Goal: Task Accomplishment & Management: Manage account settings

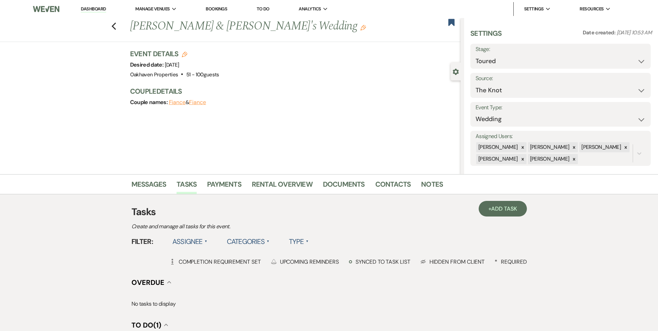
select select "5"
select select "2"
click at [424, 182] on link "Notes" at bounding box center [432, 186] width 22 height 15
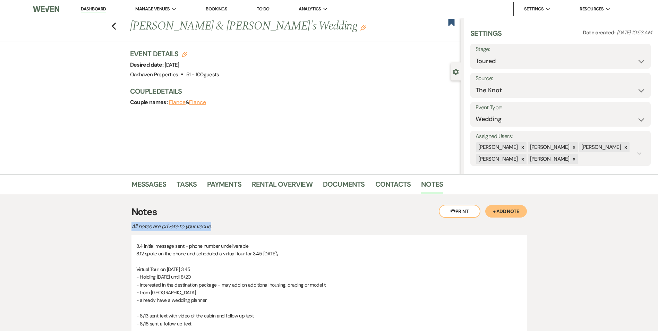
drag, startPoint x: 369, startPoint y: 202, endPoint x: 371, endPoint y: 221, distance: 19.2
click at [371, 221] on div "Printer Print + Add Note Notes All notes are private to your venue. 8.4 initial…" at bounding box center [328, 286] width 395 height 184
drag, startPoint x: 371, startPoint y: 221, endPoint x: 332, endPoint y: 217, distance: 39.7
click at [332, 217] on h3 "Notes" at bounding box center [328, 212] width 395 height 15
click at [243, 222] on p "All notes are private to your venue." at bounding box center [252, 226] width 243 height 9
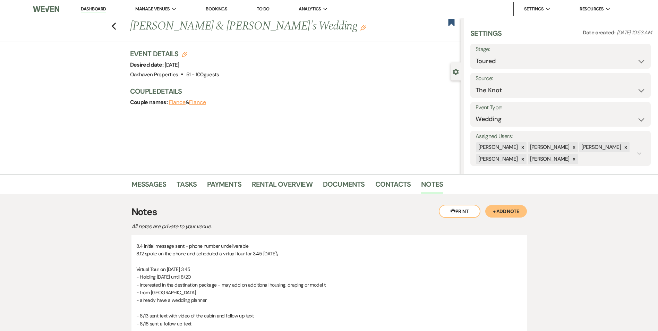
drag, startPoint x: 82, startPoint y: 9, endPoint x: 100, endPoint y: 10, distance: 18.1
click at [82, 9] on link "Dashboard" at bounding box center [93, 9] width 25 height 7
click at [100, 10] on link "Dashboard" at bounding box center [93, 9] width 25 height 7
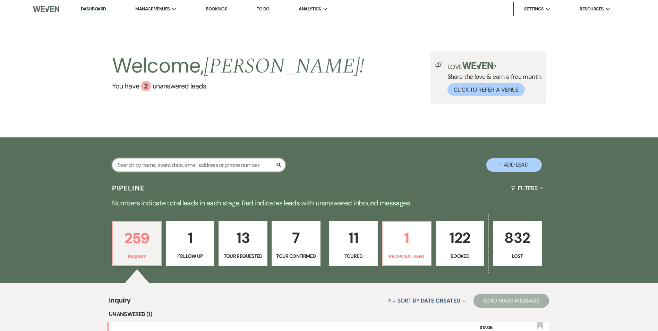
click at [168, 163] on input "text" at bounding box center [198, 165] width 173 height 14
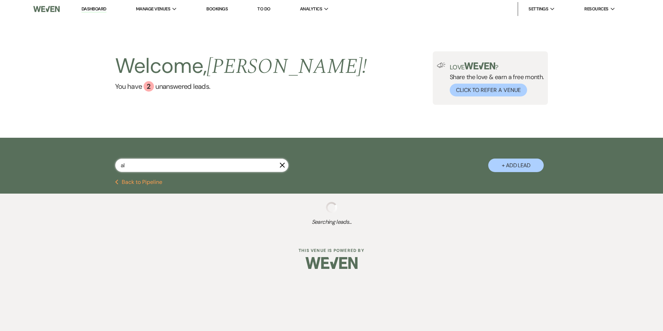
type input "ale"
select select "5"
select select "4"
select select "6"
select select "8"
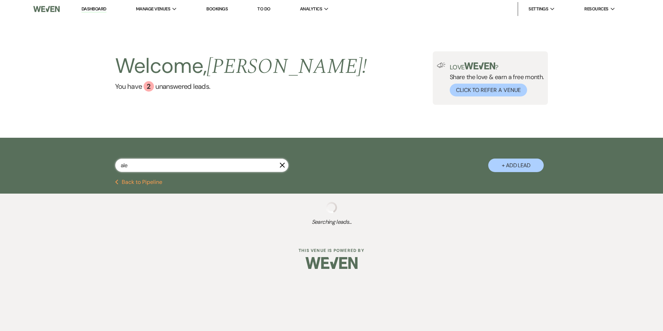
select select "3"
select select "8"
select select "5"
select select "8"
select select "4"
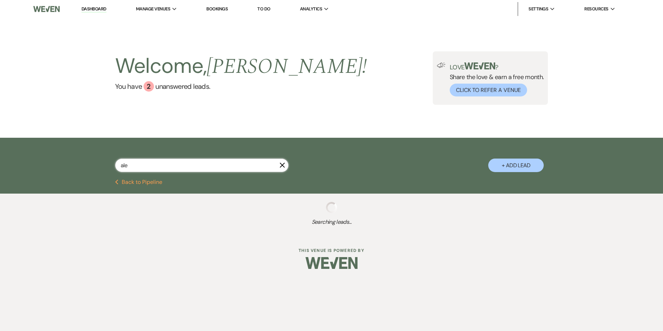
select select "8"
select select "1"
select select "8"
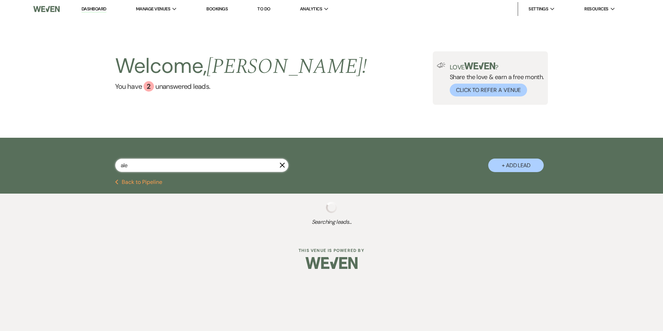
select select "6"
select select "8"
select select "5"
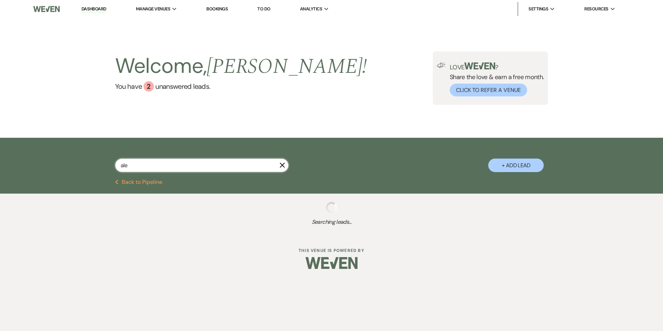
select select "8"
select select "5"
select select "8"
select select "5"
select select "8"
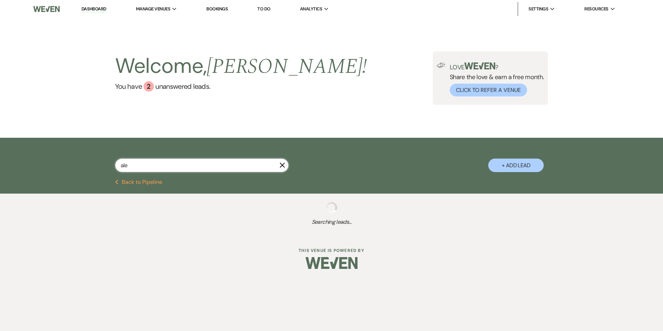
select select "5"
select select "8"
select select "6"
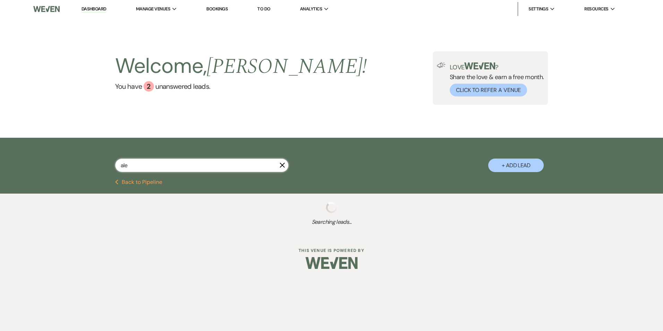
select select "8"
select select "1"
select select "8"
select select "7"
select select "8"
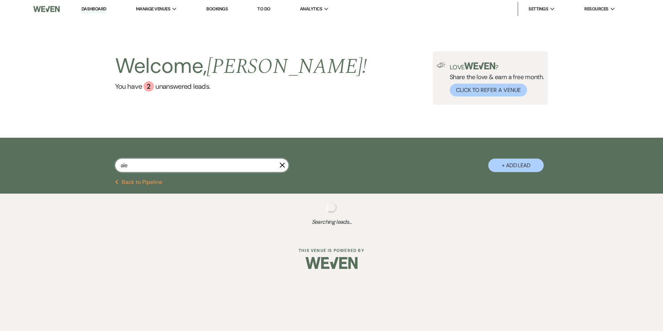
select select "5"
select select "8"
select select "5"
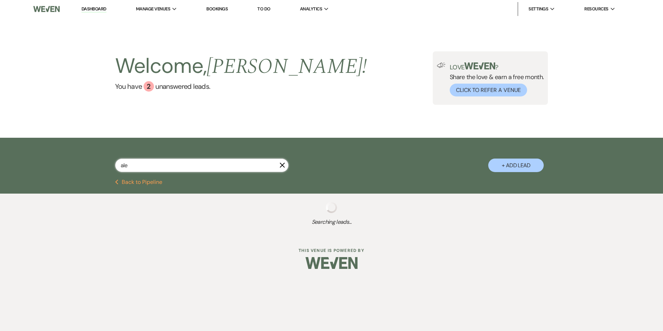
select select "8"
select select "6"
select select "8"
select select "10"
select select "8"
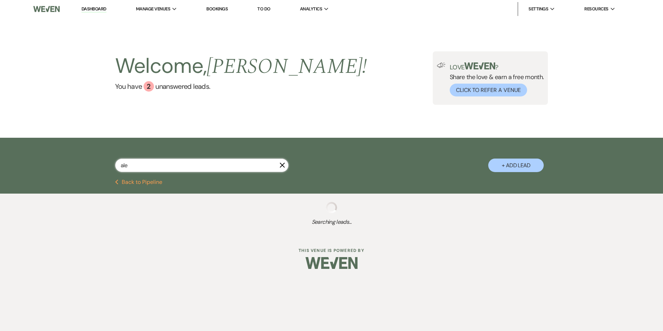
select select "8"
select select "10"
select select "8"
select select "6"
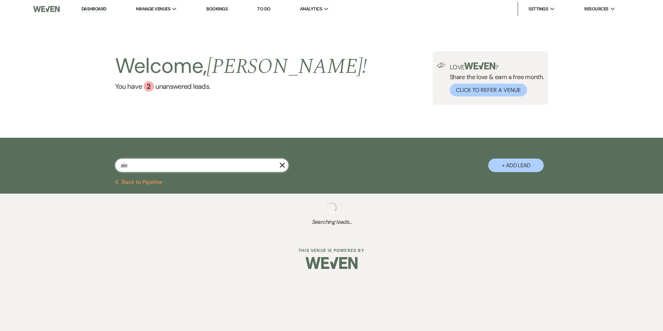
select select "8"
select select "1"
select select "8"
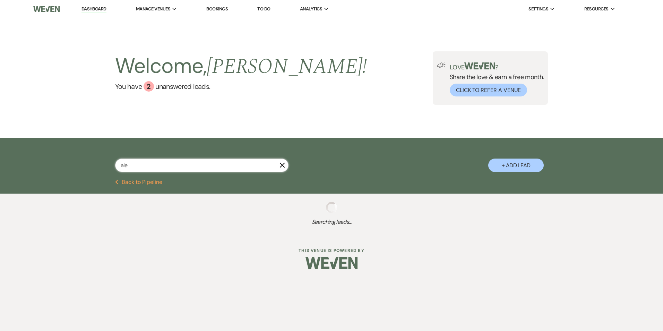
select select "5"
select select "8"
select select "3"
select select "8"
select select "5"
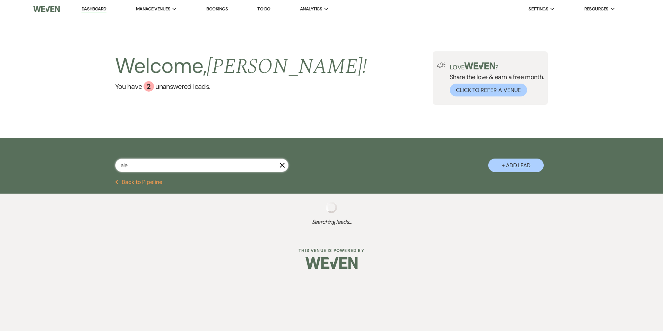
select select "8"
select select "5"
select select "8"
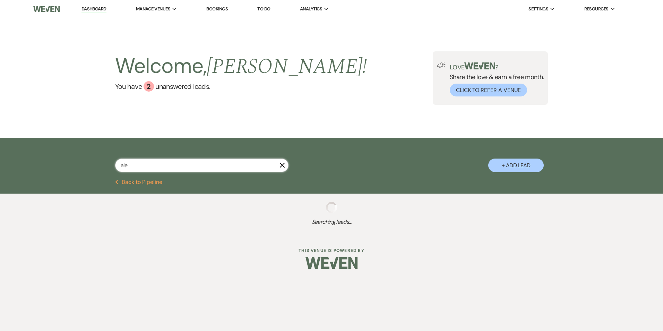
select select "5"
select select "8"
select select "6"
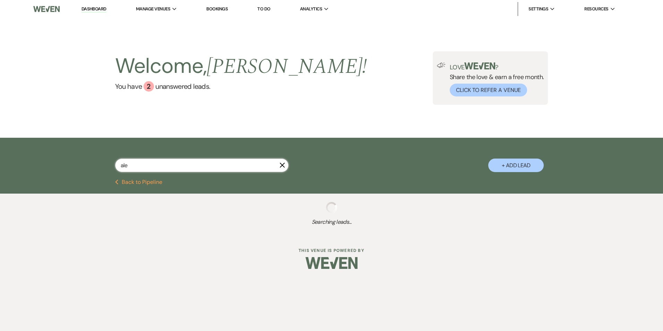
select select "8"
select select "6"
select select "8"
select select "4"
select select "8"
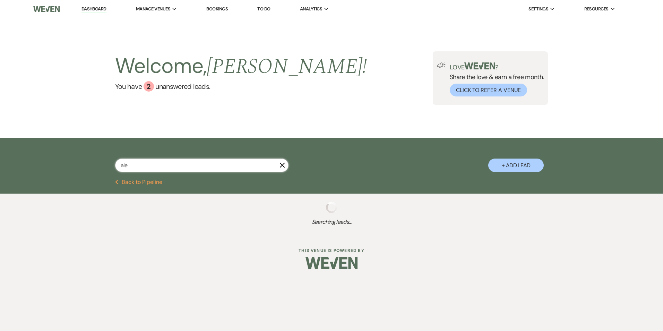
select select "11"
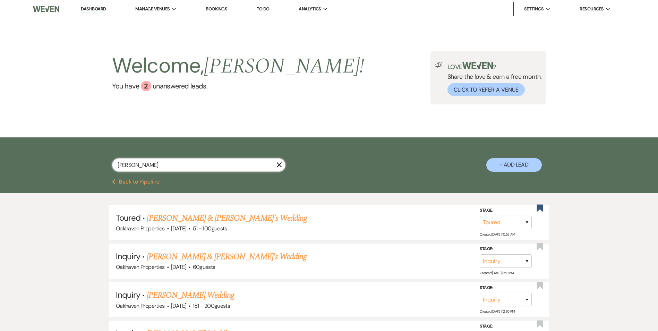
type input "alexa"
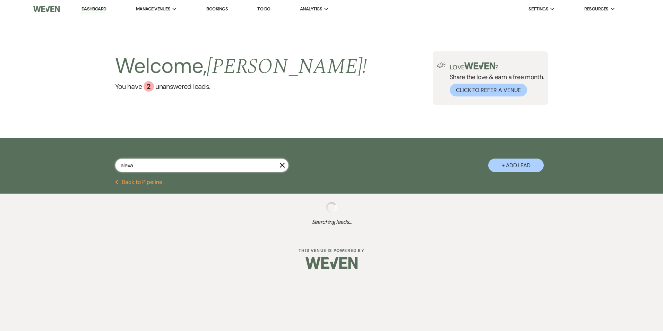
select select "8"
select select "5"
select select "8"
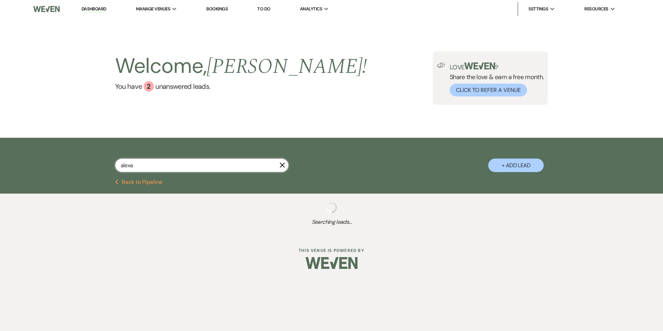
select select "6"
select select "8"
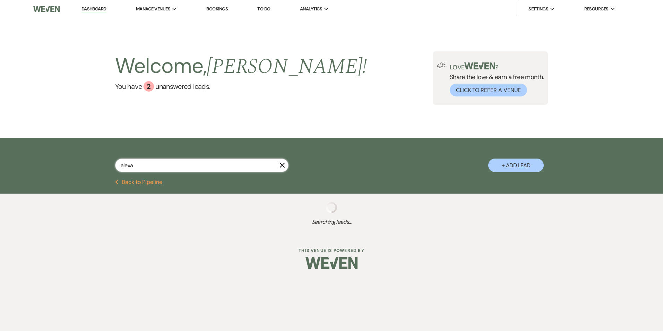
select select "8"
select select "5"
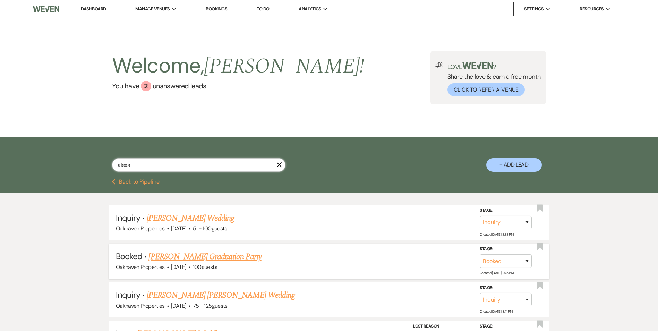
type input "alexa"
click at [184, 252] on link "Alexa Javier's Graduation Party" at bounding box center [204, 256] width 113 height 12
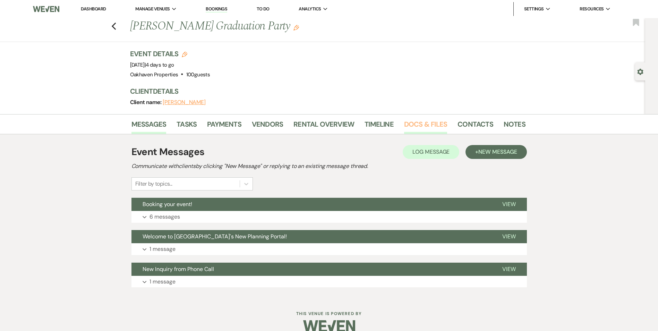
click at [424, 123] on link "Docs & Files" at bounding box center [425, 126] width 43 height 15
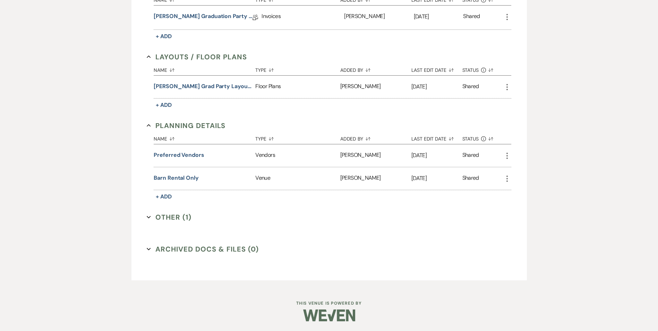
scroll to position [222, 0]
drag, startPoint x: 181, startPoint y: 219, endPoint x: 232, endPoint y: 216, distance: 51.4
click at [181, 219] on button "Other (1) Expand" at bounding box center [169, 216] width 45 height 10
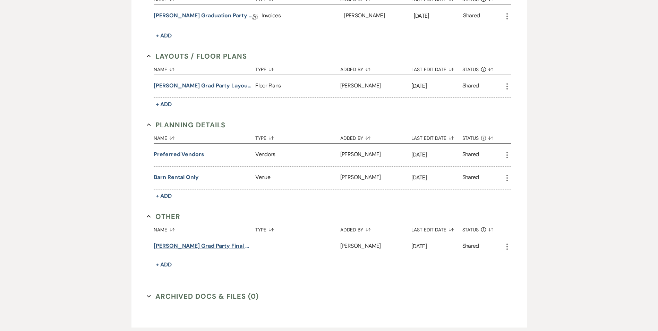
click at [228, 246] on button "Alexa Javier Grad Party Final Walkthrough 8.23.25" at bounding box center [203, 246] width 99 height 8
click at [233, 244] on button "Alexa Javier Grad Party Final Walkthrough 8.23.25" at bounding box center [203, 246] width 99 height 8
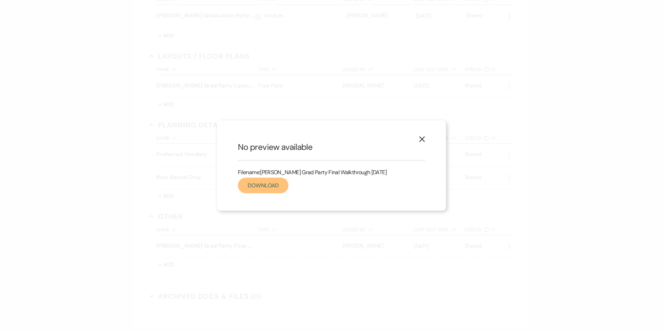
click at [260, 185] on link "Download" at bounding box center [263, 186] width 51 height 16
click at [423, 140] on icon "X" at bounding box center [422, 139] width 6 height 6
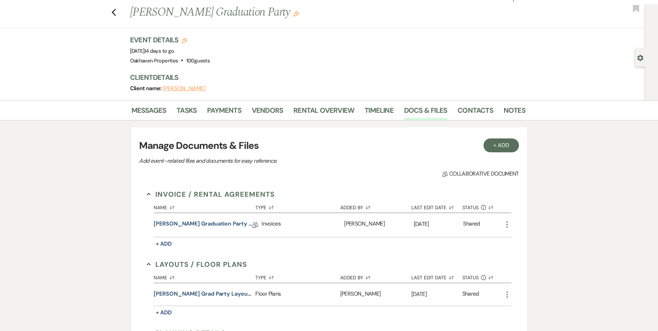
scroll to position [0, 0]
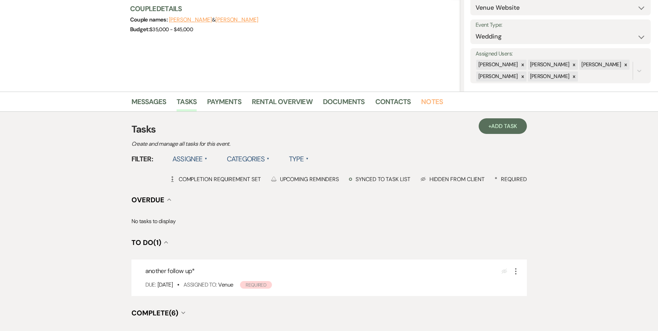
scroll to position [104, 0]
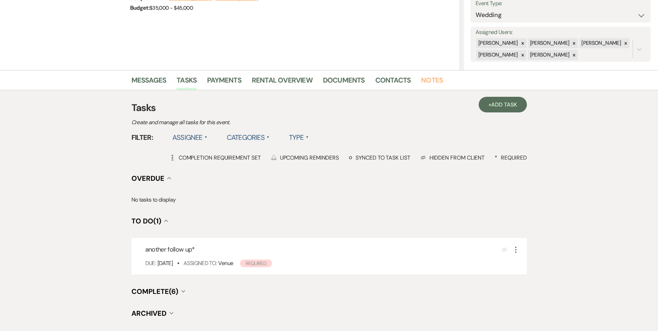
click at [437, 80] on link "Notes" at bounding box center [432, 82] width 22 height 15
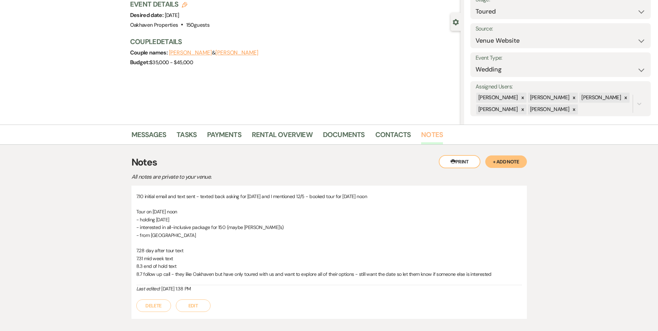
scroll to position [93, 0]
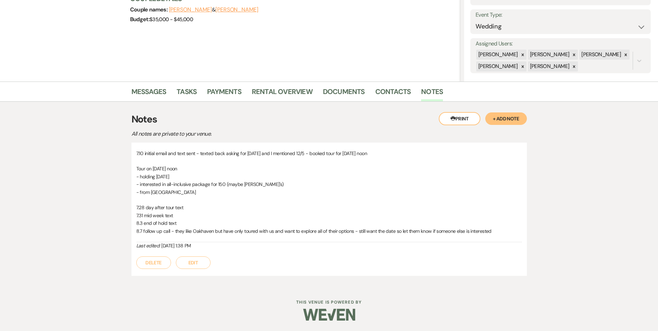
click at [185, 259] on button "Edit" at bounding box center [193, 262] width 35 height 12
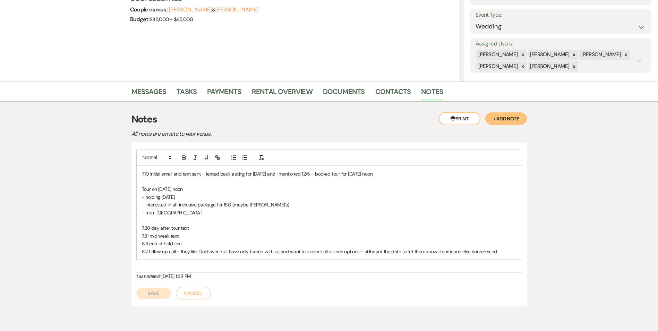
click at [152, 259] on div "7.10 initial email and text sent - texted back asking for Nov 7th and I mention…" at bounding box center [329, 213] width 385 height 94
drag, startPoint x: 509, startPoint y: 253, endPoint x: 505, endPoint y: 252, distance: 4.3
click at [509, 253] on p "8.7 follow up call - they like Oakhaven but have only toured with us and want t…" at bounding box center [329, 252] width 374 height 8
click at [174, 260] on p "8.18 followed up on touring process" at bounding box center [329, 259] width 374 height 8
click at [172, 259] on p "8.18 followed up on touring process" at bounding box center [329, 259] width 374 height 8
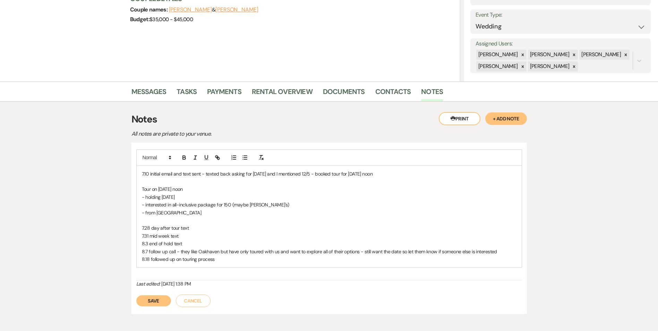
click at [170, 259] on p "8.18 followed up on touring process" at bounding box center [329, 259] width 374 height 8
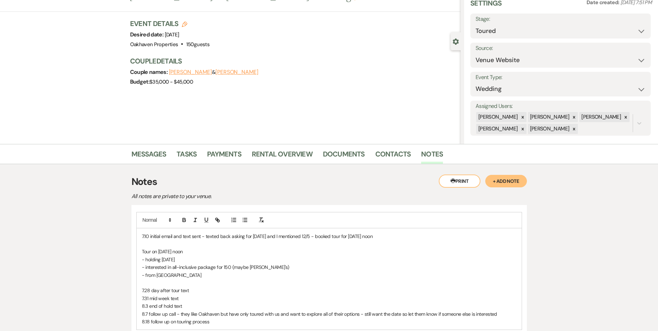
click at [174, 259] on div "7.10 initial email and text sent - texted back asking for Nov 7th and I mention…" at bounding box center [329, 279] width 385 height 102
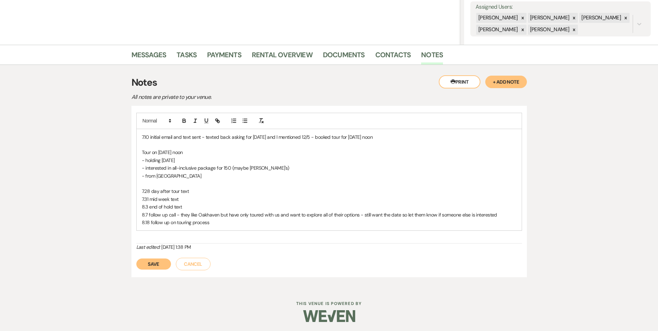
scroll to position [131, 0]
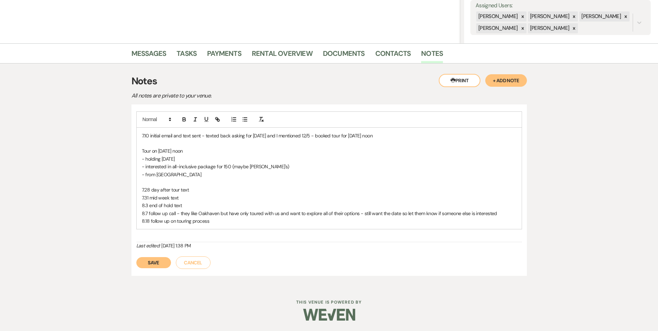
click at [171, 222] on p "8.18 follow up on touring process" at bounding box center [329, 221] width 374 height 8
click at [154, 265] on button "Save" at bounding box center [153, 262] width 35 height 11
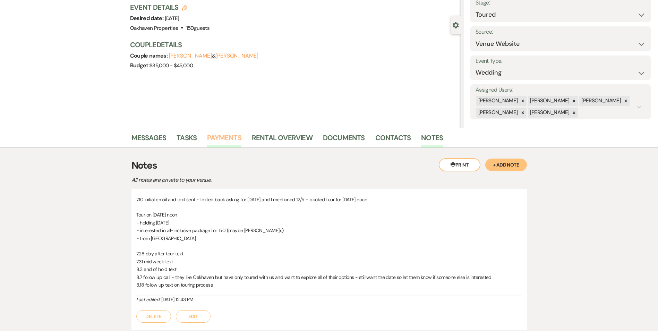
scroll to position [0, 0]
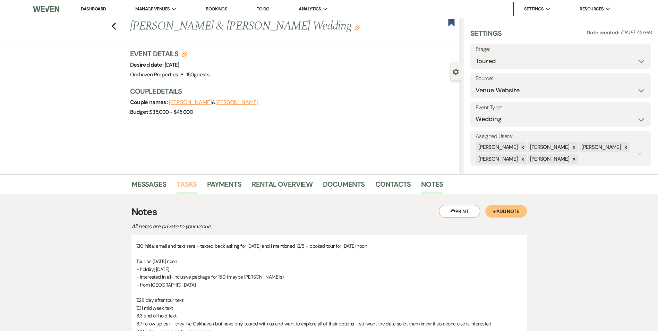
click at [195, 185] on link "Tasks" at bounding box center [186, 186] width 20 height 15
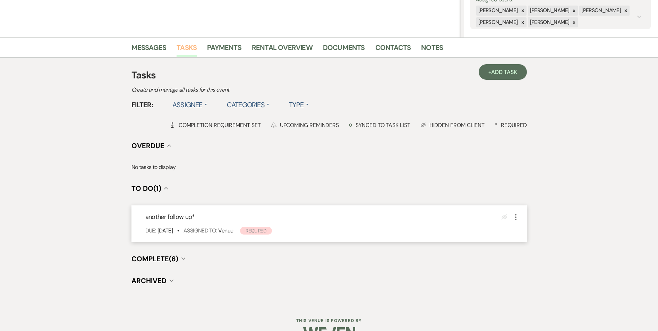
scroll to position [139, 0]
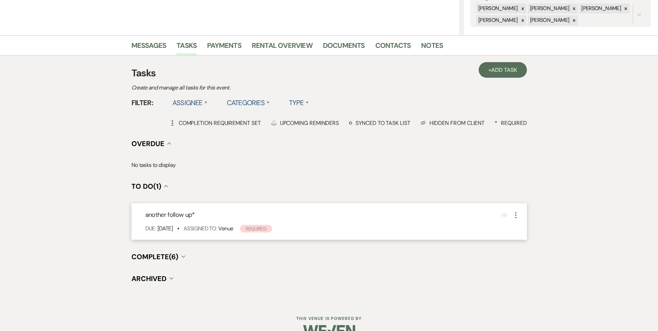
click at [515, 218] on icon "More" at bounding box center [515, 215] width 8 height 8
click at [521, 257] on button "Plan Portal Link Mark As Complete" at bounding box center [545, 261] width 68 height 11
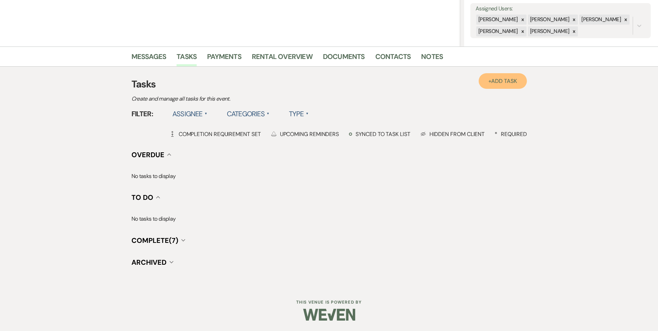
click at [503, 86] on link "+ Add Task" at bounding box center [502, 81] width 48 height 16
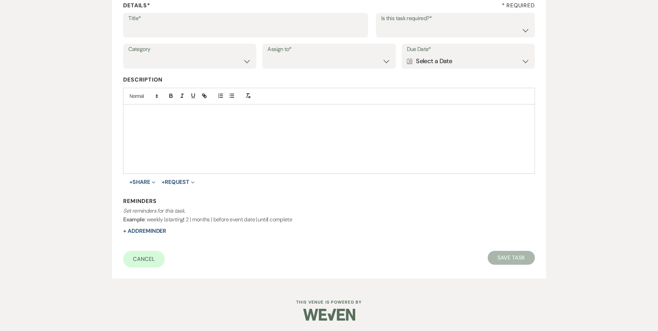
scroll to position [106, 0]
click at [190, 34] on input "Title*" at bounding box center [245, 30] width 234 height 14
type input "another follow up call/text"
click at [423, 26] on select "Yes No" at bounding box center [455, 30] width 148 height 14
select select "true"
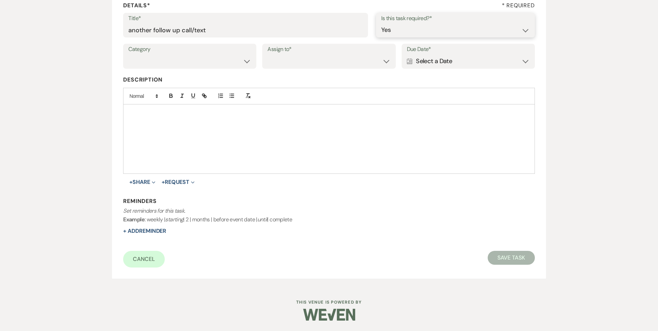
click at [381, 23] on select "Yes No" at bounding box center [455, 30] width 148 height 14
click at [227, 68] on select "Venue Vendors Guests Details Finalize & Share" at bounding box center [189, 61] width 123 height 14
select select "31"
click at [128, 54] on select "Venue Vendors Guests Details Finalize & Share" at bounding box center [189, 61] width 123 height 14
drag, startPoint x: 308, startPoint y: 60, endPoint x: 303, endPoint y: 68, distance: 9.8
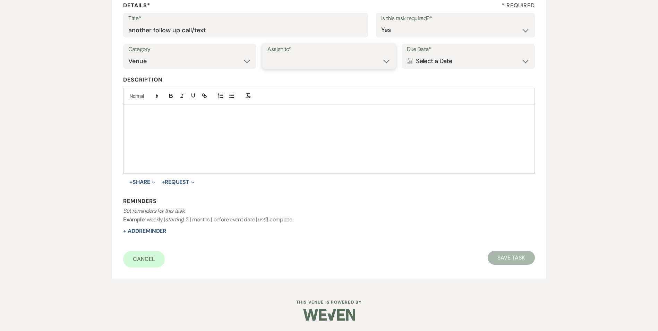
click at [309, 60] on select "Venue Client" at bounding box center [328, 61] width 123 height 14
select select "venueHost"
click at [267, 54] on select "Venue Client" at bounding box center [328, 61] width 123 height 14
click at [434, 59] on div "Calendar Select a Date Expand" at bounding box center [468, 61] width 123 height 14
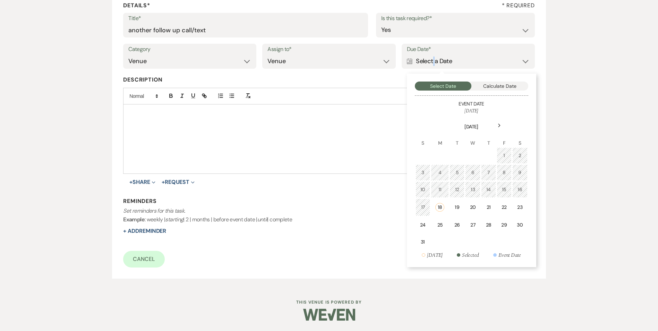
click at [438, 232] on td "25" at bounding box center [440, 225] width 18 height 16
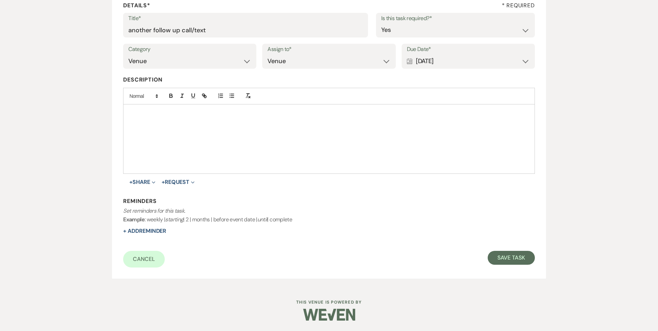
click at [152, 235] on div "Reminders Set reminders for this task. Example : weekly | starting | 2 | months…" at bounding box center [328, 216] width 411 height 38
click at [152, 232] on button "+ Add Reminder" at bounding box center [144, 231] width 43 height 6
select select "host"
select select "days"
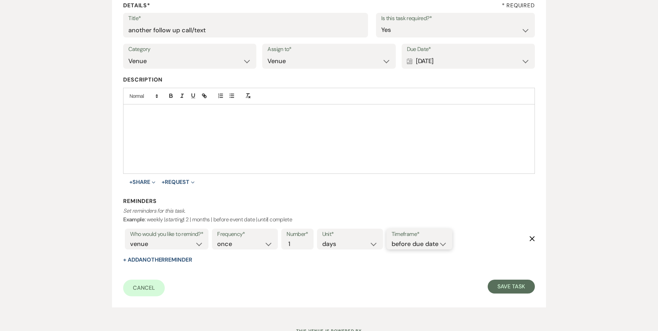
click at [407, 246] on select "before due date after due date on due date on custom date" at bounding box center [418, 243] width 55 height 9
select select "onDueDate"
click at [391, 239] on select "before due date after due date on due date on custom date" at bounding box center [418, 243] width 55 height 9
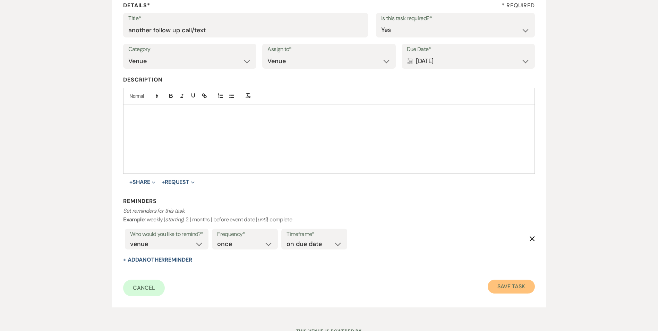
click at [509, 284] on button "Save Task" at bounding box center [510, 286] width 47 height 14
select select "5"
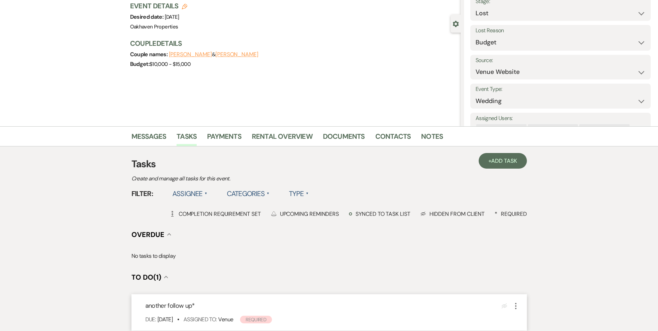
scroll to position [139, 0]
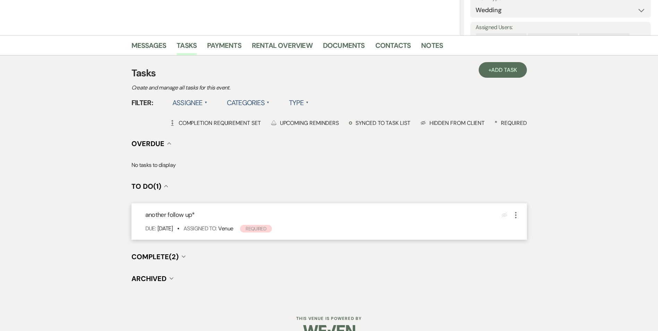
click at [515, 214] on icon "More" at bounding box center [515, 215] width 8 height 8
drag, startPoint x: 519, startPoint y: 259, endPoint x: 504, endPoint y: 254, distance: 14.9
click at [518, 259] on button "Plan Portal Link Mark As Complete" at bounding box center [544, 261] width 67 height 11
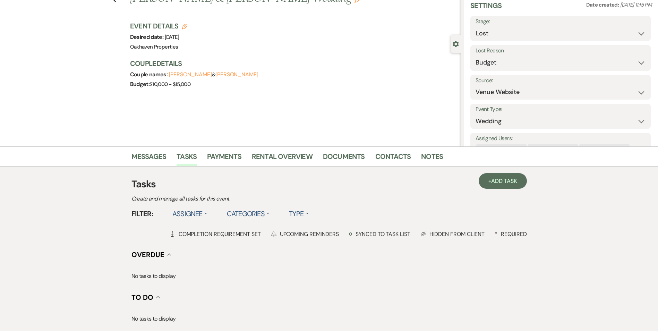
scroll to position [0, 0]
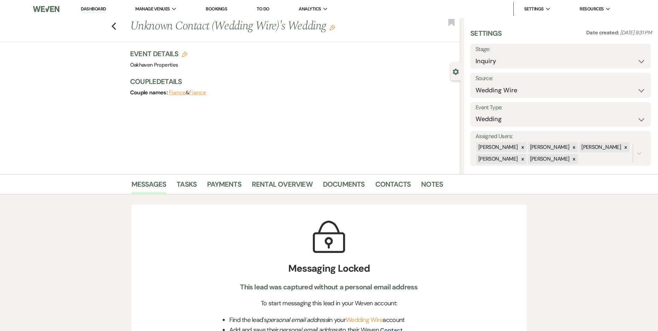
click at [95, 9] on link "Dashboard" at bounding box center [93, 9] width 25 height 7
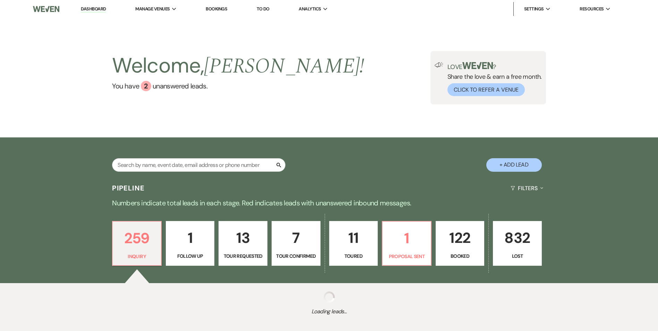
scroll to position [20, 0]
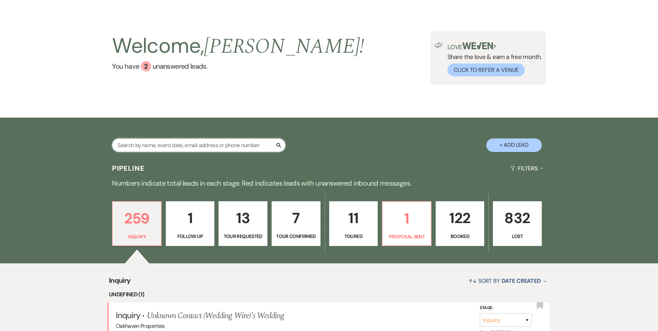
click at [187, 138] on input "text" at bounding box center [198, 145] width 173 height 14
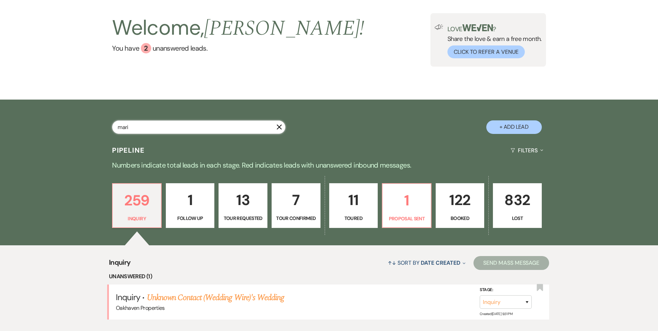
type input "maria"
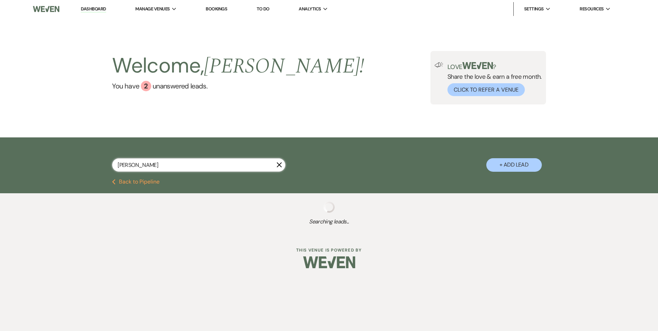
select select "8"
select select "6"
select select "8"
select select "10"
select select "8"
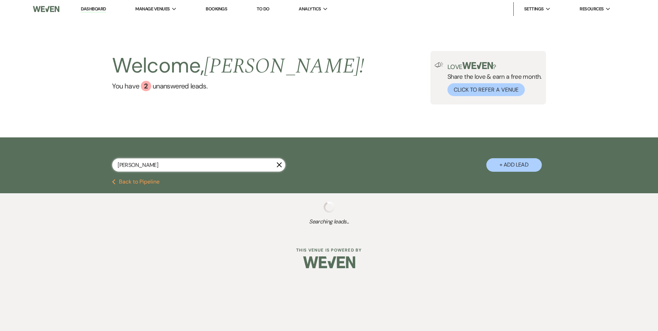
select select "6"
select select "8"
select select "7"
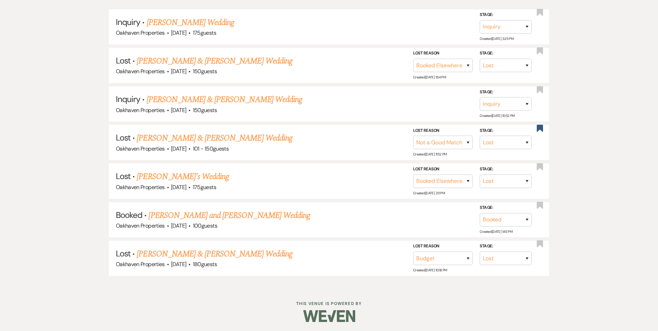
scroll to position [197, 0]
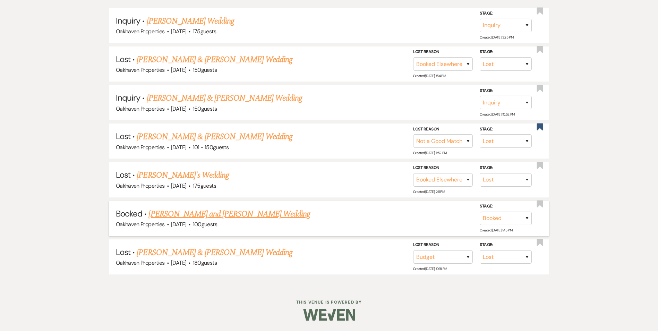
type input "maria"
drag, startPoint x: 177, startPoint y: 212, endPoint x: 194, endPoint y: 206, distance: 18.2
click at [177, 212] on link "Maria Kollar and Brandon Hunt's Wedding" at bounding box center [229, 214] width 162 height 12
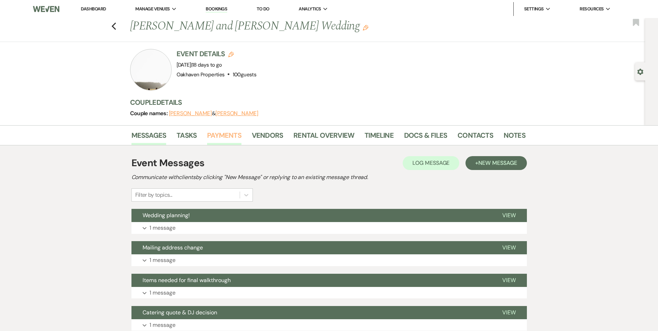
click at [230, 138] on link "Payments" at bounding box center [224, 137] width 34 height 15
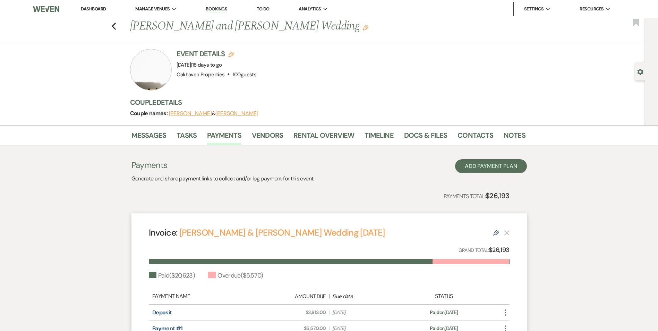
click at [87, 2] on li "Dashboard" at bounding box center [93, 9] width 32 height 14
click at [90, 7] on link "Dashboard" at bounding box center [93, 9] width 25 height 6
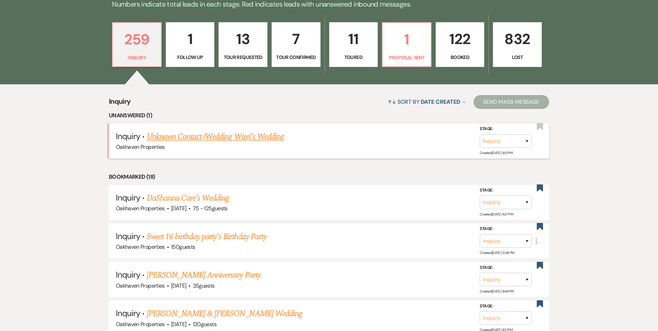
scroll to position [208, 0]
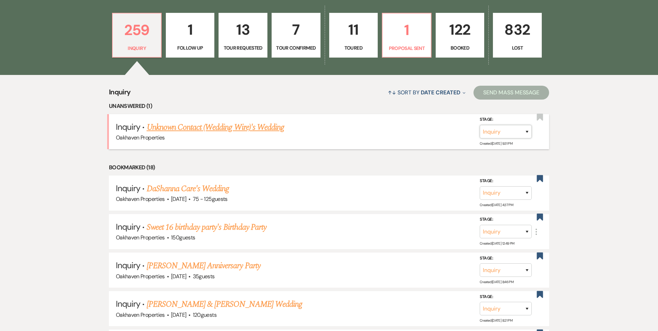
click at [526, 129] on select "Inquiry Follow Up Tour Requested Tour Confirmed Toured Proposal Sent Booked Lost" at bounding box center [506, 132] width 52 height 14
click at [527, 132] on select "Inquiry Follow Up Tour Requested Tour Confirmed Toured Proposal Sent Booked Lost" at bounding box center [506, 132] width 52 height 14
select select "8"
click at [480, 125] on select "Inquiry Follow Up Tour Requested Tour Confirmed Toured Proposal Sent Booked Lost" at bounding box center [506, 132] width 52 height 14
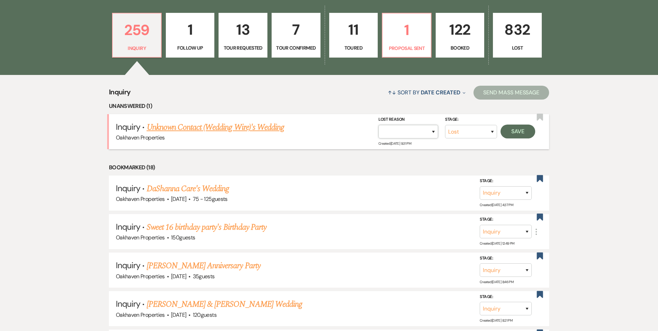
click at [433, 132] on select "Booked Elsewhere Budget Date Unavailable No Response Not a Good Match Capacity …" at bounding box center [408, 132] width 60 height 14
select select "4"
click at [378, 125] on select "Booked Elsewhere Budget Date Unavailable No Response Not a Good Match Capacity …" at bounding box center [408, 132] width 60 height 14
click at [508, 131] on button "Save" at bounding box center [517, 131] width 35 height 14
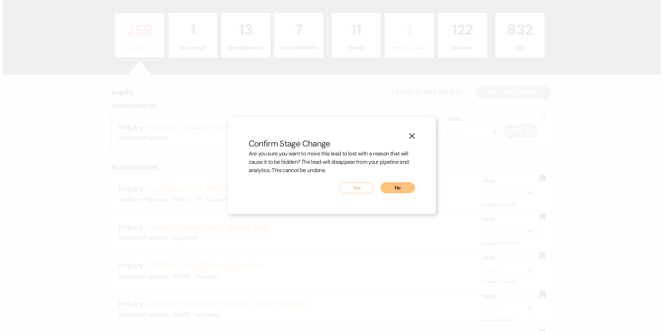
scroll to position [208, 0]
click at [356, 190] on button "Yes" at bounding box center [356, 187] width 35 height 11
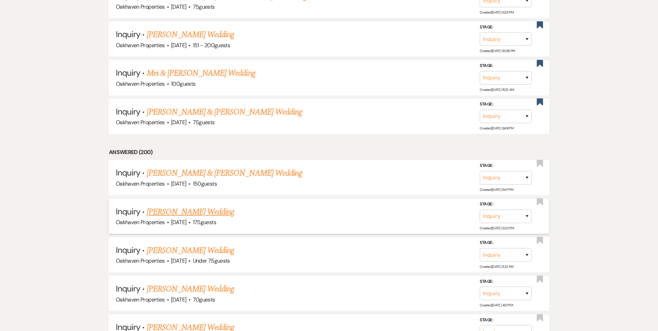
scroll to position [936, 0]
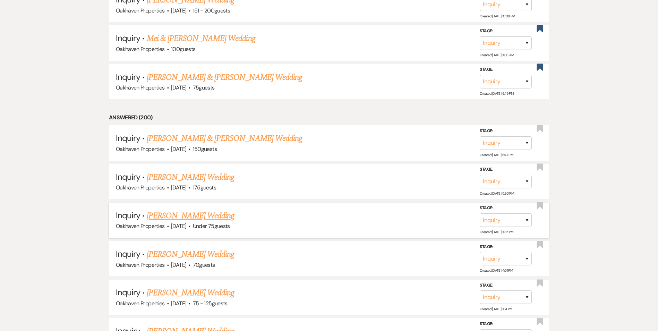
click at [218, 212] on link "[PERSON_NAME] Wedding" at bounding box center [191, 215] width 88 height 12
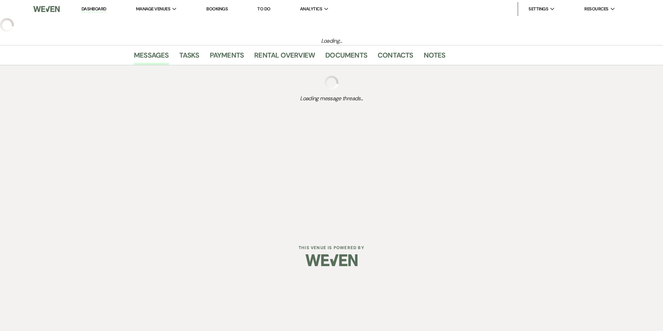
select select "3"
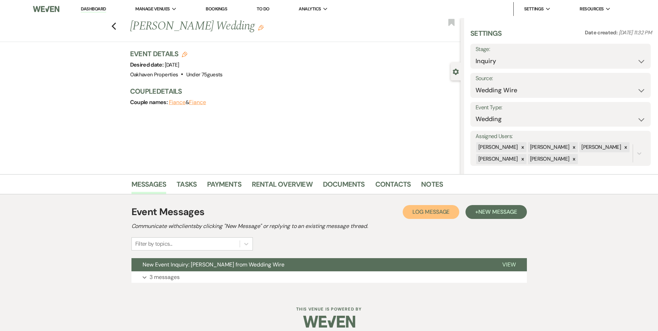
click at [432, 211] on span "Log Message" at bounding box center [430, 211] width 37 height 7
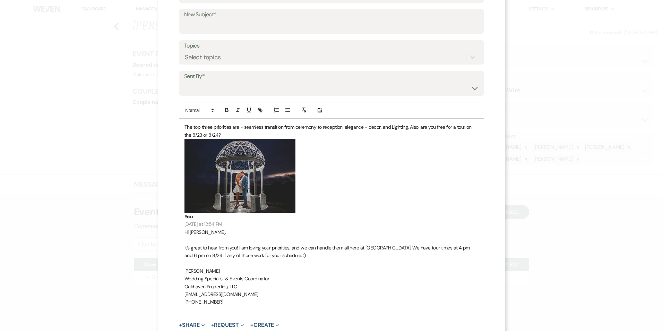
scroll to position [155, 0]
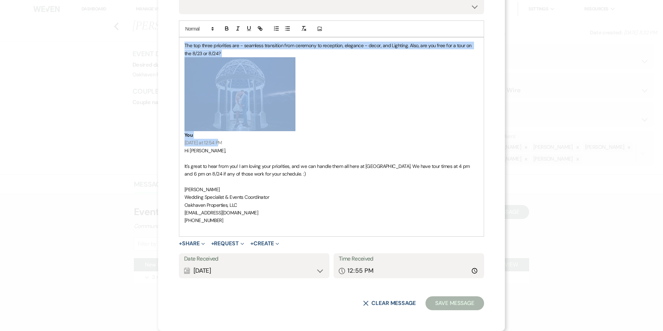
drag, startPoint x: 212, startPoint y: 139, endPoint x: 181, endPoint y: 50, distance: 94.4
click at [181, 49] on div "The top three priorities are - seamless transition from ceremony to reception, …" at bounding box center [331, 136] width 304 height 199
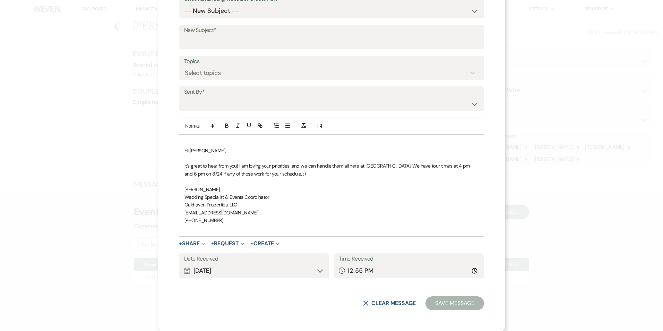
scroll to position [58, 0]
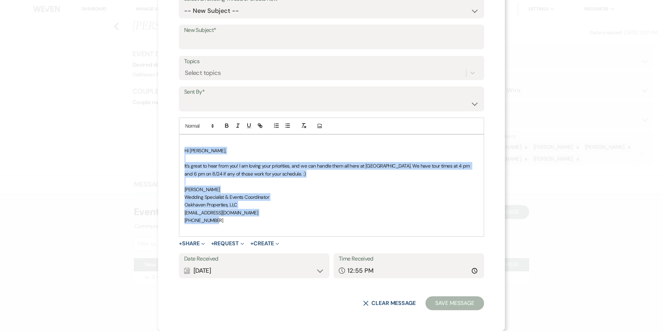
drag, startPoint x: 219, startPoint y: 221, endPoint x: 179, endPoint y: 153, distance: 78.4
click at [179, 153] on div "Hi Noelle, It's great to hear from you! I am loving your priorities, and we can…" at bounding box center [331, 186] width 304 height 102
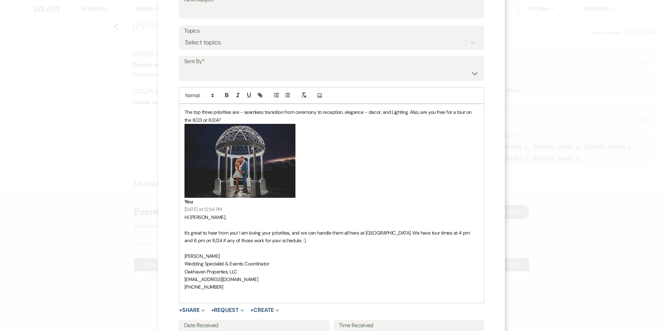
scroll to position [104, 0]
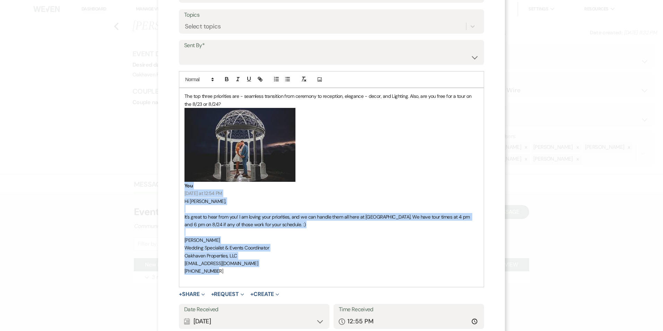
drag, startPoint x: 222, startPoint y: 274, endPoint x: 181, endPoint y: 185, distance: 97.4
click at [181, 185] on div "The top three priorities are - seamless transition from ceremony to reception, …" at bounding box center [331, 187] width 304 height 199
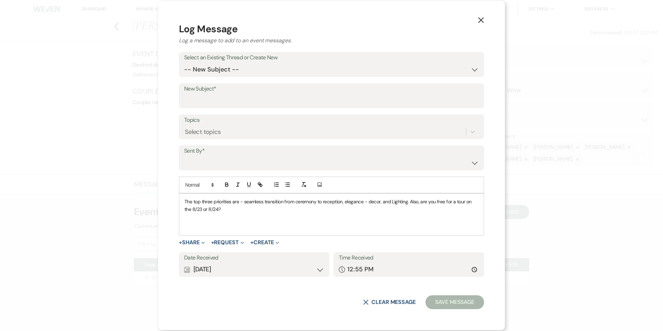
scroll to position [0, 0]
click at [226, 67] on select "-- New Subject -- New Event Inquiry: [PERSON_NAME] from Wedding Wire" at bounding box center [331, 70] width 295 height 14
select select "446320"
click at [184, 76] on select "-- New Subject -- New Event Inquiry: [PERSON_NAME] from Wedding Wire" at bounding box center [331, 70] width 295 height 14
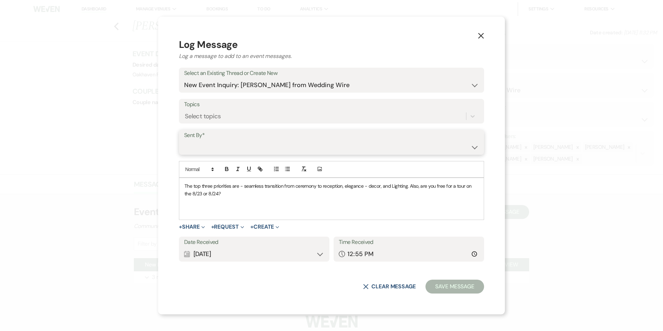
click at [206, 144] on select "[PERSON_NAME] ([EMAIL_ADDRESS][DOMAIN_NAME]) [PERSON_NAME] ([PERSON_NAME][EMAIL…" at bounding box center [331, 147] width 295 height 14
select select "contact-371451"
click at [184, 140] on select "[PERSON_NAME] ([EMAIL_ADDRESS][DOMAIN_NAME]) [PERSON_NAME] ([PERSON_NAME][EMAIL…" at bounding box center [331, 147] width 295 height 14
click at [278, 250] on div "Calendar Aug 18, 2025 Expand" at bounding box center [254, 254] width 140 height 14
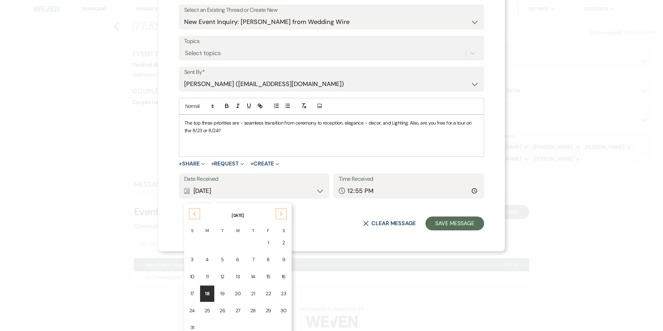
scroll to position [69, 0]
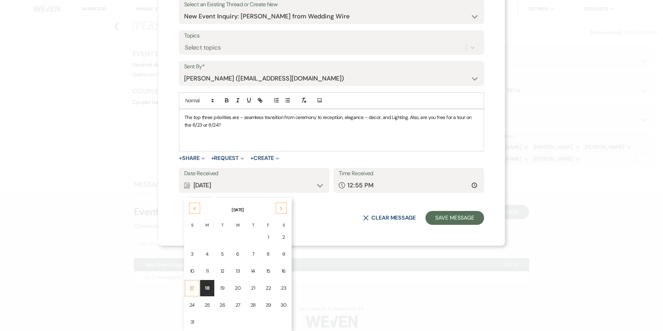
click at [189, 285] on div "17" at bounding box center [192, 287] width 6 height 7
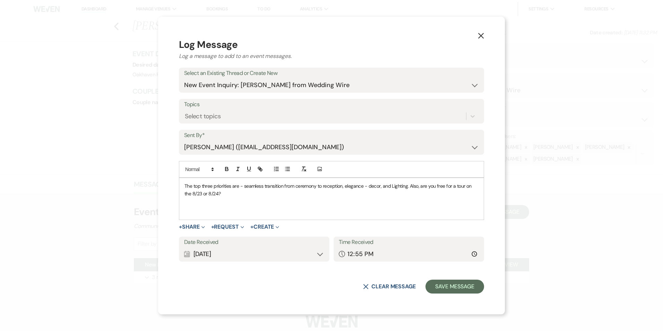
scroll to position [0, 0]
click at [476, 253] on input "12:55" at bounding box center [409, 254] width 140 height 14
type input "21:30"
click at [419, 201] on p at bounding box center [331, 202] width 294 height 8
click at [439, 284] on button "Save Message" at bounding box center [454, 286] width 59 height 14
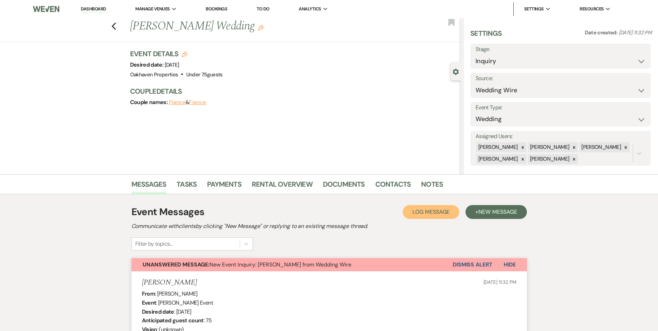
click at [428, 216] on button "Log Log Message" at bounding box center [431, 212] width 57 height 14
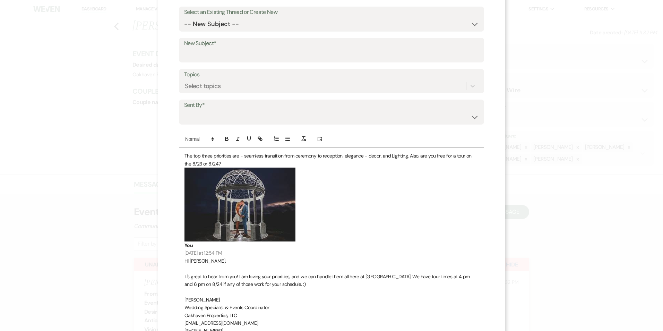
scroll to position [139, 0]
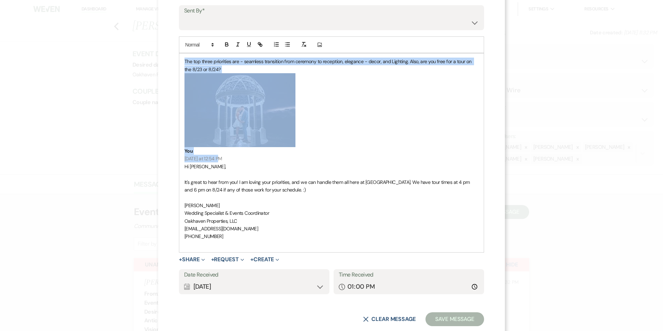
drag, startPoint x: 217, startPoint y: 158, endPoint x: 182, endPoint y: 61, distance: 103.0
click at [182, 61] on div "The top three priorities are - seamless transition from ceremony to reception, …" at bounding box center [331, 152] width 304 height 199
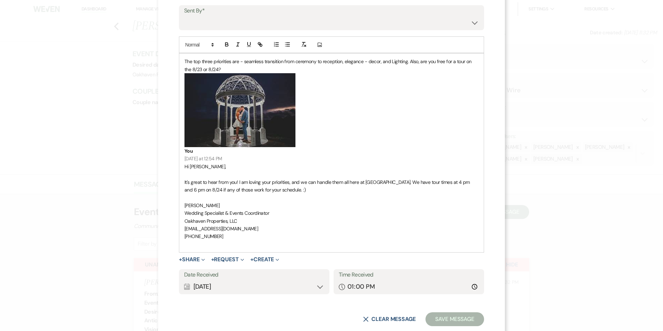
scroll to position [58, 0]
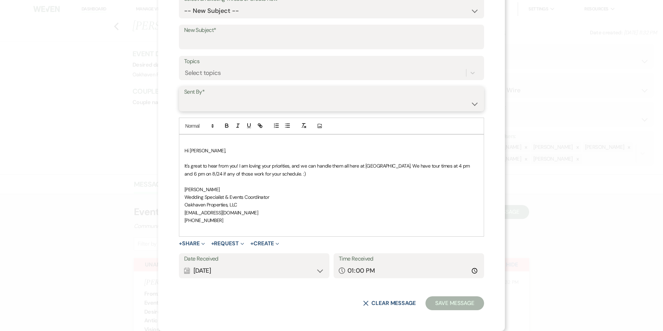
click at [206, 107] on select "Patience Ergish (pdergish@aol.com) Jeanette Wagoner (jeanette@experienceoakhave…" at bounding box center [331, 104] width 295 height 14
select select "user-127923"
click at [184, 97] on select "Patience Ergish (pdergish@aol.com) Jeanette Wagoner (jeanette@experienceoakhave…" at bounding box center [331, 104] width 295 height 14
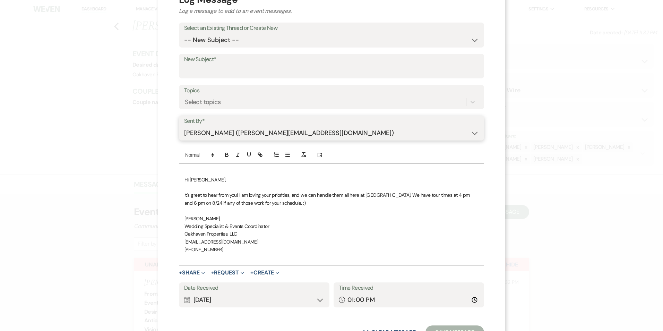
scroll to position [0, 0]
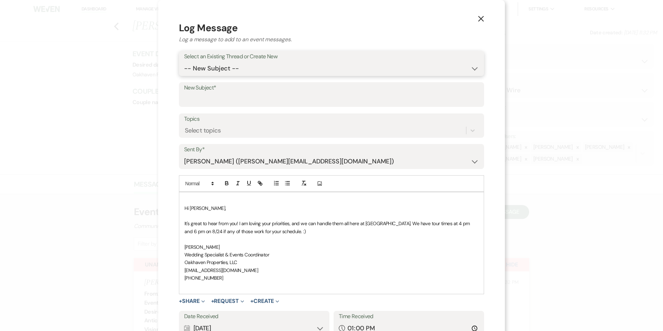
click at [210, 68] on select "-- New Subject -- New Event Inquiry: Noelle Banks from Wedding Wire" at bounding box center [331, 69] width 295 height 14
select select "446320"
click at [184, 62] on select "-- New Subject -- New Event Inquiry: Noelle Banks from Wedding Wire" at bounding box center [331, 69] width 295 height 14
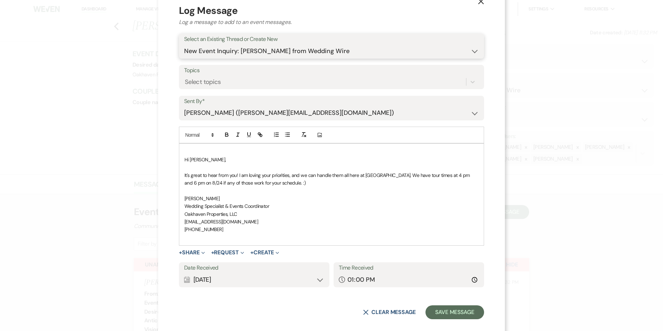
scroll to position [26, 0]
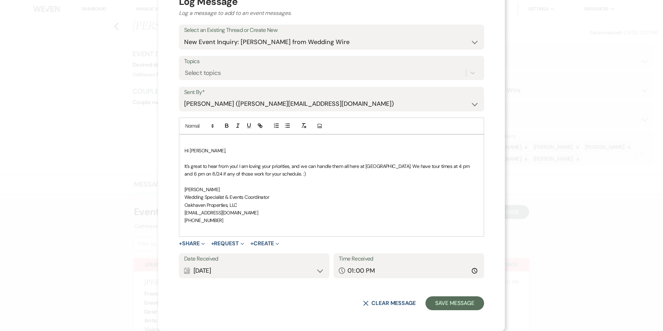
click at [184, 148] on span "Hi Noelle," at bounding box center [204, 150] width 41 height 6
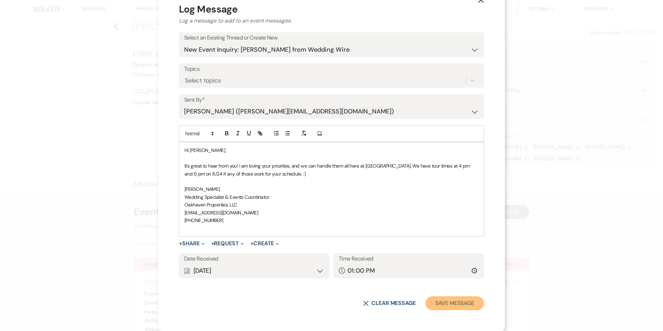
click at [445, 305] on button "Save Message" at bounding box center [454, 303] width 59 height 14
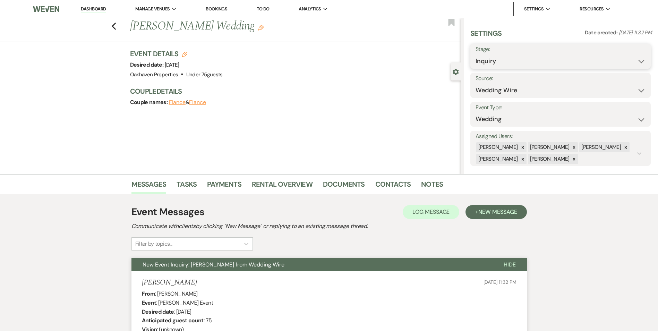
click at [515, 62] on select "Inquiry Follow Up Tour Requested Tour Confirmed Toured Proposal Sent Booked Lost" at bounding box center [560, 61] width 170 height 14
select select "2"
click at [475, 54] on select "Inquiry Follow Up Tour Requested Tour Confirmed Toured Proposal Sent Booked Lost" at bounding box center [560, 61] width 170 height 14
click at [628, 56] on button "Save" at bounding box center [630, 56] width 39 height 14
click at [454, 25] on use "button" at bounding box center [451, 22] width 6 height 7
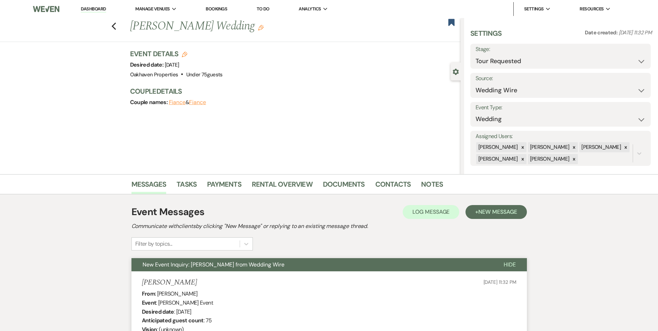
click at [94, 6] on link "Dashboard" at bounding box center [93, 9] width 25 height 7
select select "2"
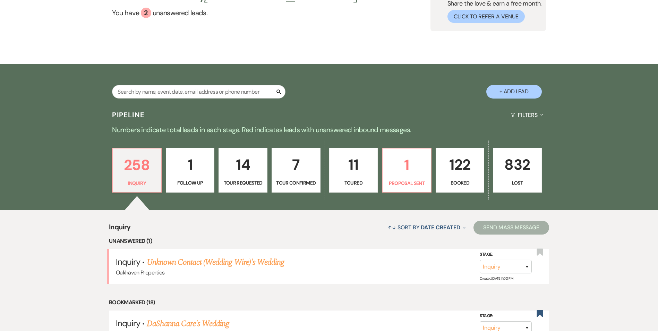
scroll to position [139, 0]
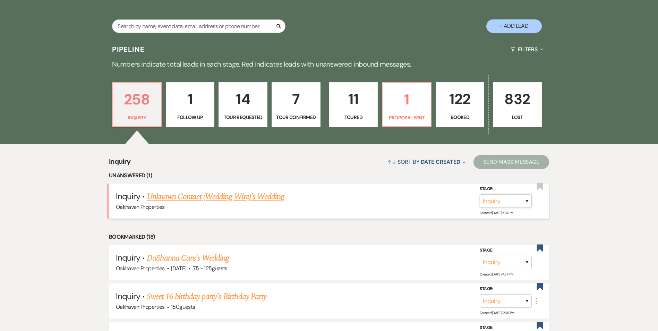
click at [526, 201] on select "Inquiry Follow Up Tour Requested Tour Confirmed Toured Proposal Sent Booked Lost" at bounding box center [506, 201] width 52 height 14
select select "8"
click at [480, 194] on select "Inquiry Follow Up Tour Requested Tour Confirmed Toured Proposal Sent Booked Lost" at bounding box center [506, 201] width 52 height 14
click at [427, 202] on select "Booked Elsewhere Budget Date Unavailable No Response Not a Good Match Capacity …" at bounding box center [408, 201] width 60 height 14
select select "4"
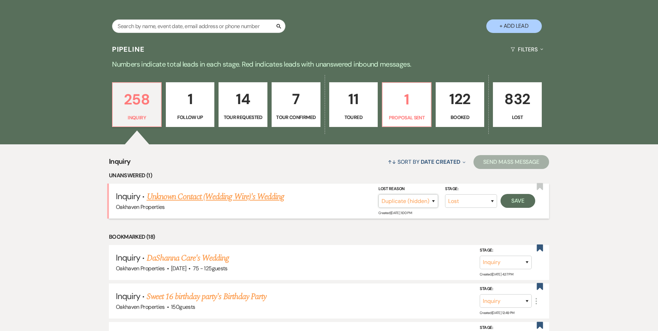
click at [378, 194] on select "Booked Elsewhere Budget Date Unavailable No Response Not a Good Match Capacity …" at bounding box center [408, 201] width 60 height 14
click at [522, 201] on button "Save" at bounding box center [517, 201] width 35 height 14
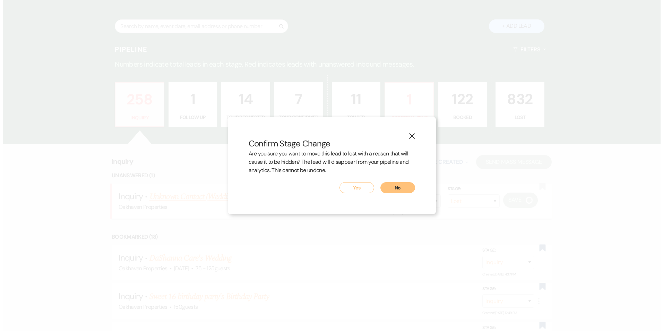
scroll to position [139, 0]
drag, startPoint x: 362, startPoint y: 186, endPoint x: 376, endPoint y: 207, distance: 24.9
click at [362, 187] on button "Yes" at bounding box center [356, 187] width 35 height 11
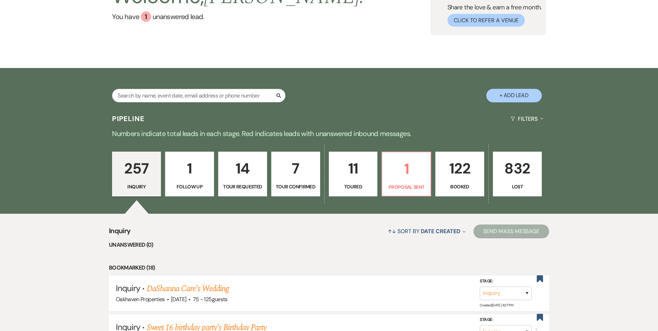
scroll to position [0, 0]
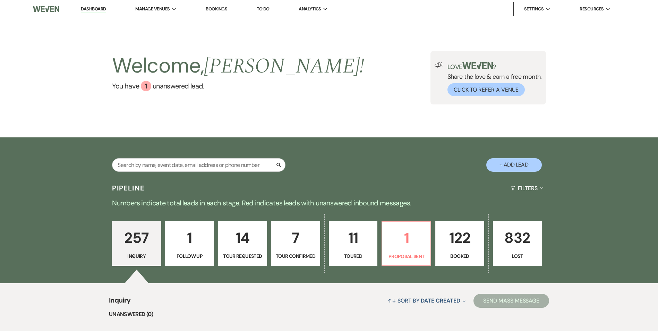
click at [467, 245] on p "122" at bounding box center [460, 237] width 40 height 23
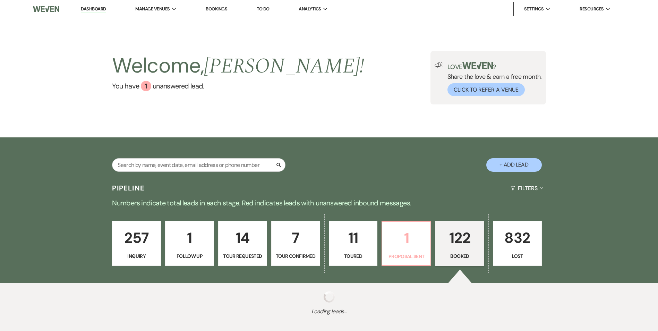
click at [399, 251] on link "1 Proposal Sent" at bounding box center [406, 243] width 50 height 45
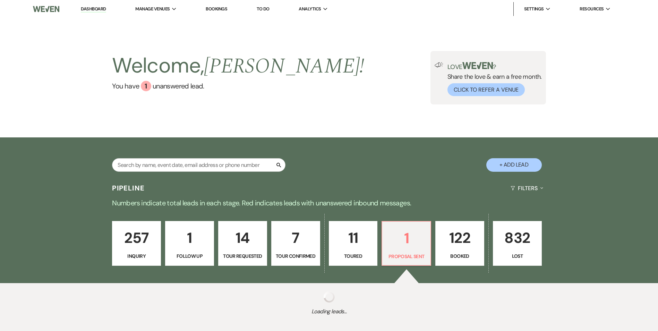
drag, startPoint x: 399, startPoint y: 251, endPoint x: 365, endPoint y: 251, distance: 34.0
click at [365, 251] on link "11 Toured" at bounding box center [353, 243] width 49 height 45
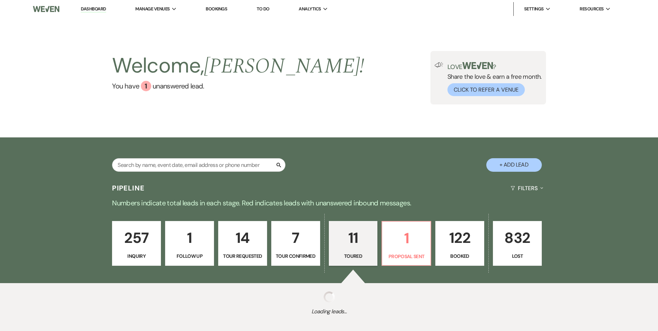
select select "5"
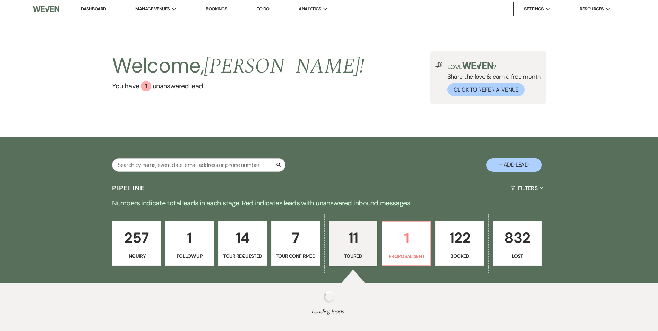
select select "5"
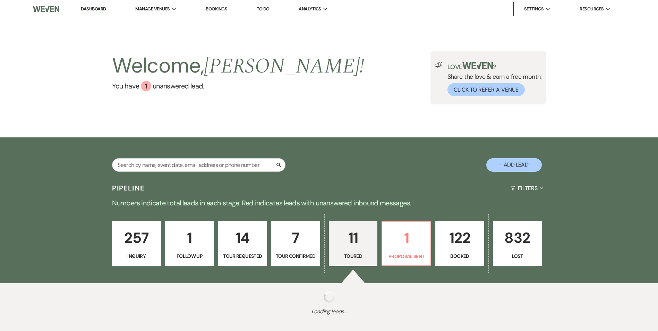
select select "5"
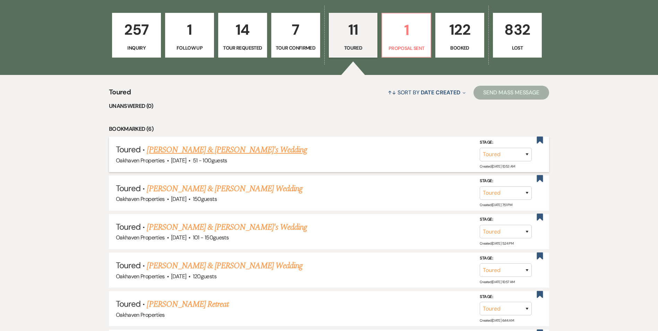
click at [173, 151] on link "Valerie & Aaron's Wedding" at bounding box center [227, 150] width 160 height 12
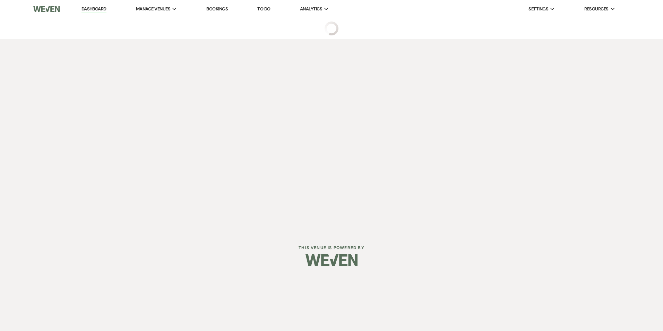
select select "5"
select select "2"
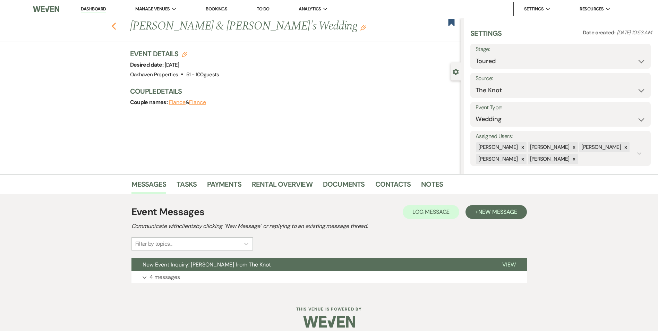
click at [114, 26] on icon "Previous" at bounding box center [113, 26] width 5 height 8
select select "5"
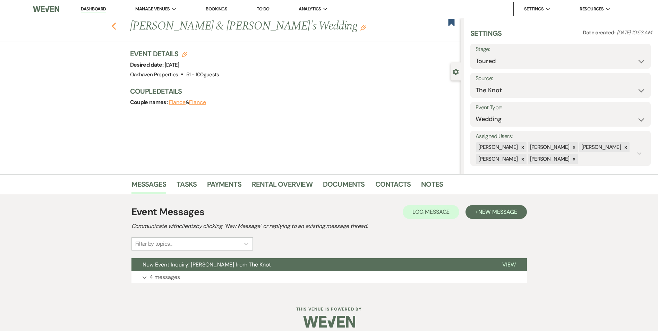
select select "5"
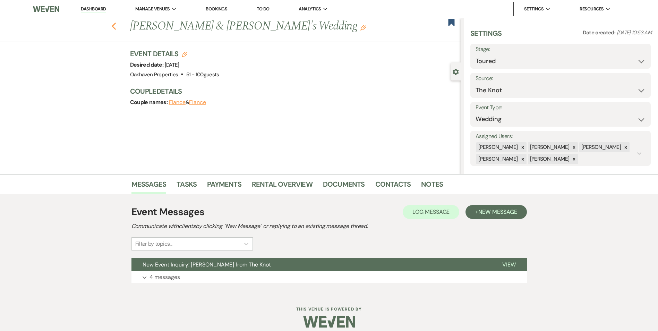
select select "5"
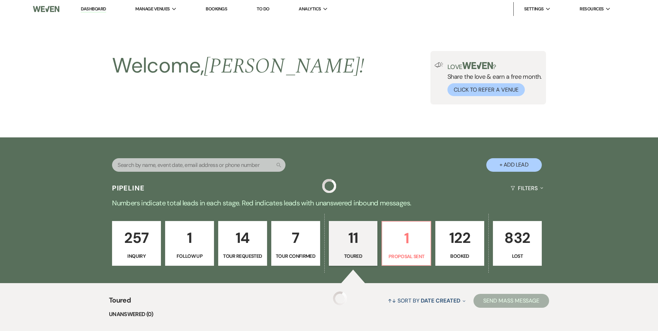
scroll to position [208, 0]
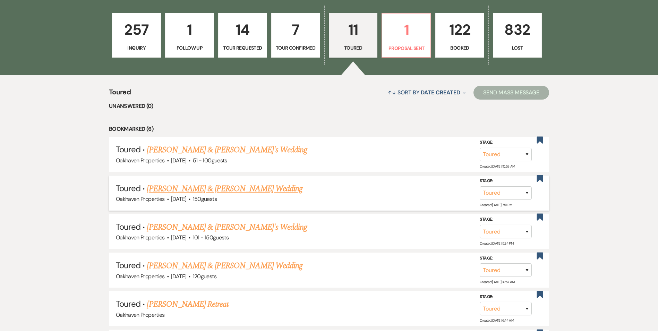
click at [217, 191] on link "Jake Rogers & Kendall FitzGerald's Wedding" at bounding box center [224, 188] width 155 height 12
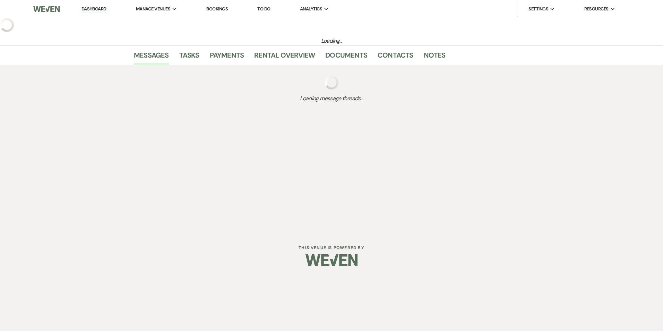
select select "5"
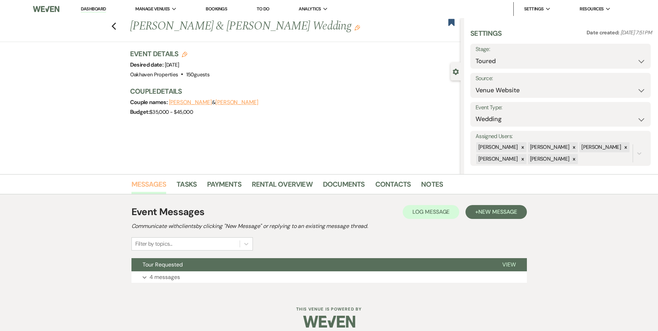
click at [151, 185] on link "Messages" at bounding box center [148, 186] width 35 height 15
click at [507, 267] on span "View" at bounding box center [509, 264] width 14 height 7
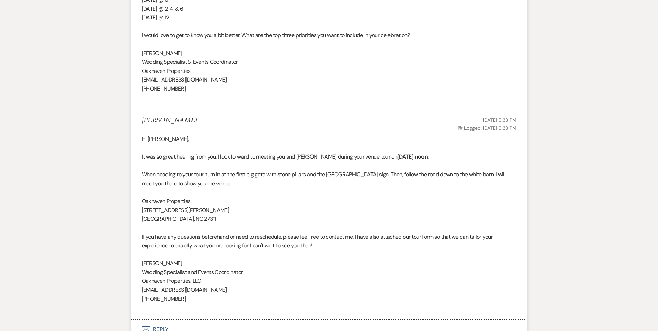
scroll to position [728, 0]
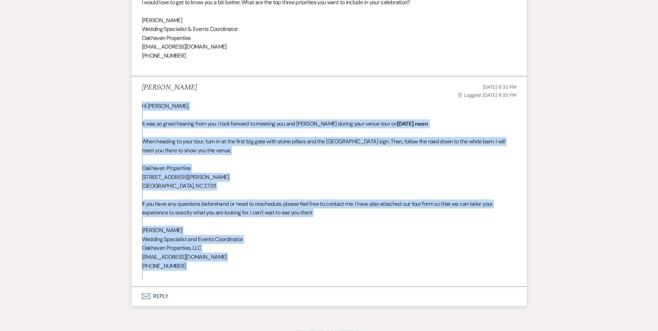
drag, startPoint x: 184, startPoint y: 270, endPoint x: 138, endPoint y: 109, distance: 168.5
click at [138, 109] on li "Kara Groenevelt Jul 10, 2025, 8:33 PM Log Logged: Jul 10, 2025, 8:33 PM Hi Kend…" at bounding box center [328, 181] width 395 height 210
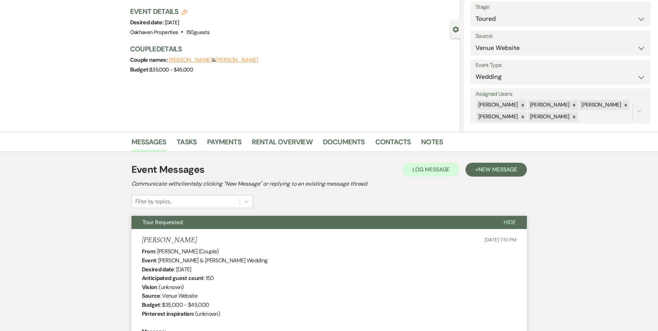
scroll to position [0, 0]
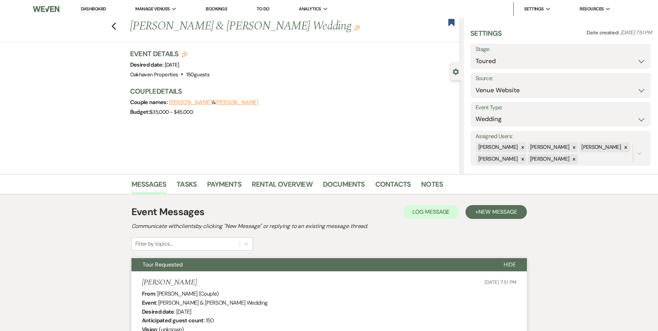
click at [101, 8] on link "Dashboard" at bounding box center [93, 9] width 25 height 7
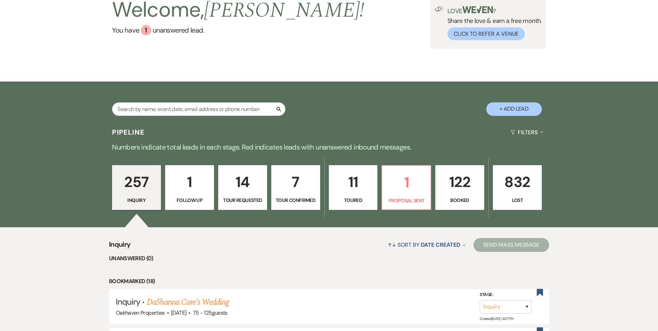
scroll to position [139, 0]
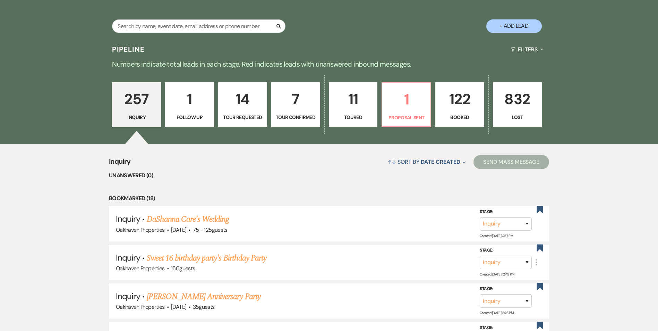
click at [467, 114] on p "Booked" at bounding box center [460, 117] width 40 height 8
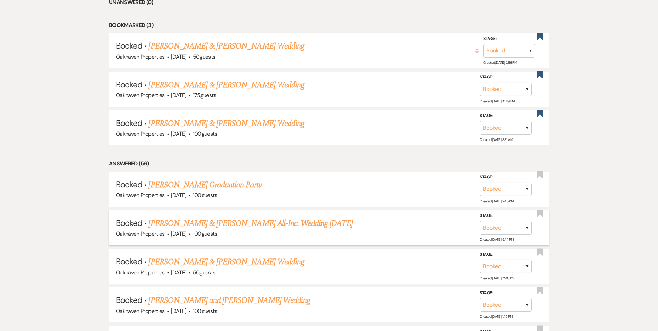
scroll to position [347, 0]
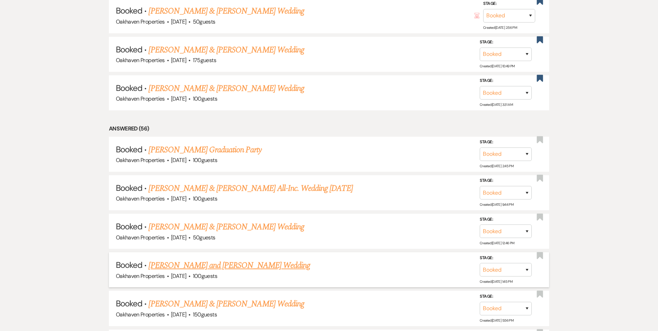
click at [215, 259] on li "Booked · Maria Kollar and Brandon Hunt's Wedding Oakhaven Properties · Sep 6, 2…" at bounding box center [329, 269] width 440 height 35
click at [217, 267] on link "Maria Kollar and Brandon Hunt's Wedding" at bounding box center [229, 265] width 162 height 12
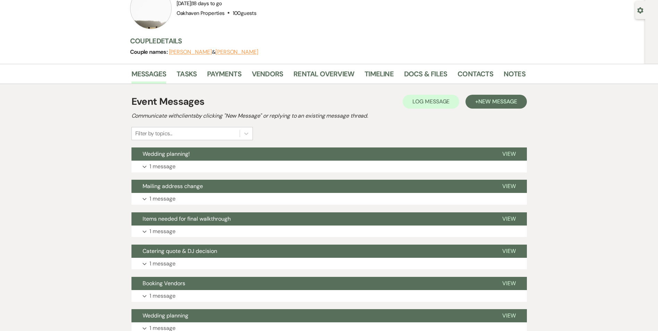
scroll to position [3, 0]
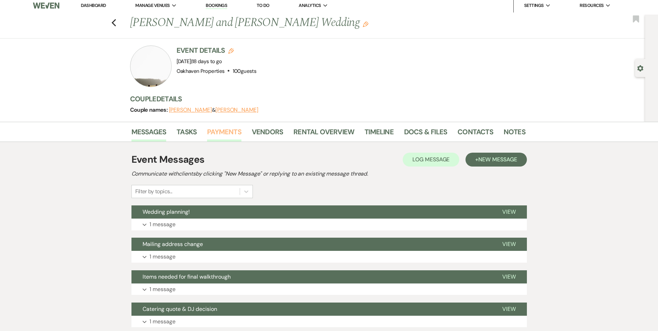
click at [235, 134] on link "Payments" at bounding box center [224, 133] width 34 height 15
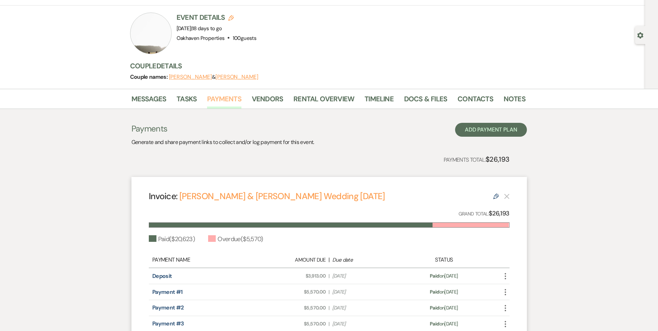
scroll to position [33, 0]
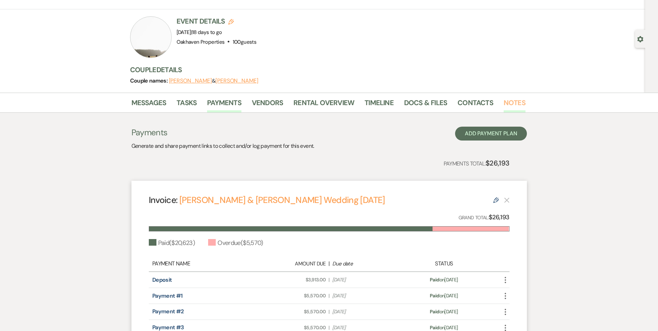
click at [512, 103] on link "Notes" at bounding box center [514, 104] width 22 height 15
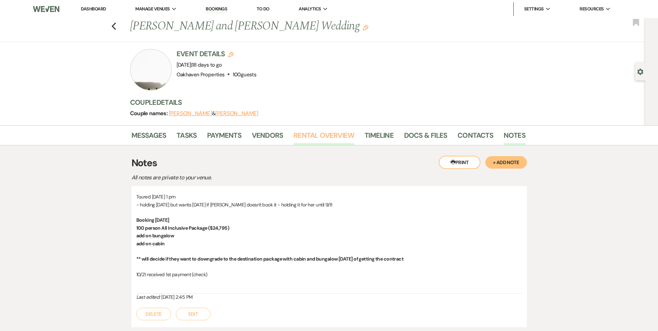
click at [322, 139] on link "Rental Overview" at bounding box center [323, 137] width 61 height 15
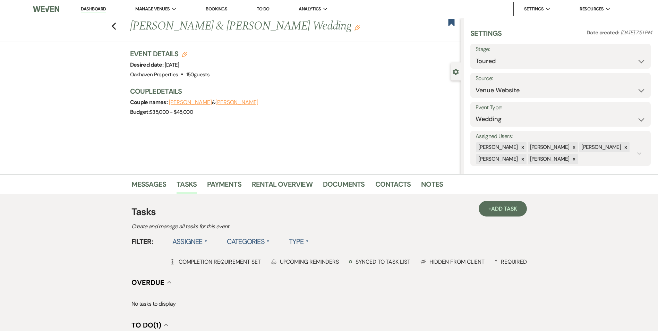
select select "5"
drag, startPoint x: 0, startPoint y: 0, endPoint x: 90, endPoint y: 7, distance: 90.4
click at [90, 7] on link "Dashboard" at bounding box center [93, 9] width 25 height 7
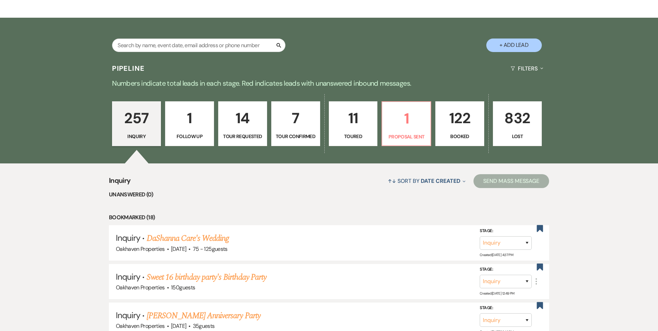
scroll to position [139, 0]
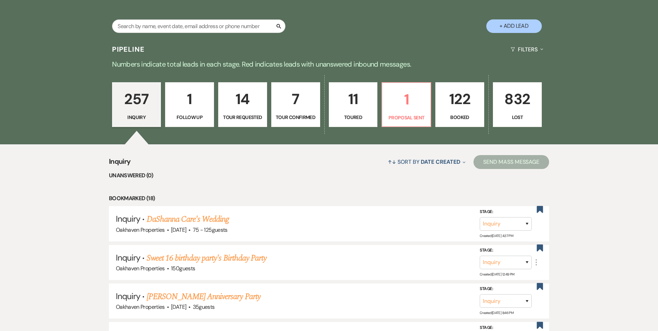
click at [298, 115] on p "Tour Confirmed" at bounding box center [296, 117] width 40 height 8
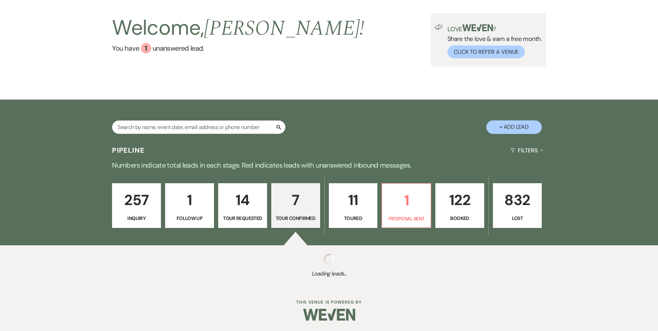
select select "4"
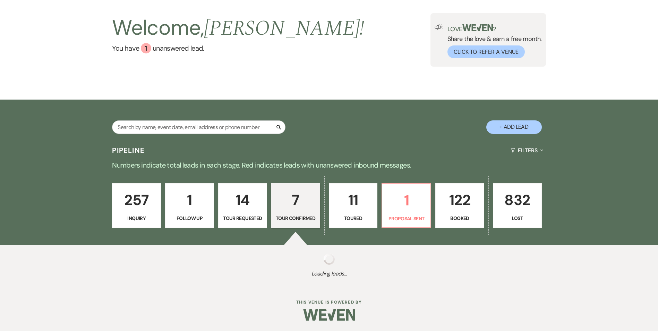
select select "4"
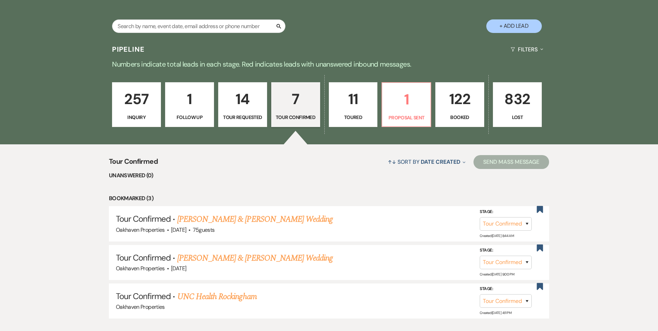
click at [236, 121] on link "14 Tour Requested" at bounding box center [242, 104] width 49 height 45
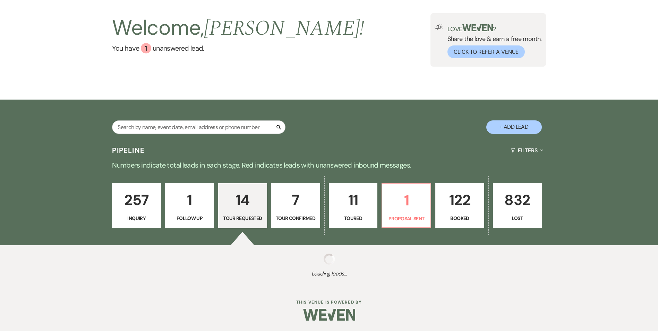
select select "2"
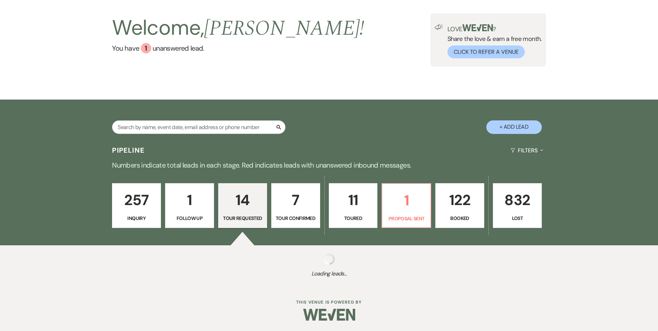
select select "2"
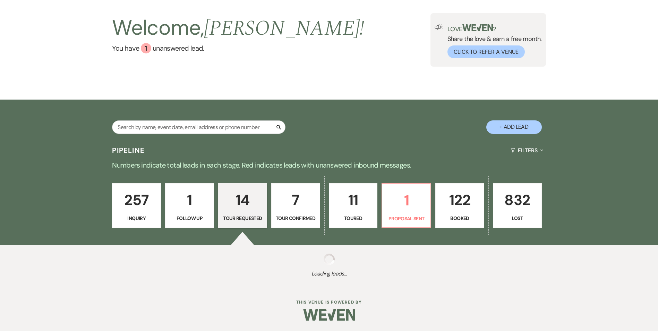
select select "2"
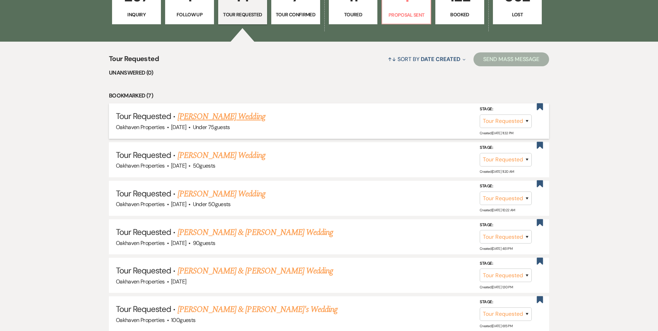
scroll to position [243, 0]
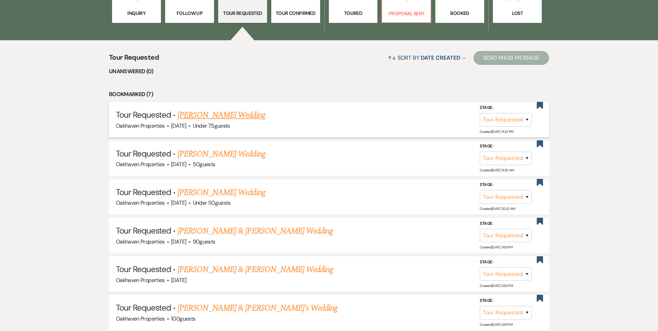
click at [222, 119] on link "[PERSON_NAME] Wedding" at bounding box center [222, 115] width 88 height 12
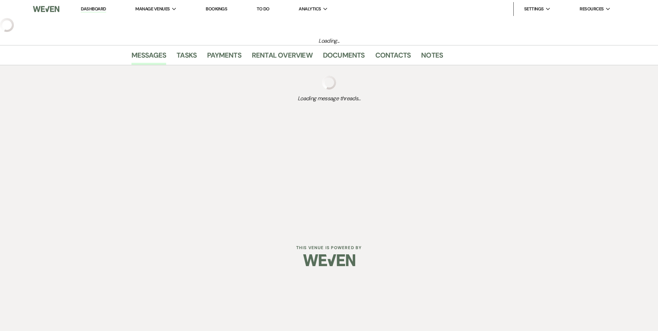
select select "2"
select select "3"
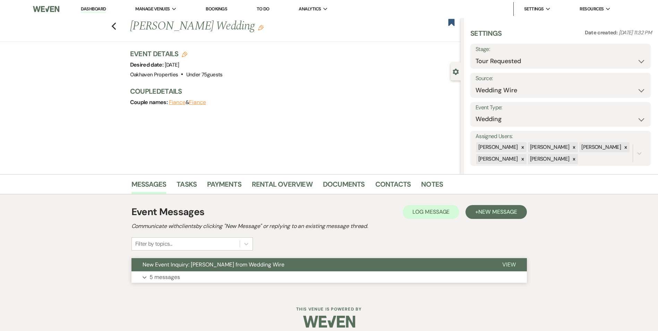
click at [506, 262] on span "View" at bounding box center [509, 264] width 14 height 7
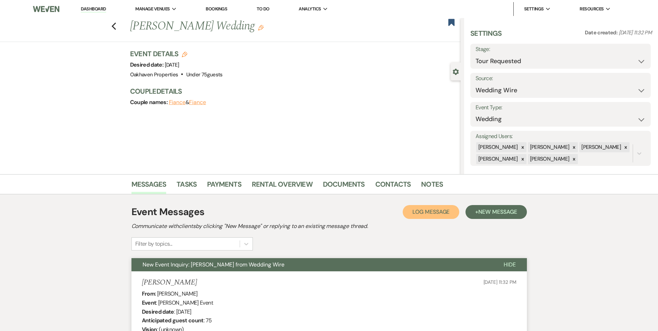
click at [419, 214] on span "Log Message" at bounding box center [430, 211] width 37 height 7
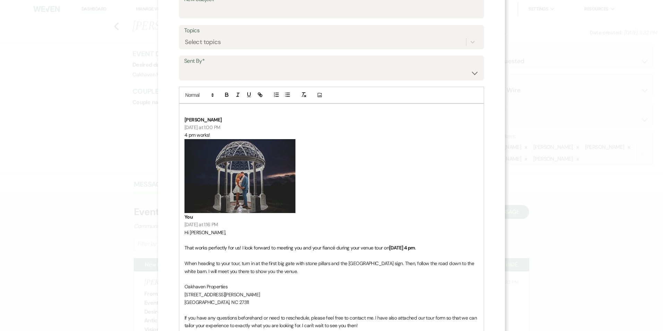
scroll to position [139, 0]
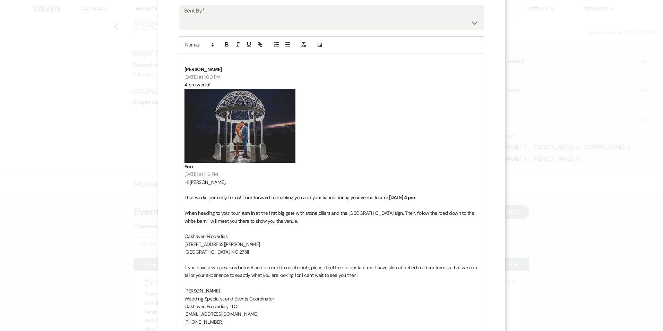
click at [314, 144] on p "﻿ ﻿" at bounding box center [331, 126] width 294 height 74
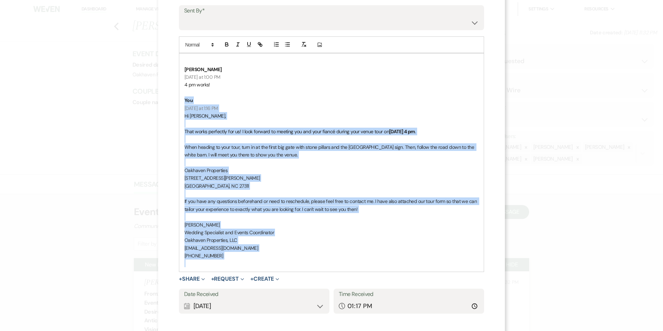
drag, startPoint x: 227, startPoint y: 260, endPoint x: 176, endPoint y: 104, distance: 164.1
click at [179, 104] on div "[PERSON_NAME] [DATE] at 1:00 PM 4 pm works! You [DATE] at 1:16 PM Hi [PERSON_NA…" at bounding box center [331, 162] width 305 height 219
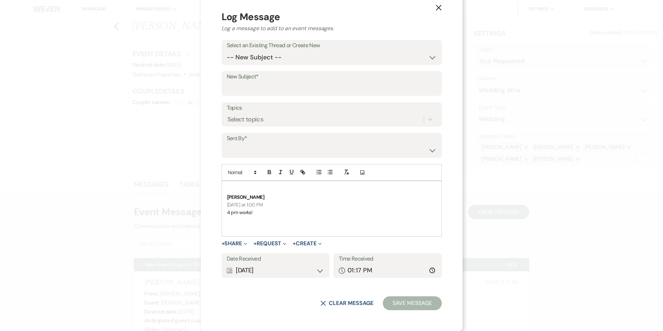
scroll to position [11, 0]
drag, startPoint x: 270, startPoint y: 195, endPoint x: 243, endPoint y: 192, distance: 26.8
click at [243, 192] on div "[PERSON_NAME] [DATE] at 1:00 PM 4 pm works!" at bounding box center [331, 208] width 219 height 55
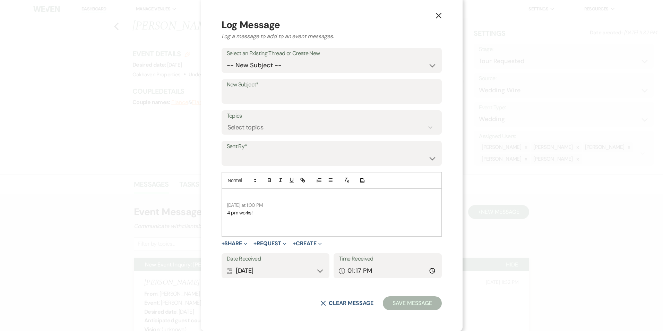
scroll to position [3, 0]
drag, startPoint x: 264, startPoint y: 204, endPoint x: 238, endPoint y: 201, distance: 25.8
click at [238, 201] on div "[DATE] at 1:00 PM 4 pm works!" at bounding box center [331, 212] width 219 height 47
click at [260, 62] on select "-- New Subject -- New Event Inquiry: [PERSON_NAME] from Wedding Wire" at bounding box center [332, 66] width 210 height 14
select select "446320"
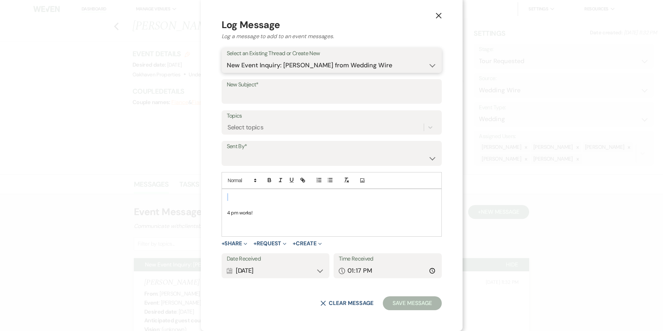
click at [243, 72] on select "-- New Subject -- New Event Inquiry: [PERSON_NAME] from Wedding Wire" at bounding box center [332, 66] width 210 height 14
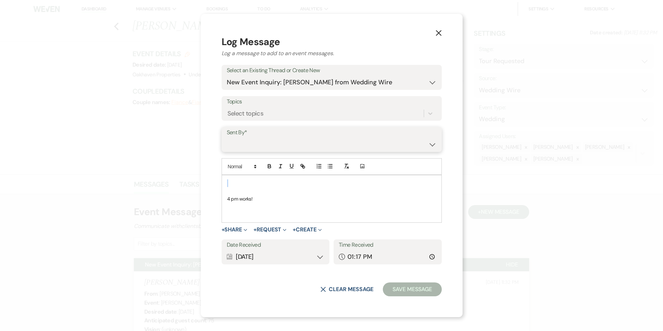
click at [260, 142] on select "[PERSON_NAME] ([EMAIL_ADDRESS][DOMAIN_NAME]) [PERSON_NAME] ([PERSON_NAME][EMAIL…" at bounding box center [332, 145] width 210 height 14
select select "contact-371451"
click at [243, 138] on select "[PERSON_NAME] ([EMAIL_ADDRESS][DOMAIN_NAME]) [PERSON_NAME] ([PERSON_NAME][EMAIL…" at bounding box center [332, 145] width 210 height 14
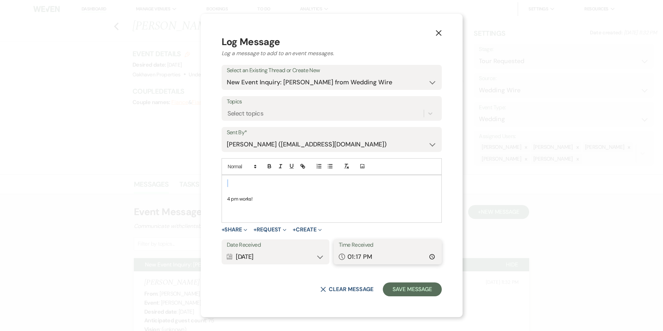
click at [415, 258] on input "13:17" at bounding box center [388, 257] width 98 height 14
type input "13:00"
click at [414, 201] on p "4 pm works!" at bounding box center [331, 199] width 209 height 8
click at [383, 290] on button "Save Message" at bounding box center [412, 289] width 59 height 14
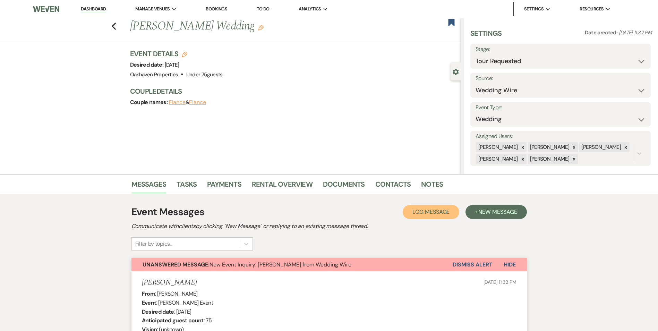
click at [421, 211] on span "Log Message" at bounding box center [430, 211] width 37 height 7
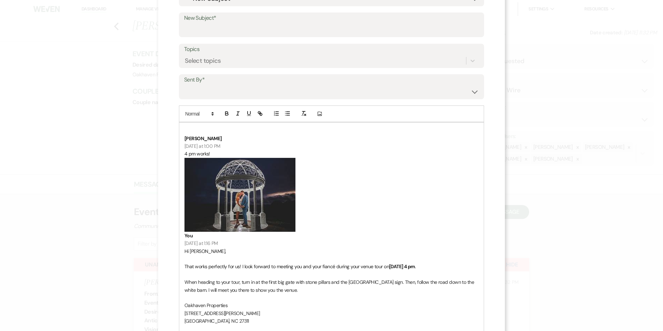
scroll to position [240, 0]
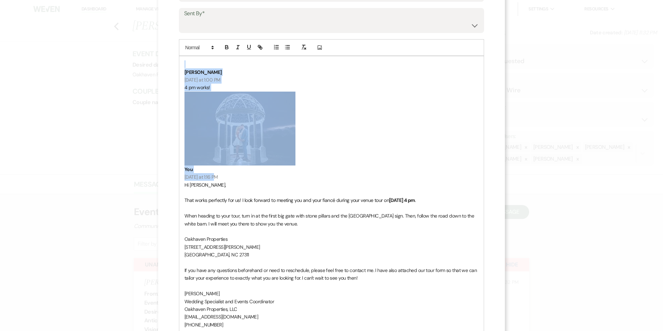
drag, startPoint x: 228, startPoint y: 75, endPoint x: 184, endPoint y: 41, distance: 55.3
click at [184, 41] on div "Add Photo [PERSON_NAME] [DATE] at 1:00 PM 4 pm works! ﻿ ﻿ You [DATE] at 1:16 PM…" at bounding box center [331, 189] width 305 height 301
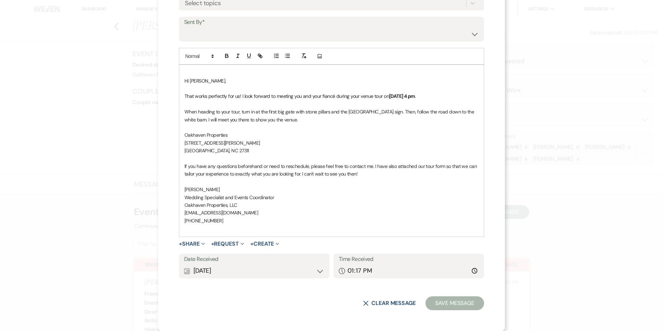
scroll to position [23, 0]
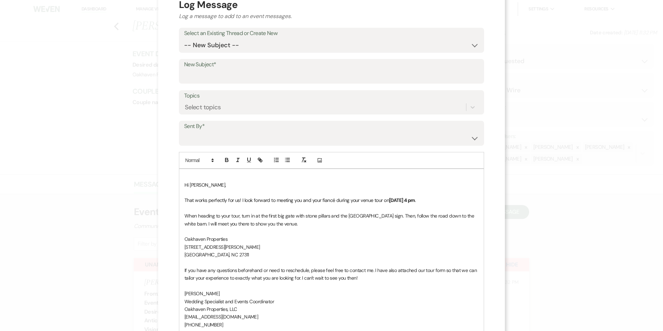
click at [181, 184] on div "Hi [PERSON_NAME], That works perfectly for us! I look forward to meeting you an…" at bounding box center [331, 254] width 304 height 171
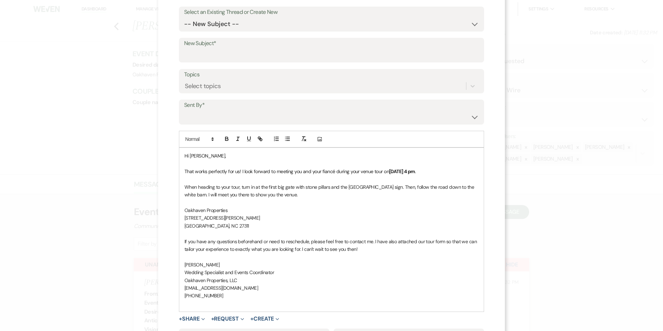
scroll to position [0, 0]
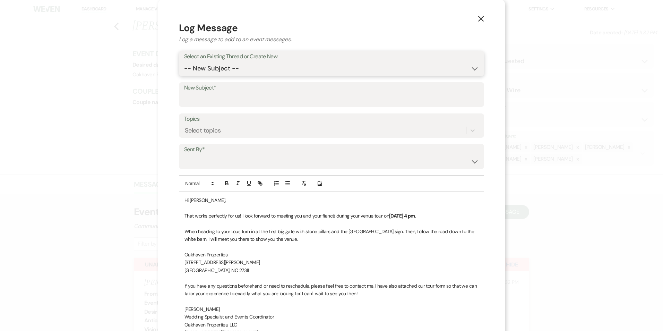
click at [212, 74] on select "-- New Subject -- New Event Inquiry: [PERSON_NAME] from Wedding Wire" at bounding box center [331, 69] width 295 height 14
select select "446320"
click at [184, 62] on select "-- New Subject -- New Event Inquiry: [PERSON_NAME] from Wedding Wire" at bounding box center [331, 69] width 295 height 14
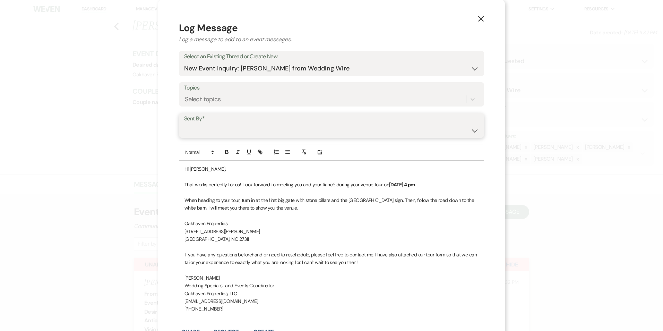
click at [214, 133] on select "[PERSON_NAME] ([EMAIL_ADDRESS][DOMAIN_NAME]) [PERSON_NAME] ([PERSON_NAME][EMAIL…" at bounding box center [331, 130] width 295 height 14
select select "user-127923"
click at [184, 123] on select "[PERSON_NAME] ([EMAIL_ADDRESS][DOMAIN_NAME]) [PERSON_NAME] ([PERSON_NAME][EMAIL…" at bounding box center [331, 130] width 295 height 14
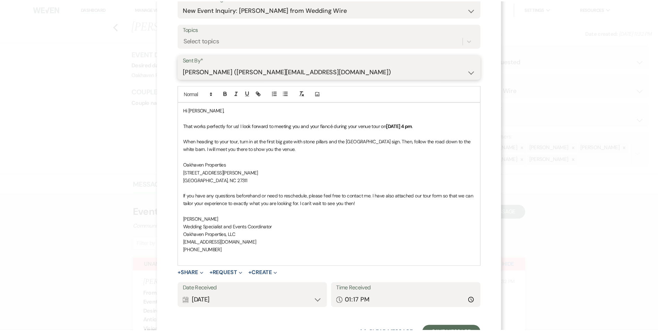
scroll to position [88, 0]
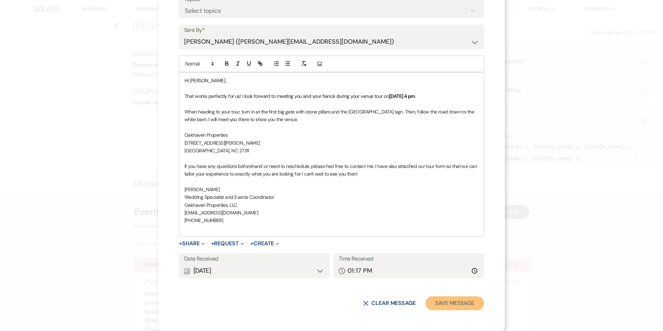
click at [439, 297] on button "Save Message" at bounding box center [454, 303] width 59 height 14
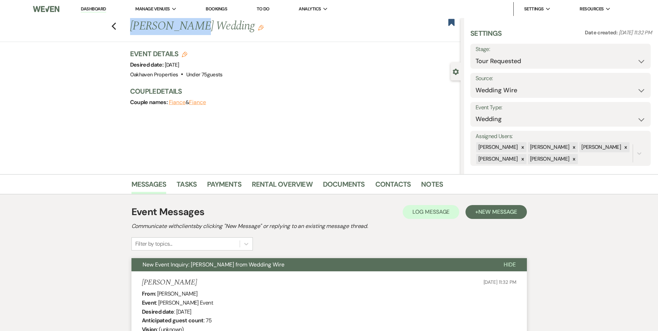
drag, startPoint x: 187, startPoint y: 29, endPoint x: 135, endPoint y: 33, distance: 52.1
click at [135, 33] on h1 "[PERSON_NAME] Wedding Edit" at bounding box center [261, 26] width 262 height 17
copy h1 "[PERSON_NAME]"
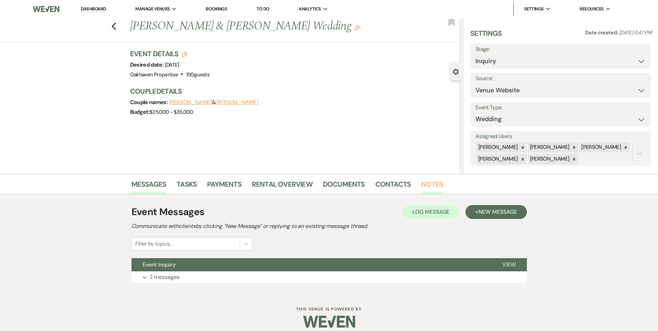
click at [432, 191] on link "Notes" at bounding box center [432, 186] width 22 height 15
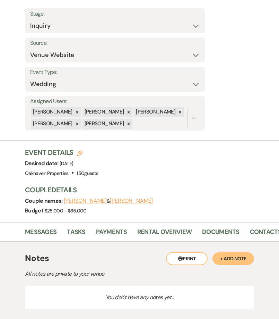
scroll to position [122, 0]
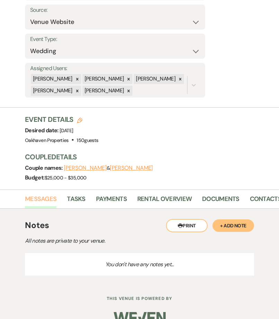
click at [39, 194] on link "Messages" at bounding box center [41, 201] width 32 height 14
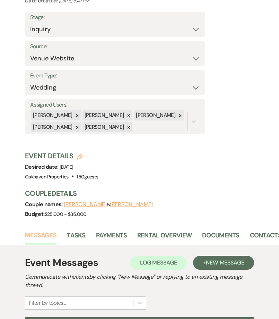
scroll to position [155, 0]
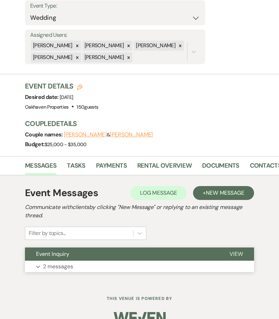
click at [232, 250] on span "View" at bounding box center [237, 253] width 14 height 7
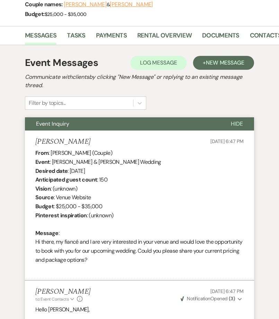
scroll to position [247, 0]
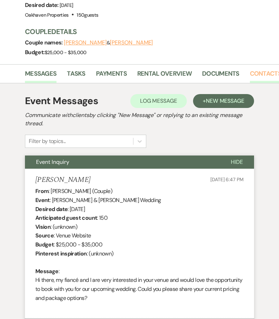
click at [273, 69] on link "Contacts" at bounding box center [266, 76] width 32 height 14
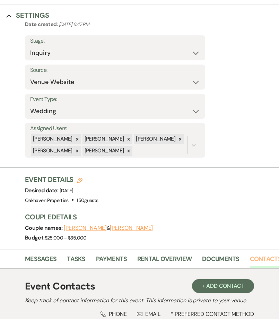
scroll to position [183, 0]
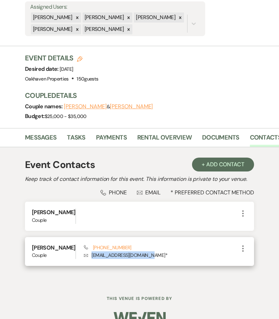
drag, startPoint x: 144, startPoint y: 241, endPoint x: 80, endPoint y: 249, distance: 64.0
click at [80, 249] on div "[PERSON_NAME] Couple Phone [PHONE_NUMBER] Envelope [EMAIL_ADDRESS][DOMAIN_NAME]…" at bounding box center [139, 251] width 229 height 29
copy p "[EMAIL_ADDRESS][DOMAIN_NAME]"
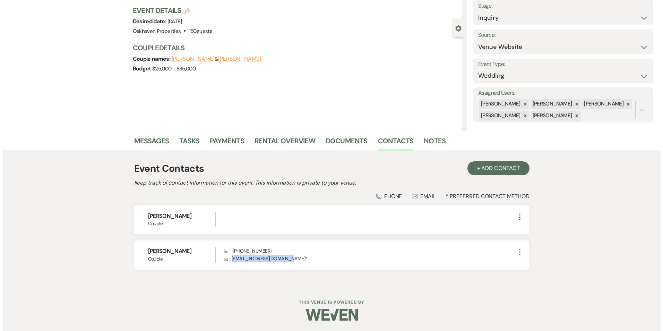
scroll to position [0, 0]
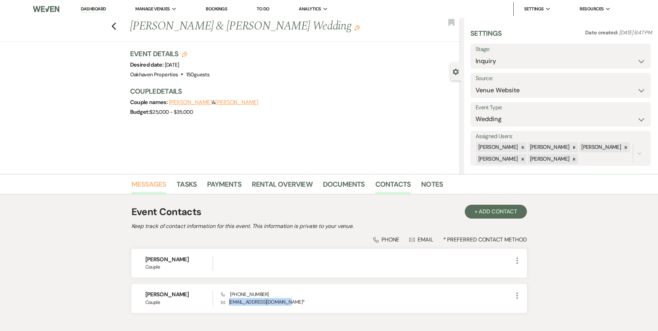
click at [166, 183] on link "Messages" at bounding box center [148, 186] width 35 height 15
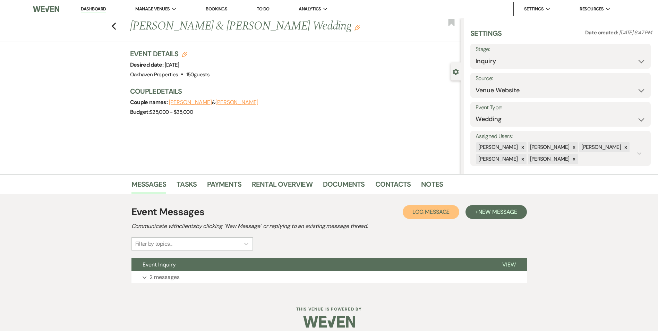
click at [425, 215] on span "Log Message" at bounding box center [430, 211] width 37 height 7
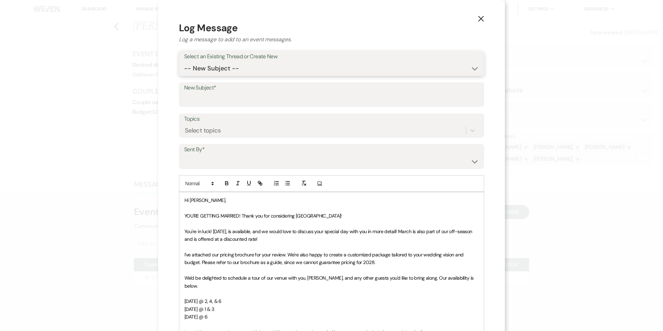
click at [207, 70] on select "-- New Subject -- Event Inquiry" at bounding box center [331, 69] width 295 height 14
select select "446610"
click at [184, 62] on select "-- New Subject -- Event Inquiry" at bounding box center [331, 69] width 295 height 14
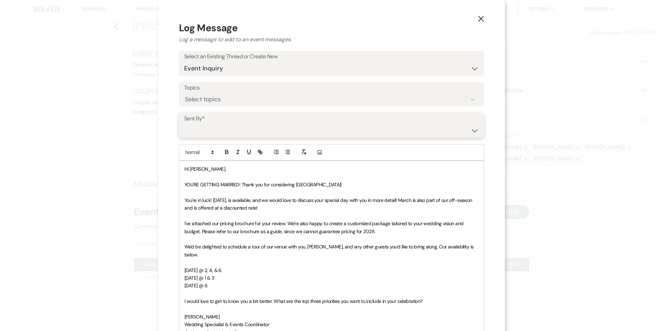
drag, startPoint x: 210, startPoint y: 127, endPoint x: 211, endPoint y: 136, distance: 8.8
click at [210, 128] on select "[PERSON_NAME] ([EMAIL_ADDRESS][DOMAIN_NAME]) [PERSON_NAME] ([PERSON_NAME][EMAIL…" at bounding box center [331, 130] width 295 height 14
select select "user-127923"
click at [184, 123] on select "[PERSON_NAME] ([EMAIL_ADDRESS][DOMAIN_NAME]) [PERSON_NAME] ([PERSON_NAME][EMAIL…" at bounding box center [331, 130] width 295 height 14
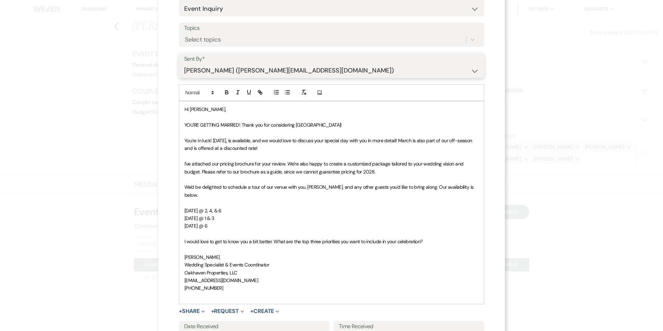
scroll to position [120, 0]
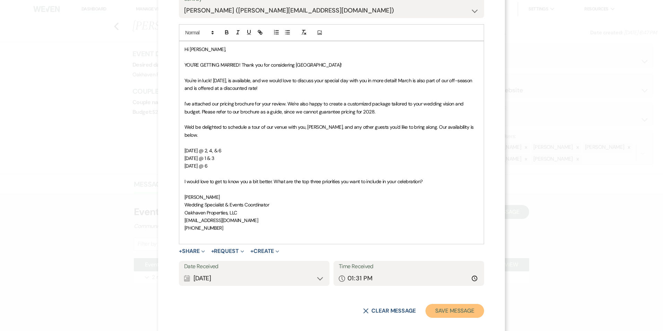
click at [443, 304] on button "Save Message" at bounding box center [454, 311] width 59 height 14
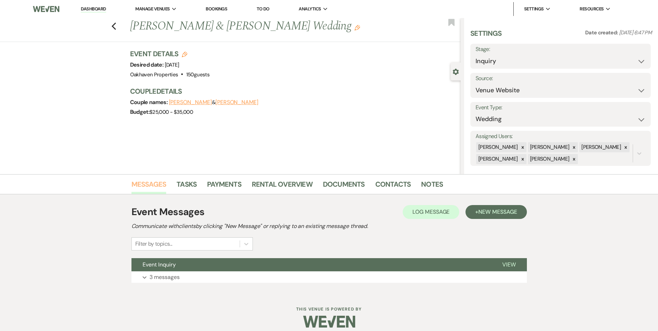
click at [141, 183] on link "Messages" at bounding box center [148, 186] width 35 height 15
click at [424, 211] on span "Log Message" at bounding box center [430, 211] width 37 height 7
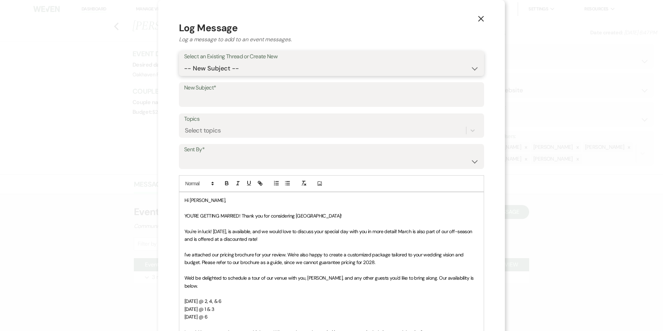
click at [224, 63] on select "-- New Subject -- Event Inquiry" at bounding box center [331, 69] width 295 height 14
select select "446610"
click at [184, 62] on select "-- New Subject -- Event Inquiry" at bounding box center [331, 69] width 295 height 14
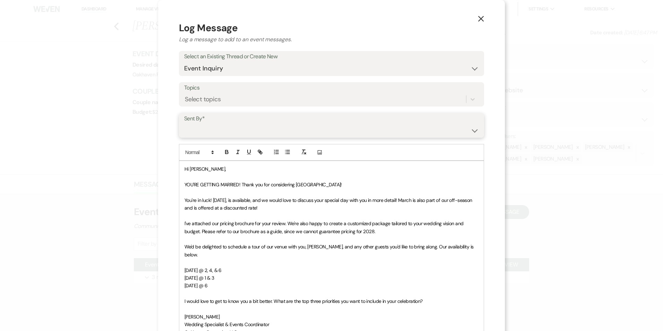
click at [219, 134] on select "[PERSON_NAME] ([EMAIL_ADDRESS][DOMAIN_NAME]) [PERSON_NAME] ([PERSON_NAME][EMAIL…" at bounding box center [331, 130] width 295 height 14
select select "user-127923"
click at [184, 123] on select "[PERSON_NAME] ([EMAIL_ADDRESS][DOMAIN_NAME]) [PERSON_NAME] ([PERSON_NAME][EMAIL…" at bounding box center [331, 130] width 295 height 14
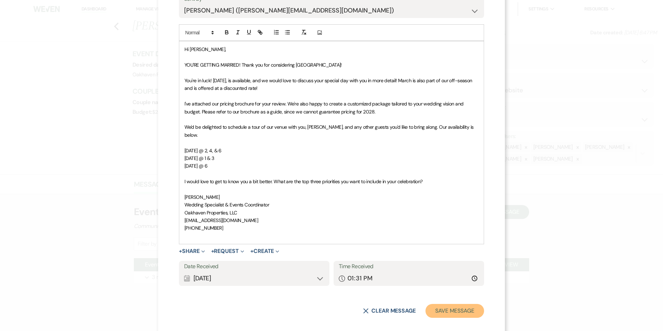
click at [450, 304] on button "Save Message" at bounding box center [454, 311] width 59 height 14
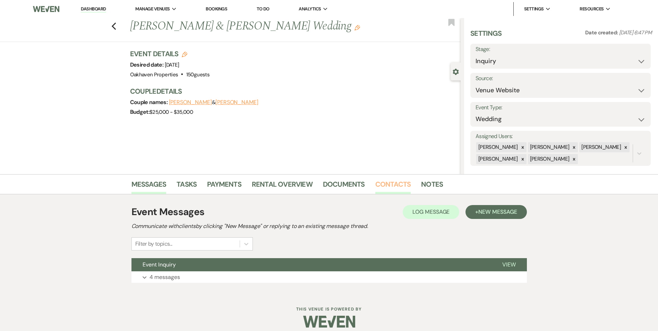
click at [398, 187] on link "Contacts" at bounding box center [393, 186] width 36 height 15
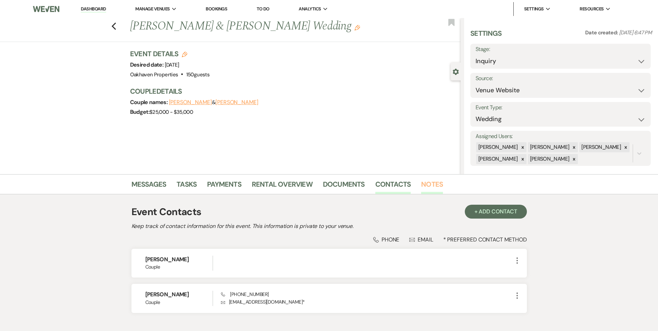
click at [427, 180] on link "Notes" at bounding box center [432, 186] width 22 height 15
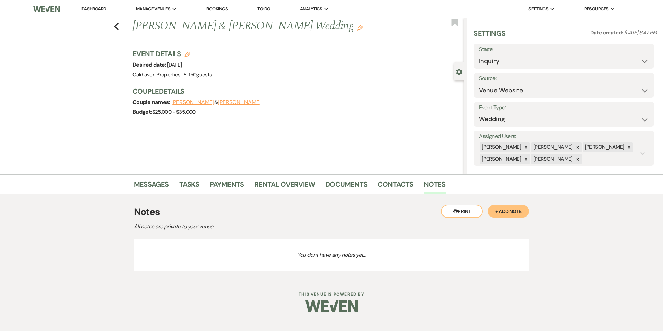
click at [510, 210] on button "+ Add Note" at bounding box center [508, 211] width 42 height 12
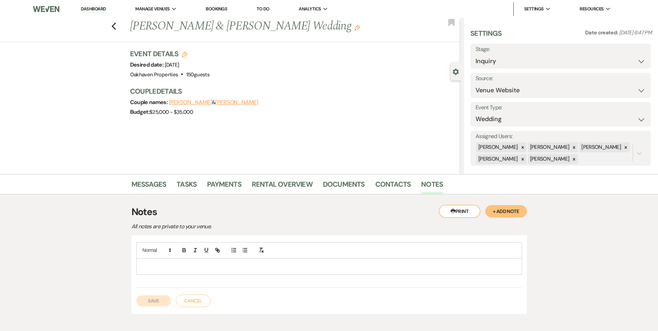
click at [181, 263] on p at bounding box center [329, 266] width 374 height 8
drag, startPoint x: 167, startPoint y: 301, endPoint x: 176, endPoint y: 286, distance: 16.8
click at [167, 302] on button "Save" at bounding box center [153, 300] width 35 height 11
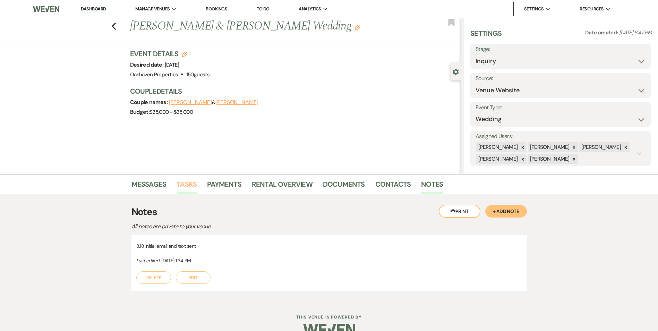
click at [189, 190] on link "Tasks" at bounding box center [186, 186] width 20 height 15
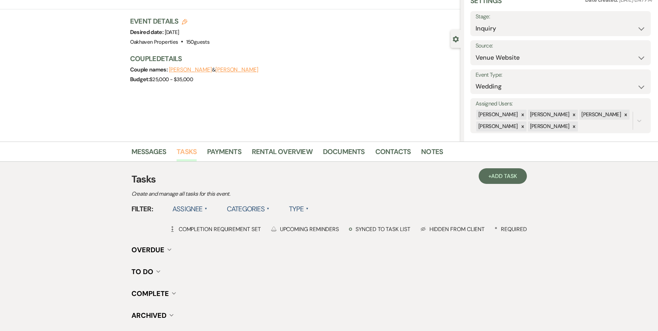
scroll to position [85, 0]
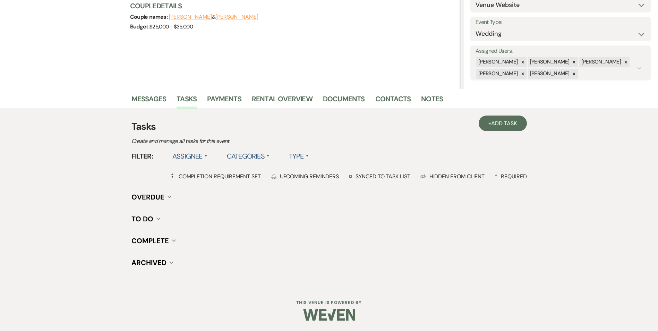
click at [507, 111] on div "+ Add Task Tasks Create and manage all tasks for this event. Filter: Assignee ▲…" at bounding box center [328, 198] width 395 height 178
click at [501, 117] on link "+ Add Task" at bounding box center [502, 123] width 48 height 16
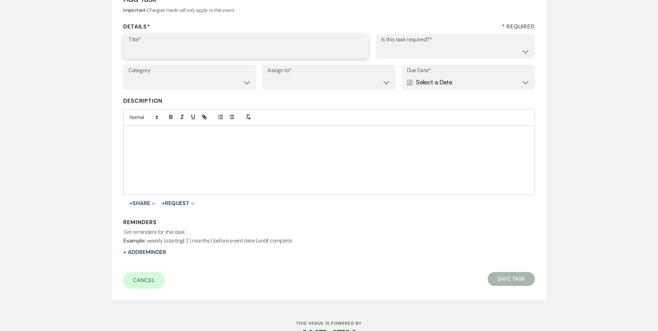
click at [234, 52] on input "Title*" at bounding box center [245, 51] width 234 height 14
type input "2nd follow up call and email"
click at [441, 52] on select "Yes No" at bounding box center [455, 51] width 148 height 14
select select "true"
click at [381, 44] on select "Yes No" at bounding box center [455, 51] width 148 height 14
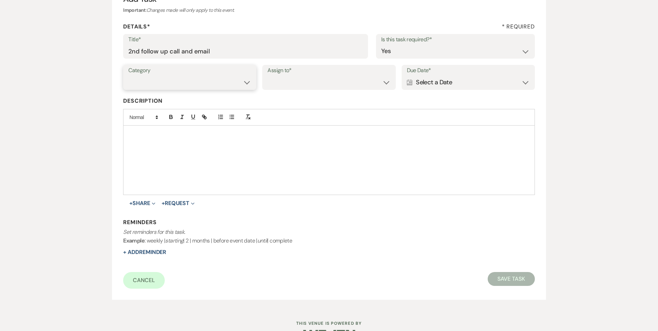
click at [233, 84] on select "Venue Vendors Guests Details Finalize & Share" at bounding box center [189, 83] width 123 height 14
select select "31"
click at [128, 76] on select "Venue Vendors Guests Details Finalize & Share" at bounding box center [189, 83] width 123 height 14
click at [296, 87] on select "Venue Client" at bounding box center [328, 83] width 123 height 14
select select "venueHost"
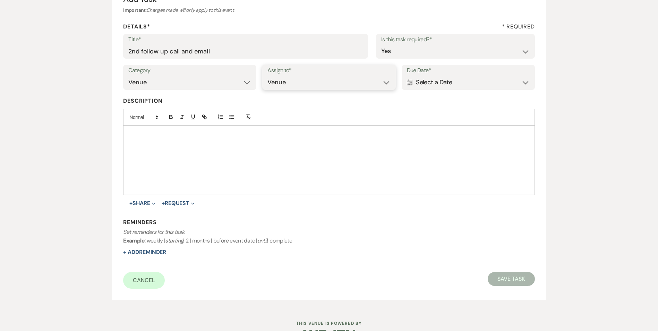
click at [267, 76] on select "Venue Client" at bounding box center [328, 83] width 123 height 14
click at [429, 83] on div "Calendar Select a Date Expand" at bounding box center [468, 83] width 123 height 14
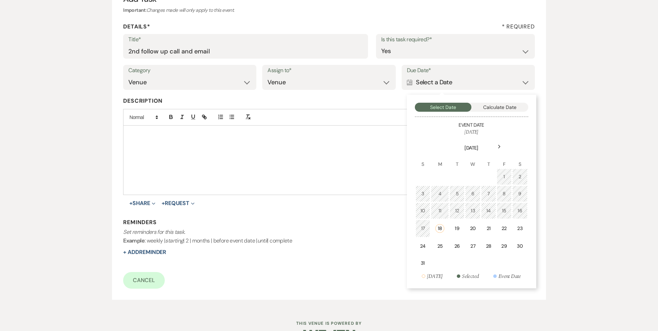
click at [493, 230] on td "21" at bounding box center [488, 228] width 15 height 18
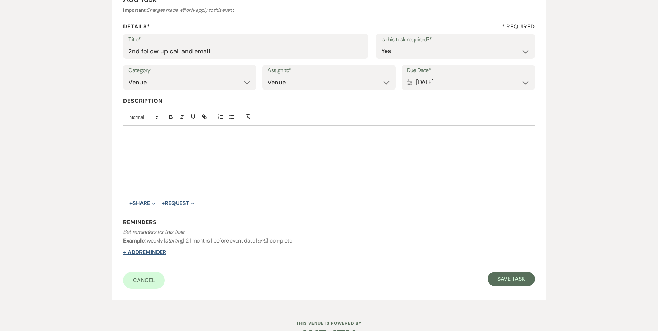
click at [154, 249] on button "+ Add Reminder" at bounding box center [144, 252] width 43 height 6
select select "host"
select select "days"
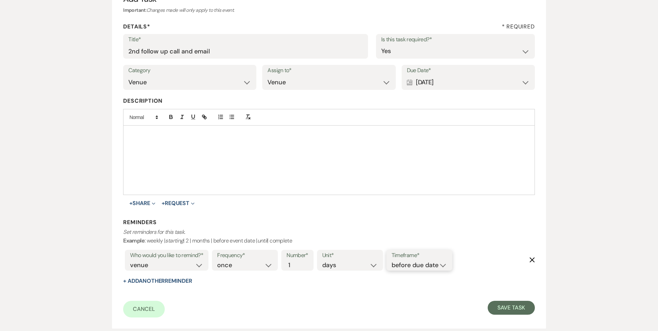
click at [435, 262] on select "before due date after due date on due date on custom date" at bounding box center [418, 264] width 55 height 9
select select "onDueDate"
click at [391, 260] on select "before due date after due date on due date on custom date" at bounding box center [418, 264] width 55 height 9
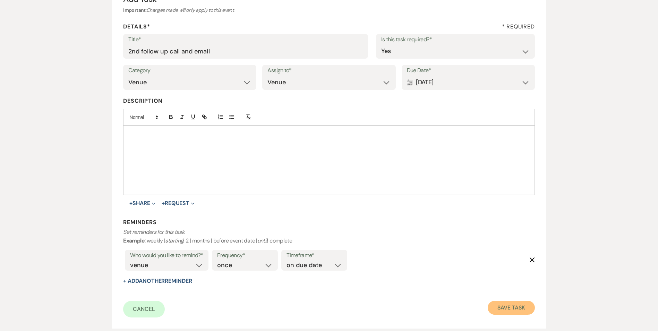
click at [492, 309] on button "Save Task" at bounding box center [510, 308] width 47 height 14
select select "5"
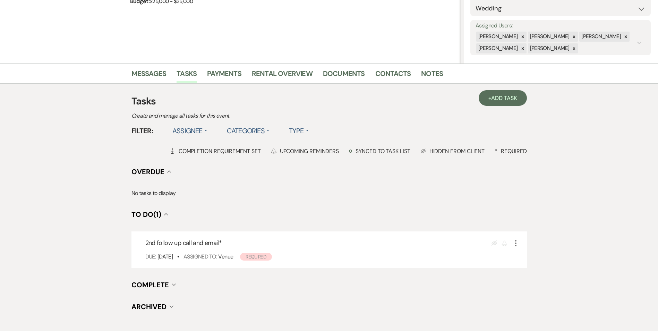
scroll to position [51, 0]
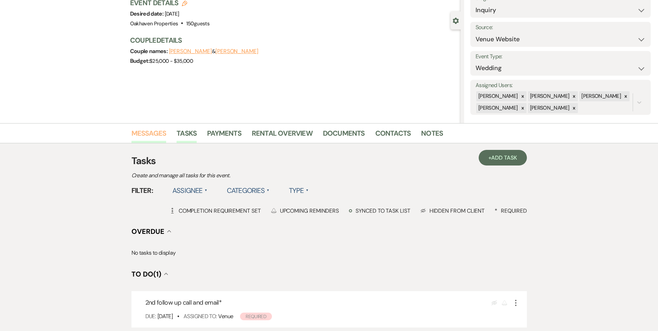
click at [151, 133] on link "Messages" at bounding box center [148, 135] width 35 height 15
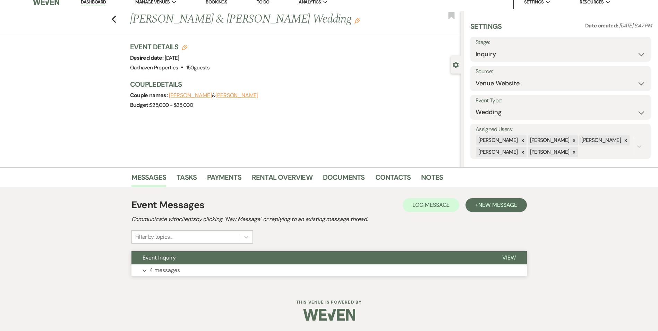
click at [502, 257] on span "View" at bounding box center [509, 257] width 14 height 7
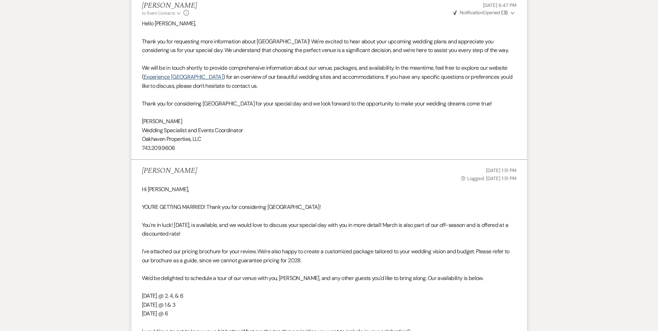
scroll to position [558, 0]
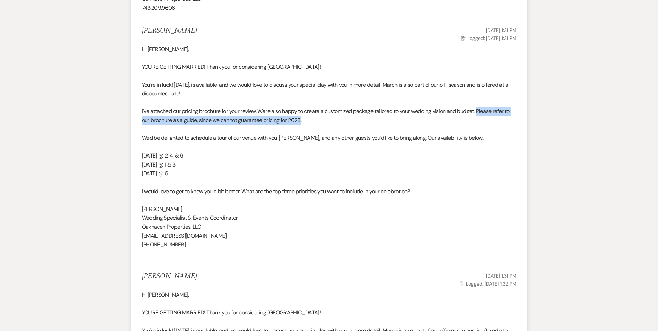
drag, startPoint x: 304, startPoint y: 122, endPoint x: 481, endPoint y: 115, distance: 176.6
click at [481, 115] on p "I've attached our pricing brochure for your review. We're also happy to create …" at bounding box center [329, 116] width 374 height 18
copy span "Please refer to our brochure as a guide, since we cannot guarantee pricing for …"
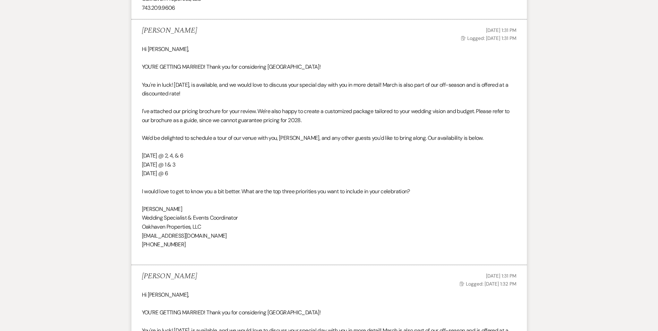
click at [293, 170] on p "[DATE] @ 6" at bounding box center [329, 173] width 374 height 9
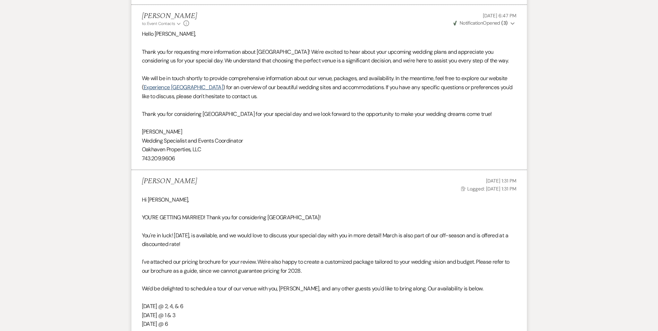
scroll to position [555, 0]
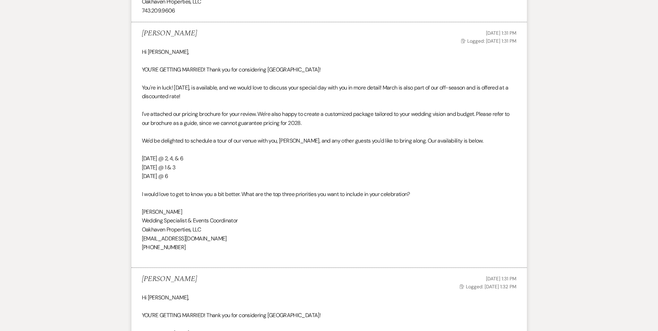
drag, startPoint x: 182, startPoint y: 181, endPoint x: 143, endPoint y: 160, distance: 44.4
click at [143, 160] on div "Hi [PERSON_NAME], YOU'RE GETTING MARRIED! Thank you for considering [GEOGRAPHIC…" at bounding box center [329, 154] width 374 height 213
copy div "[DATE] @ 2, 4, & 6 [DATE] @ 1 & 3 [DATE] @ 6"
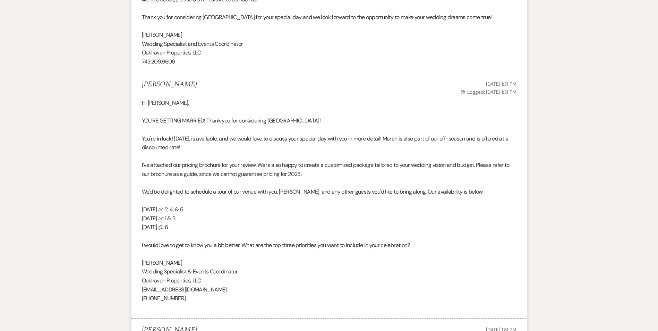
scroll to position [451, 0]
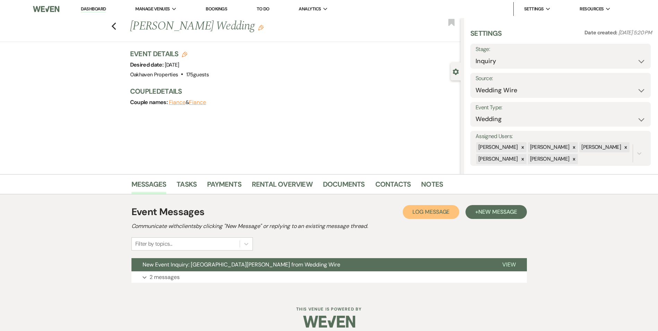
click at [426, 212] on span "Log Message" at bounding box center [430, 211] width 37 height 7
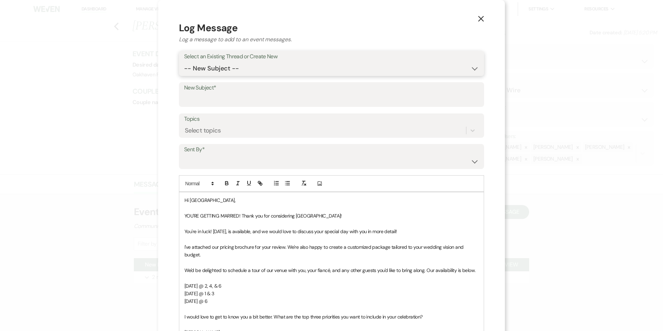
click at [254, 64] on select "-- New Subject -- New Event Inquiry: [GEOGRAPHIC_DATA][PERSON_NAME] from Weddin…" at bounding box center [331, 69] width 295 height 14
select select "446570"
click at [184, 62] on select "-- New Subject -- New Event Inquiry: [GEOGRAPHIC_DATA][PERSON_NAME] from Weddin…" at bounding box center [331, 69] width 295 height 14
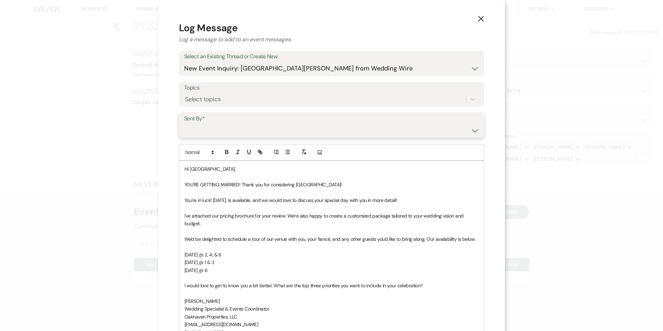
drag, startPoint x: 240, startPoint y: 124, endPoint x: 242, endPoint y: 130, distance: 5.4
click at [240, 124] on select "[PERSON_NAME] ([EMAIL_ADDRESS][DOMAIN_NAME]) [PERSON_NAME] ([PERSON_NAME][EMAIL…" at bounding box center [331, 130] width 295 height 14
select select "user-127923"
click at [184, 123] on select "[PERSON_NAME] ([EMAIL_ADDRESS][DOMAIN_NAME]) [PERSON_NAME] ([PERSON_NAME][EMAIL…" at bounding box center [331, 130] width 295 height 14
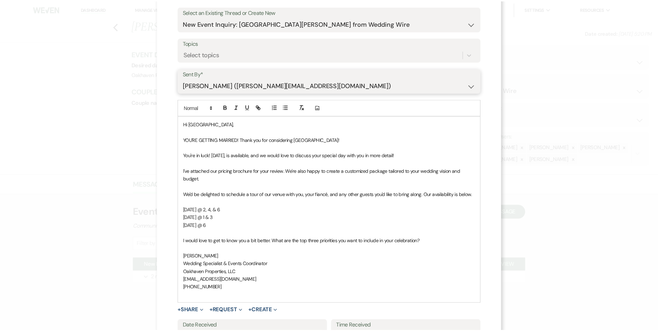
scroll to position [112, 0]
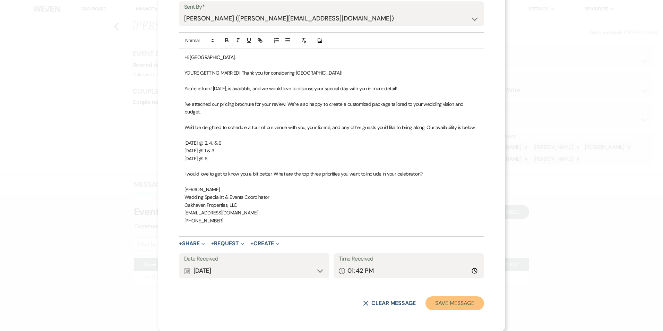
click at [464, 300] on button "Save Message" at bounding box center [454, 303] width 59 height 14
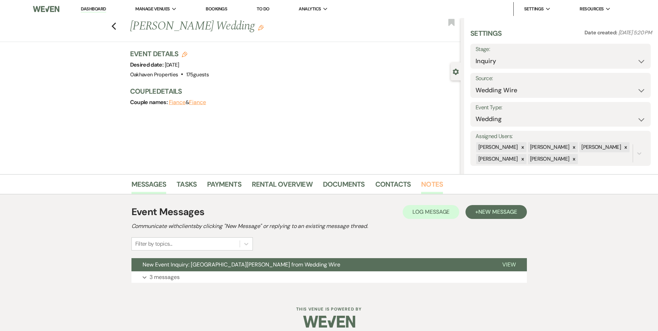
click at [428, 181] on link "Notes" at bounding box center [432, 186] width 22 height 15
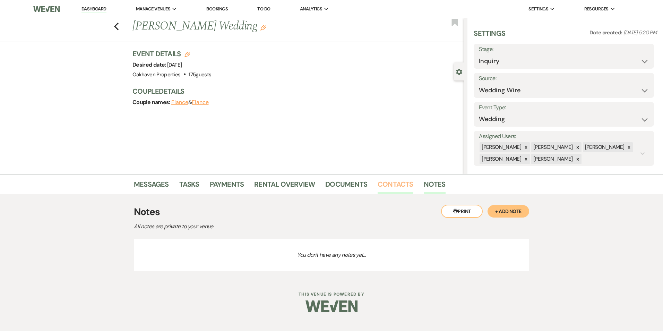
click at [397, 183] on link "Contacts" at bounding box center [396, 186] width 36 height 15
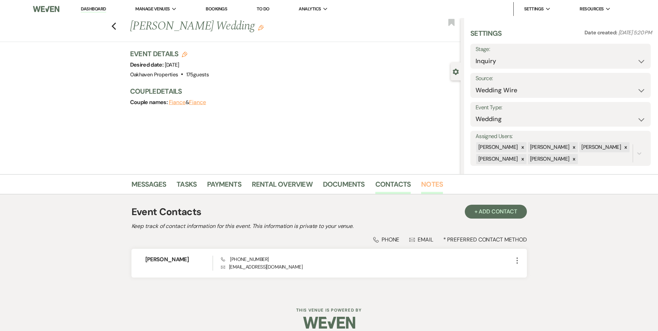
click at [433, 185] on link "Notes" at bounding box center [432, 186] width 22 height 15
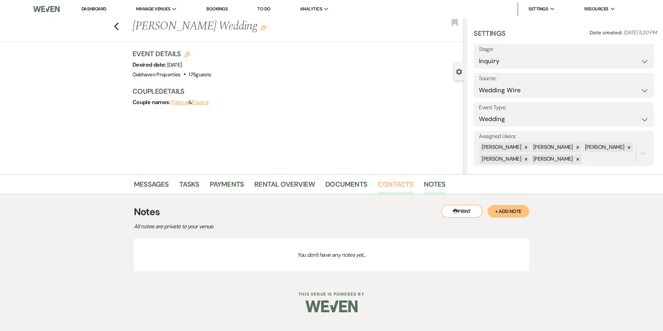
click at [401, 189] on link "Contacts" at bounding box center [396, 186] width 36 height 15
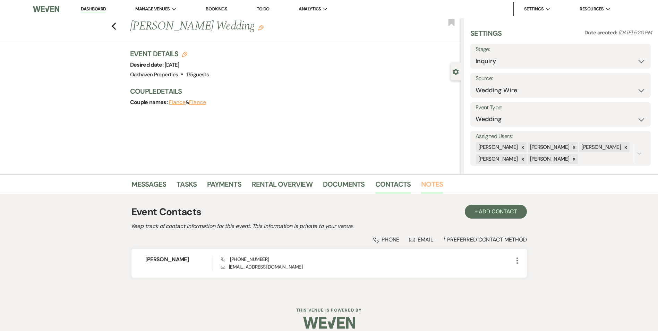
click at [426, 183] on link "Notes" at bounding box center [432, 186] width 22 height 15
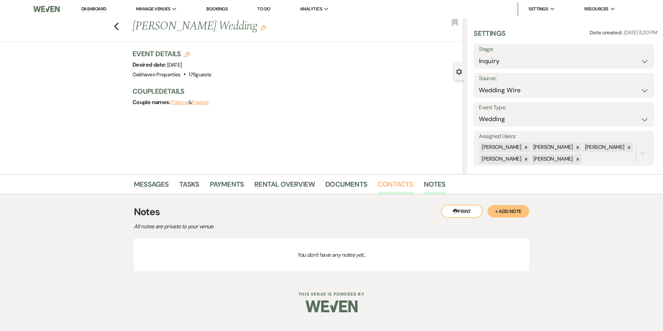
click at [401, 183] on link "Contacts" at bounding box center [396, 186] width 36 height 15
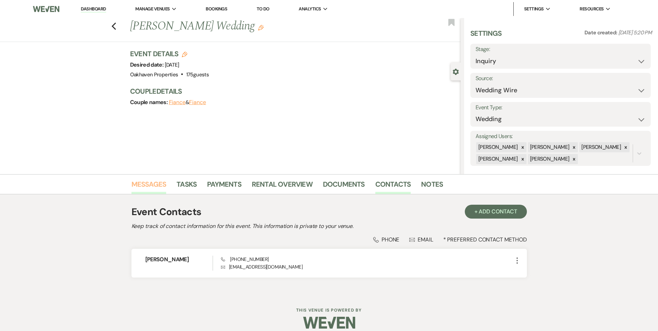
click at [141, 187] on link "Messages" at bounding box center [148, 186] width 35 height 15
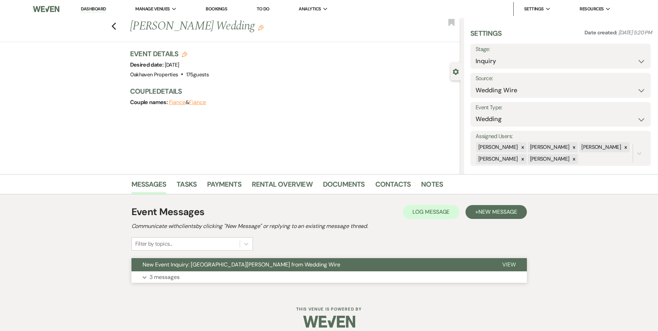
drag, startPoint x: 517, startPoint y: 261, endPoint x: 513, endPoint y: 260, distance: 4.4
click at [517, 261] on button "View" at bounding box center [509, 264] width 36 height 13
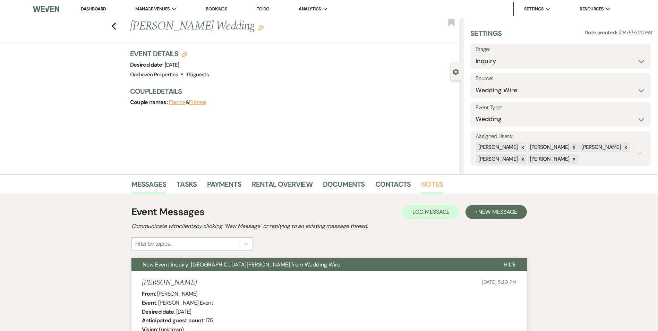
click at [432, 184] on link "Notes" at bounding box center [432, 186] width 22 height 15
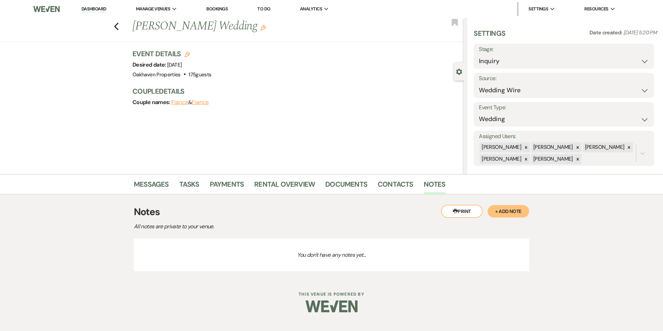
click at [524, 207] on button "+ Add Note" at bounding box center [508, 211] width 42 height 12
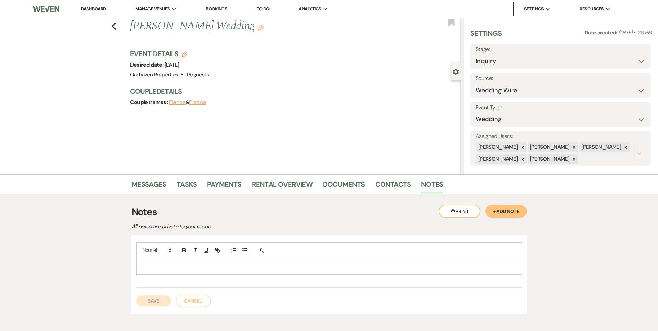
click at [233, 260] on div at bounding box center [329, 266] width 385 height 16
click at [164, 297] on button "Save" at bounding box center [153, 300] width 35 height 11
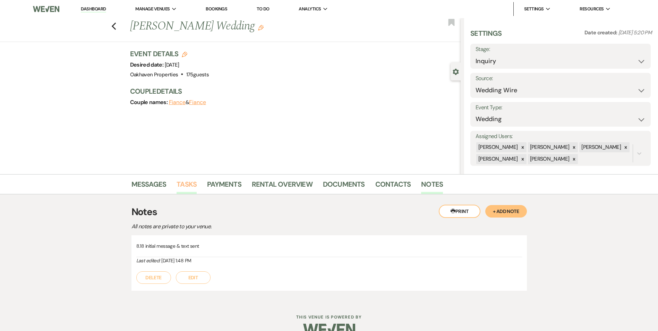
click at [179, 190] on link "Tasks" at bounding box center [186, 186] width 20 height 15
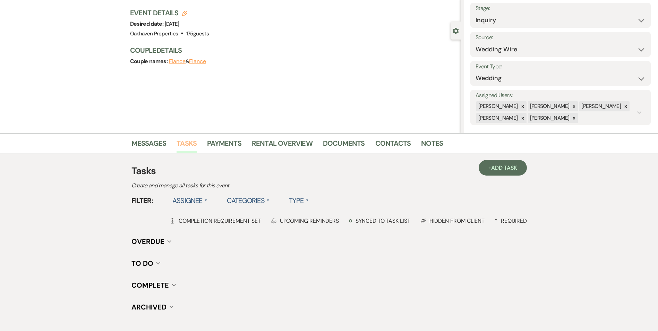
scroll to position [85, 0]
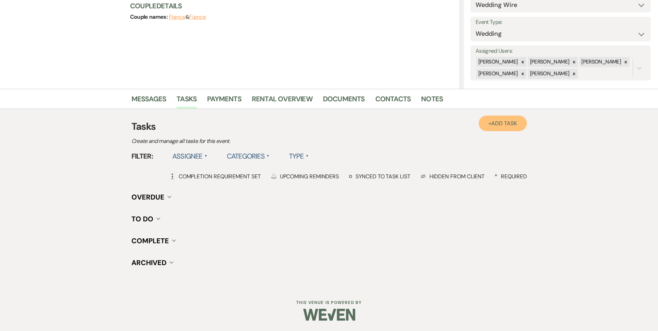
click at [503, 125] on span "Add Task" at bounding box center [504, 123] width 26 height 7
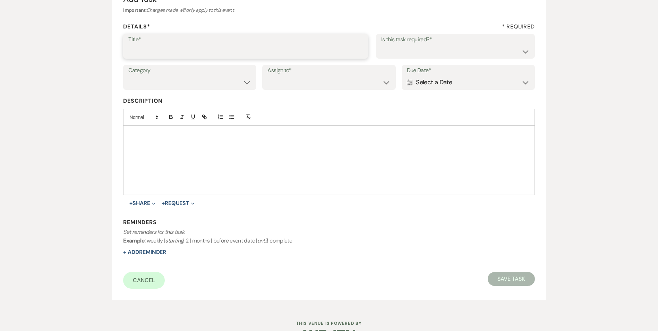
click at [149, 53] on input "Title*" at bounding box center [245, 51] width 234 height 14
type input "2nd follow up call and message"
drag, startPoint x: 445, startPoint y: 45, endPoint x: 441, endPoint y: 58, distance: 13.7
click at [445, 45] on select "Yes No" at bounding box center [455, 51] width 148 height 14
click at [381, 44] on select "Yes No" at bounding box center [455, 51] width 148 height 14
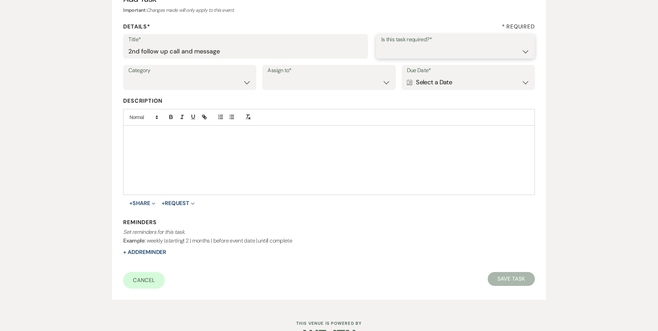
click at [434, 55] on select "Yes No" at bounding box center [455, 51] width 148 height 14
select select "true"
click at [381, 44] on select "Yes No" at bounding box center [455, 51] width 148 height 14
click at [231, 89] on select "Venue Vendors Guests Details Finalize & Share" at bounding box center [189, 83] width 123 height 14
select select "31"
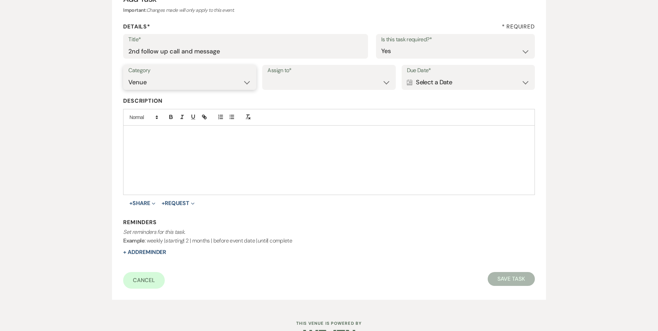
click at [128, 76] on select "Venue Vendors Guests Details Finalize & Share" at bounding box center [189, 83] width 123 height 14
click at [300, 85] on select "Venue Client" at bounding box center [328, 83] width 123 height 14
select select "venueHost"
click at [267, 76] on select "Venue Client" at bounding box center [328, 83] width 123 height 14
drag, startPoint x: 446, startPoint y: 83, endPoint x: 454, endPoint y: 87, distance: 8.4
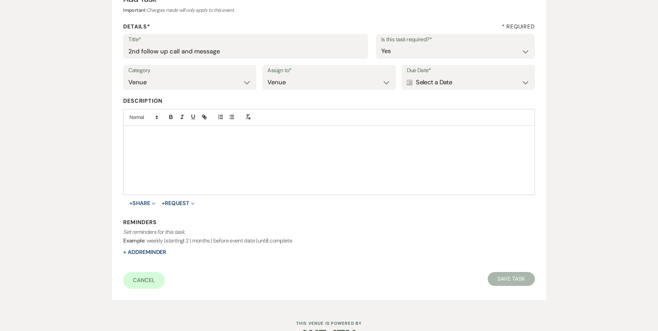
click at [446, 84] on div "Calendar Select a Date Expand" at bounding box center [468, 83] width 123 height 14
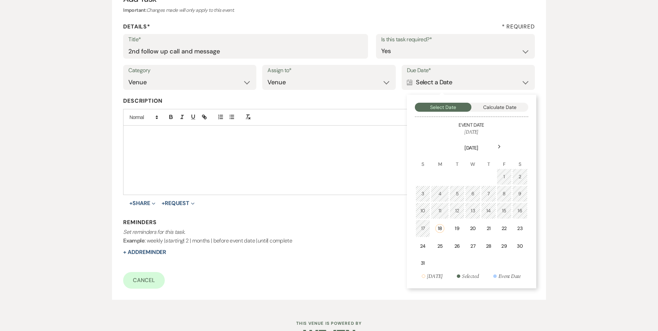
click at [483, 236] on td "21" at bounding box center [488, 228] width 15 height 18
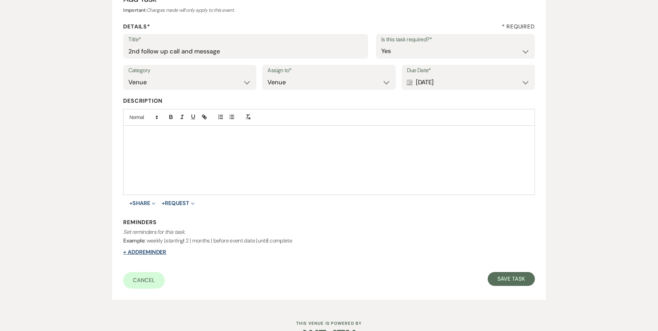
click at [159, 251] on button "+ Add Reminder" at bounding box center [144, 252] width 43 height 6
select select "host"
select select "days"
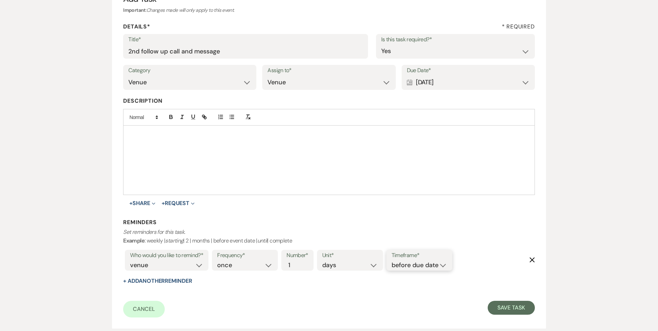
click at [428, 269] on select "before due date after due date on due date on custom date" at bounding box center [418, 264] width 55 height 9
select select "onDueDate"
click at [391, 260] on select "before due date after due date on due date on custom date" at bounding box center [418, 264] width 55 height 9
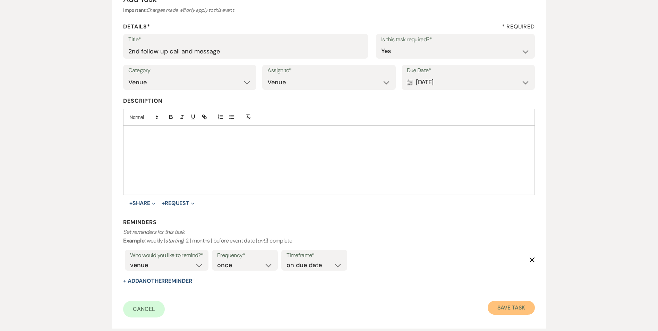
click at [498, 308] on button "Save Task" at bounding box center [510, 308] width 47 height 14
select select "3"
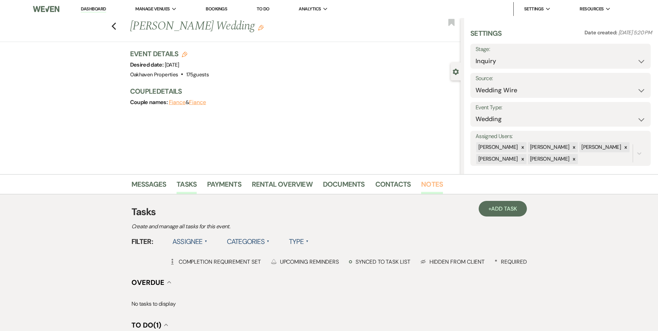
click at [434, 186] on link "Notes" at bounding box center [432, 186] width 22 height 15
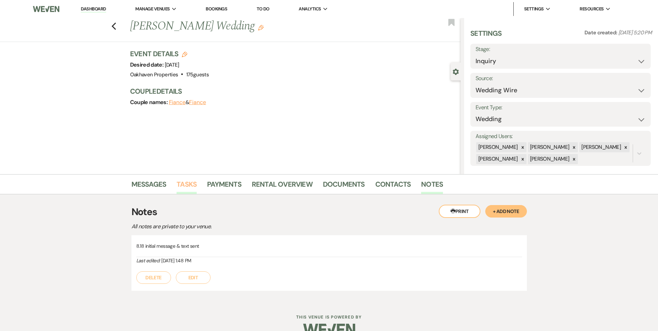
click at [191, 185] on link "Tasks" at bounding box center [186, 186] width 20 height 15
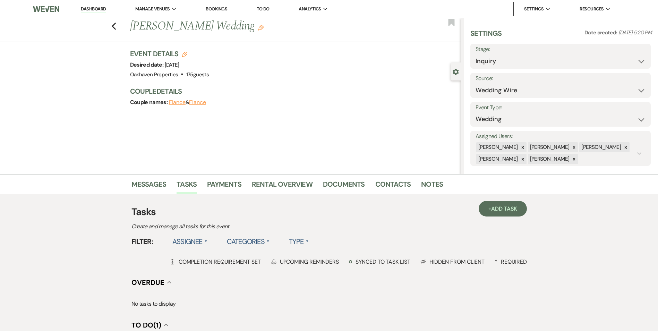
click at [82, 11] on link "Dashboard" at bounding box center [93, 9] width 25 height 7
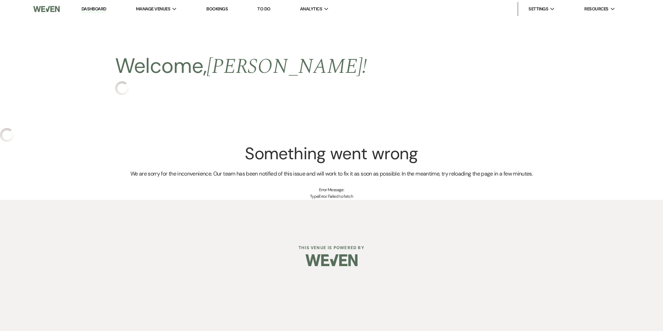
click at [102, 10] on link "Dashboard" at bounding box center [93, 9] width 25 height 7
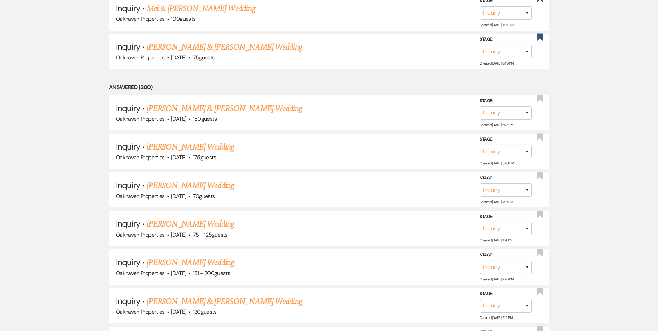
scroll to position [1005, 0]
click at [191, 148] on link "[PERSON_NAME] Wedding" at bounding box center [191, 146] width 88 height 12
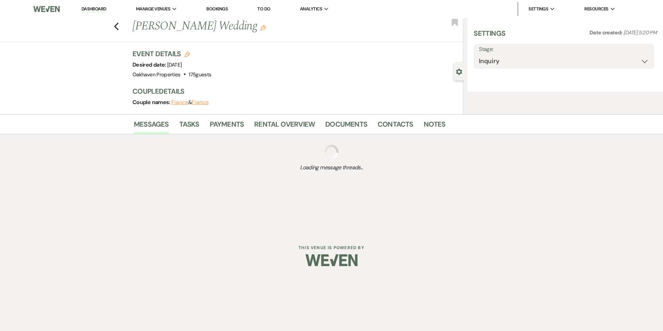
select select "3"
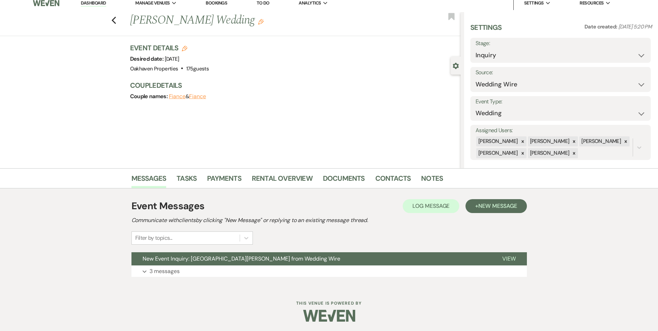
scroll to position [7, 0]
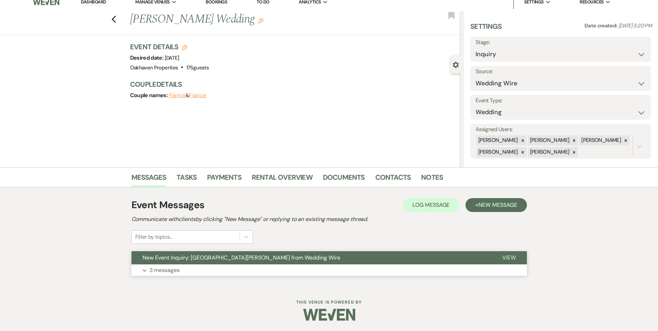
click at [503, 258] on span "View" at bounding box center [509, 257] width 14 height 7
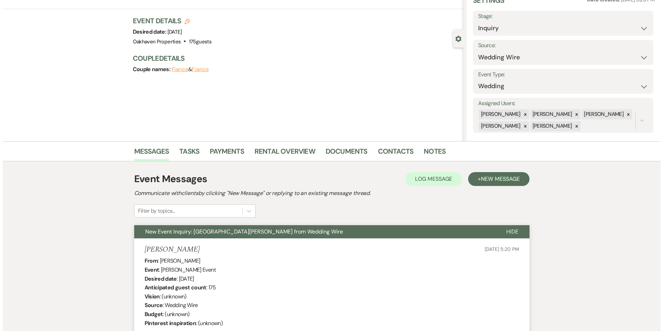
scroll to position [0, 0]
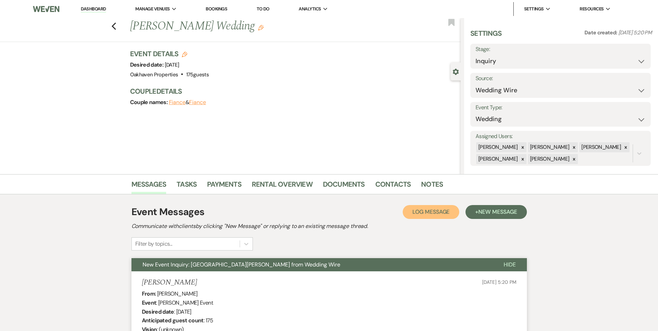
click at [423, 210] on span "Log Message" at bounding box center [430, 211] width 37 height 7
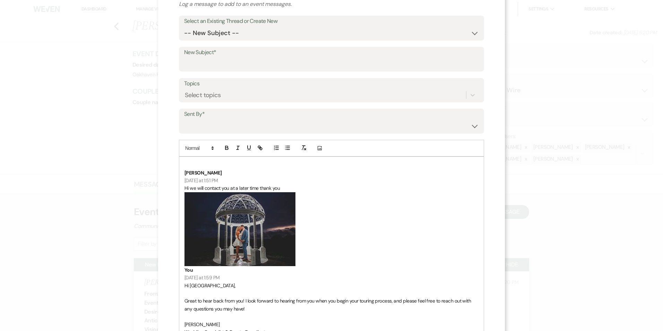
scroll to position [104, 0]
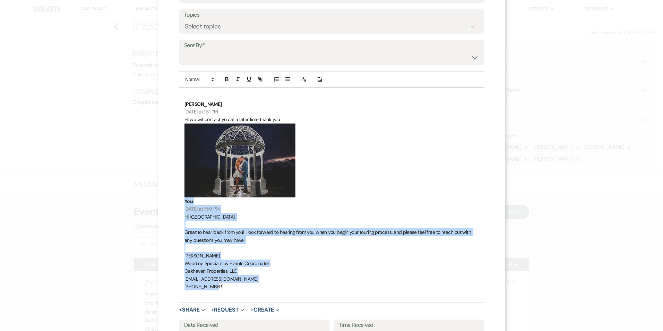
drag, startPoint x: 215, startPoint y: 287, endPoint x: 208, endPoint y: 189, distance: 99.1
click at [208, 188] on div "[PERSON_NAME] [DATE] at 1:51 PM Hi we will contact you at a later time thank yo…" at bounding box center [331, 195] width 304 height 214
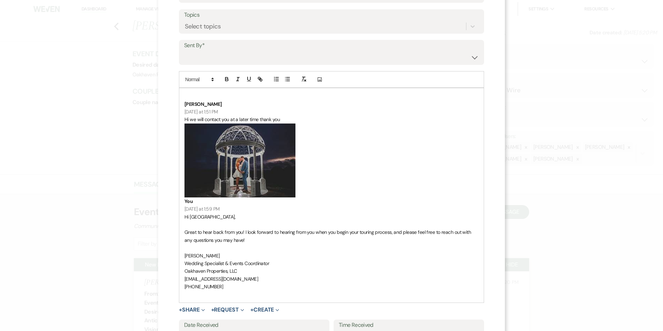
scroll to position [11, 0]
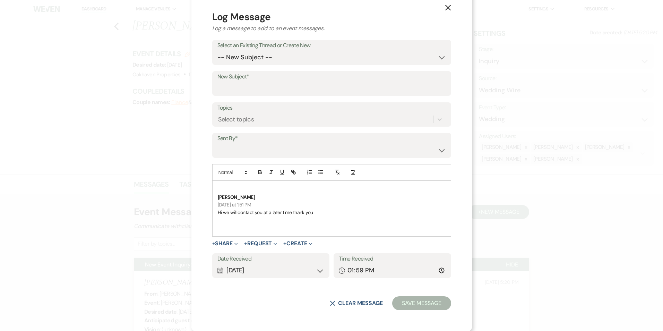
click at [276, 196] on p "[PERSON_NAME]" at bounding box center [332, 197] width 228 height 8
drag, startPoint x: 278, startPoint y: 202, endPoint x: 243, endPoint y: 194, distance: 36.3
click at [243, 194] on div "[PERSON_NAME] [DATE] at 1:51 PM Hi we will contact you at a later time thank you" at bounding box center [332, 208] width 238 height 55
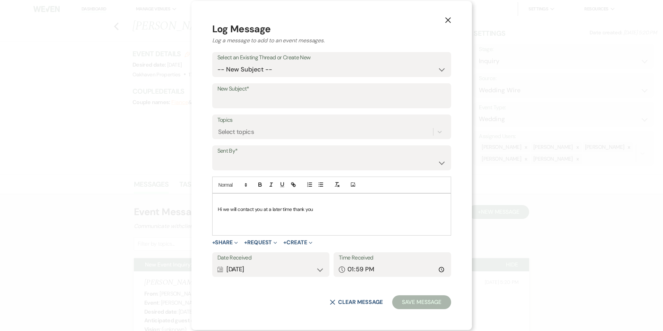
scroll to position [0, 0]
click at [281, 67] on select "-- New Subject -- New Event Inquiry: [GEOGRAPHIC_DATA][PERSON_NAME] from Weddin…" at bounding box center [331, 70] width 228 height 14
select select "446570"
click at [243, 76] on select "-- New Subject -- New Event Inquiry: [GEOGRAPHIC_DATA][PERSON_NAME] from Weddin…" at bounding box center [331, 70] width 228 height 14
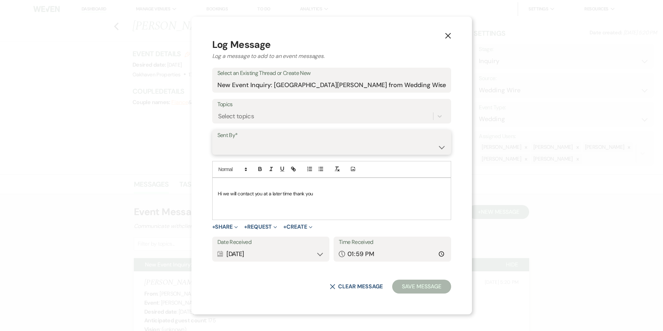
click at [270, 153] on select "[PERSON_NAME] ([EMAIL_ADDRESS][DOMAIN_NAME]) [PERSON_NAME] ([PERSON_NAME][EMAIL…" at bounding box center [331, 147] width 228 height 14
select select "contact-371679"
click at [243, 140] on select "[PERSON_NAME] ([EMAIL_ADDRESS][DOMAIN_NAME]) [PERSON_NAME] ([PERSON_NAME][EMAIL…" at bounding box center [331, 147] width 228 height 14
click at [392, 289] on button "Save Message" at bounding box center [421, 286] width 59 height 14
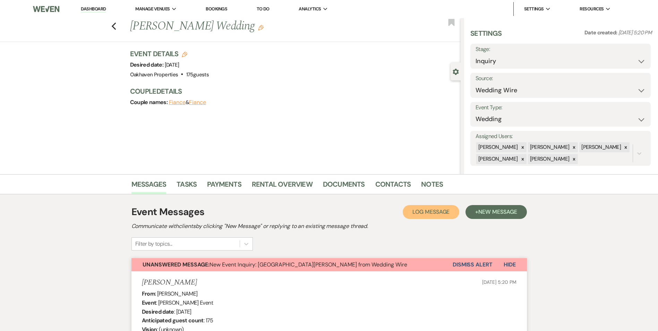
click at [432, 216] on button "Log Log Message" at bounding box center [431, 212] width 57 height 14
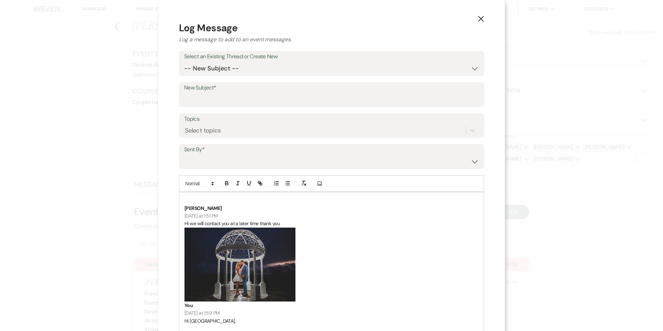
click at [237, 61] on label "Select an Existing Thread or Create New" at bounding box center [331, 57] width 295 height 10
click at [239, 71] on select "-- New Subject -- New Event Inquiry: [GEOGRAPHIC_DATA][PERSON_NAME] from Weddin…" at bounding box center [331, 69] width 295 height 14
select select "446570"
click at [184, 62] on select "-- New Subject -- New Event Inquiry: [GEOGRAPHIC_DATA][PERSON_NAME] from Weddin…" at bounding box center [331, 69] width 295 height 14
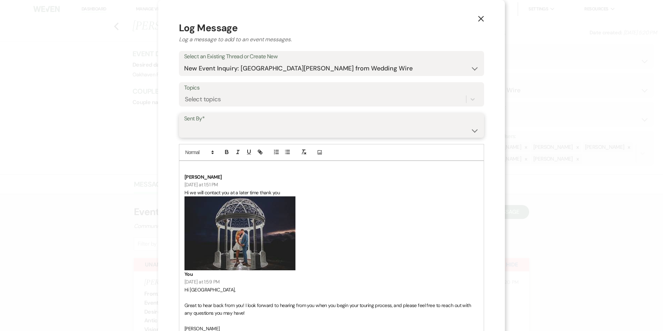
click at [230, 135] on select "[PERSON_NAME] ([EMAIL_ADDRESS][DOMAIN_NAME]) [PERSON_NAME] ([PERSON_NAME][EMAIL…" at bounding box center [331, 130] width 295 height 14
click at [184, 123] on select "[PERSON_NAME] ([EMAIL_ADDRESS][DOMAIN_NAME]) [PERSON_NAME] ([PERSON_NAME][EMAIL…" at bounding box center [331, 130] width 295 height 14
click at [227, 132] on select "[PERSON_NAME] ([EMAIL_ADDRESS][DOMAIN_NAME]) [PERSON_NAME] ([PERSON_NAME][EMAIL…" at bounding box center [331, 130] width 295 height 14
select select "user-127923"
click at [184, 123] on select "[PERSON_NAME] ([EMAIL_ADDRESS][DOMAIN_NAME]) [PERSON_NAME] ([PERSON_NAME][EMAIL…" at bounding box center [331, 130] width 295 height 14
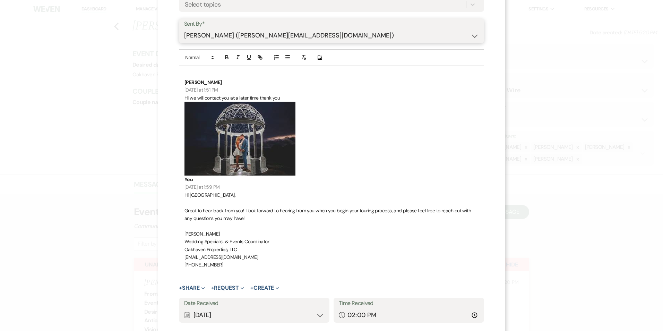
scroll to position [139, 0]
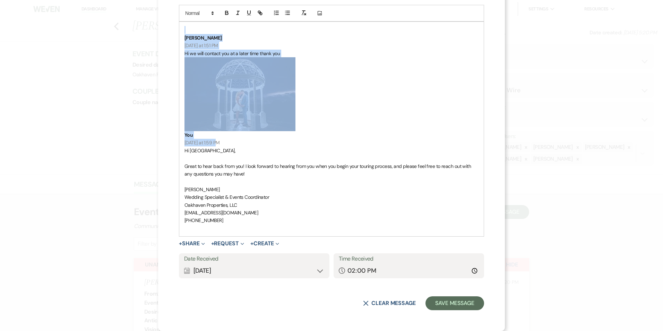
drag, startPoint x: 215, startPoint y: 140, endPoint x: 182, endPoint y: 32, distance: 112.7
click at [182, 32] on div "[PERSON_NAME] [DATE] at 1:51 PM Hi we will contact you at a later time thank yo…" at bounding box center [331, 129] width 304 height 214
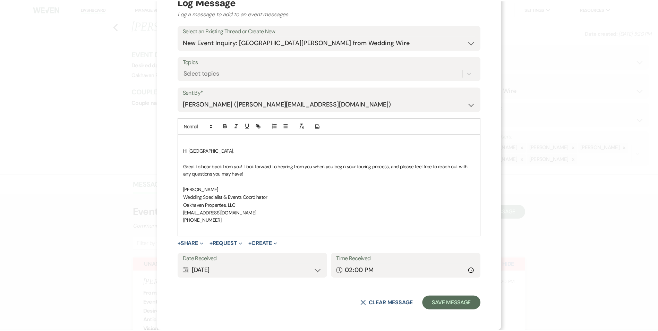
scroll to position [26, 0]
click at [441, 302] on button "Save Message" at bounding box center [454, 303] width 59 height 14
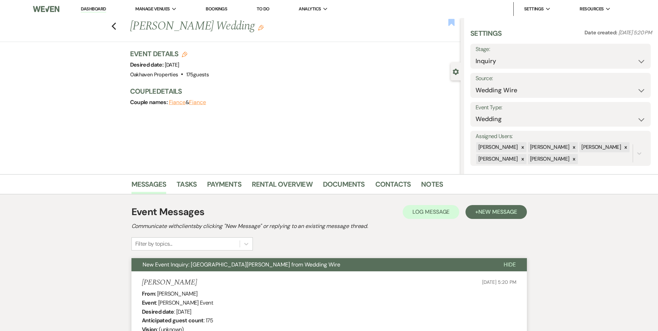
click at [448, 24] on use "button" at bounding box center [451, 22] width 6 height 7
click at [177, 188] on link "Tasks" at bounding box center [186, 186] width 20 height 15
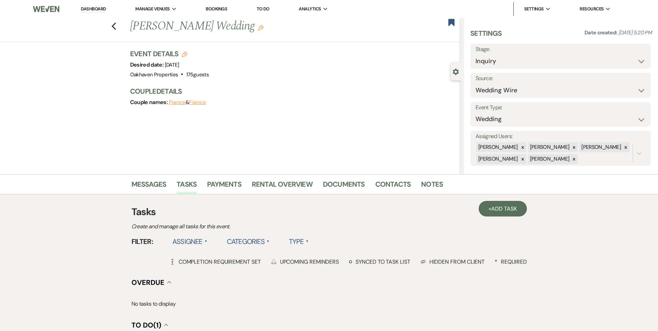
click at [94, 6] on li "Dashboard" at bounding box center [93, 9] width 32 height 14
click at [94, 6] on link "Dashboard" at bounding box center [93, 9] width 25 height 7
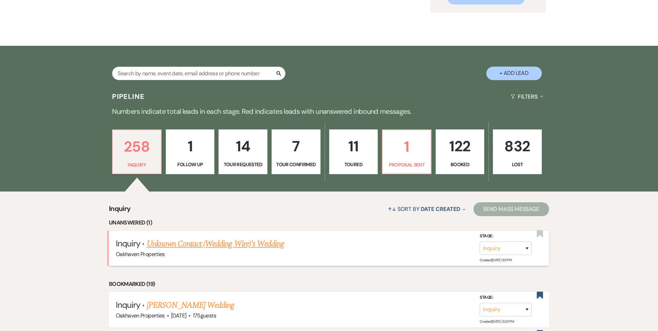
scroll to position [104, 0]
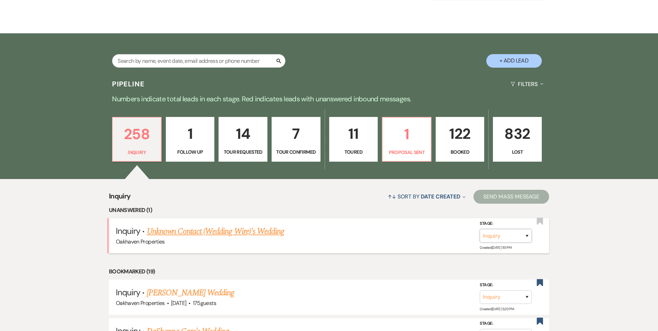
click at [528, 239] on select "Inquiry Follow Up Tour Requested Tour Confirmed Toured Proposal Sent Booked Lost" at bounding box center [506, 236] width 52 height 14
select select "8"
click at [480, 229] on select "Inquiry Follow Up Tour Requested Tour Confirmed Toured Proposal Sent Booked Lost" at bounding box center [506, 236] width 52 height 14
click at [424, 234] on select "Booked Elsewhere Budget Date Unavailable No Response Not a Good Match Capacity …" at bounding box center [408, 236] width 60 height 14
select select "4"
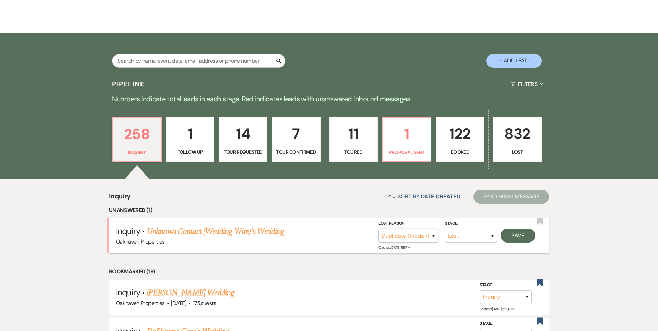
click at [378, 229] on select "Booked Elsewhere Budget Date Unavailable No Response Not a Good Match Capacity …" at bounding box center [408, 236] width 60 height 14
click at [524, 236] on button "Save" at bounding box center [517, 235] width 35 height 14
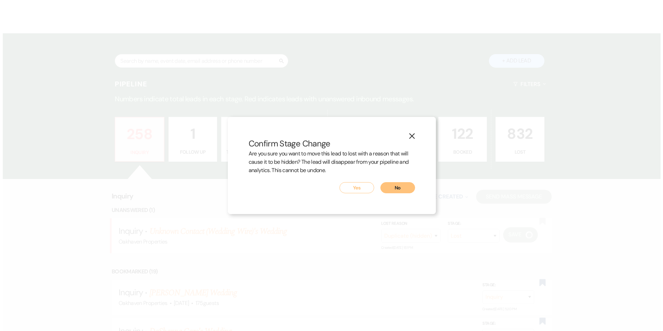
scroll to position [104, 0]
click at [347, 192] on button "Yes" at bounding box center [356, 187] width 35 height 11
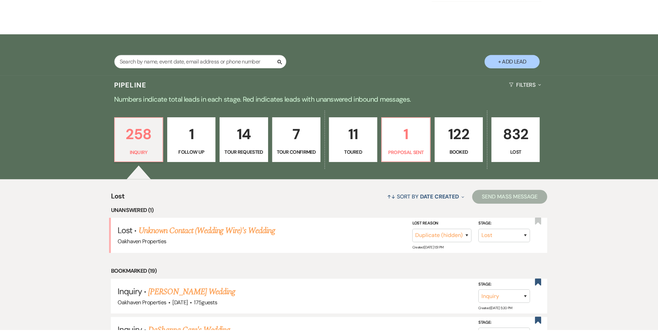
scroll to position [104, 0]
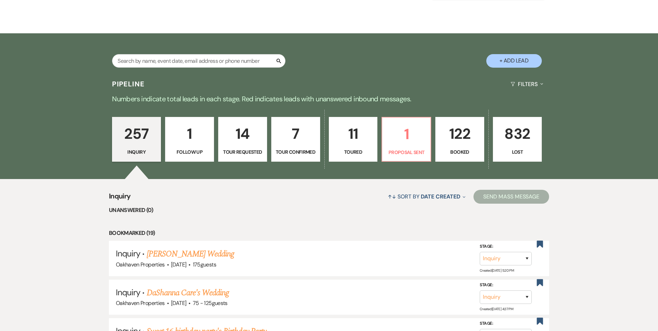
click at [242, 149] on p "Tour Requested" at bounding box center [243, 152] width 40 height 8
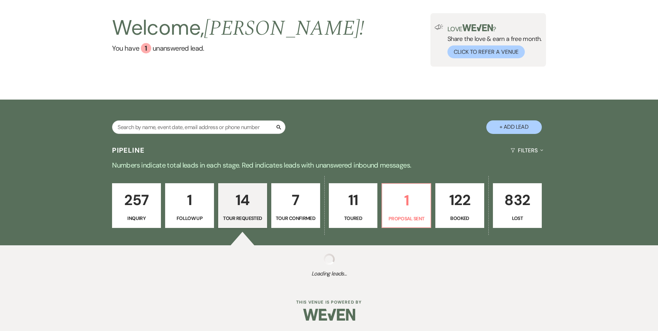
select select "2"
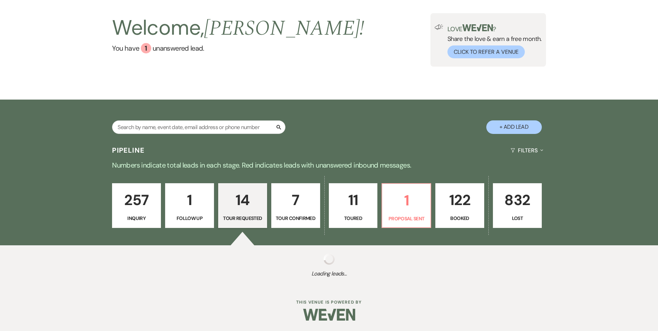
select select "2"
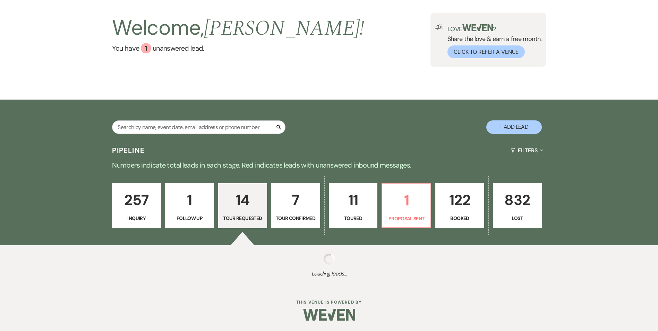
select select "2"
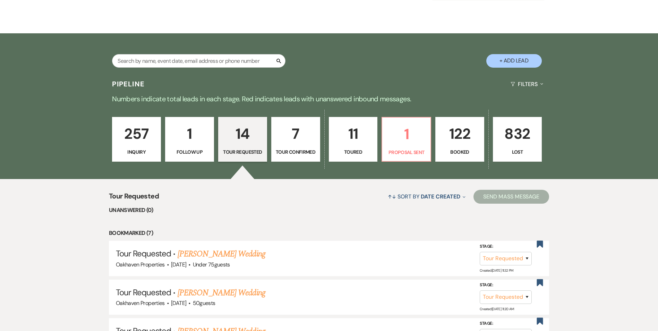
scroll to position [139, 0]
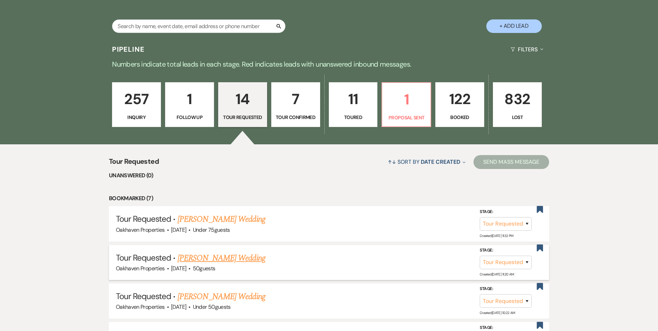
click at [235, 258] on link "[PERSON_NAME] Wedding" at bounding box center [222, 258] width 88 height 12
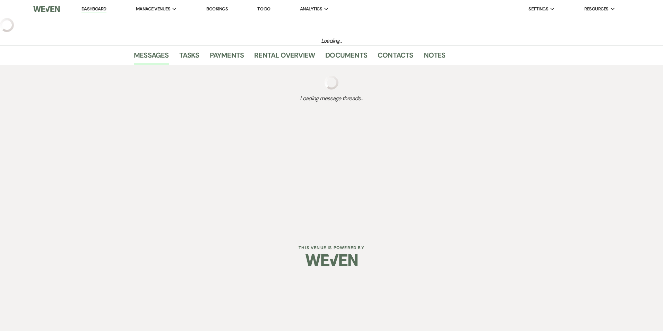
select select "2"
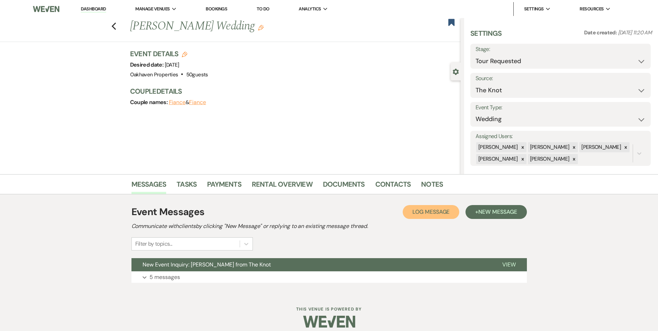
click at [414, 210] on span "Log Message" at bounding box center [430, 211] width 37 height 7
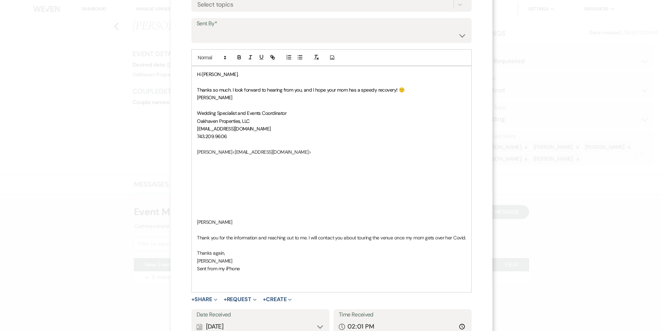
scroll to position [139, 0]
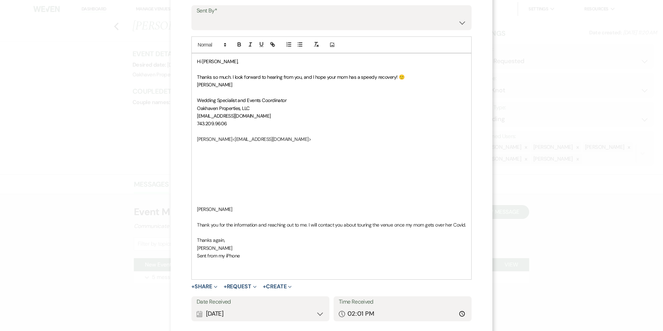
drag, startPoint x: 216, startPoint y: 206, endPoint x: 180, endPoint y: 64, distance: 146.0
click at [180, 64] on div "X Log Message Log a message to add to an event messages. Select an Existing Thr…" at bounding box center [332, 117] width 322 height 512
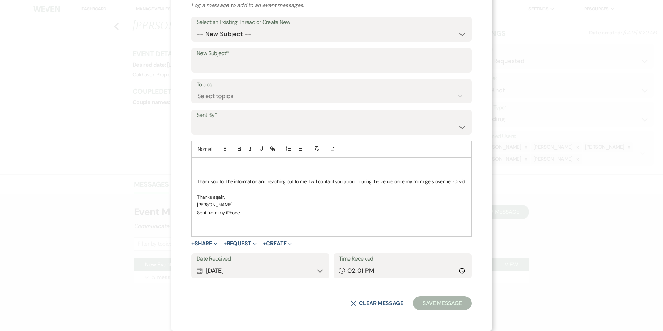
scroll to position [34, 0]
click at [222, 40] on select "-- New Subject -- New Event Inquiry: [PERSON_NAME] from The Knot" at bounding box center [332, 34] width 270 height 14
select select "445163"
click at [197, 41] on select "-- New Subject -- New Event Inquiry: [PERSON_NAME] from The Knot" at bounding box center [332, 34] width 270 height 14
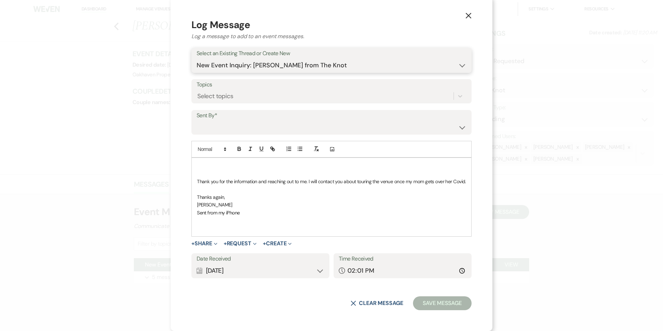
scroll to position [3, 0]
click at [202, 121] on select "[PERSON_NAME] ([EMAIL_ADDRESS][DOMAIN_NAME]) [PERSON_NAME] ([PERSON_NAME][EMAIL…" at bounding box center [332, 127] width 270 height 14
click at [276, 131] on select "[PERSON_NAME] ([EMAIL_ADDRESS][DOMAIN_NAME]) [PERSON_NAME] ([PERSON_NAME][EMAIL…" at bounding box center [331, 128] width 269 height 14
select select "contact-370492"
click at [197, 121] on select "[PERSON_NAME] ([EMAIL_ADDRESS][DOMAIN_NAME]) [PERSON_NAME] ([PERSON_NAME][EMAIL…" at bounding box center [331, 128] width 269 height 14
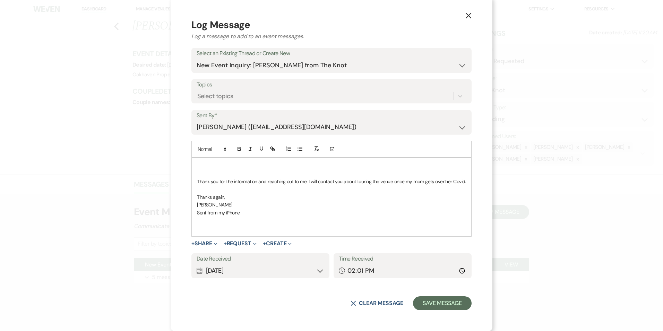
click at [320, 269] on div "Calendar [DATE] Expand" at bounding box center [261, 271] width 128 height 14
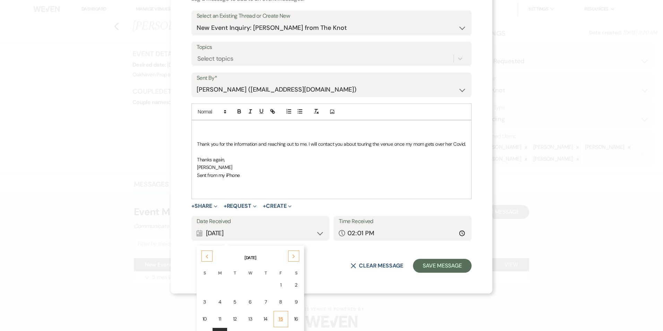
scroll to position [88, 0]
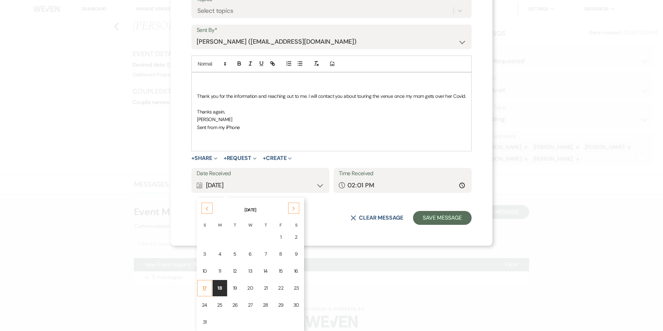
click at [205, 292] on td "17" at bounding box center [204, 288] width 15 height 16
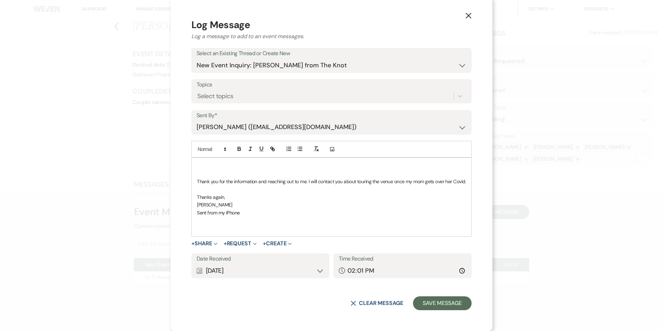
scroll to position [3, 0]
click at [459, 270] on input "14:01" at bounding box center [403, 271] width 128 height 14
click at [460, 269] on input "14:01" at bounding box center [403, 271] width 128 height 14
type input "15:56"
click at [426, 303] on button "Save Message" at bounding box center [442, 303] width 59 height 14
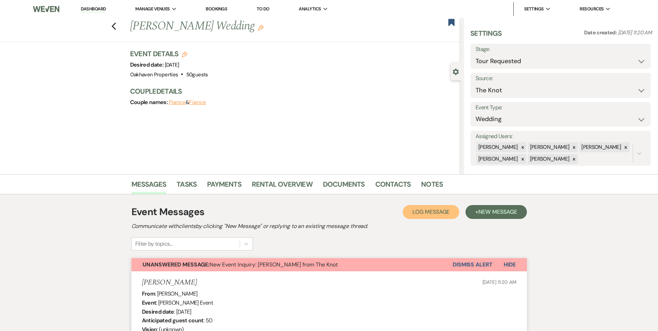
click at [438, 209] on span "Log Message" at bounding box center [430, 211] width 37 height 7
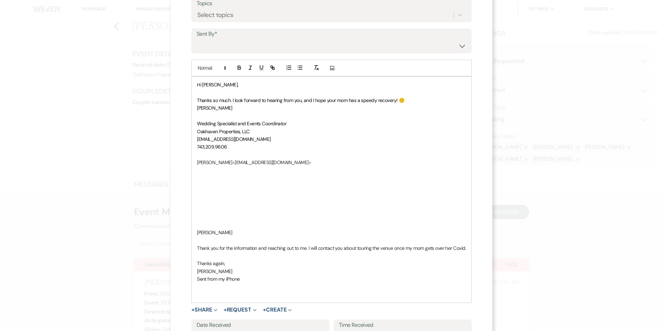
scroll to position [104, 0]
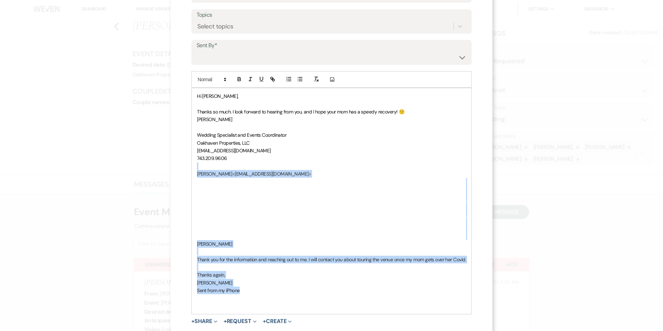
drag, startPoint x: 249, startPoint y: 287, endPoint x: 180, endPoint y: 166, distance: 140.2
click at [180, 166] on div "X Log Message Log a message to add to an event messages. Select an Existing Thr…" at bounding box center [332, 152] width 322 height 512
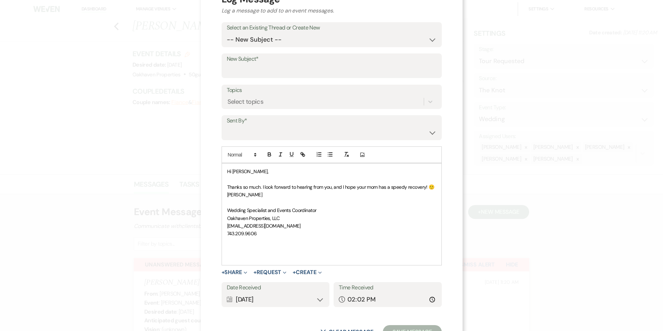
scroll to position [0, 0]
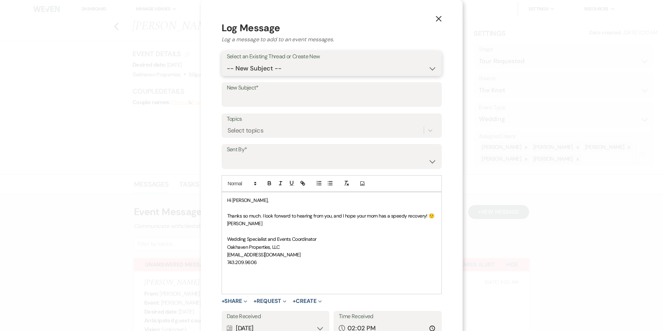
click at [240, 68] on select "-- New Subject -- New Event Inquiry: [PERSON_NAME] from The Knot" at bounding box center [332, 69] width 210 height 14
click at [250, 69] on select "-- New Subject -- New Event Inquiry: [PERSON_NAME] from The Knot" at bounding box center [332, 69] width 210 height 14
select select "445163"
click at [227, 62] on select "-- New Subject -- New Event Inquiry: [PERSON_NAME] from The Knot" at bounding box center [332, 69] width 210 height 14
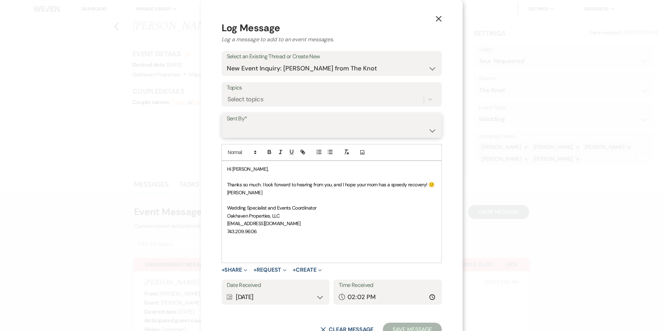
click at [252, 131] on select "[PERSON_NAME] ([EMAIL_ADDRESS][DOMAIN_NAME]) [PERSON_NAME] ([PERSON_NAME][EMAIL…" at bounding box center [332, 130] width 210 height 14
select select "user-127923"
click at [227, 123] on select "[PERSON_NAME] ([EMAIL_ADDRESS][DOMAIN_NAME]) [PERSON_NAME] ([PERSON_NAME][EMAIL…" at bounding box center [332, 130] width 210 height 14
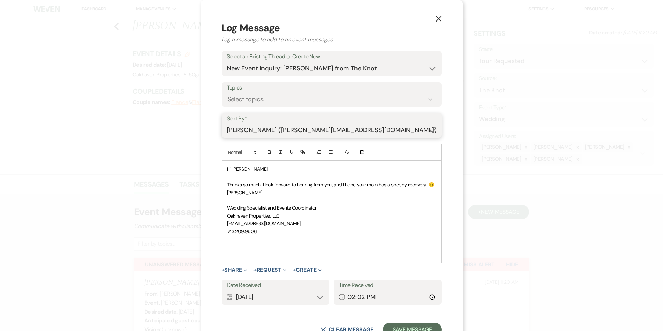
scroll to position [26, 0]
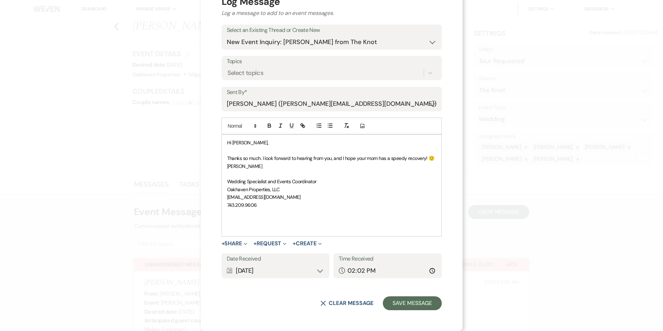
click at [260, 222] on p at bounding box center [331, 220] width 209 height 8
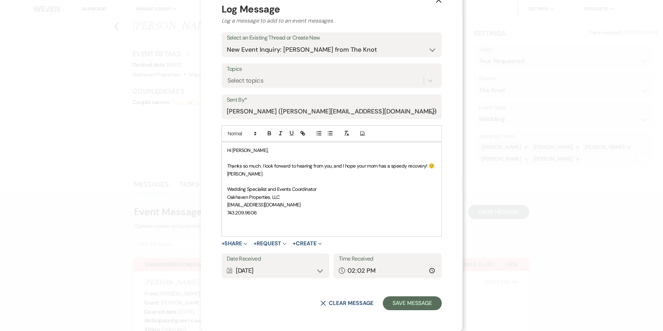
click at [247, 227] on p at bounding box center [331, 228] width 209 height 8
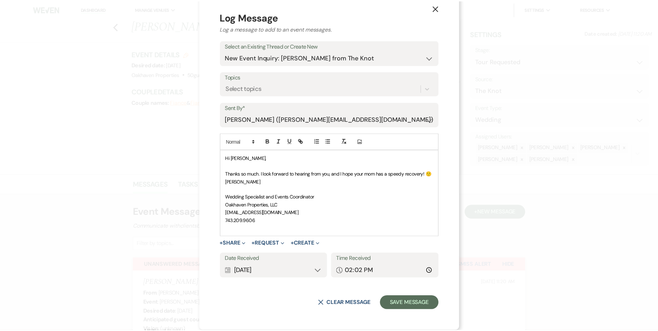
scroll to position [11, 0]
click at [403, 300] on button "Save Message" at bounding box center [412, 303] width 59 height 14
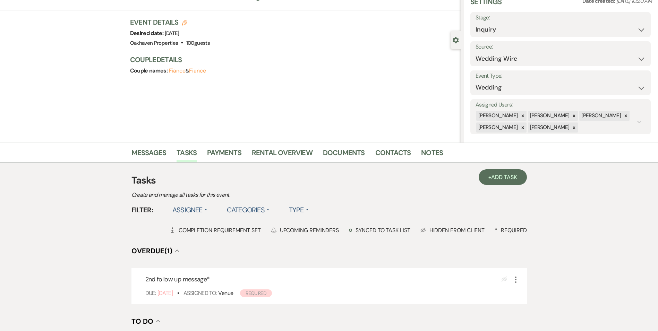
scroll to position [35, 0]
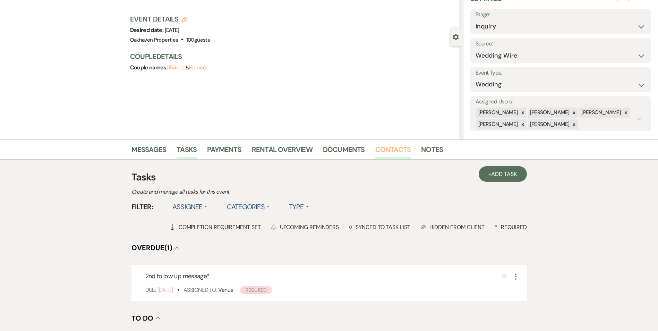
click at [403, 150] on link "Contacts" at bounding box center [393, 151] width 36 height 15
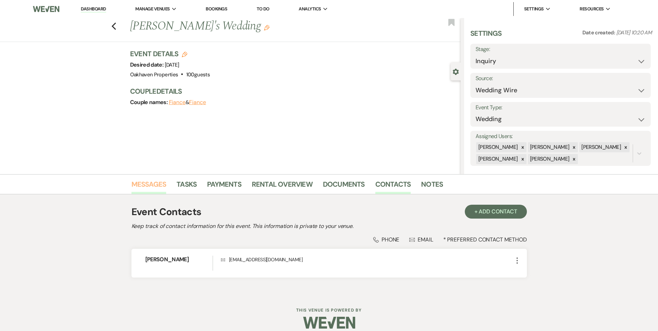
click at [141, 180] on link "Messages" at bounding box center [148, 186] width 35 height 15
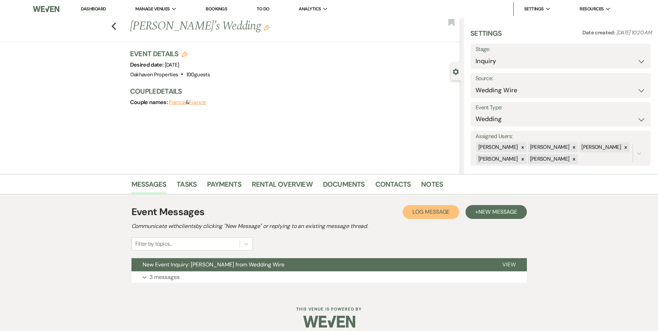
click at [424, 215] on span "Log Message" at bounding box center [430, 211] width 37 height 7
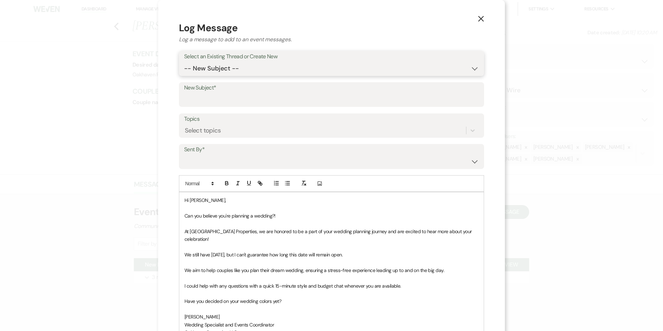
drag, startPoint x: 224, startPoint y: 75, endPoint x: 222, endPoint y: 70, distance: 5.2
click at [224, 75] on select "-- New Subject -- New Event Inquiry: Johannah from Wedding Wire" at bounding box center [331, 69] width 295 height 14
select select "444568"
click at [185, 62] on select "-- New Subject -- New Event Inquiry: Johannah from Wedding Wire" at bounding box center [331, 69] width 295 height 14
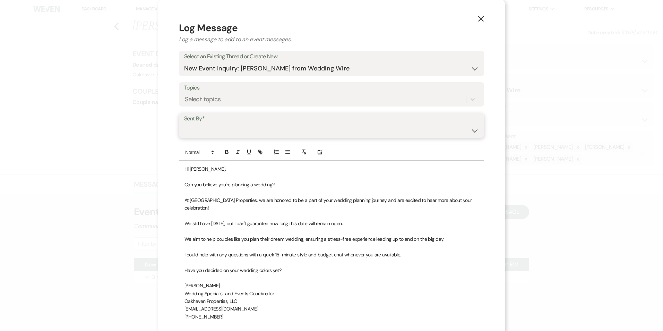
click at [222, 131] on select "Patience Ergish (pdergish@aol.com) Jeanette Wagoner (jeanette@experienceoakhave…" at bounding box center [331, 130] width 295 height 14
select select "user-127923"
click at [185, 123] on select "Patience Ergish (pdergish@aol.com) Jeanette Wagoner (jeanette@experienceoakhave…" at bounding box center [331, 130] width 295 height 14
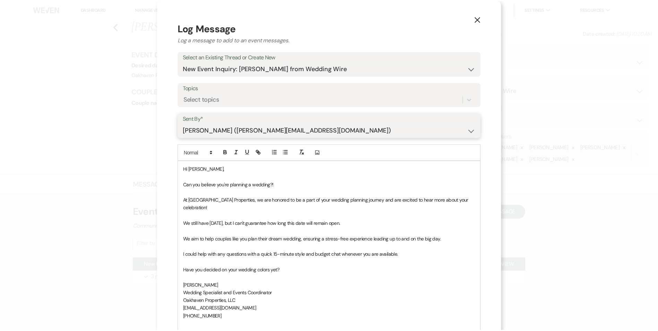
scroll to position [88, 0]
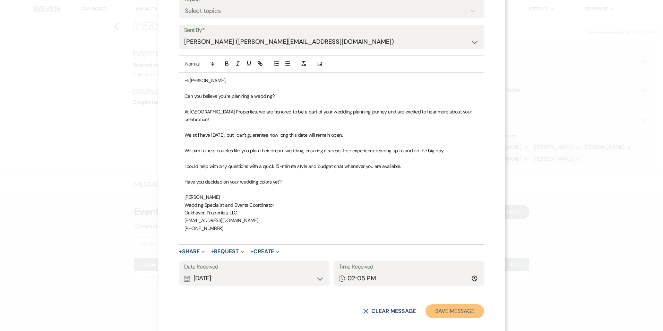
click at [462, 304] on button "Save Message" at bounding box center [454, 311] width 59 height 14
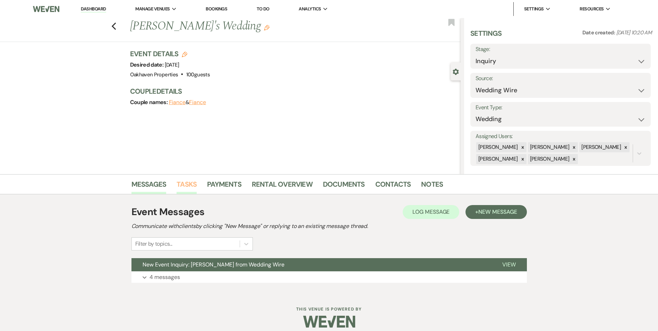
click at [191, 190] on link "Tasks" at bounding box center [186, 186] width 20 height 15
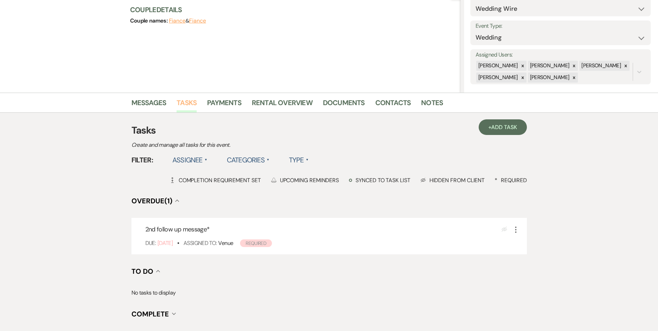
scroll to position [155, 0]
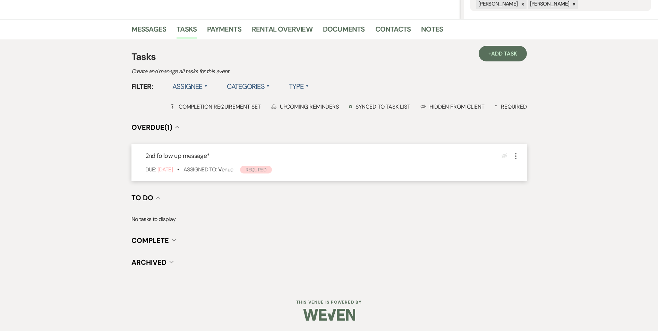
click at [515, 155] on icon "More" at bounding box center [515, 156] width 8 height 8
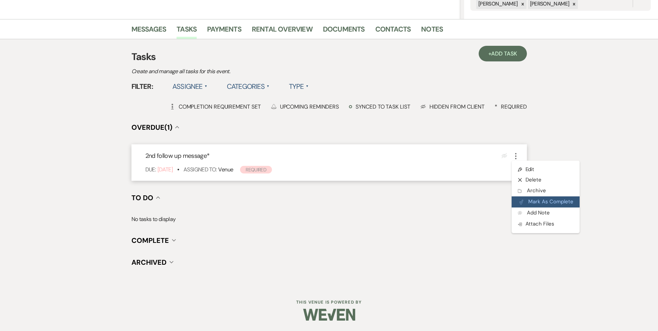
click at [530, 202] on button "Plan Portal Link Mark As Complete" at bounding box center [545, 201] width 68 height 11
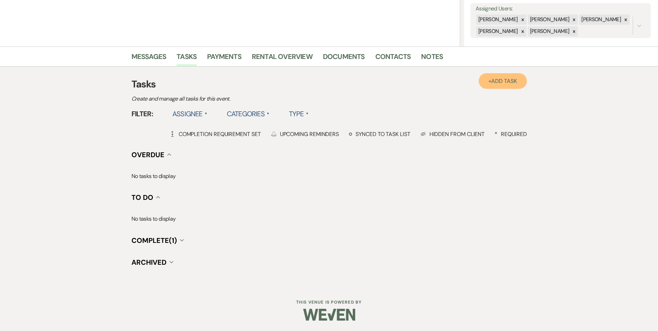
click at [495, 85] on link "+ Add Task" at bounding box center [502, 81] width 48 height 16
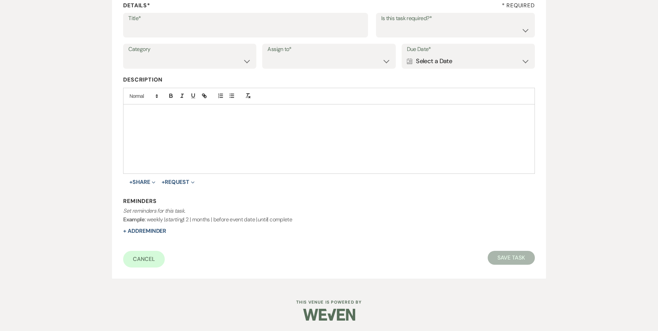
scroll to position [106, 0]
click at [191, 31] on input "Title*" at bounding box center [245, 30] width 234 height 14
type input "3rd follow up promo message"
click at [410, 31] on select "Yes No" at bounding box center [455, 30] width 148 height 14
click at [381, 23] on select "Yes No" at bounding box center [455, 30] width 148 height 14
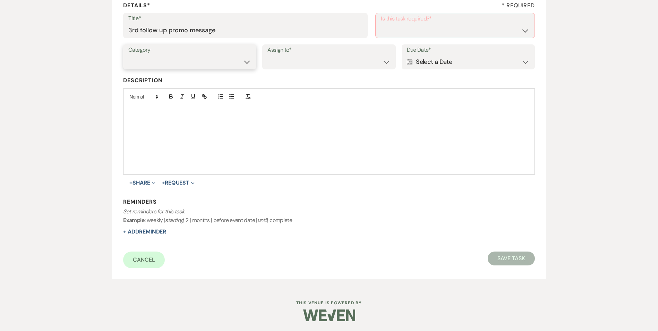
drag, startPoint x: 224, startPoint y: 58, endPoint x: 226, endPoint y: 63, distance: 5.0
click at [224, 59] on select "Venue Vendors Guests Details Finalize & Share" at bounding box center [189, 62] width 123 height 14
select select "31"
click at [128, 55] on select "Venue Vendors Guests Details Finalize & Share" at bounding box center [189, 62] width 123 height 14
drag, startPoint x: 285, startPoint y: 63, endPoint x: 295, endPoint y: 68, distance: 10.9
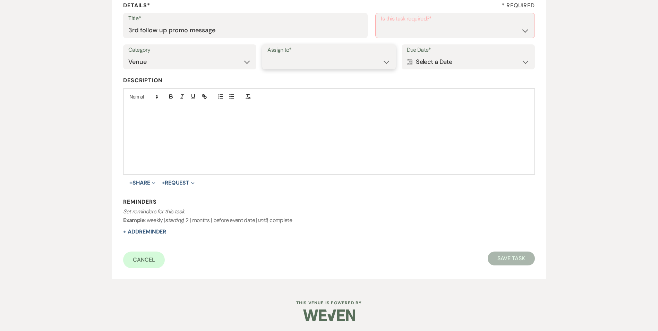
click at [286, 63] on select "Venue Client" at bounding box center [328, 62] width 123 height 14
select select "venueHost"
click at [267, 55] on select "Venue Client" at bounding box center [328, 62] width 123 height 14
click at [441, 26] on select "Yes No" at bounding box center [455, 31] width 148 height 14
select select "true"
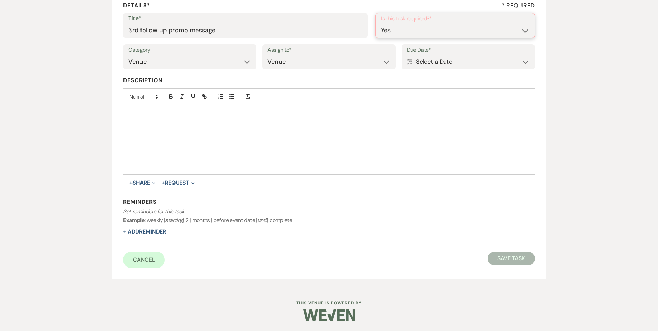
click at [381, 24] on select "Yes No" at bounding box center [455, 31] width 148 height 14
click at [478, 60] on div "Calendar Select a Date Expand" at bounding box center [468, 61] width 123 height 14
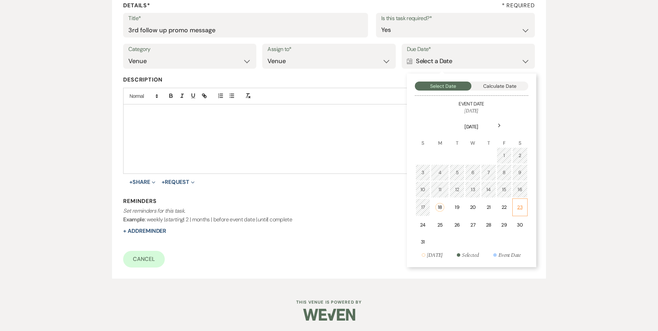
click at [517, 205] on div "23" at bounding box center [520, 207] width 6 height 7
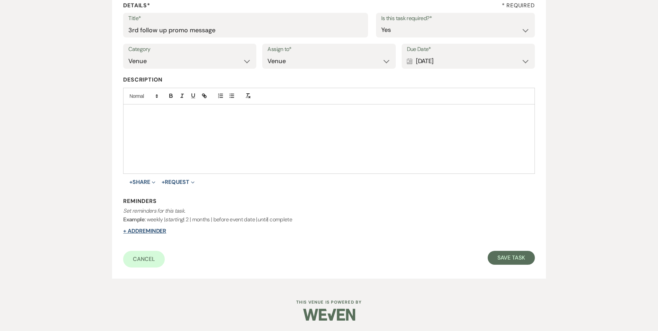
click at [153, 233] on button "+ Add Reminder" at bounding box center [144, 231] width 43 height 6
select select "host"
select select "days"
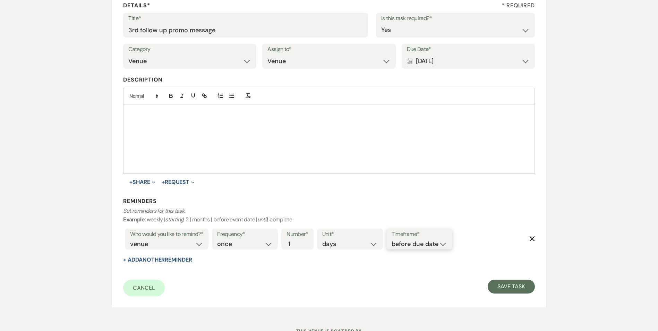
click at [399, 245] on select "before due date after due date on due date on custom date" at bounding box center [418, 243] width 55 height 9
select select "onDueDate"
click at [391, 239] on select "before due date after due date on due date on custom date" at bounding box center [418, 243] width 55 height 9
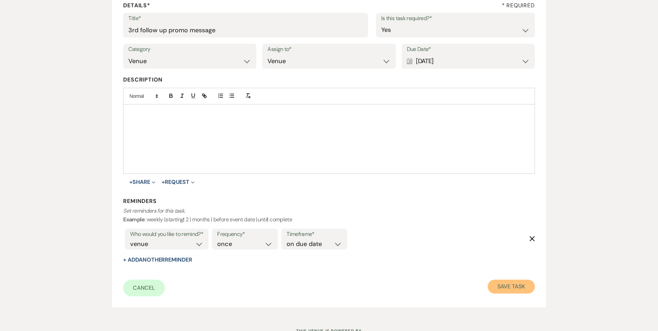
click at [500, 282] on button "Save Task" at bounding box center [510, 286] width 47 height 14
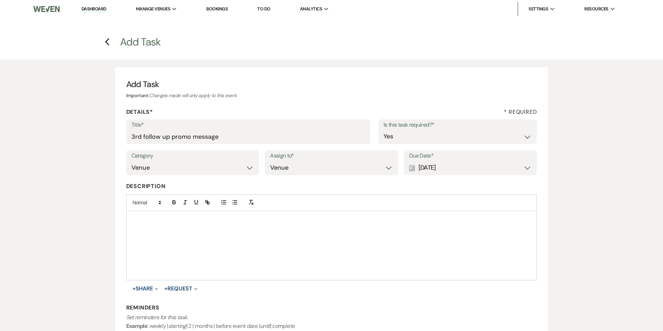
select select "3"
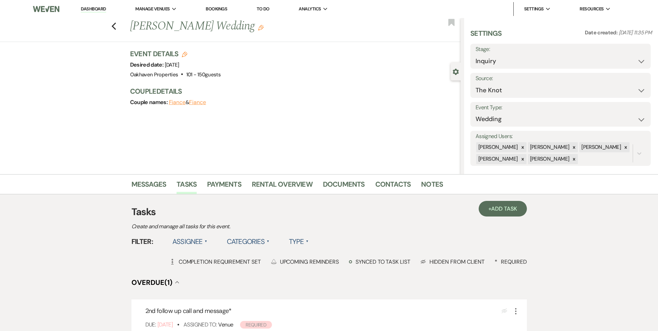
scroll to position [35, 0]
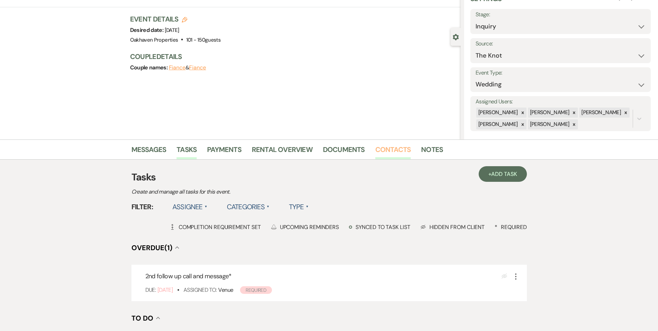
click at [399, 154] on link "Contacts" at bounding box center [393, 151] width 36 height 15
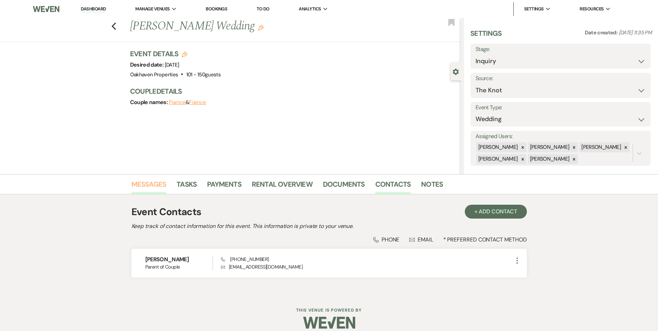
click at [144, 190] on link "Messages" at bounding box center [148, 186] width 35 height 15
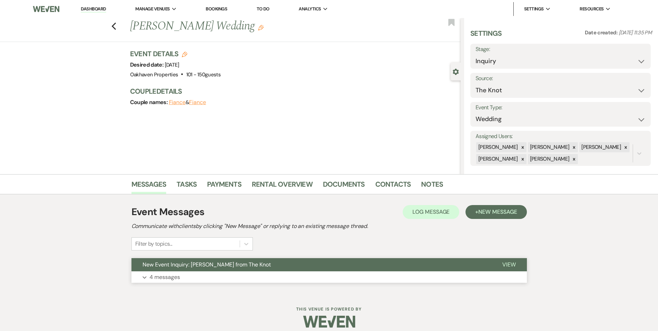
click at [518, 261] on button "View" at bounding box center [509, 264] width 36 height 13
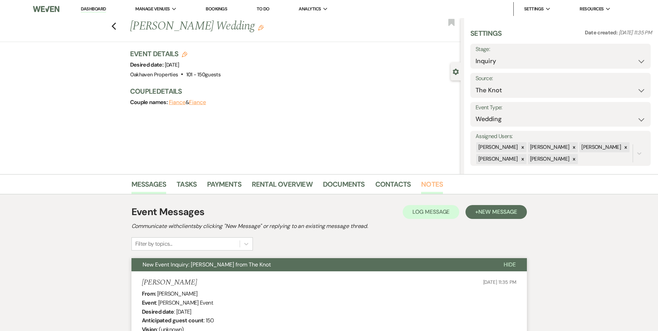
click at [431, 186] on link "Notes" at bounding box center [432, 186] width 22 height 15
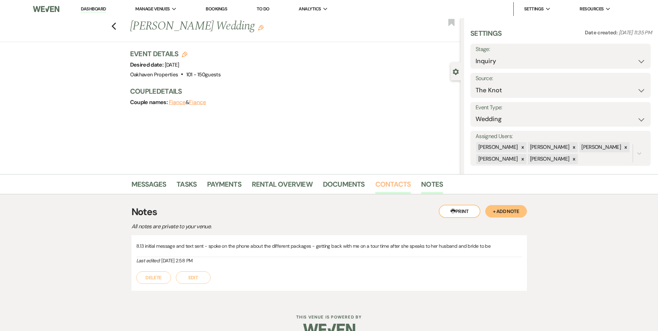
click at [381, 183] on link "Contacts" at bounding box center [393, 186] width 36 height 15
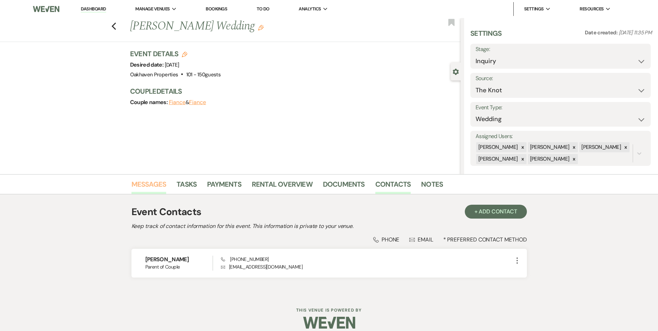
click at [149, 189] on link "Messages" at bounding box center [148, 186] width 35 height 15
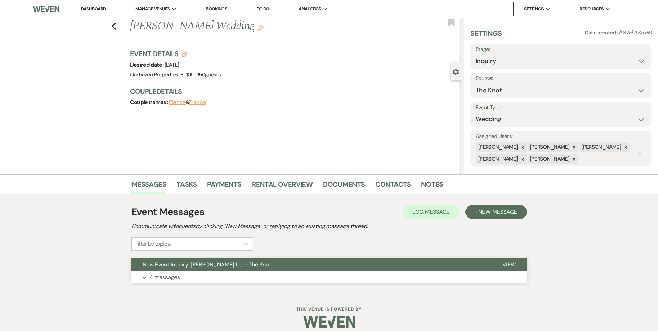
click at [514, 265] on span "View" at bounding box center [509, 264] width 14 height 7
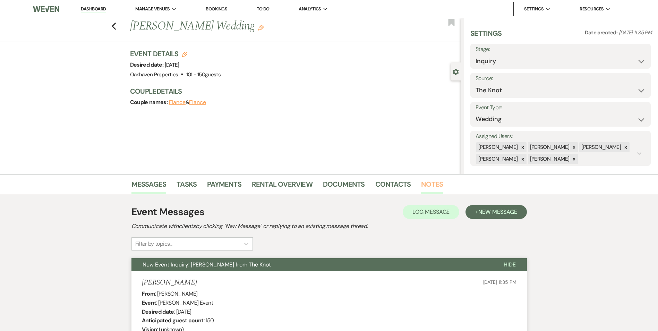
click at [429, 183] on link "Notes" at bounding box center [432, 186] width 22 height 15
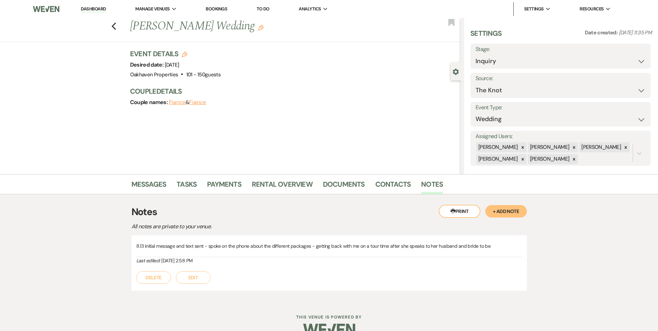
click at [202, 273] on button "Edit" at bounding box center [193, 277] width 35 height 12
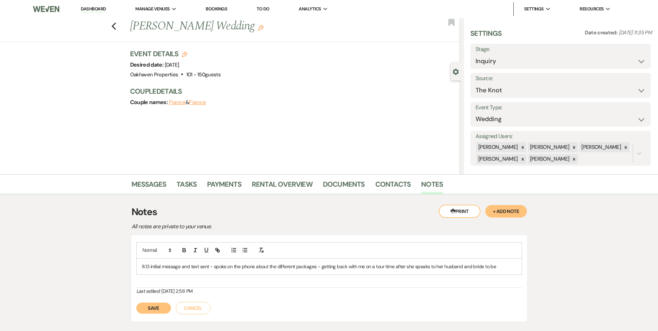
click at [506, 262] on p "8.13 initial message and text sent - spoke on the phone about the different pac…" at bounding box center [329, 266] width 374 height 8
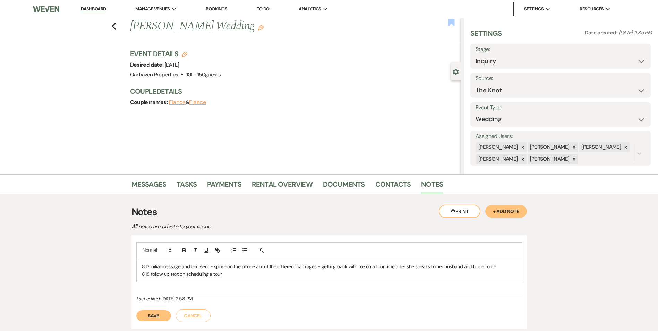
click at [454, 22] on use "button" at bounding box center [451, 22] width 6 height 7
click at [163, 311] on div "Save Cancel" at bounding box center [329, 311] width 386 height 19
drag, startPoint x: 163, startPoint y: 312, endPoint x: 162, endPoint y: 318, distance: 6.7
click at [162, 318] on button "Save" at bounding box center [153, 315] width 35 height 11
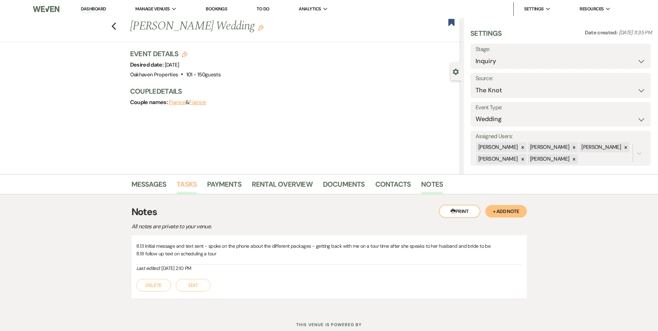
click at [192, 184] on link "Tasks" at bounding box center [186, 186] width 20 height 15
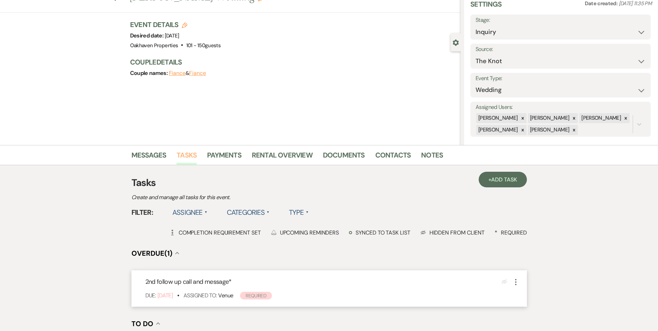
scroll to position [69, 0]
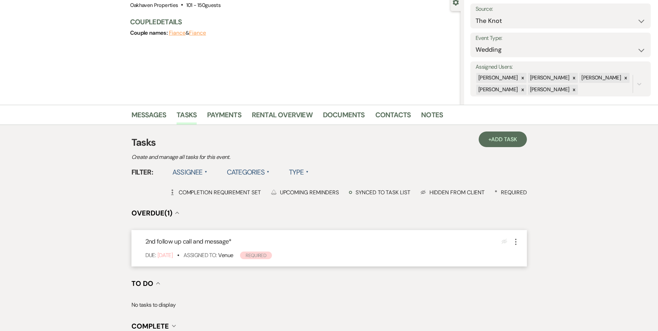
click at [515, 243] on icon "More" at bounding box center [515, 242] width 8 height 8
click at [527, 255] on link "Pencil Edit" at bounding box center [544, 255] width 67 height 10
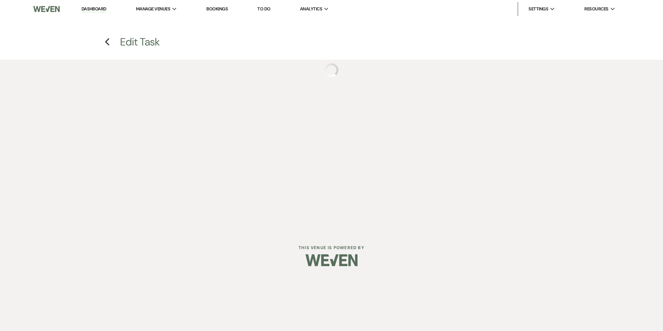
select select "true"
select select "31"
select select "venueHost"
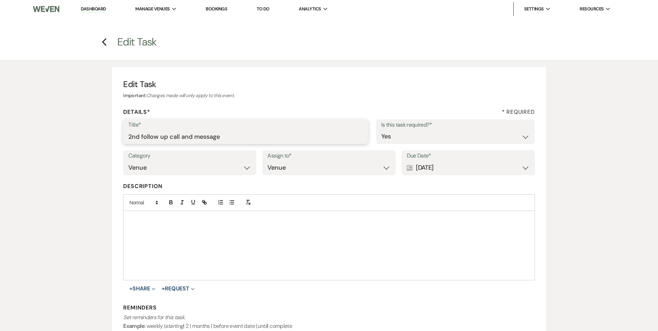
drag, startPoint x: 224, startPoint y: 136, endPoint x: 168, endPoint y: 144, distance: 56.7
click at [168, 144] on div "Title* 2nd follow up call and message" at bounding box center [245, 131] width 245 height 25
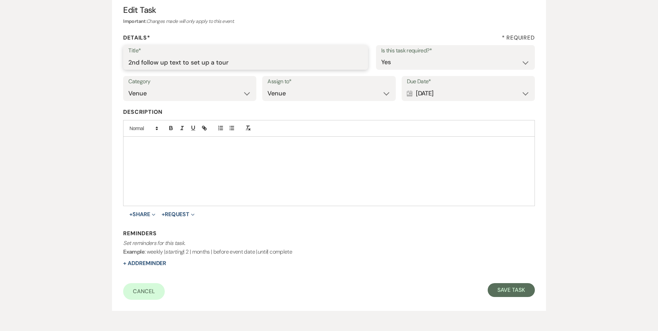
scroll to position [106, 0]
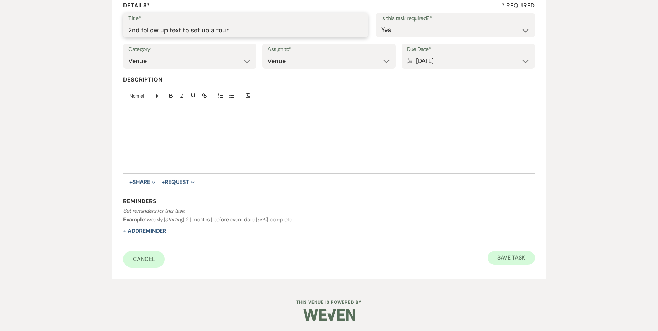
type input "2nd follow up text to set up a tour"
click at [510, 259] on button "Save Task" at bounding box center [510, 258] width 47 height 14
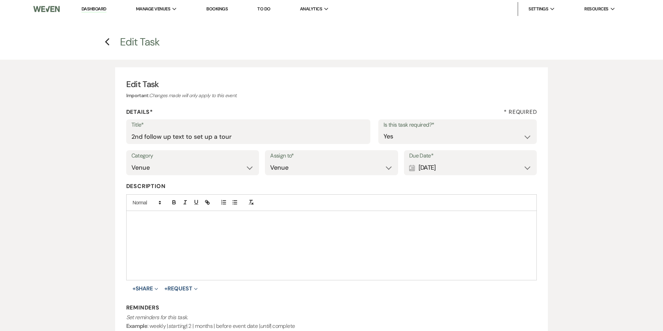
select select "2"
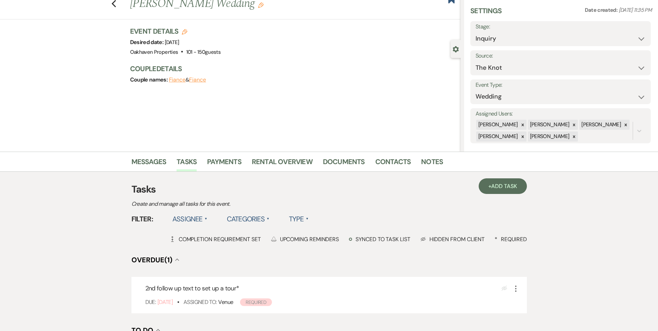
scroll to position [35, 0]
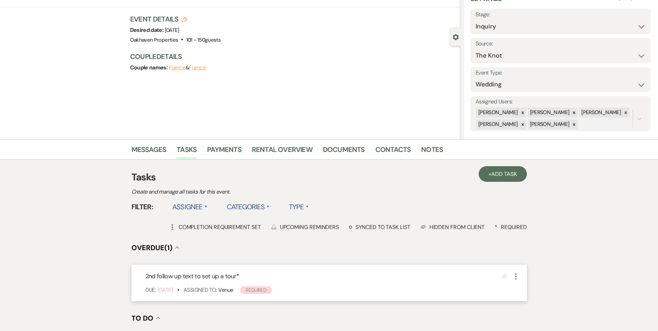
click at [515, 275] on icon "More" at bounding box center [515, 276] width 8 height 8
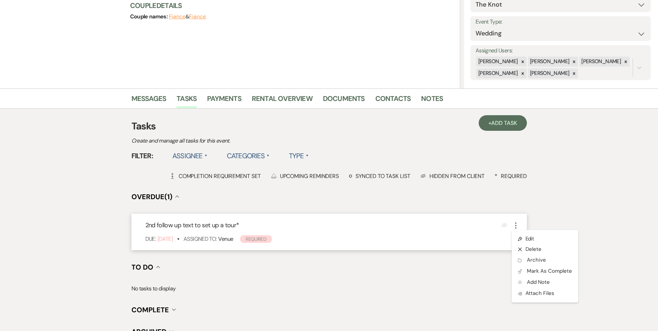
scroll to position [104, 0]
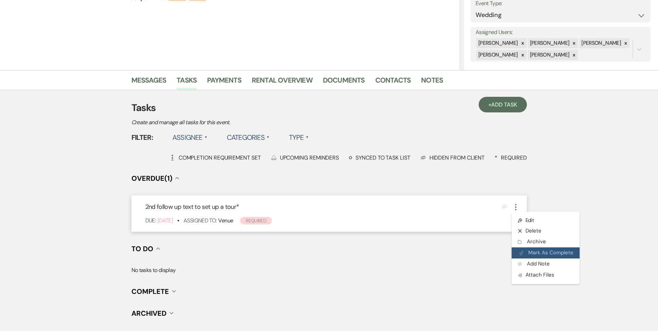
click at [536, 253] on button "Plan Portal Link Mark As Complete" at bounding box center [545, 252] width 68 height 11
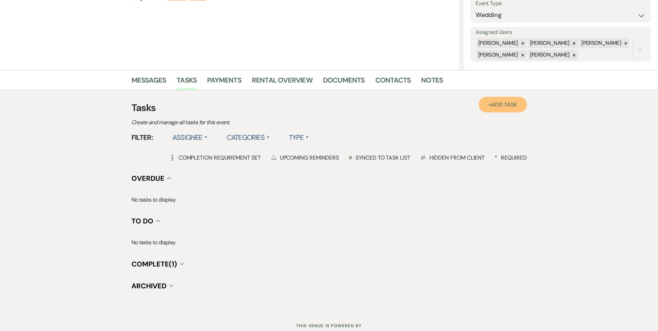
click at [509, 105] on span "Add Task" at bounding box center [504, 104] width 26 height 7
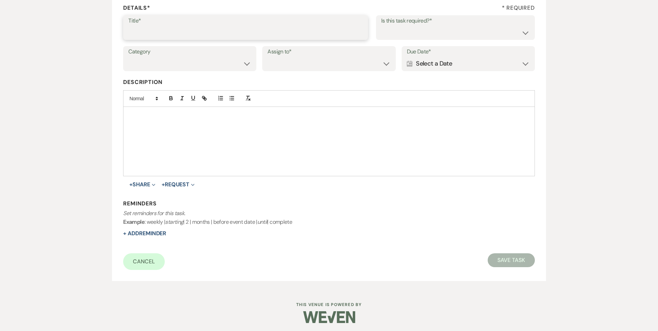
click at [174, 32] on input "Title*" at bounding box center [245, 33] width 234 height 14
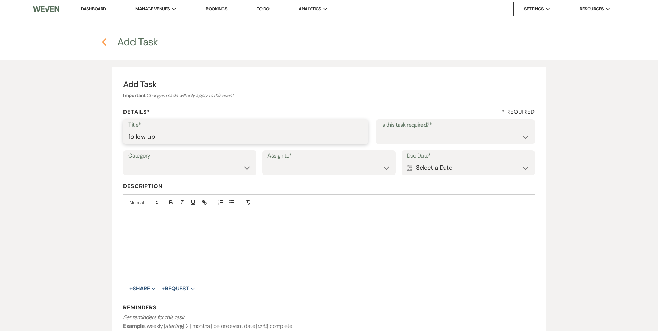
type input "follow up"
click at [106, 41] on icon "Previous" at bounding box center [104, 42] width 5 height 8
select select "2"
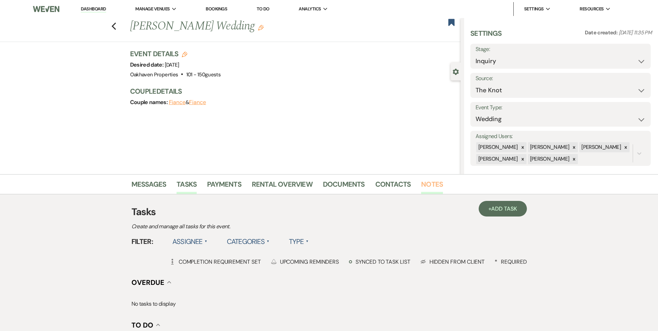
click at [431, 186] on link "Notes" at bounding box center [432, 186] width 22 height 15
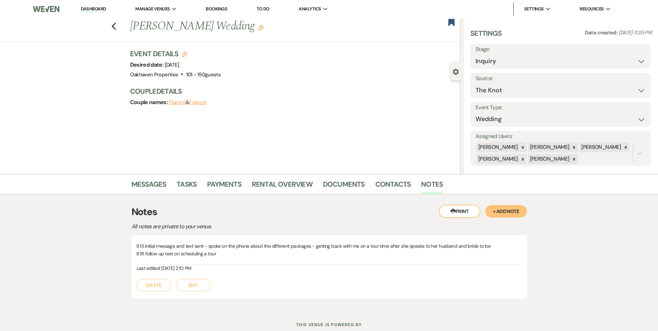
click at [202, 283] on button "Edit" at bounding box center [193, 285] width 35 height 12
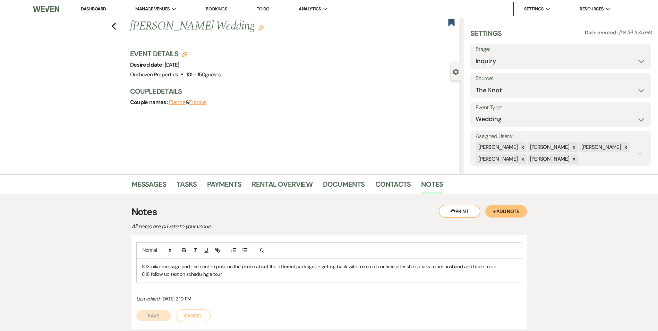
click at [233, 277] on p "8.18 follow up text on scheduling a tour" at bounding box center [329, 274] width 374 height 8
click at [205, 313] on button "Cancel" at bounding box center [193, 315] width 35 height 12
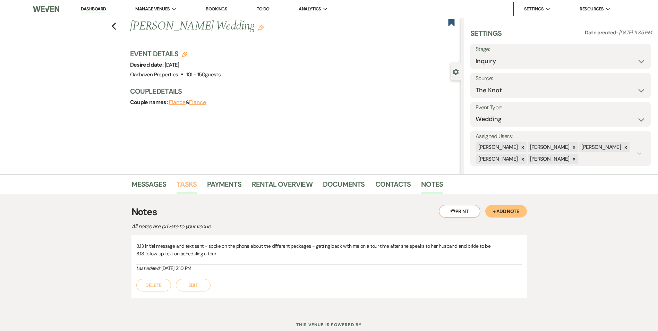
click at [190, 185] on link "Tasks" at bounding box center [186, 186] width 20 height 15
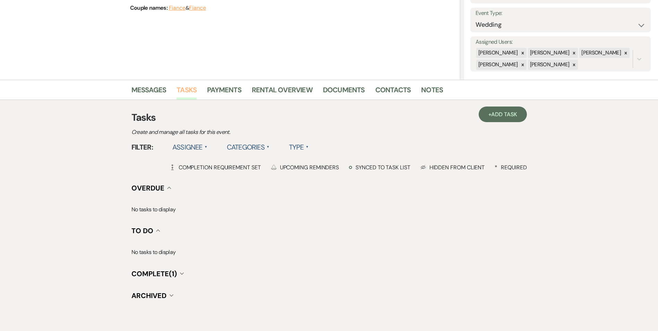
scroll to position [104, 0]
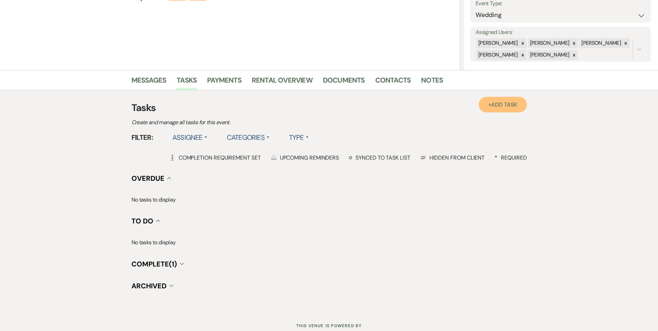
click at [497, 106] on span "Add Task" at bounding box center [504, 104] width 26 height 7
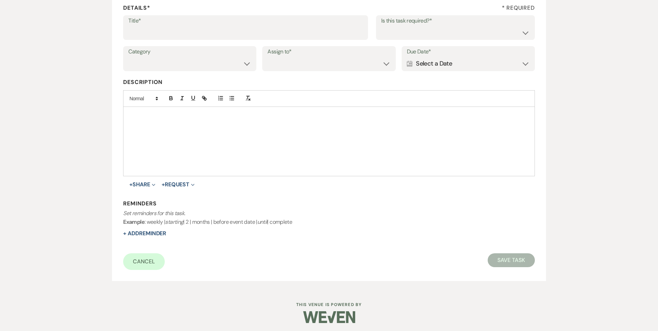
click at [200, 25] on label "Title*" at bounding box center [245, 21] width 234 height 10
click at [200, 26] on input "Title*" at bounding box center [245, 33] width 234 height 14
click at [126, 32] on div "Title* follow up message and call" at bounding box center [245, 27] width 245 height 25
click at [127, 31] on div "Title* follow up message and call" at bounding box center [245, 27] width 245 height 25
click at [129, 34] on input "follow up message and call" at bounding box center [245, 33] width 234 height 14
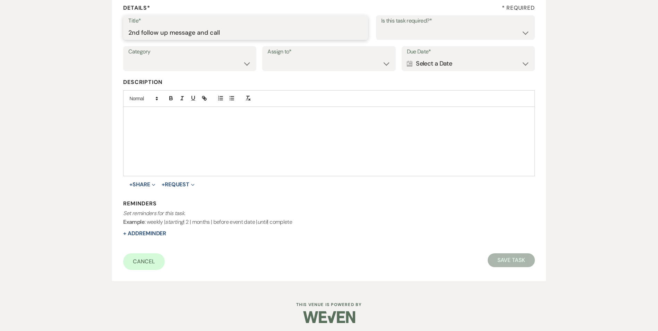
type input "2nd follow up message and call"
click at [452, 28] on select "Yes No" at bounding box center [455, 33] width 148 height 14
select select "true"
click at [381, 26] on select "Yes No" at bounding box center [455, 33] width 148 height 14
click at [239, 59] on select "Venue Vendors Guests Details Finalize & Share" at bounding box center [189, 64] width 123 height 14
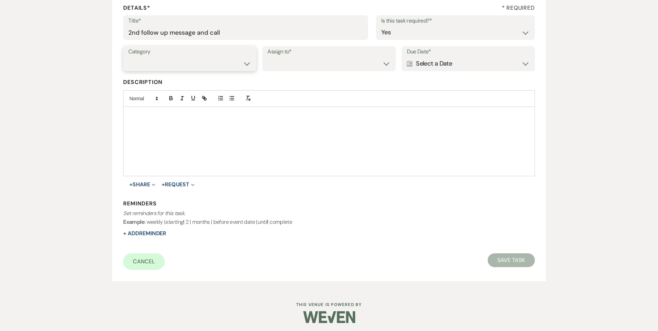
select select "31"
click at [128, 57] on select "Venue Vendors Guests Details Finalize & Share" at bounding box center [189, 64] width 123 height 14
drag, startPoint x: 275, startPoint y: 74, endPoint x: 276, endPoint y: 69, distance: 4.7
click at [275, 73] on div "Category Venue Vendors Guests Details Finalize & Share Assign to* Venue Client …" at bounding box center [328, 61] width 411 height 31
click at [277, 69] on select "Venue Client" at bounding box center [328, 64] width 123 height 14
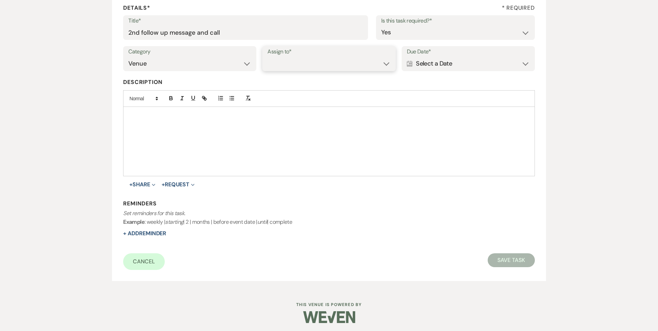
select select "venueHost"
click at [267, 57] on select "Venue Client" at bounding box center [328, 64] width 123 height 14
click at [481, 65] on div "Calendar Select a Date Expand" at bounding box center [468, 64] width 123 height 14
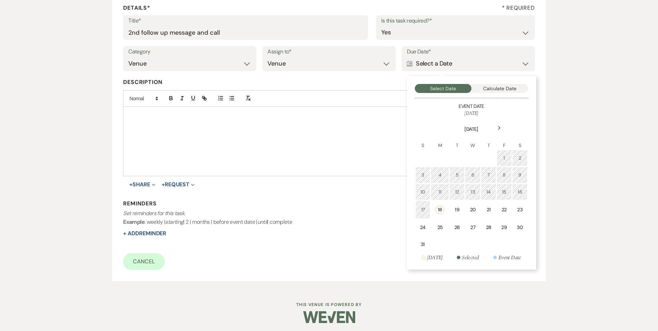
drag, startPoint x: 526, startPoint y: 211, endPoint x: 484, endPoint y: 221, distance: 43.1
click at [525, 211] on td "23" at bounding box center [519, 210] width 15 height 18
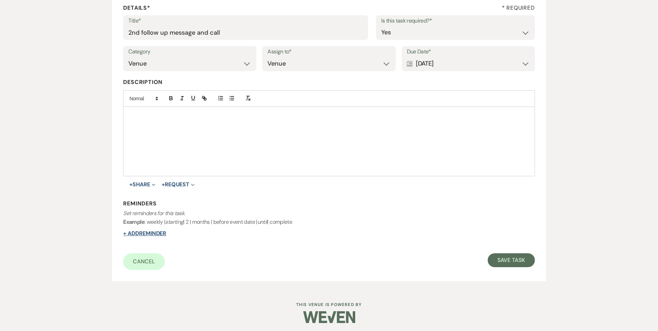
click at [138, 231] on button "+ Add Reminder" at bounding box center [144, 234] width 43 height 6
select select "host"
select select "days"
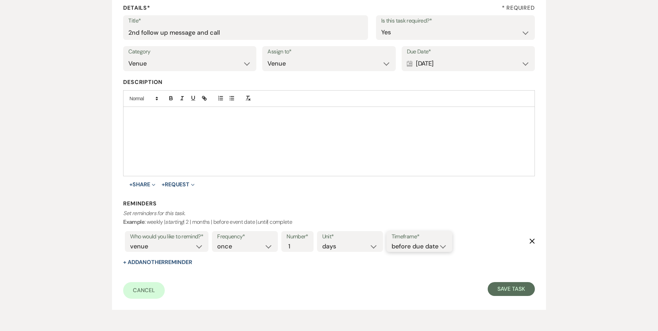
click at [417, 242] on select "before due date after due date on due date on custom date" at bounding box center [418, 246] width 55 height 9
select select "onDueDate"
click at [391, 242] on select "before due date after due date on due date on custom date" at bounding box center [418, 246] width 55 height 9
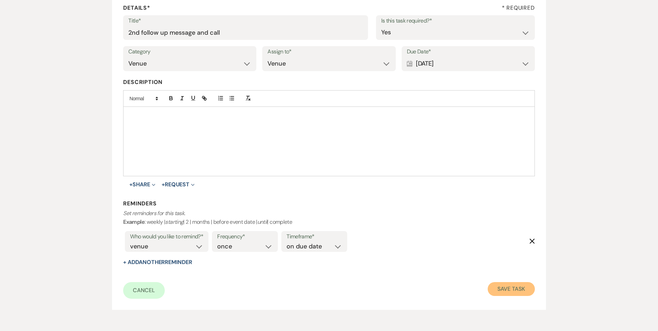
click at [508, 286] on button "Save Task" at bounding box center [510, 289] width 47 height 14
select select "2"
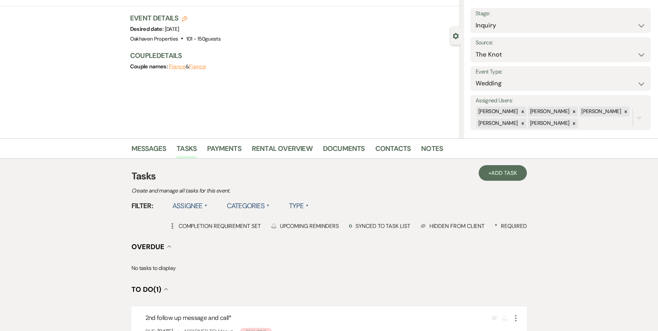
scroll to position [69, 0]
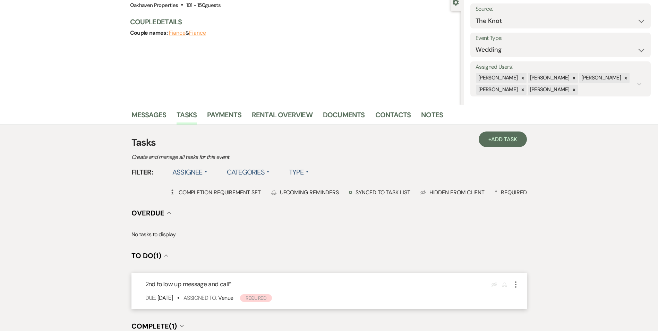
click at [513, 283] on icon "More" at bounding box center [515, 284] width 8 height 8
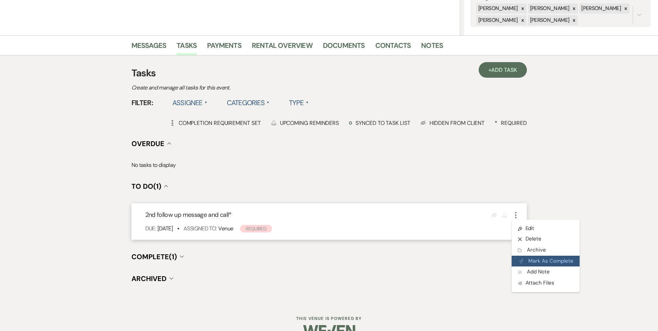
click at [526, 262] on button "Plan Portal Link Mark As Complete" at bounding box center [545, 261] width 68 height 11
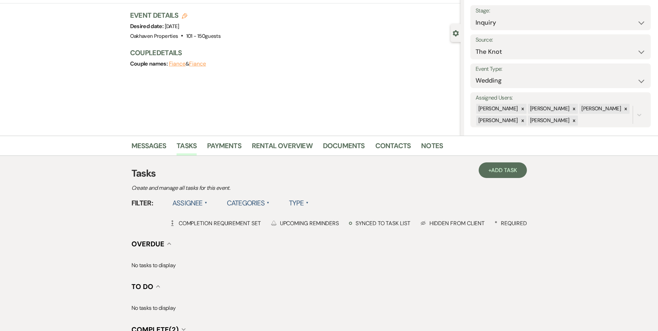
scroll to position [0, 0]
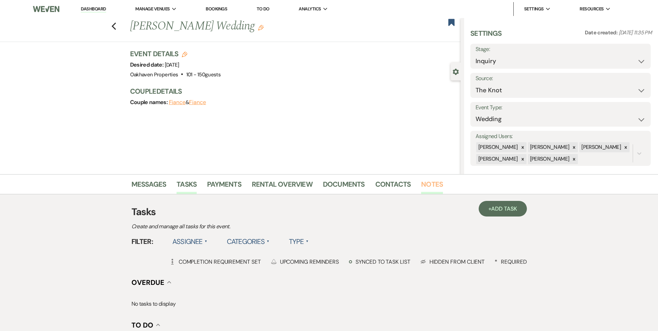
click at [432, 186] on link "Notes" at bounding box center [432, 186] width 22 height 15
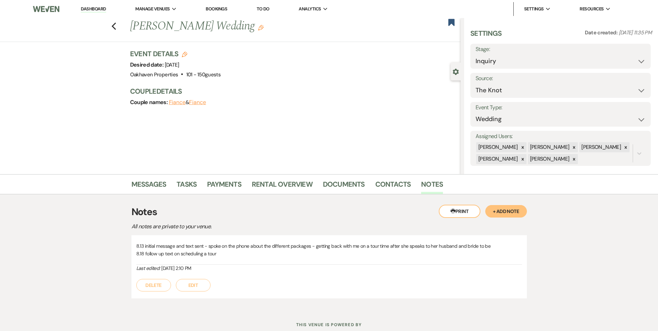
click at [203, 282] on button "Edit" at bounding box center [193, 285] width 35 height 12
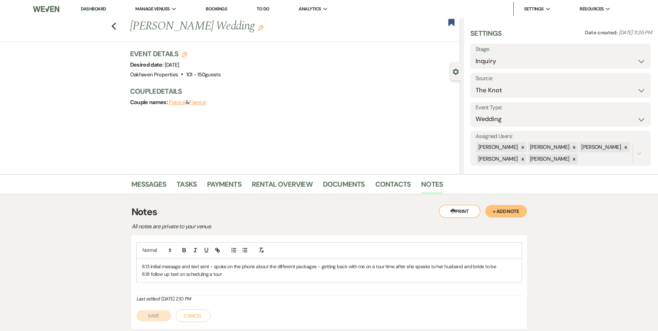
click at [232, 277] on p "8.18 follow up text on scheduling a tour" at bounding box center [329, 274] width 374 height 8
click at [142, 311] on button "Save" at bounding box center [153, 315] width 35 height 11
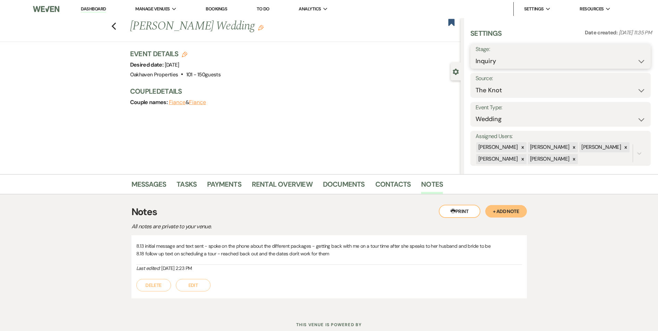
click at [501, 60] on select "Inquiry Follow Up Tour Requested Tour Confirmed Toured Proposal Sent Booked Lost" at bounding box center [560, 61] width 170 height 14
select select "8"
click at [475, 54] on select "Inquiry Follow Up Tour Requested Tour Confirmed Toured Proposal Sent Booked Lost" at bounding box center [560, 61] width 170 height 14
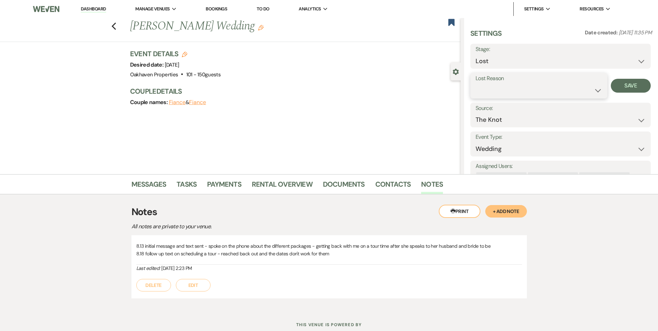
click at [489, 93] on select "Booked Elsewhere Budget Date Unavailable No Response Not a Good Match Capacity …" at bounding box center [538, 91] width 127 height 14
select select "8"
click at [475, 84] on select "Booked Elsewhere Budget Date Unavailable No Response Not a Good Match Capacity …" at bounding box center [538, 91] width 127 height 14
click at [627, 85] on button "Save" at bounding box center [631, 86] width 40 height 14
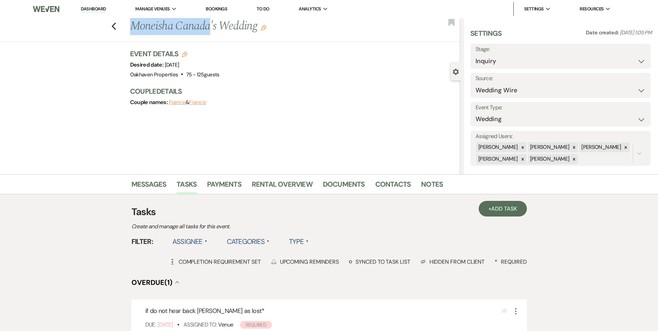
drag, startPoint x: 211, startPoint y: 24, endPoint x: 98, endPoint y: 35, distance: 113.9
click at [98, 35] on div "Previous Moneisha Canada's Wedding Edit Bookmark" at bounding box center [229, 30] width 464 height 24
click at [526, 59] on select "Inquiry Follow Up Tour Requested Tour Confirmed Toured Proposal Sent Booked Lost" at bounding box center [560, 61] width 170 height 14
select select "8"
click at [475, 54] on select "Inquiry Follow Up Tour Requested Tour Confirmed Toured Proposal Sent Booked Lost" at bounding box center [560, 61] width 170 height 14
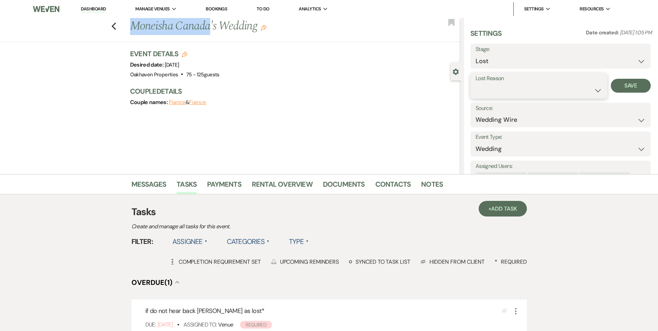
click at [496, 93] on select "Booked Elsewhere Budget Date Unavailable No Response Not a Good Match Capacity …" at bounding box center [538, 91] width 127 height 14
select select "5"
click at [475, 84] on select "Booked Elsewhere Budget Date Unavailable No Response Not a Good Match Capacity …" at bounding box center [538, 91] width 127 height 14
click at [621, 87] on button "Save" at bounding box center [631, 86] width 40 height 14
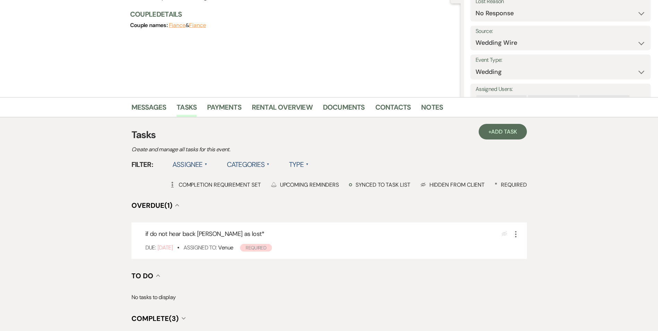
scroll to position [155, 0]
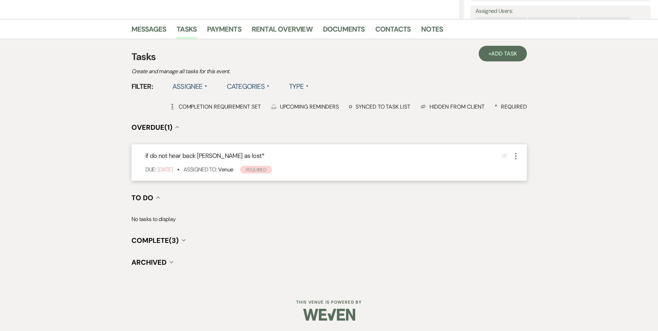
click at [519, 156] on icon "More" at bounding box center [515, 156] width 8 height 8
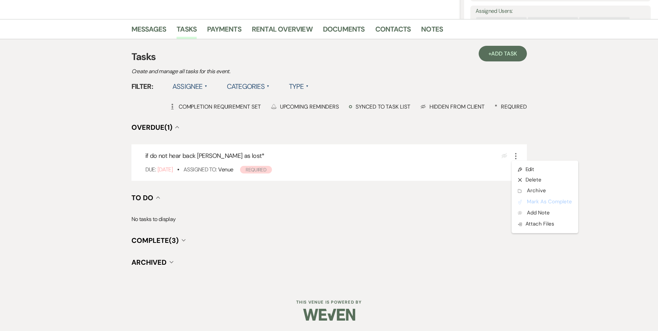
drag, startPoint x: 520, startPoint y: 202, endPoint x: 503, endPoint y: 201, distance: 17.0
click at [521, 202] on icon "Plan Portal Link" at bounding box center [520, 201] width 4 height 5
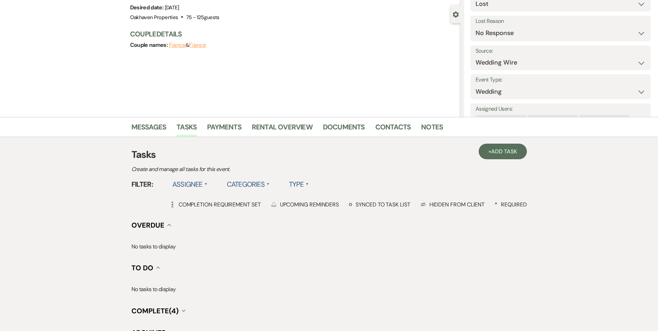
scroll to position [0, 0]
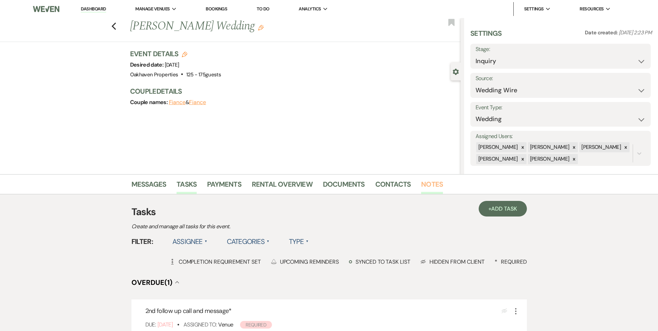
click at [421, 180] on link "Notes" at bounding box center [432, 186] width 22 height 15
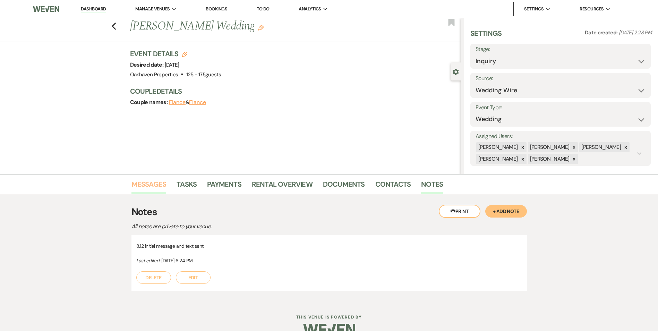
click at [152, 187] on link "Messages" at bounding box center [148, 186] width 35 height 15
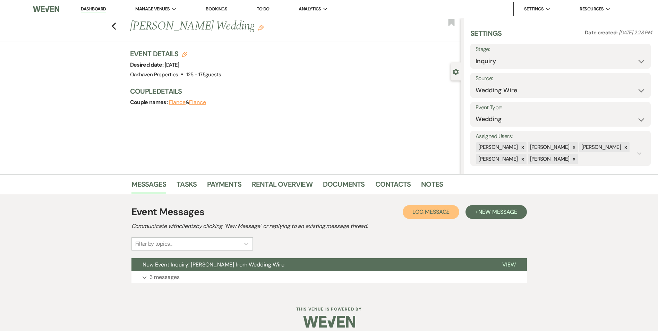
click at [427, 207] on button "Log Log Message" at bounding box center [431, 212] width 57 height 14
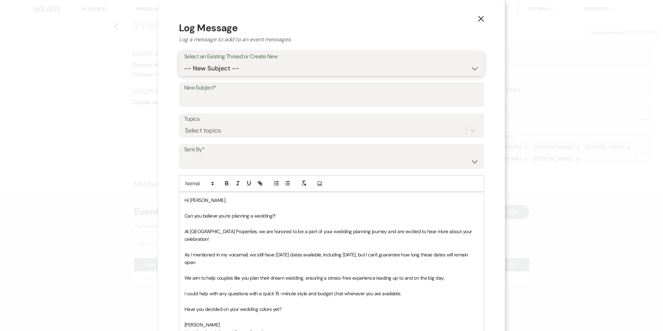
click at [208, 68] on select "-- New Subject -- New Event Inquiry: [PERSON_NAME] from Wedding Wire" at bounding box center [331, 69] width 295 height 14
select select "444089"
click at [184, 62] on select "-- New Subject -- New Event Inquiry: [PERSON_NAME] from Wedding Wire" at bounding box center [331, 69] width 295 height 14
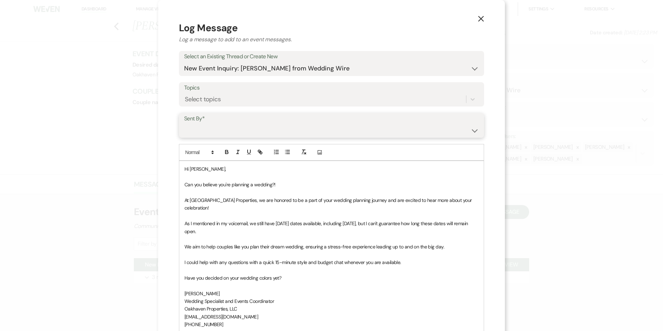
click at [207, 129] on select "[PERSON_NAME] ([EMAIL_ADDRESS][DOMAIN_NAME]) [PERSON_NAME] ([PERSON_NAME][EMAIL…" at bounding box center [331, 130] width 295 height 14
select select "user-127923"
click at [184, 123] on select "[PERSON_NAME] ([EMAIL_ADDRESS][DOMAIN_NAME]) [PERSON_NAME] ([PERSON_NAME][EMAIL…" at bounding box center [331, 130] width 295 height 14
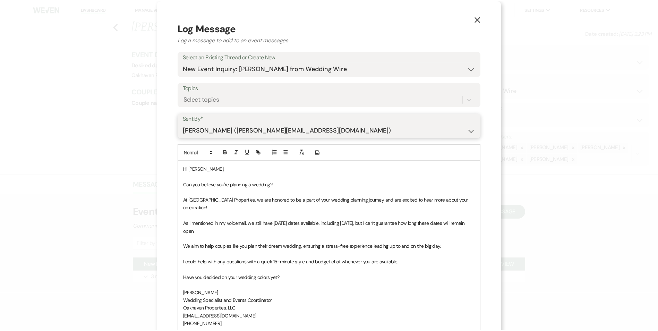
scroll to position [96, 0]
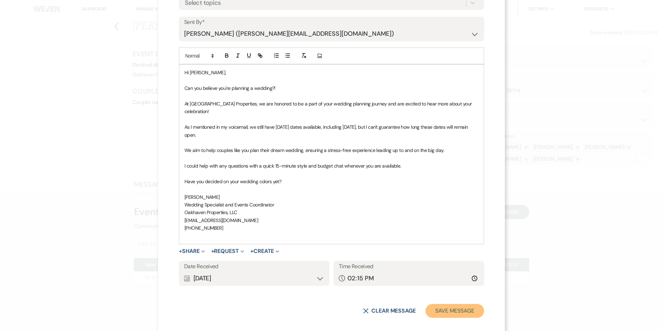
click at [461, 304] on button "Save Message" at bounding box center [454, 311] width 59 height 14
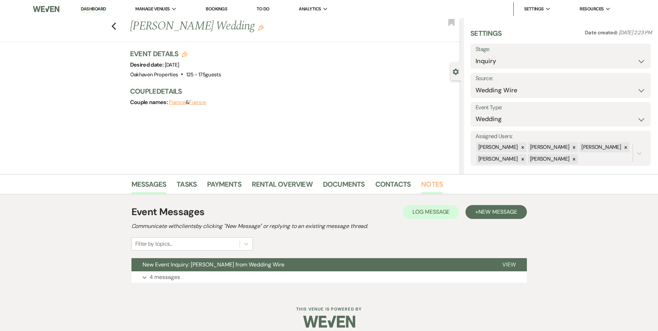
click at [437, 181] on link "Notes" at bounding box center [432, 186] width 22 height 15
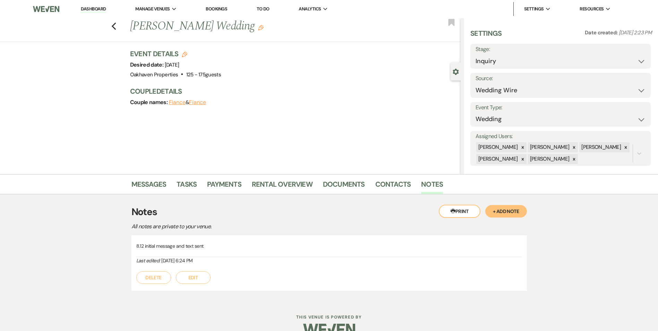
click at [213, 277] on div "Delete Edit" at bounding box center [329, 273] width 386 height 19
click at [195, 281] on button "Edit" at bounding box center [193, 277] width 35 height 12
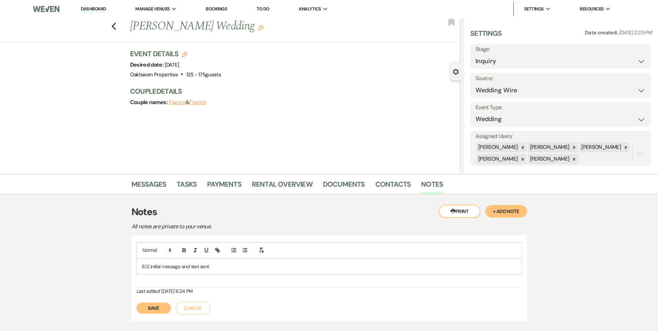
click at [220, 269] on p "8.12 initial message and text sent" at bounding box center [329, 266] width 374 height 8
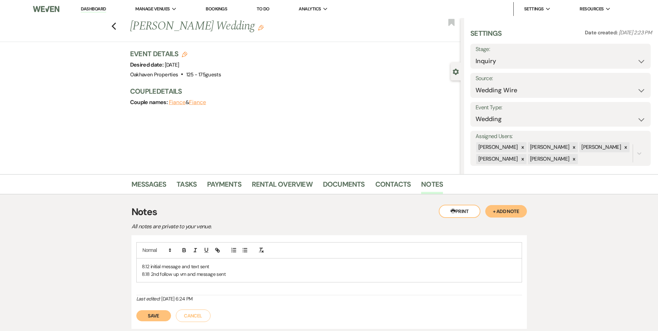
click at [150, 317] on button "Save" at bounding box center [153, 315] width 35 height 11
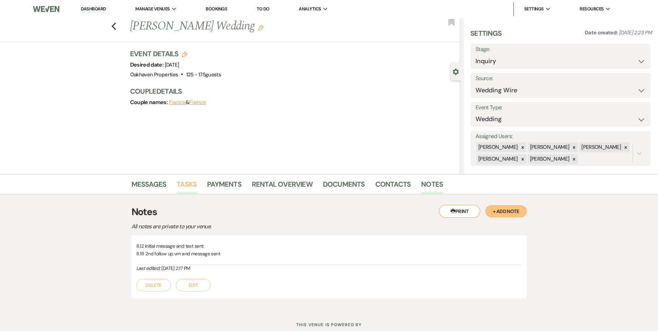
click at [185, 184] on link "Tasks" at bounding box center [186, 186] width 20 height 15
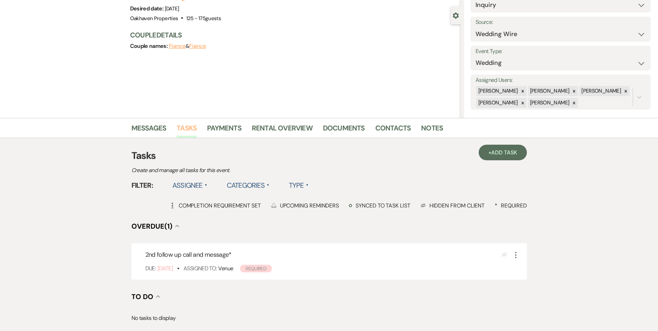
scroll to position [139, 0]
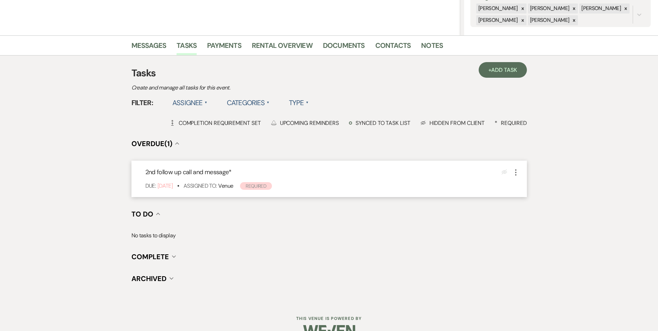
click at [516, 175] on icon "More" at bounding box center [515, 172] width 8 height 8
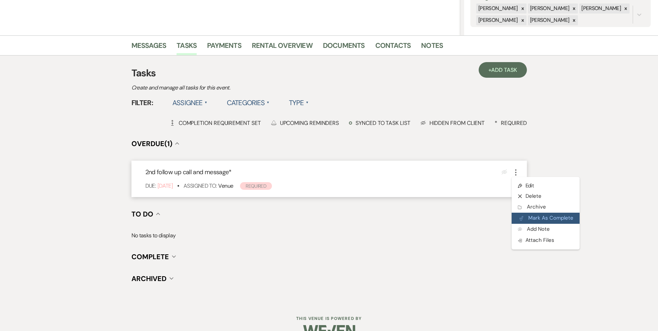
click at [527, 218] on button "Plan Portal Link Mark As Complete" at bounding box center [545, 218] width 68 height 11
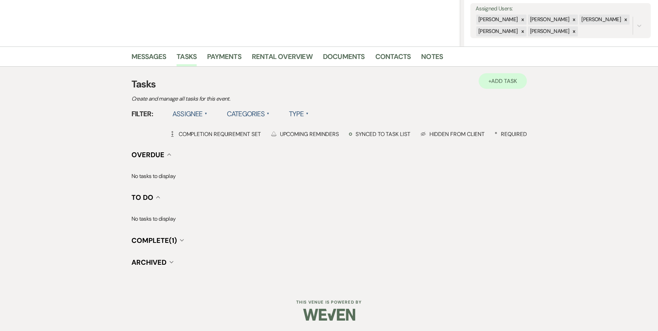
click at [495, 87] on div "+ Add Task Tasks Create and manage all tasks for this event." at bounding box center [328, 90] width 395 height 26
click at [495, 87] on link "+ Add Task" at bounding box center [502, 81] width 48 height 16
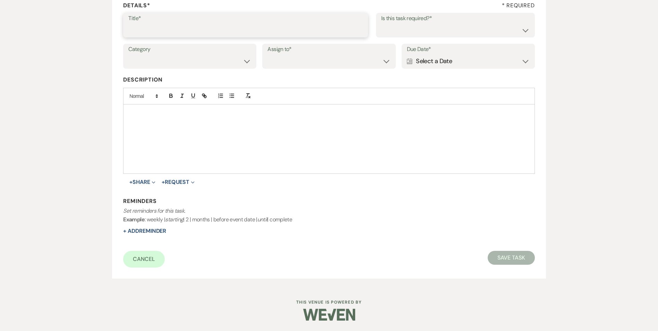
click at [167, 31] on input "Title*" at bounding box center [245, 30] width 234 height 14
type input "3rd follow up text and promo message"
drag, startPoint x: 453, startPoint y: 25, endPoint x: 451, endPoint y: 29, distance: 5.3
click at [453, 25] on select "Yes No" at bounding box center [455, 30] width 148 height 14
select select "true"
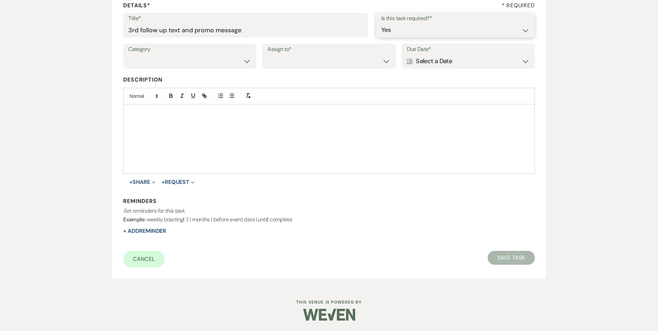
click at [381, 23] on select "Yes No" at bounding box center [455, 30] width 148 height 14
drag, startPoint x: 204, startPoint y: 61, endPoint x: 208, endPoint y: 69, distance: 8.6
click at [204, 61] on select "Venue Vendors Guests Details Finalize & Share" at bounding box center [189, 61] width 123 height 14
select select "31"
click at [128, 54] on select "Venue Vendors Guests Details Finalize & Share" at bounding box center [189, 61] width 123 height 14
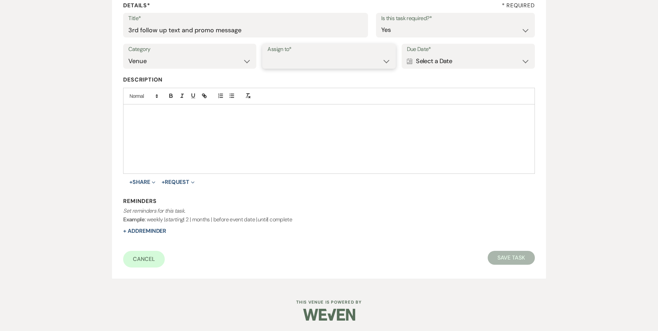
click at [268, 66] on select "Venue Client" at bounding box center [328, 61] width 123 height 14
select select "venueHost"
click at [267, 54] on select "Venue Client" at bounding box center [328, 61] width 123 height 14
click at [432, 59] on div "Calendar Select a Date Expand" at bounding box center [468, 61] width 123 height 14
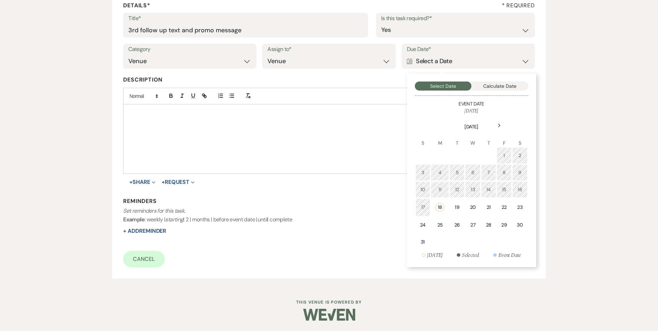
click at [520, 200] on td "23" at bounding box center [519, 207] width 15 height 18
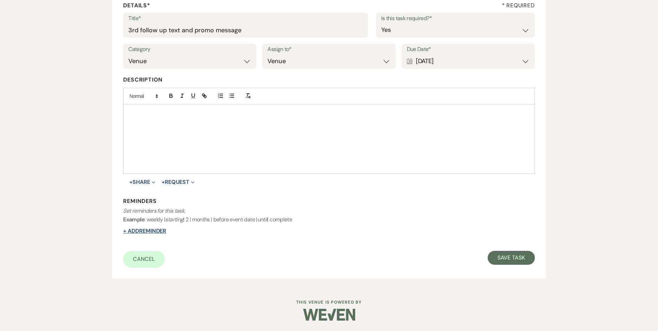
click at [140, 228] on button "+ Add Reminder" at bounding box center [144, 231] width 43 height 6
select select "host"
select select "days"
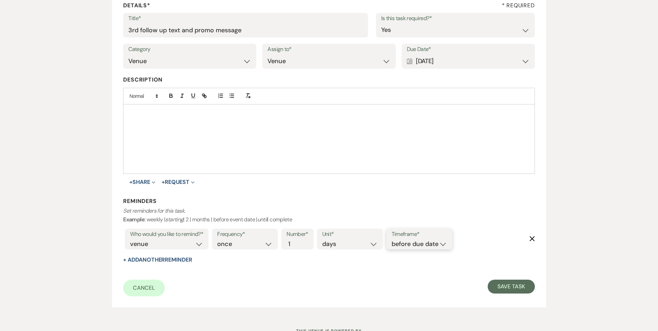
click at [408, 243] on select "before due date after due date on due date on custom date" at bounding box center [418, 243] width 55 height 9
select select "onDueDate"
click at [391, 239] on select "before due date after due date on due date on custom date" at bounding box center [418, 243] width 55 height 9
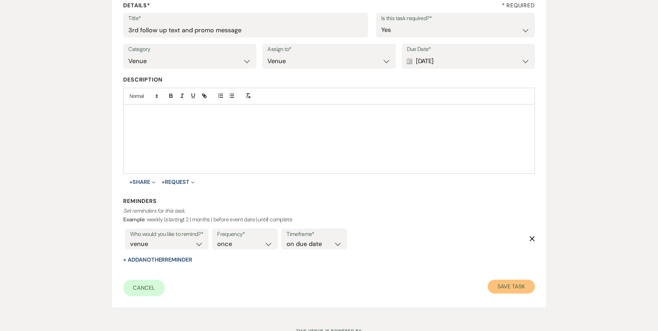
click at [520, 287] on button "Save Task" at bounding box center [510, 286] width 47 height 14
select select "3"
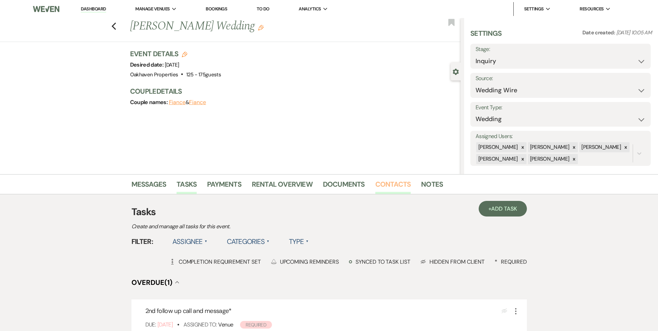
click at [392, 191] on link "Contacts" at bounding box center [393, 186] width 36 height 15
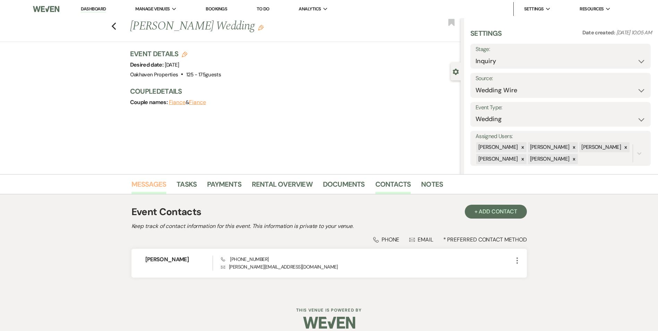
drag, startPoint x: 144, startPoint y: 182, endPoint x: 200, endPoint y: 188, distance: 57.2
click at [144, 182] on link "Messages" at bounding box center [148, 186] width 35 height 15
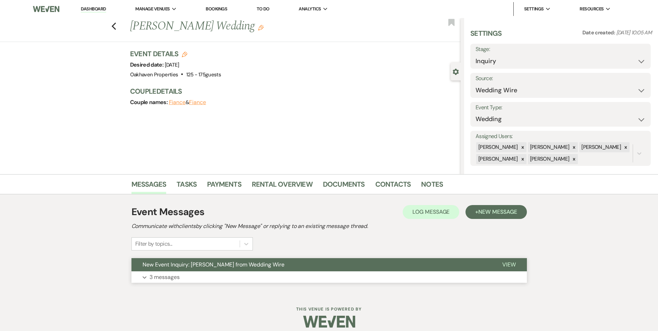
click at [516, 262] on button "View" at bounding box center [509, 264] width 36 height 13
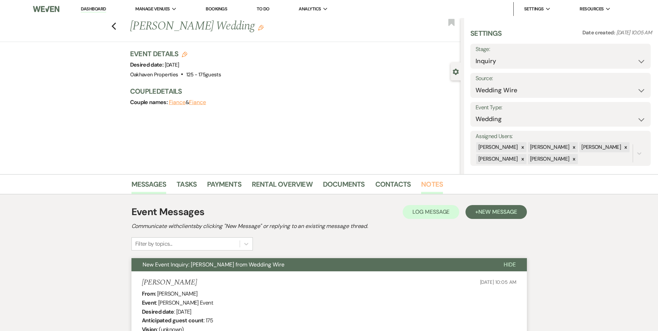
click at [430, 185] on link "Notes" at bounding box center [432, 186] width 22 height 15
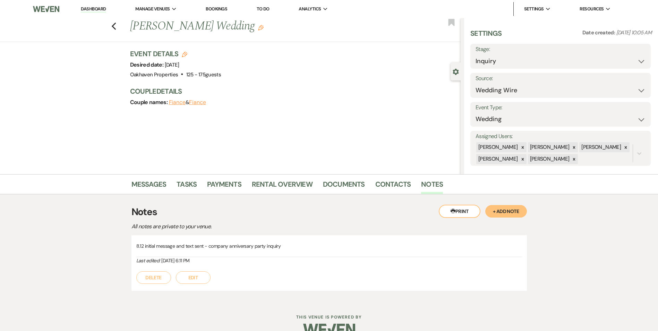
click at [181, 280] on button "Edit" at bounding box center [193, 277] width 35 height 12
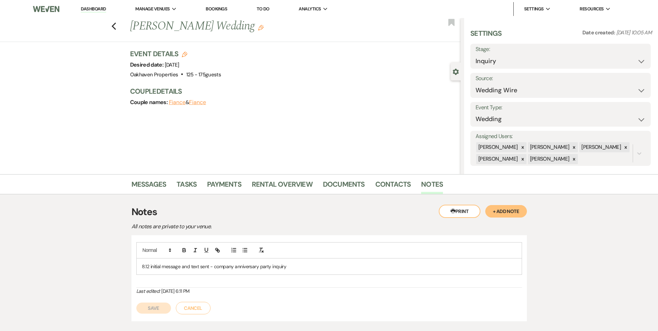
click at [296, 269] on div "8.12 initial message and text sent - company anniversary party inquiry" at bounding box center [329, 266] width 385 height 16
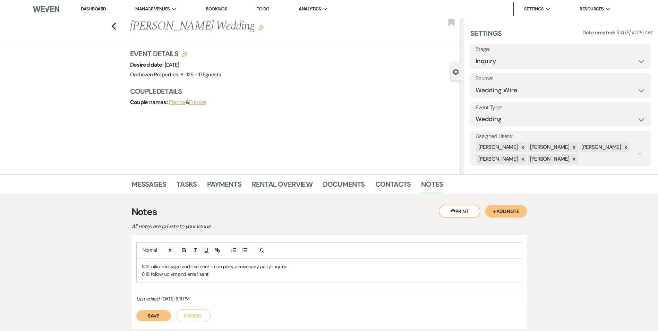
click at [145, 319] on button "Save" at bounding box center [153, 315] width 35 height 11
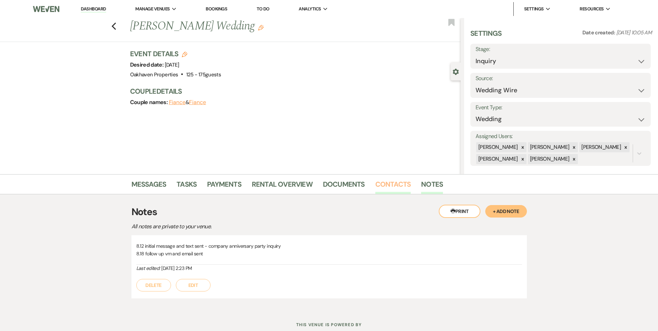
click at [391, 180] on link "Contacts" at bounding box center [393, 186] width 36 height 15
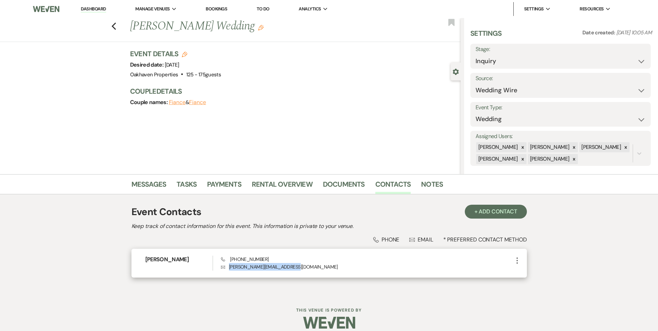
drag, startPoint x: 291, startPoint y: 267, endPoint x: 226, endPoint y: 269, distance: 64.5
click at [226, 269] on p "Envelope yuri.grabski@infinityrp.com" at bounding box center [367, 267] width 292 height 8
copy p "yuri.grabski@infinityrp.com"
click at [435, 181] on link "Notes" at bounding box center [432, 186] width 22 height 15
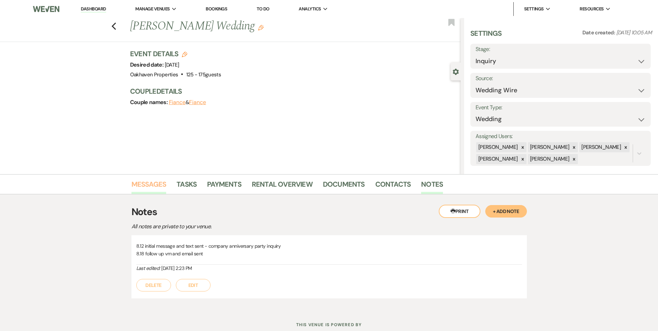
click at [138, 191] on link "Messages" at bounding box center [148, 186] width 35 height 15
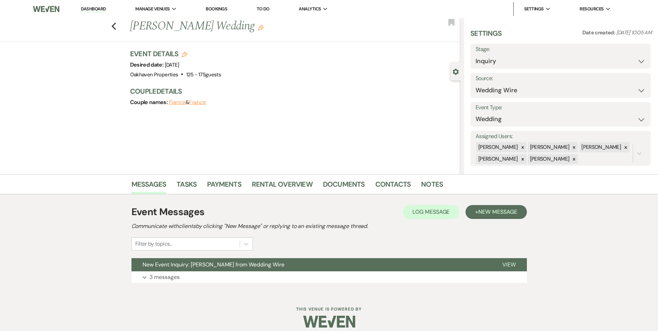
click at [415, 220] on div "Event Messages Log Log Message + New Message Communicate with clients by clicki…" at bounding box center [328, 228] width 395 height 46
click at [423, 209] on span "Log Message" at bounding box center [430, 211] width 37 height 7
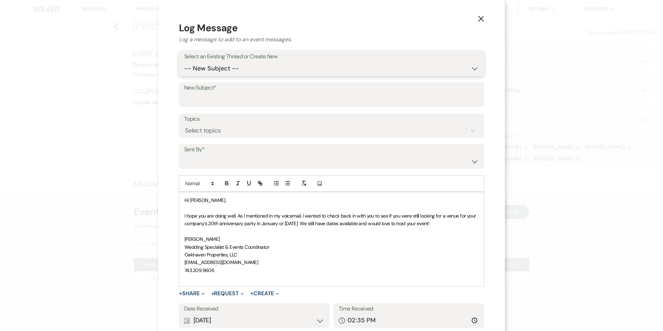
click at [194, 66] on select "-- New Subject -- New Event Inquiry: Yuri Grabski from Wedding Wire" at bounding box center [331, 69] width 295 height 14
select select "443844"
click at [184, 62] on select "-- New Subject -- New Event Inquiry: Yuri Grabski from Wedding Wire" at bounding box center [331, 69] width 295 height 14
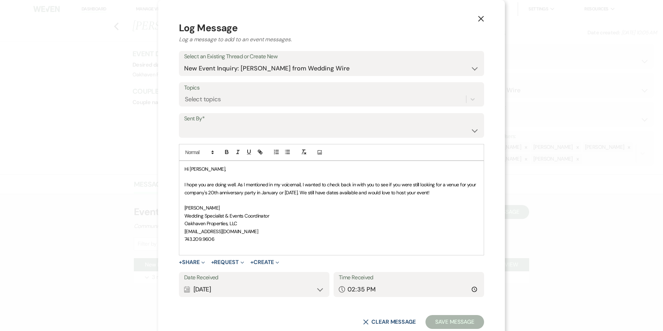
click at [216, 123] on div "Sent By* Patience Ergish (pdergish@aol.com) Jeanette Wagoner (jeanette@experien…" at bounding box center [331, 125] width 305 height 25
click at [217, 131] on select "Patience Ergish (pdergish@aol.com) Jeanette Wagoner (jeanette@experienceoakhave…" at bounding box center [331, 130] width 295 height 14
select select "user-127923"
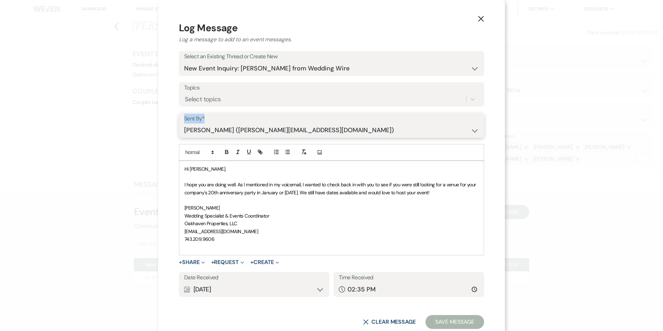
click at [184, 123] on select "Patience Ergish (pdergish@aol.com) Jeanette Wagoner (jeanette@experienceoakhave…" at bounding box center [331, 130] width 295 height 14
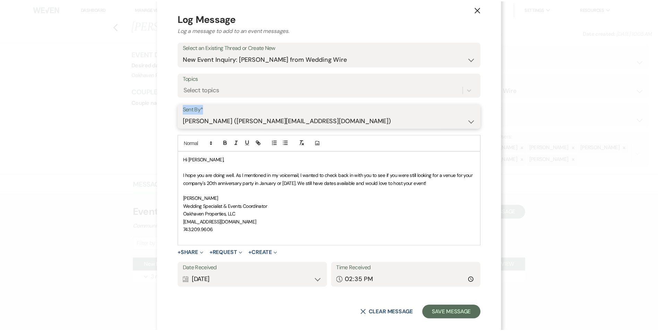
scroll to position [19, 0]
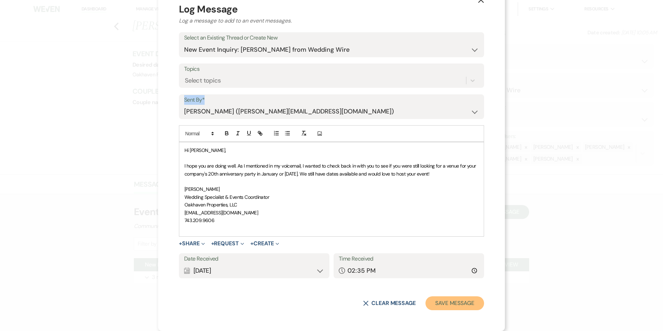
click at [457, 305] on button "Save Message" at bounding box center [454, 303] width 59 height 14
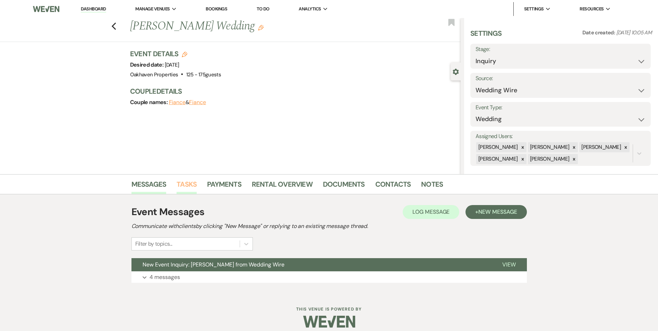
click at [182, 190] on link "Tasks" at bounding box center [186, 186] width 20 height 15
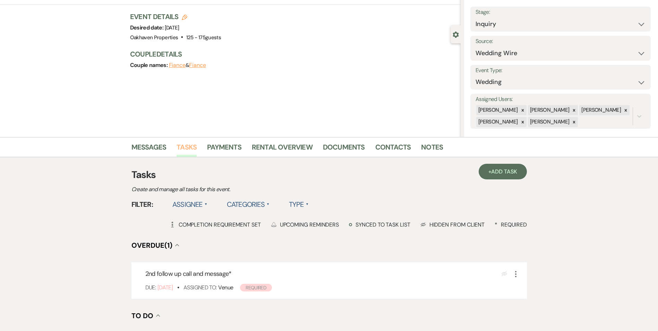
scroll to position [69, 0]
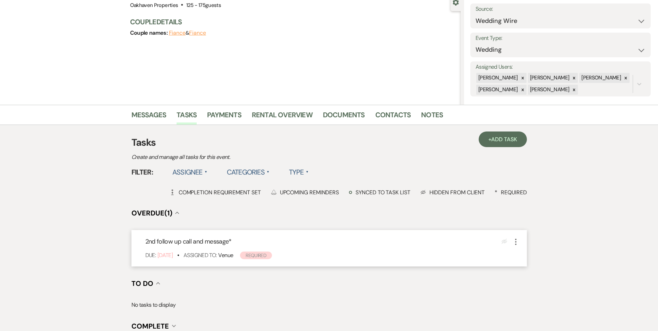
click at [517, 240] on icon "More" at bounding box center [515, 242] width 8 height 8
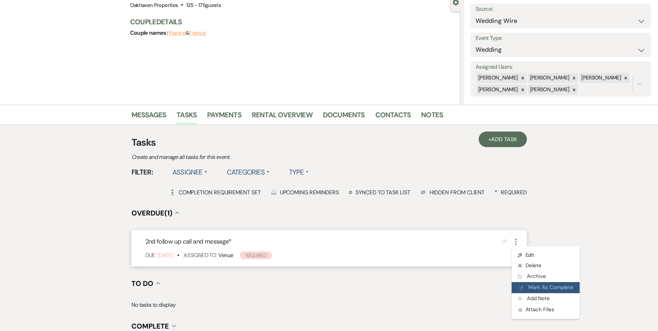
click at [519, 285] on icon "Plan Portal Link" at bounding box center [521, 287] width 4 height 5
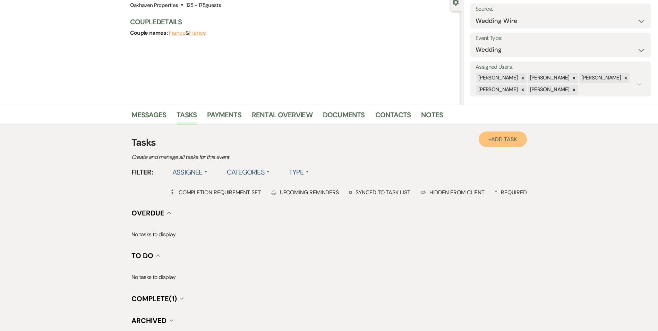
click at [493, 133] on link "+ Add Task" at bounding box center [502, 139] width 48 height 16
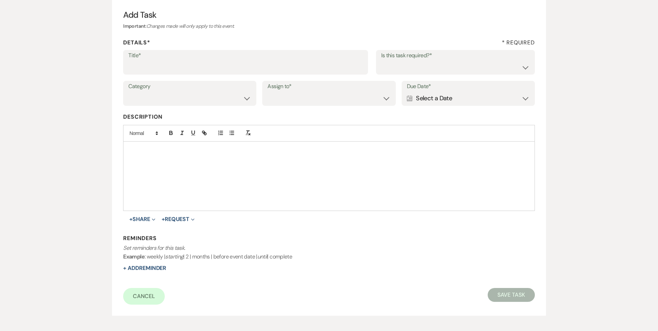
click at [191, 46] on div "Details* * Required" at bounding box center [328, 44] width 411 height 11
click at [191, 68] on input "Title*" at bounding box center [245, 67] width 234 height 14
drag, startPoint x: 257, startPoint y: 64, endPoint x: 194, endPoint y: 67, distance: 63.2
click at [193, 67] on input "3rd follow up text and promo message" at bounding box center [245, 67] width 234 height 14
type input "3rd follow up text and email"
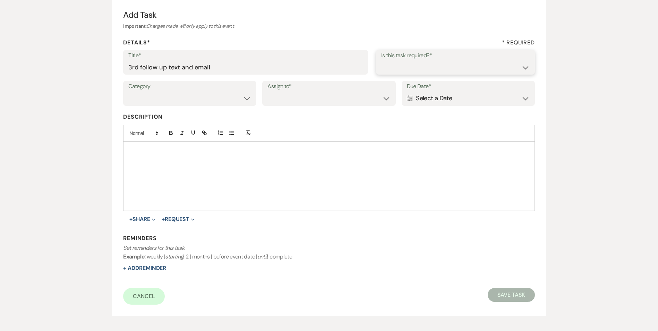
click at [399, 67] on select "Yes No" at bounding box center [455, 67] width 148 height 14
select select "true"
click at [381, 60] on select "Yes No" at bounding box center [455, 67] width 148 height 14
click at [229, 100] on select "Venue Vendors Guests Details Finalize & Share" at bounding box center [189, 99] width 123 height 14
select select "31"
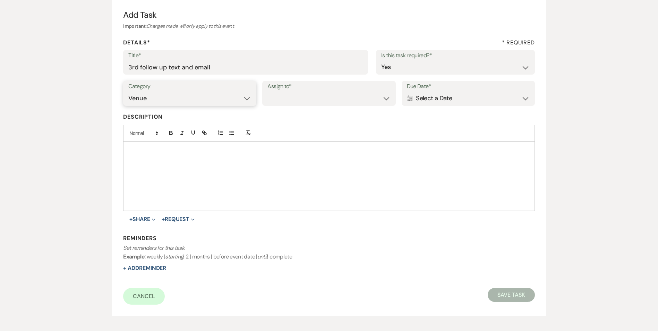
click at [128, 92] on select "Venue Vendors Guests Details Finalize & Share" at bounding box center [189, 99] width 123 height 14
click at [283, 104] on select "Venue Client" at bounding box center [328, 99] width 123 height 14
select select "venueHost"
click at [267, 92] on select "Venue Client" at bounding box center [328, 99] width 123 height 14
click at [459, 97] on div "Calendar Select a Date Expand" at bounding box center [468, 99] width 123 height 14
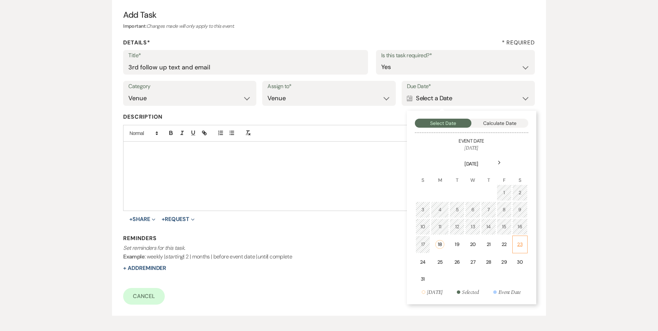
click at [516, 246] on td "23" at bounding box center [519, 244] width 15 height 18
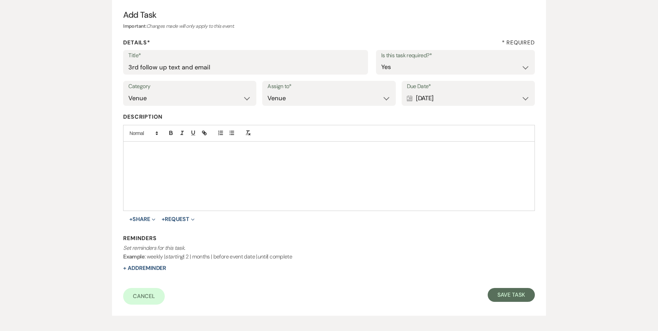
click at [163, 264] on div "Reminders Set reminders for this task. Example : weekly | starting | 2 | months…" at bounding box center [328, 253] width 411 height 38
click at [147, 270] on button "+ Add Reminder" at bounding box center [144, 268] width 43 height 6
select select "host"
select select "days"
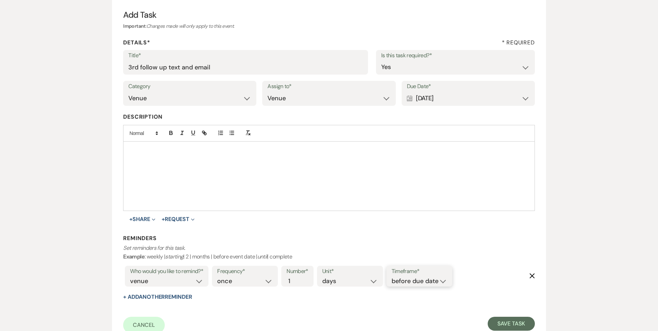
click at [396, 282] on select "before due date after due date on due date on custom date" at bounding box center [418, 280] width 55 height 9
select select "onDueDate"
click at [391, 276] on select "before due date after due date on due date on custom date" at bounding box center [418, 280] width 55 height 9
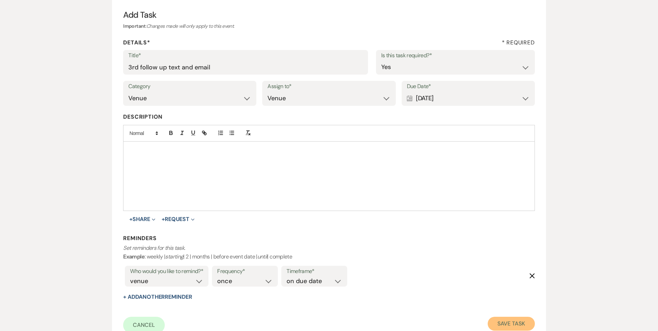
click at [525, 329] on button "Save Task" at bounding box center [510, 324] width 47 height 14
select select "3"
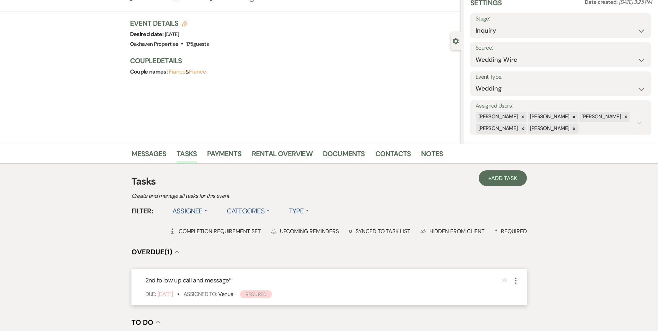
scroll to position [69, 0]
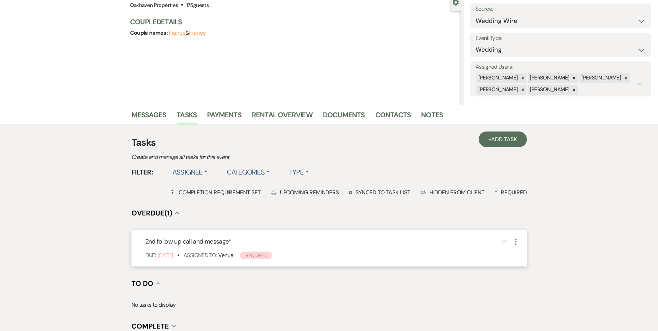
click at [519, 245] on icon "More" at bounding box center [515, 242] width 8 height 8
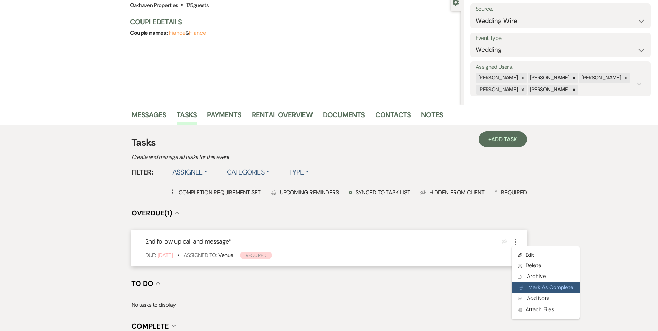
click at [522, 283] on button "Plan Portal Link Mark As Complete" at bounding box center [545, 287] width 68 height 11
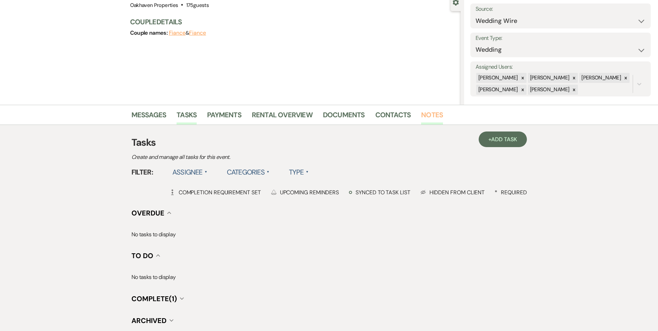
click at [436, 118] on link "Notes" at bounding box center [432, 116] width 22 height 15
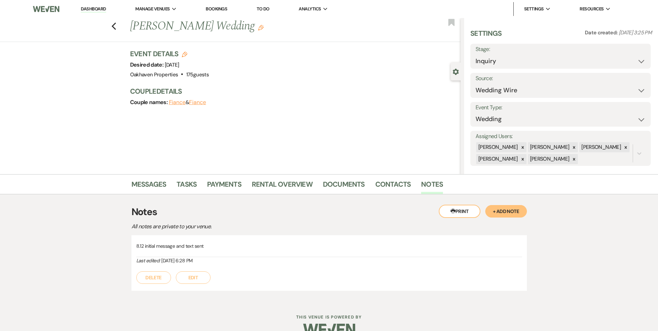
click at [191, 282] on button "Edit" at bounding box center [193, 277] width 35 height 12
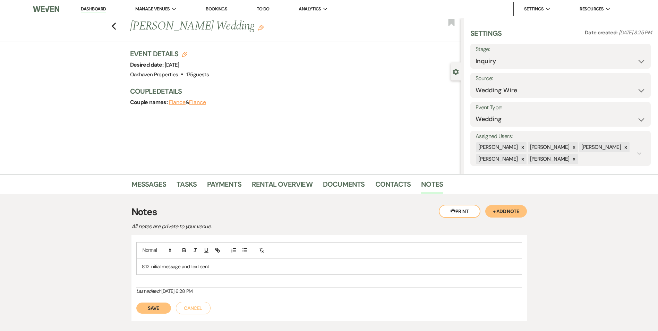
click at [219, 273] on div "8.12 initial message and text sent" at bounding box center [329, 266] width 385 height 16
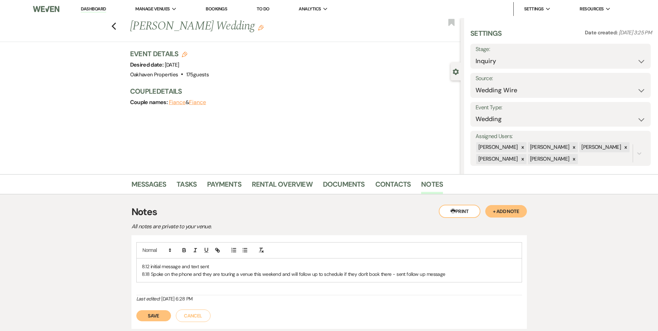
click at [152, 314] on button "Save" at bounding box center [153, 315] width 35 height 11
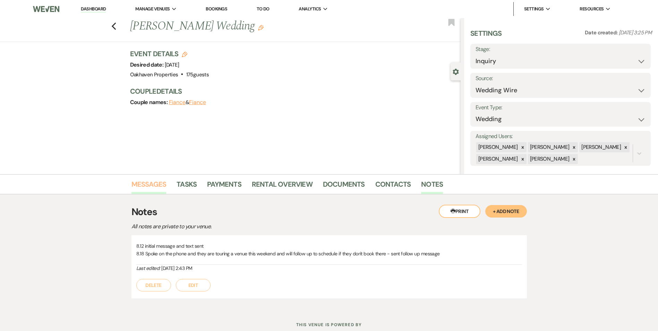
click at [153, 187] on link "Messages" at bounding box center [148, 186] width 35 height 15
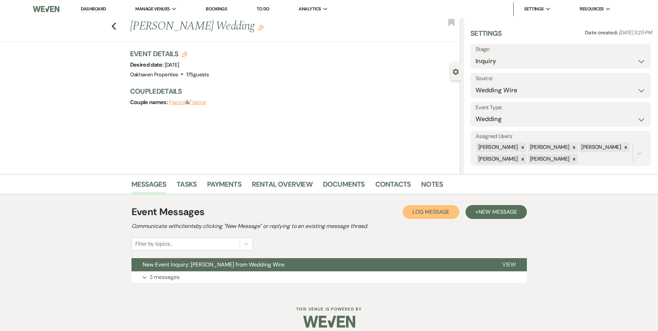
click at [414, 217] on button "Log Log Message" at bounding box center [431, 212] width 57 height 14
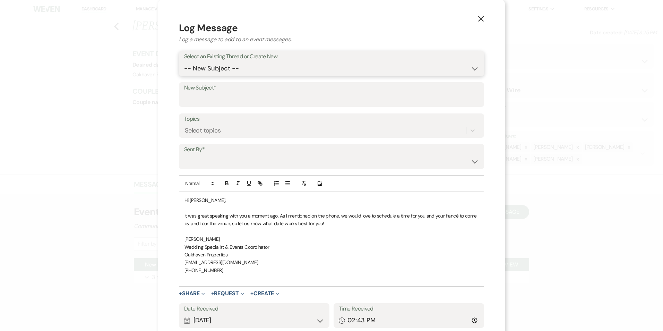
drag, startPoint x: 237, startPoint y: 69, endPoint x: 236, endPoint y: 76, distance: 7.3
click at [236, 70] on select "-- New Subject -- New Event Inquiry: [PERSON_NAME] from Wedding Wire" at bounding box center [331, 69] width 295 height 14
select select "444131"
click at [184, 62] on select "-- New Subject -- New Event Inquiry: [PERSON_NAME] from Wedding Wire" at bounding box center [331, 69] width 295 height 14
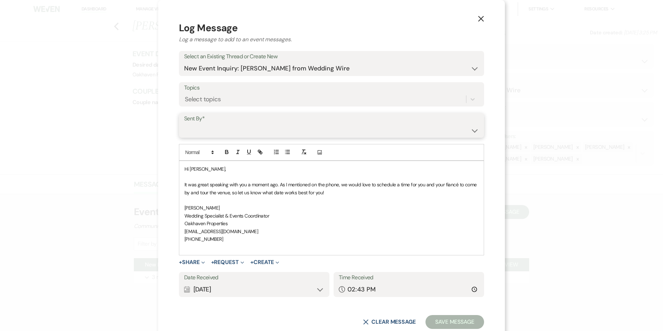
drag, startPoint x: 243, startPoint y: 126, endPoint x: 249, endPoint y: 136, distance: 10.7
click at [243, 127] on select "[PERSON_NAME] ([EMAIL_ADDRESS][DOMAIN_NAME]) [PERSON_NAME] ([PERSON_NAME][EMAIL…" at bounding box center [331, 130] width 295 height 14
select select "user-127923"
click at [184, 123] on select "[PERSON_NAME] ([EMAIL_ADDRESS][DOMAIN_NAME]) [PERSON_NAME] ([PERSON_NAME][EMAIL…" at bounding box center [331, 130] width 295 height 14
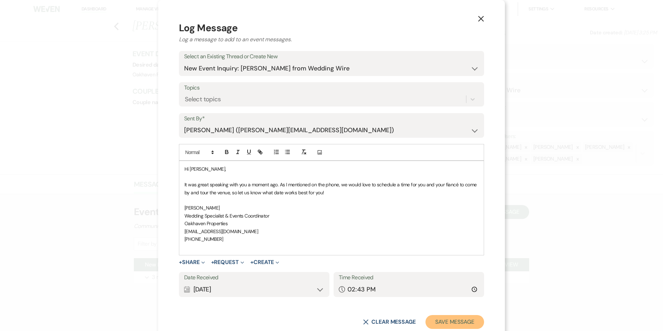
click at [456, 316] on button "Save Message" at bounding box center [454, 322] width 59 height 14
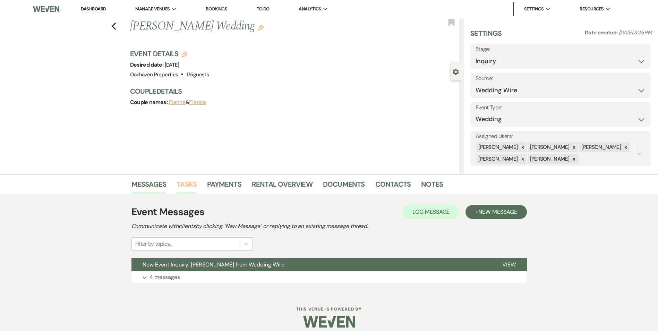
click at [179, 190] on link "Tasks" at bounding box center [186, 186] width 20 height 15
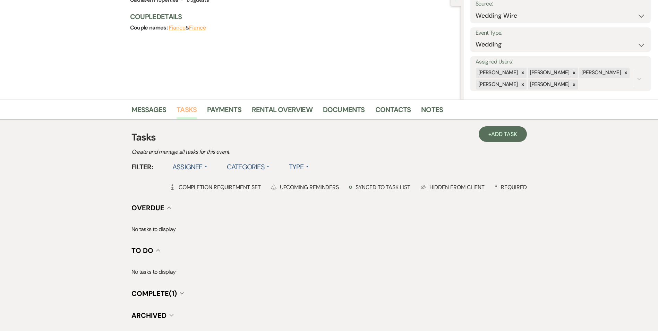
scroll to position [104, 0]
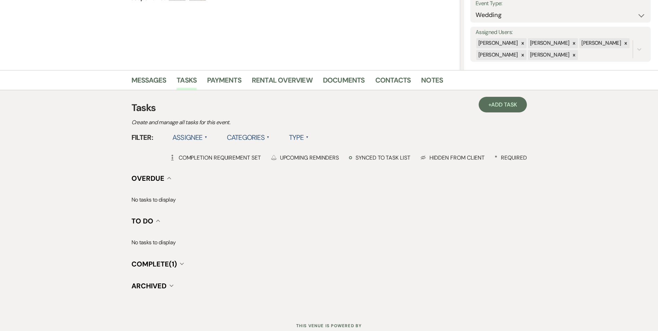
click at [506, 113] on h3 "Tasks" at bounding box center [328, 108] width 395 height 15
click at [517, 98] on link "+ Add Task" at bounding box center [502, 105] width 48 height 16
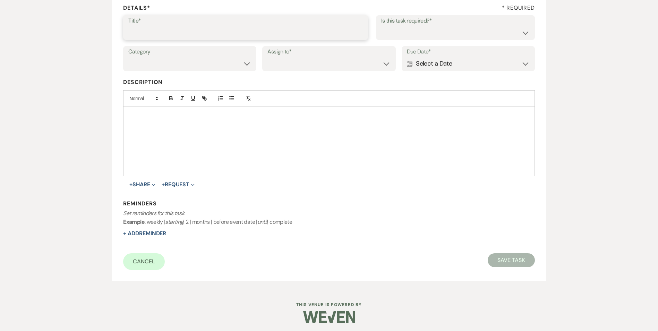
click at [151, 33] on input "Title*" at bounding box center [245, 33] width 234 height 14
type input "2"
type input "3rd follow up text/message on their tour this past weekend"
drag, startPoint x: 385, startPoint y: 32, endPoint x: 380, endPoint y: 48, distance: 16.5
click at [385, 33] on select "Yes No" at bounding box center [455, 33] width 148 height 14
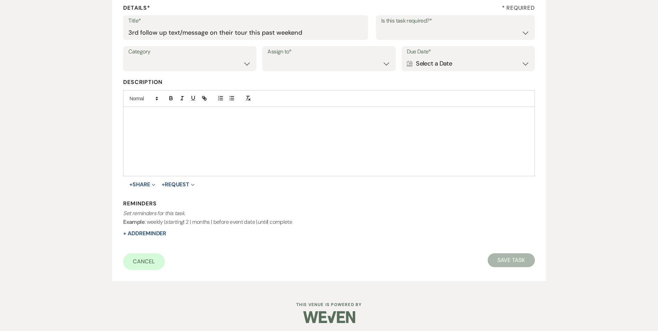
click at [381, 49] on label "Assign to*" at bounding box center [328, 52] width 123 height 10
drag, startPoint x: 384, startPoint y: 29, endPoint x: 384, endPoint y: 40, distance: 10.7
click at [384, 29] on select "Yes No" at bounding box center [455, 33] width 148 height 14
select select "true"
click at [381, 26] on select "Yes No" at bounding box center [455, 33] width 148 height 14
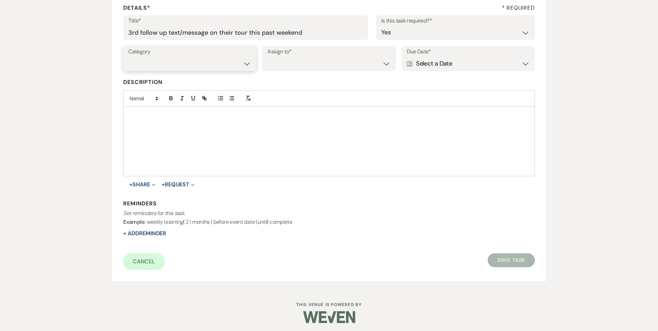
drag, startPoint x: 173, startPoint y: 65, endPoint x: 178, endPoint y: 70, distance: 7.1
click at [174, 65] on select "Venue Vendors Guests Details Finalize & Share" at bounding box center [189, 64] width 123 height 14
select select "31"
click at [128, 57] on select "Venue Vendors Guests Details Finalize & Share" at bounding box center [189, 64] width 123 height 14
click at [305, 64] on select "Venue Client" at bounding box center [328, 64] width 123 height 14
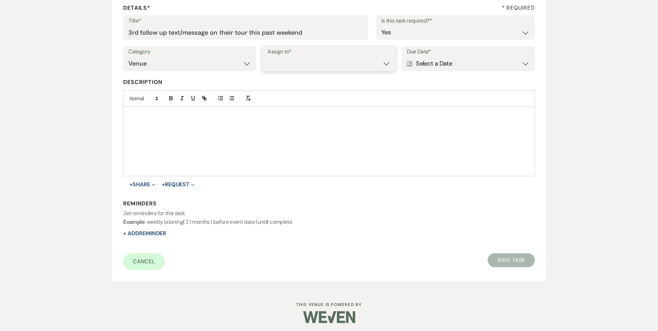
select select "venueHost"
click at [267, 57] on select "Venue Client" at bounding box center [328, 64] width 123 height 14
drag, startPoint x: 473, startPoint y: 63, endPoint x: 470, endPoint y: 72, distance: 9.1
click at [473, 63] on div "Calendar Select a Date Expand" at bounding box center [468, 64] width 123 height 14
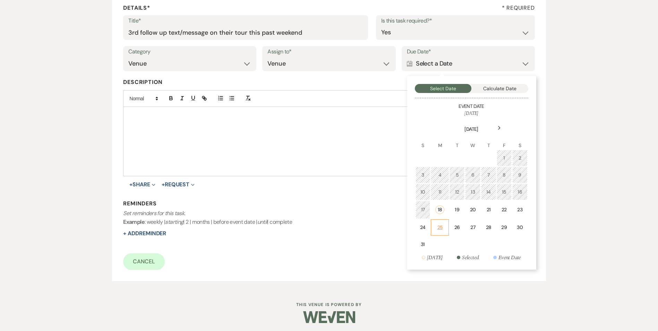
click at [443, 227] on div "25" at bounding box center [439, 227] width 9 height 7
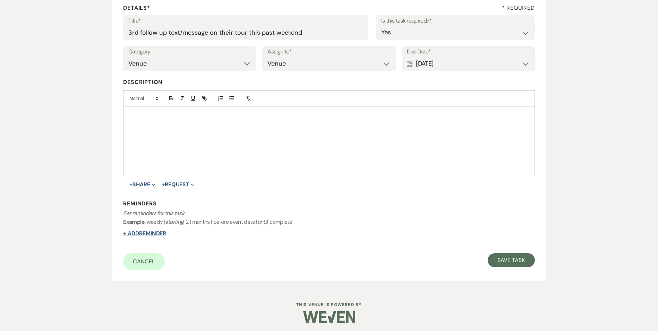
click at [153, 231] on button "+ Add Reminder" at bounding box center [144, 234] width 43 height 6
select select "host"
select select "days"
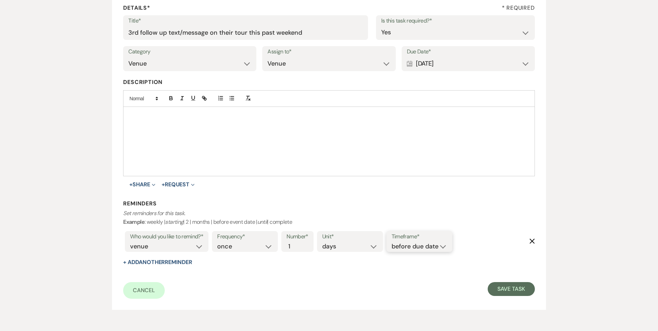
click at [430, 249] on select "before due date after due date on due date on custom date" at bounding box center [418, 246] width 55 height 9
select select "onDueDate"
click at [391, 242] on select "before due date after due date on due date on custom date" at bounding box center [418, 246] width 55 height 9
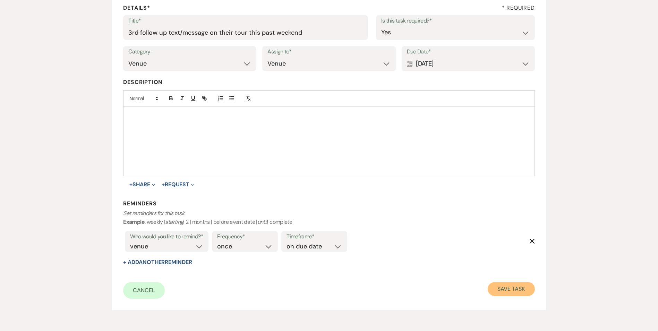
click at [507, 289] on button "Save Task" at bounding box center [510, 289] width 47 height 14
select select "3"
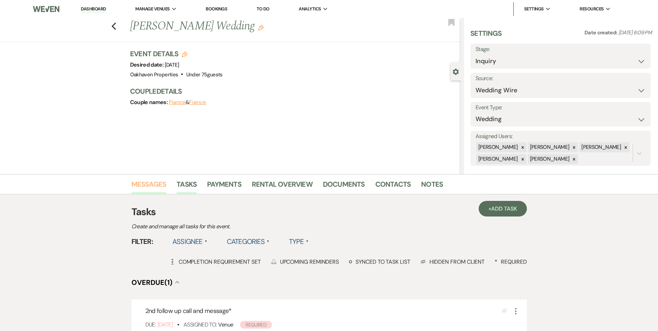
click at [155, 188] on link "Messages" at bounding box center [148, 186] width 35 height 15
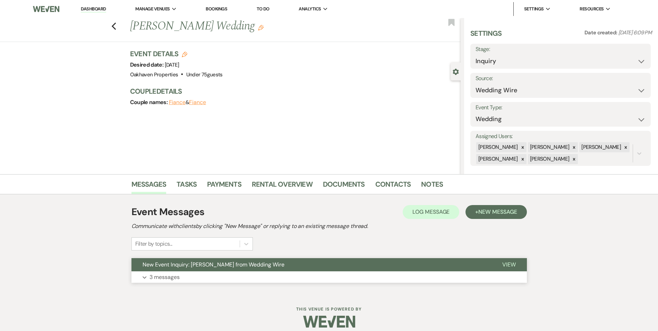
click at [511, 267] on span "View" at bounding box center [509, 264] width 14 height 7
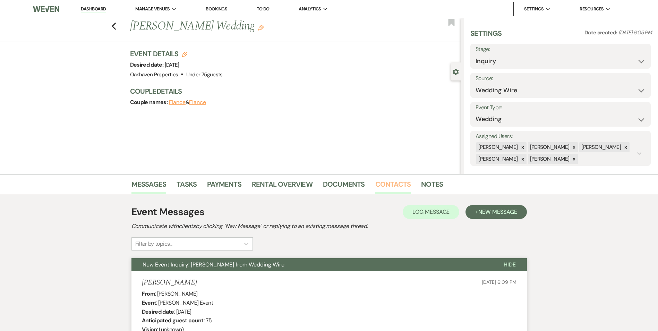
click at [377, 186] on link "Contacts" at bounding box center [393, 186] width 36 height 15
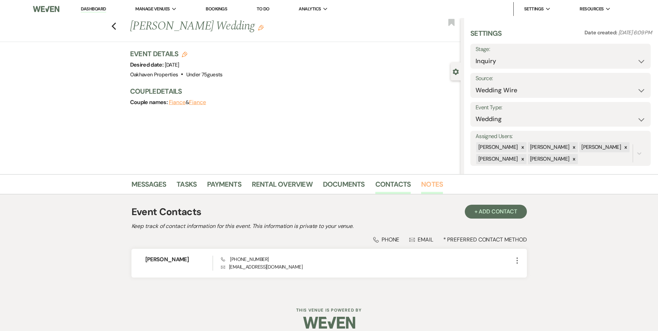
click at [439, 182] on link "Notes" at bounding box center [432, 186] width 22 height 15
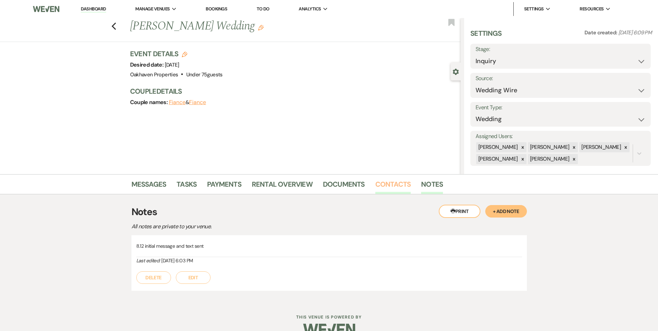
click at [389, 187] on link "Contacts" at bounding box center [393, 186] width 36 height 15
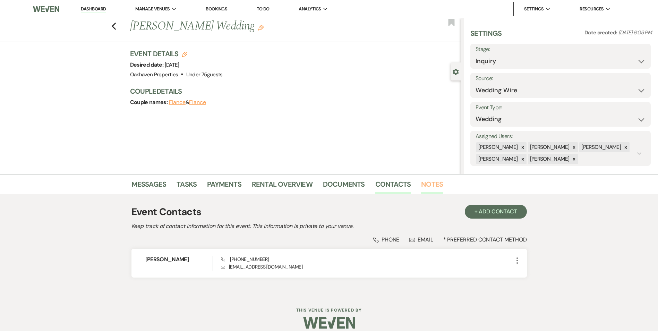
click at [435, 186] on link "Notes" at bounding box center [432, 186] width 22 height 15
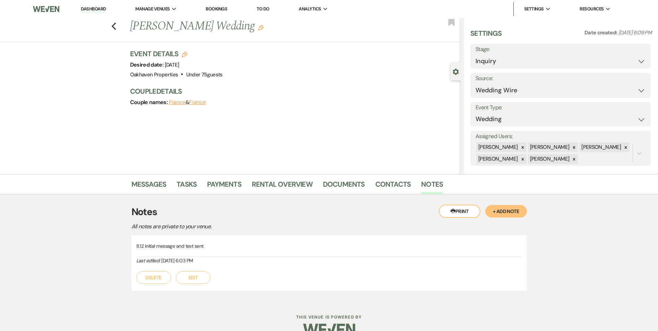
click at [183, 277] on button "Edit" at bounding box center [193, 277] width 35 height 12
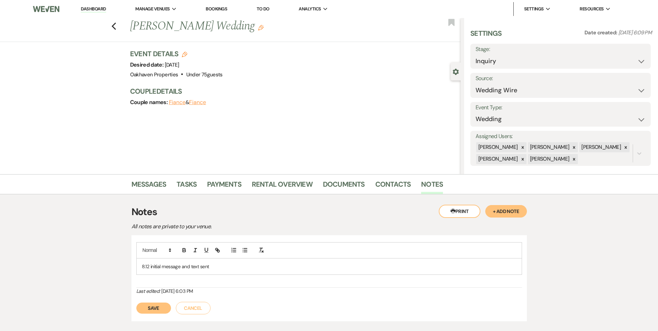
click at [221, 274] on div "8.12 initial message and text sent" at bounding box center [329, 266] width 385 height 16
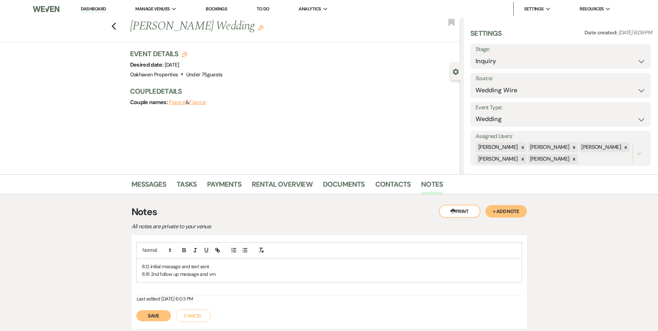
drag, startPoint x: 143, startPoint y: 319, endPoint x: 209, endPoint y: 256, distance: 91.5
click at [143, 319] on button "Save" at bounding box center [153, 315] width 35 height 11
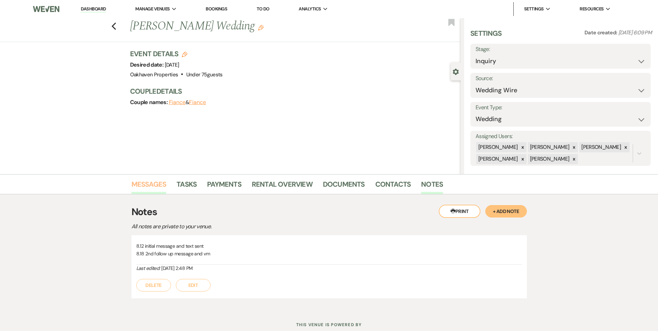
click at [154, 190] on link "Messages" at bounding box center [148, 186] width 35 height 15
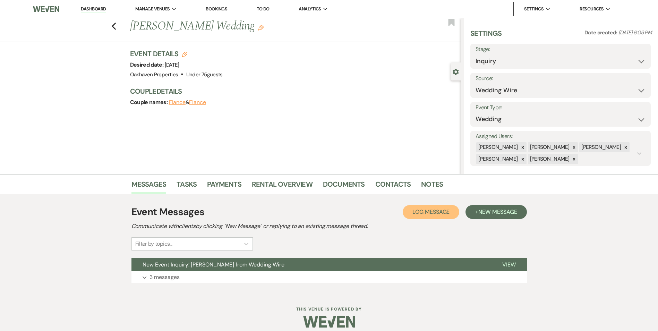
drag, startPoint x: 414, startPoint y: 206, endPoint x: 407, endPoint y: 205, distance: 6.6
click at [414, 206] on button "Log Log Message" at bounding box center [431, 212] width 57 height 14
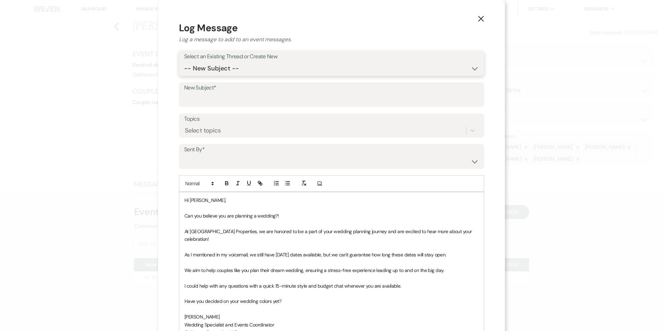
drag, startPoint x: 248, startPoint y: 68, endPoint x: 247, endPoint y: 76, distance: 7.4
click at [248, 68] on select "-- New Subject -- New Event Inquiry: Tammy Floyd from Wedding Wire" at bounding box center [331, 69] width 295 height 14
select select "443622"
click at [185, 62] on select "-- New Subject -- New Event Inquiry: Tammy Floyd from Wedding Wire" at bounding box center [331, 69] width 295 height 14
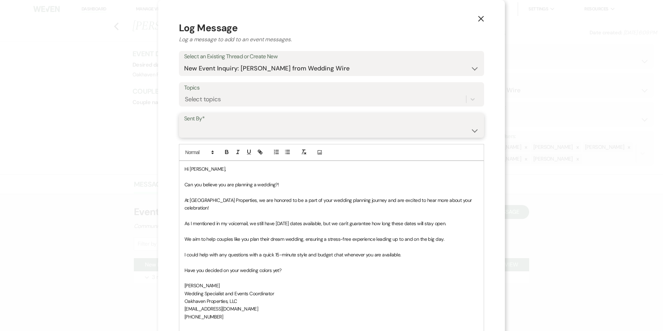
click at [228, 132] on select "Patience Ergish (pdergish@aol.com) Jeanette Wagoner (jeanette@experienceoakhave…" at bounding box center [331, 130] width 295 height 14
select select "user-127923"
click at [185, 123] on select "Patience Ergish (pdergish@aol.com) Jeanette Wagoner (jeanette@experienceoakhave…" at bounding box center [331, 130] width 295 height 14
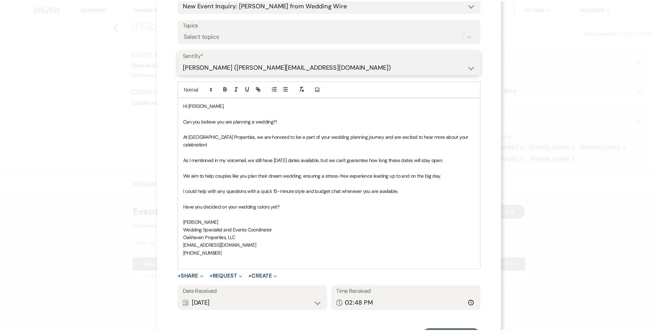
scroll to position [88, 0]
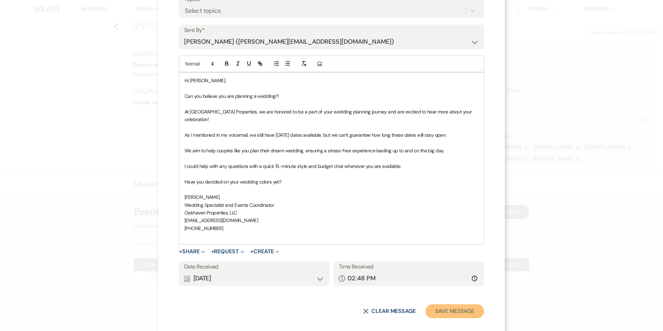
drag, startPoint x: 434, startPoint y: 300, endPoint x: 431, endPoint y: 296, distance: 5.4
click at [434, 304] on button "Save Message" at bounding box center [454, 311] width 59 height 14
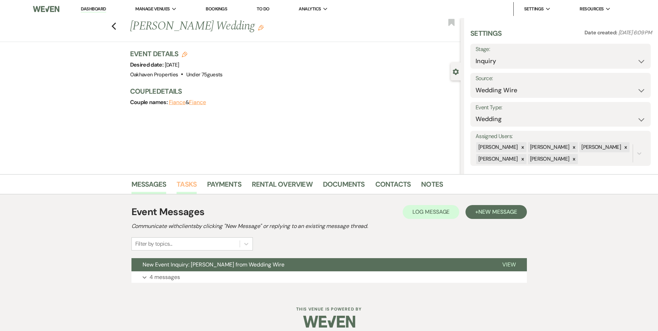
click at [186, 193] on link "Tasks" at bounding box center [186, 186] width 20 height 15
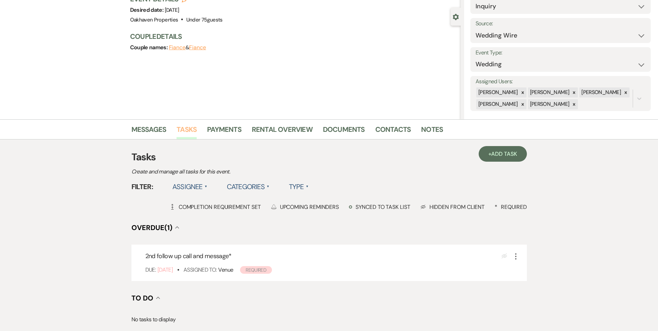
scroll to position [139, 0]
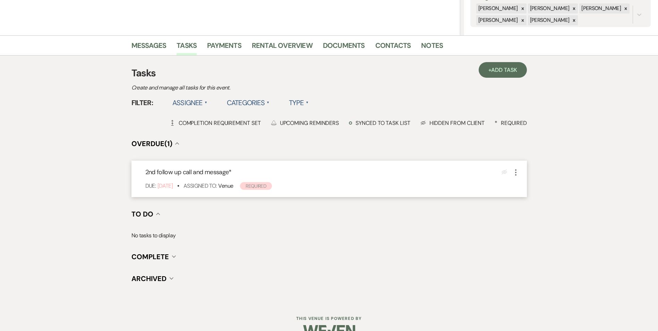
click at [514, 174] on icon "More" at bounding box center [515, 172] width 8 height 8
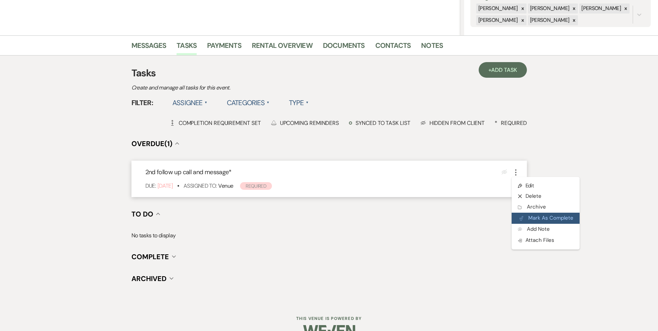
click at [513, 220] on button "Plan Portal Link Mark As Complete" at bounding box center [545, 218] width 68 height 11
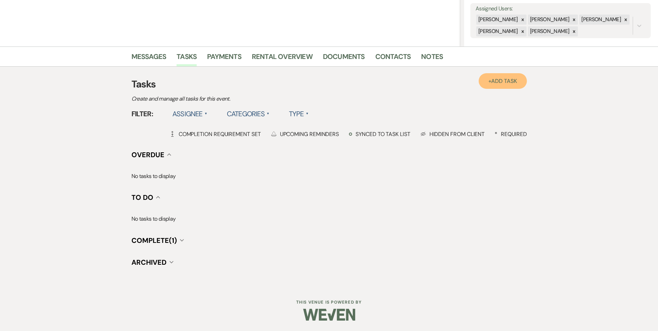
click at [500, 86] on link "+ Add Task" at bounding box center [502, 81] width 48 height 16
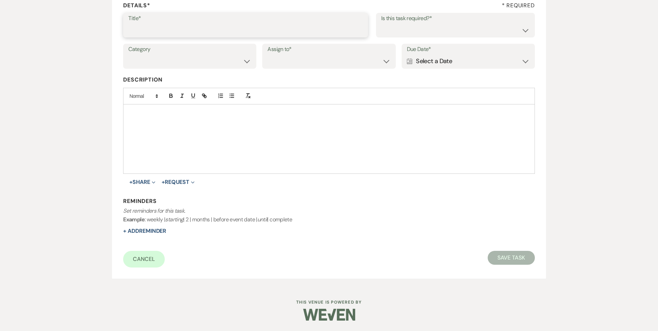
click at [172, 29] on input "Title*" at bounding box center [245, 30] width 234 height 14
type input "3rd follow up text and promo message"
click at [412, 31] on select "Yes No" at bounding box center [455, 30] width 148 height 14
select select "true"
click at [381, 23] on select "Yes No" at bounding box center [455, 30] width 148 height 14
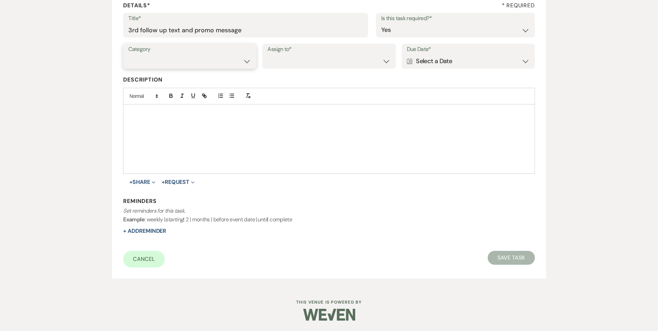
click at [189, 65] on select "Venue Vendors Guests Details Finalize & Share" at bounding box center [189, 61] width 123 height 14
select select "31"
click at [128, 54] on select "Venue Vendors Guests Details Finalize & Share" at bounding box center [189, 61] width 123 height 14
click at [294, 64] on select "Venue Client" at bounding box center [328, 61] width 123 height 14
select select "venueHost"
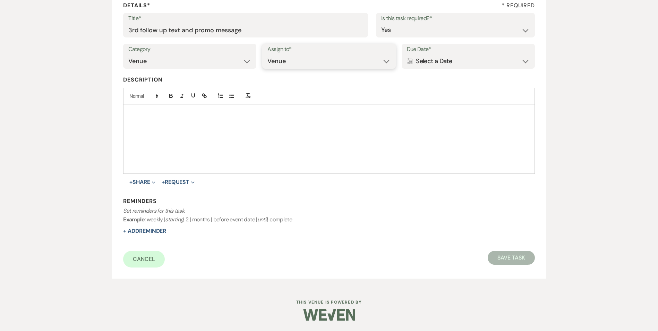
click at [267, 54] on select "Venue Client" at bounding box center [328, 61] width 123 height 14
click at [416, 62] on div "Calendar Select a Date Expand" at bounding box center [468, 61] width 123 height 14
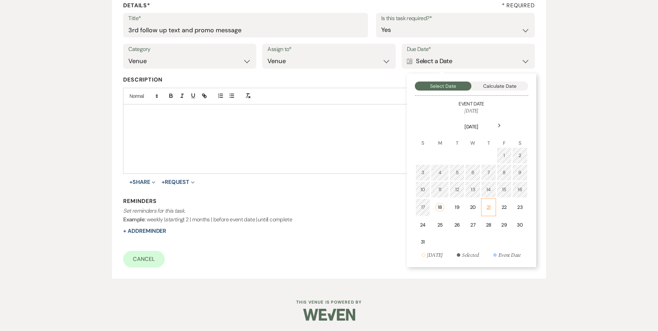
click at [511, 206] on tr "17 18 19 20 21 22 23" at bounding box center [471, 207] width 112 height 18
click at [149, 239] on form "Title* 3rd follow up text and promo message Is this task required?* Yes No Cate…" at bounding box center [328, 140] width 411 height 254
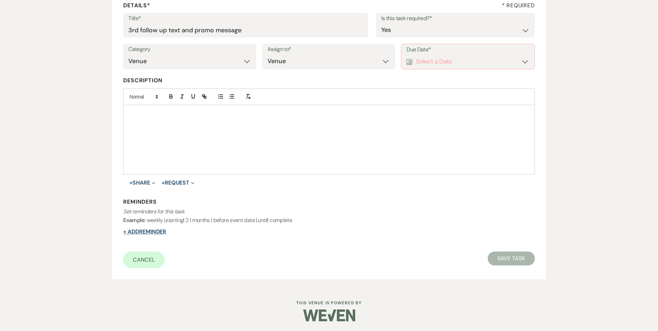
click at [147, 233] on button "+ Add Reminder" at bounding box center [144, 232] width 43 height 6
select select "host"
select select "days"
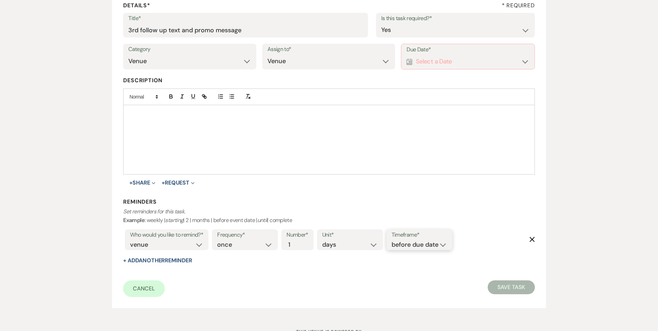
click at [432, 247] on select "before due date after due date on due date on custom date" at bounding box center [418, 244] width 55 height 9
select select "onDueDate"
click at [391, 240] on select "before due date after due date on due date on custom date" at bounding box center [418, 244] width 55 height 9
click at [496, 287] on button "Save Task" at bounding box center [510, 287] width 47 height 14
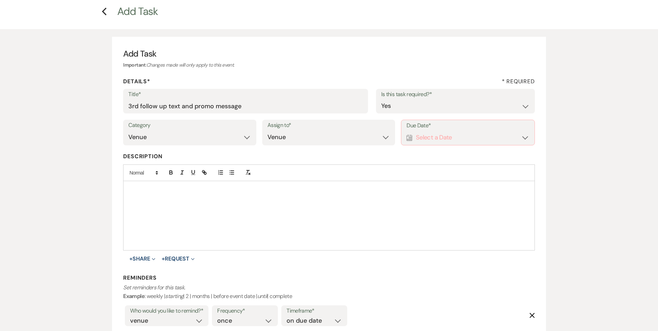
scroll to position [0, 0]
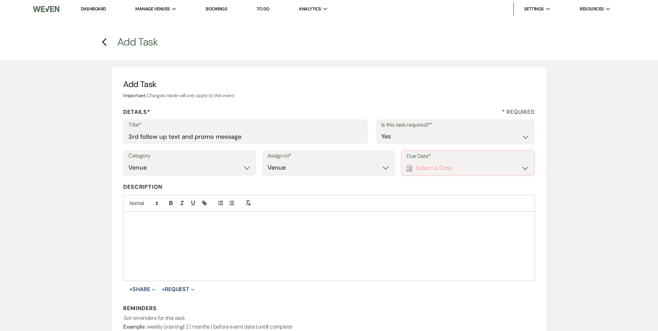
click at [468, 166] on div "Calendar Select a Date Expand" at bounding box center [467, 168] width 122 height 14
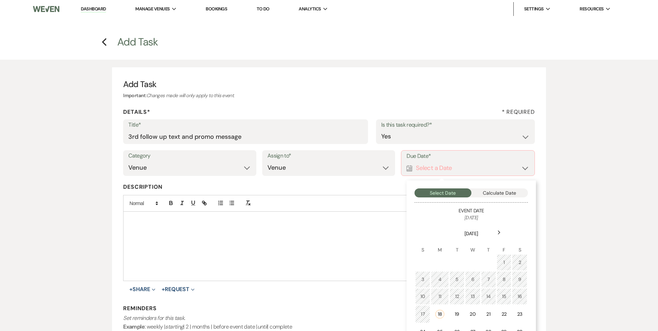
click at [515, 316] on td "23" at bounding box center [519, 314] width 15 height 18
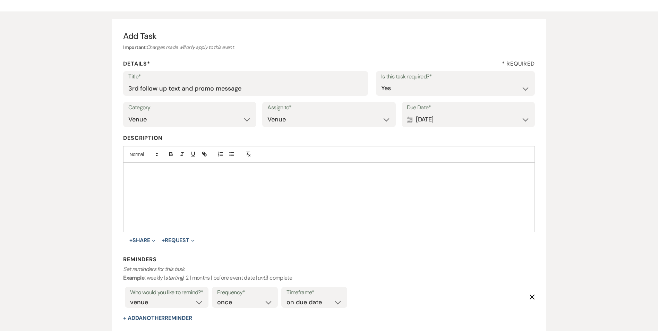
scroll to position [135, 0]
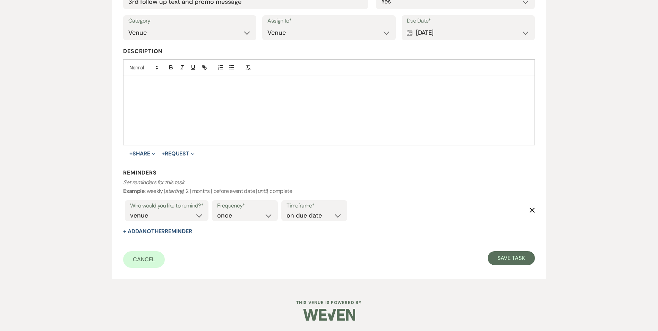
click at [507, 247] on form "Title* 3rd follow up text and promo message Is this task required?* Yes No Cate…" at bounding box center [328, 125] width 411 height 283
click at [511, 255] on button "Save Task" at bounding box center [510, 258] width 47 height 14
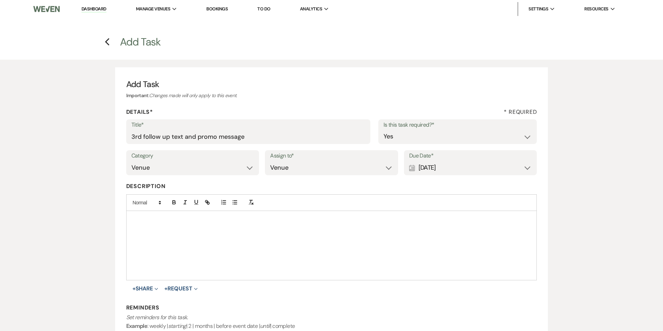
select select "3"
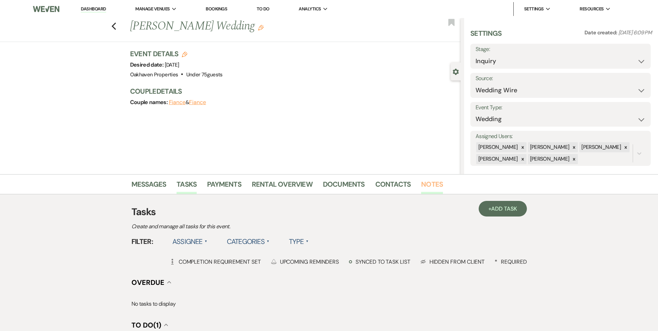
click at [435, 187] on link "Notes" at bounding box center [432, 186] width 22 height 15
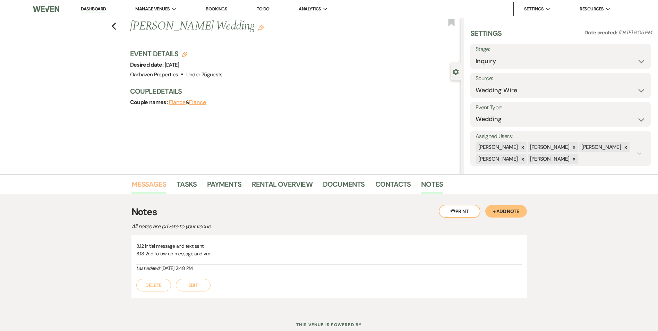
click at [141, 182] on link "Messages" at bounding box center [148, 186] width 35 height 15
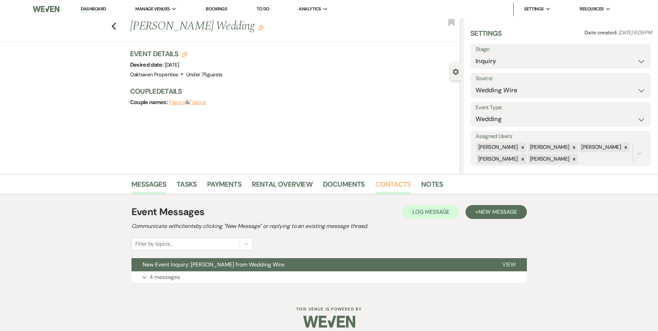
click at [390, 185] on link "Contacts" at bounding box center [393, 186] width 36 height 15
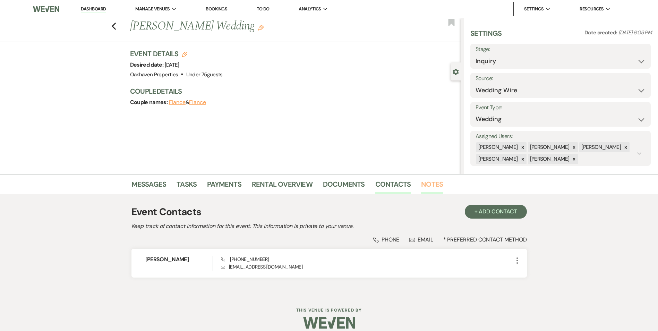
click at [421, 188] on link "Notes" at bounding box center [432, 186] width 22 height 15
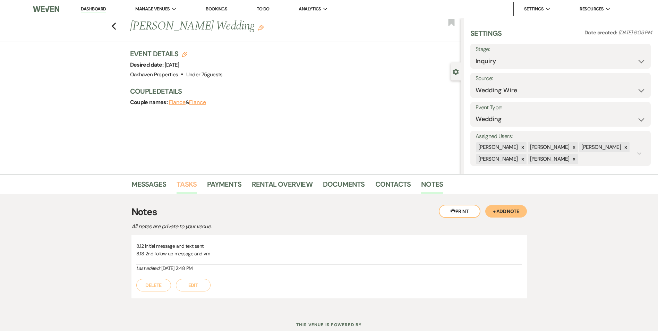
click at [182, 184] on link "Tasks" at bounding box center [186, 186] width 20 height 15
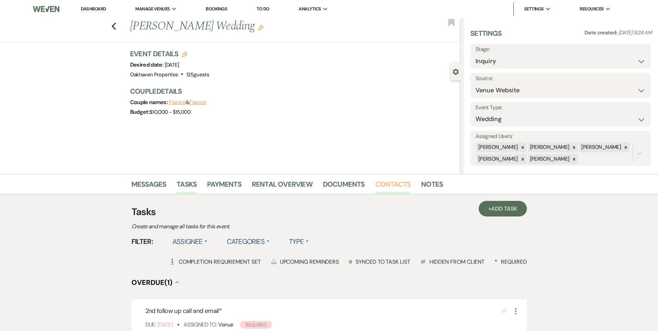
click at [400, 182] on link "Contacts" at bounding box center [393, 186] width 36 height 15
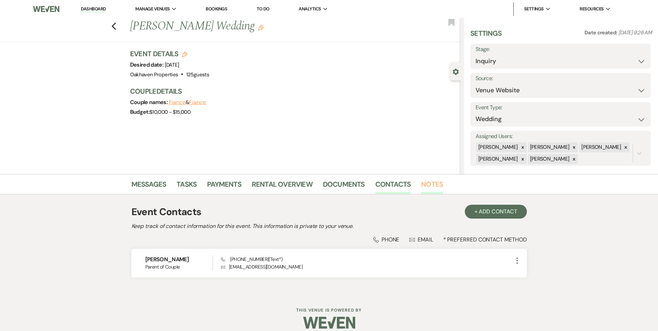
click at [429, 185] on link "Notes" at bounding box center [432, 186] width 22 height 15
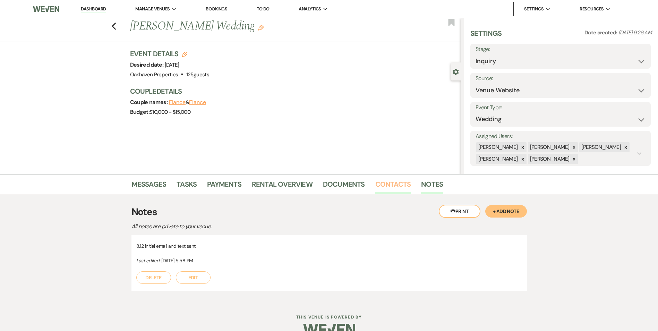
click at [396, 185] on link "Contacts" at bounding box center [393, 186] width 36 height 15
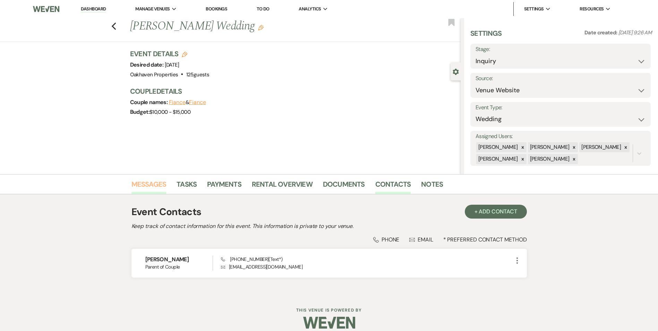
click at [143, 188] on link "Messages" at bounding box center [148, 186] width 35 height 15
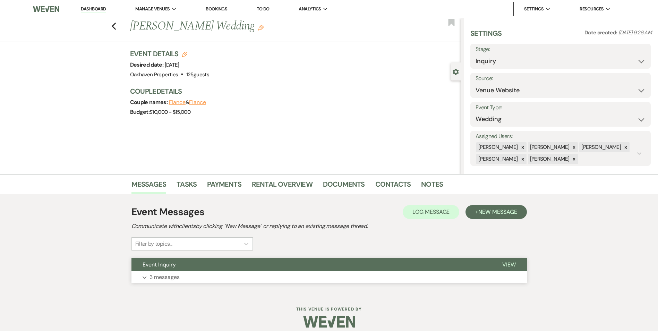
click at [517, 265] on button "View" at bounding box center [509, 264] width 36 height 13
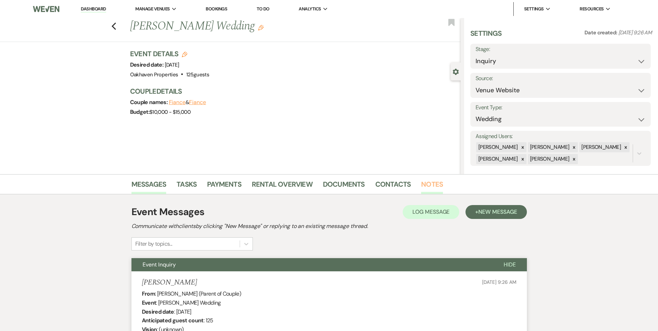
click at [432, 183] on link "Notes" at bounding box center [432, 186] width 22 height 15
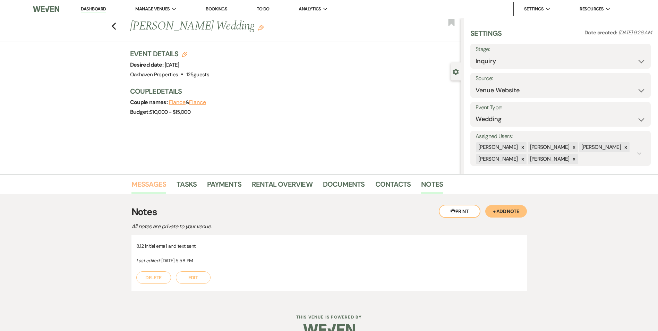
click at [148, 188] on link "Messages" at bounding box center [148, 186] width 35 height 15
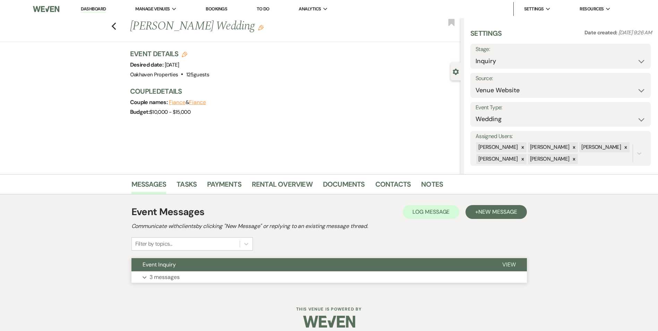
click at [508, 269] on button "View" at bounding box center [509, 264] width 36 height 13
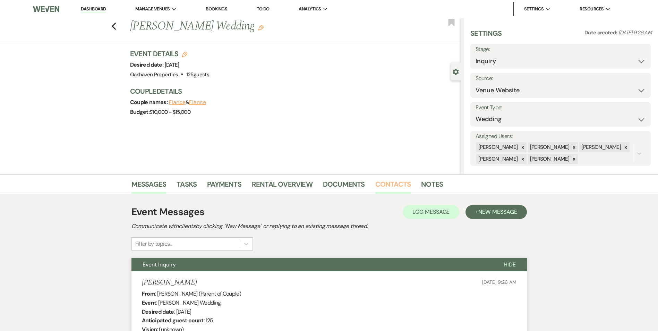
click at [389, 182] on link "Contacts" at bounding box center [393, 186] width 36 height 15
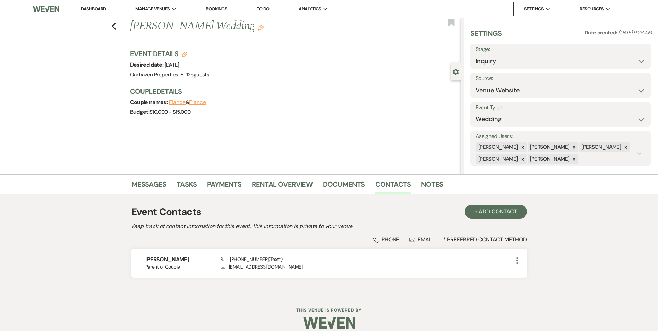
drag, startPoint x: 232, startPoint y: 65, endPoint x: 167, endPoint y: 68, distance: 65.3
click at [167, 68] on div "Event Details Edit Desired date: Saturday, October 3rd, 2026 Venue: Oakhaven Pr…" at bounding box center [291, 64] width 323 height 31
drag, startPoint x: 167, startPoint y: 68, endPoint x: 253, endPoint y: 84, distance: 87.0
click at [266, 83] on div "Event Details Edit Desired date: Saturday, October 3rd, 2026 Venue: Oakhaven Pr…" at bounding box center [295, 86] width 330 height 75
drag, startPoint x: 215, startPoint y: 73, endPoint x: 167, endPoint y: 66, distance: 48.0
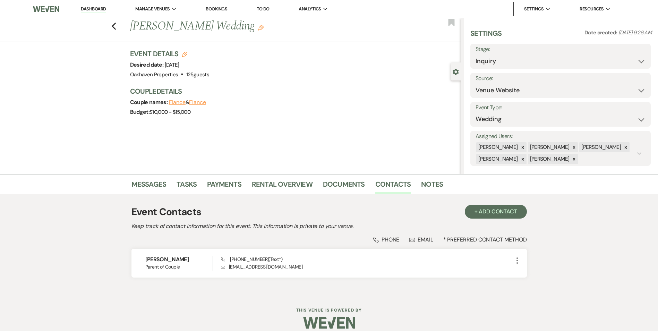
click at [167, 66] on div "Event Details Edit Desired date: Saturday, October 3rd, 2026 Venue: Oakhaven Pr…" at bounding box center [169, 64] width 79 height 31
click at [247, 115] on div "Budget: $10,000 - $15,000" at bounding box center [291, 112] width 323 height 10
drag, startPoint x: 233, startPoint y: 63, endPoint x: 166, endPoint y: 68, distance: 66.8
click at [166, 68] on div "Event Details Edit Desired date: Saturday, October 3rd, 2026 Venue: Oakhaven Pr…" at bounding box center [291, 64] width 323 height 31
click at [258, 87] on h3 "Couple Details" at bounding box center [291, 91] width 323 height 10
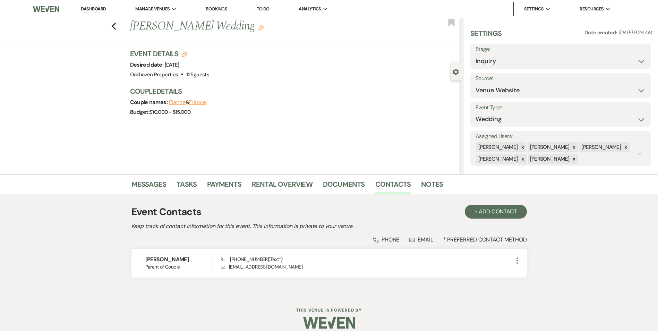
drag, startPoint x: 232, startPoint y: 62, endPoint x: 167, endPoint y: 68, distance: 65.1
click at [167, 68] on div "Event Details Edit Desired date: Saturday, October 3rd, 2026 Venue: Oakhaven Pr…" at bounding box center [291, 64] width 323 height 31
click at [278, 92] on h3 "Couple Details" at bounding box center [291, 91] width 323 height 10
drag, startPoint x: 210, startPoint y: 66, endPoint x: 168, endPoint y: 63, distance: 42.4
click at [168, 63] on div "Event Details Edit Desired date: Saturday, October 3rd, 2026 Venue: Oakhaven Pr…" at bounding box center [291, 64] width 323 height 31
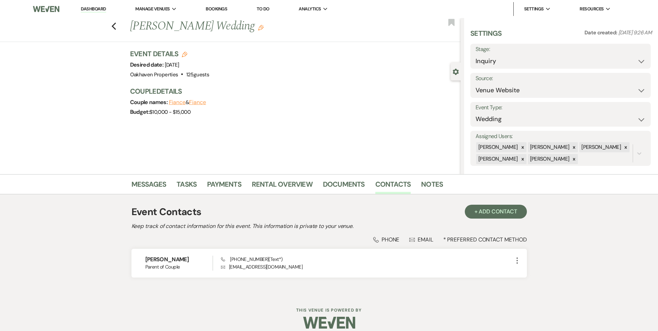
drag, startPoint x: 168, startPoint y: 63, endPoint x: 246, endPoint y: 80, distance: 79.5
click at [246, 80] on div "Event Details Edit Desired date: Saturday, October 3rd, 2026 Venue: Oakhaven Pr…" at bounding box center [295, 86] width 330 height 75
drag, startPoint x: 233, startPoint y: 65, endPoint x: 168, endPoint y: 64, distance: 64.8
click at [168, 64] on div "Event Details Edit Desired date: Saturday, October 3rd, 2026 Venue: Oakhaven Pr…" at bounding box center [291, 64] width 323 height 31
drag, startPoint x: 168, startPoint y: 64, endPoint x: 239, endPoint y: 82, distance: 72.6
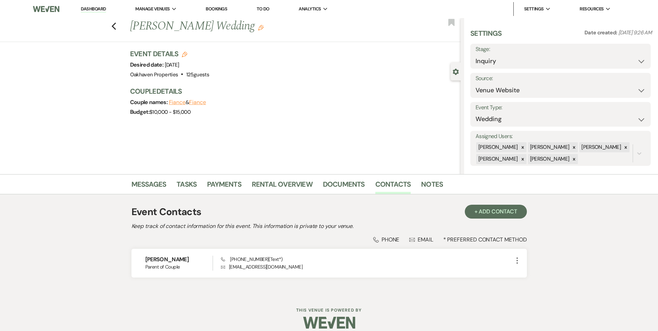
click at [239, 82] on div "Event Details Edit Desired date: Saturday, October 3rd, 2026 Venue: Oakhaven Pr…" at bounding box center [295, 86] width 330 height 75
drag, startPoint x: 230, startPoint y: 67, endPoint x: 167, endPoint y: 69, distance: 62.4
click at [167, 69] on div "Desired date: Saturday, October 3rd, 2026" at bounding box center [169, 65] width 79 height 10
drag, startPoint x: 167, startPoint y: 69, endPoint x: 242, endPoint y: 79, distance: 76.0
click at [242, 79] on div "Event Details Edit Desired date: Saturday, October 3rd, 2026 Venue: Oakhaven Pr…" at bounding box center [295, 86] width 330 height 75
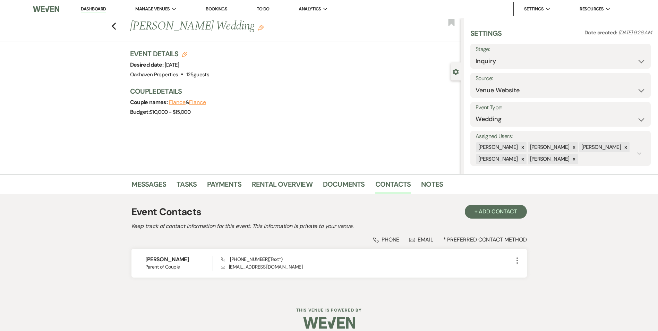
drag, startPoint x: 230, startPoint y: 63, endPoint x: 167, endPoint y: 67, distance: 62.9
click at [167, 67] on div "Event Details Edit Desired date: Saturday, October 3rd, 2026 Venue: Oakhaven Pr…" at bounding box center [291, 64] width 323 height 31
click at [320, 88] on h3 "Couple Details" at bounding box center [291, 91] width 323 height 10
drag, startPoint x: 235, startPoint y: 62, endPoint x: 168, endPoint y: 66, distance: 67.0
click at [168, 66] on div "Event Details Edit Desired date: Saturday, October 3rd, 2026 Venue: Oakhaven Pr…" at bounding box center [291, 64] width 323 height 31
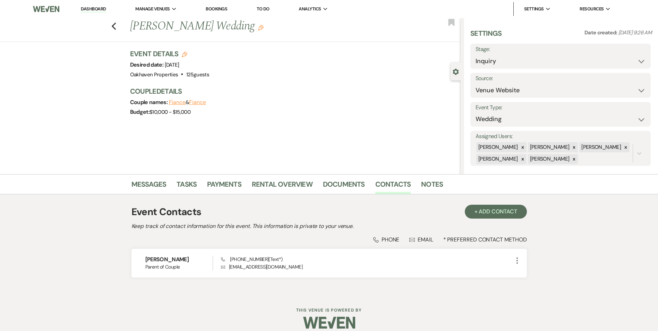
drag, startPoint x: 168, startPoint y: 66, endPoint x: 232, endPoint y: 73, distance: 64.9
click at [232, 73] on div "Event Details Edit Desired date: Saturday, October 3rd, 2026 Venue: Oakhaven Pr…" at bounding box center [291, 64] width 323 height 31
drag, startPoint x: 231, startPoint y: 64, endPoint x: 168, endPoint y: 66, distance: 62.5
click at [168, 66] on div "Event Details Edit Desired date: Saturday, October 3rd, 2026 Venue: Oakhaven Pr…" at bounding box center [291, 64] width 323 height 31
click at [263, 113] on div "Budget: $10,000 - $15,000" at bounding box center [291, 112] width 323 height 10
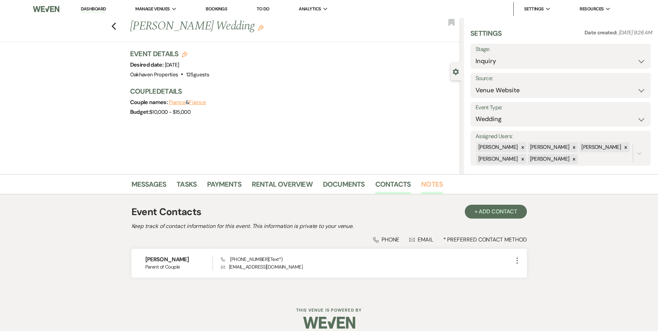
click at [434, 180] on link "Notes" at bounding box center [432, 186] width 22 height 15
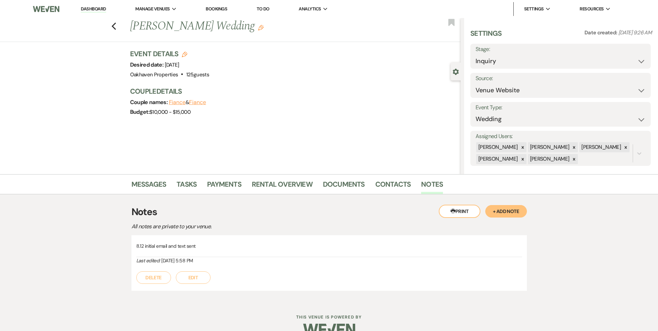
click at [193, 276] on button "Edit" at bounding box center [193, 277] width 35 height 12
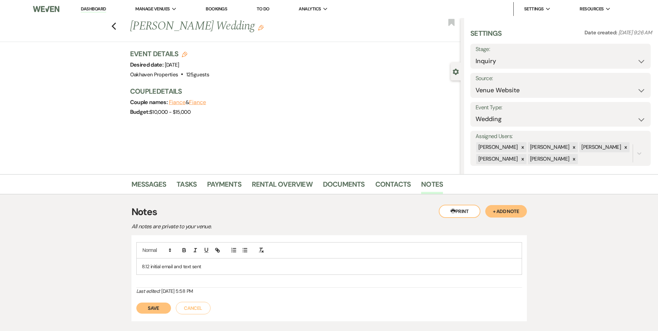
click at [204, 264] on p "8.12 initial email and text sent" at bounding box center [329, 266] width 374 height 8
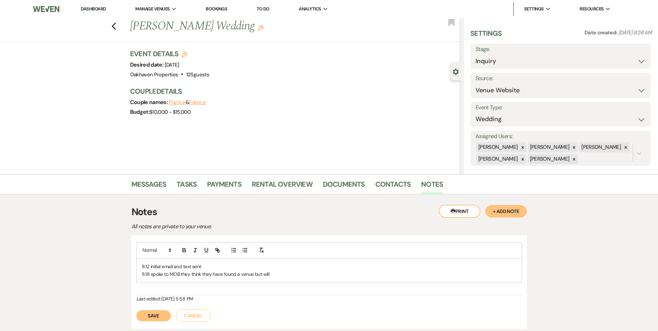
click at [173, 291] on div "8.12 initial email and text sent 8.18 spoke to MOB they think they have found a…" at bounding box center [329, 268] width 386 height 53
click at [281, 274] on p "8.18 spoke to MOB they think they have found a venue but will" at bounding box center [329, 274] width 374 height 8
click at [286, 276] on p "8.18 spoke to MOB they think they have found a venue but will" at bounding box center [329, 274] width 374 height 8
click at [154, 314] on button "Save" at bounding box center [153, 315] width 35 height 11
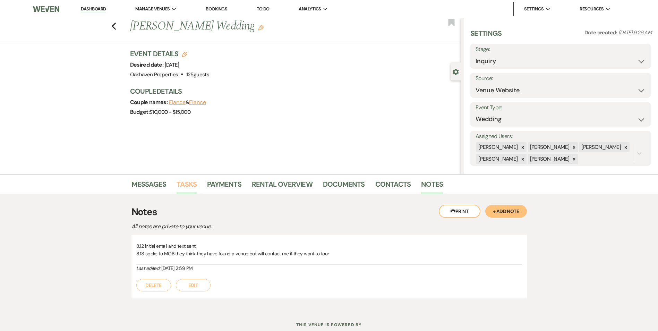
click at [179, 189] on link "Tasks" at bounding box center [186, 186] width 20 height 15
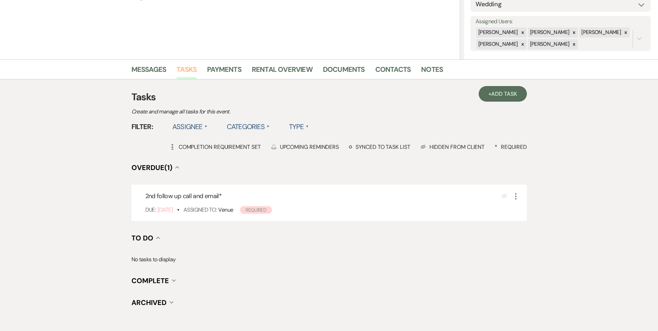
scroll to position [155, 0]
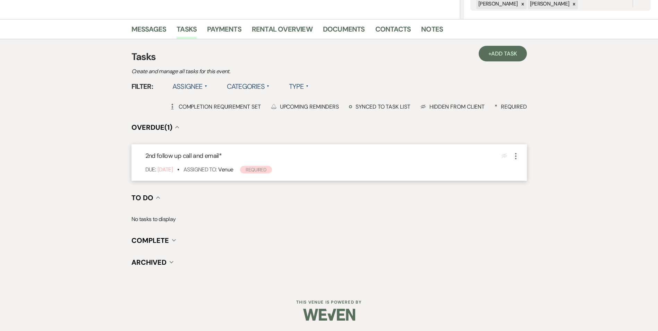
click at [516, 156] on use "button" at bounding box center [515, 156] width 1 height 6
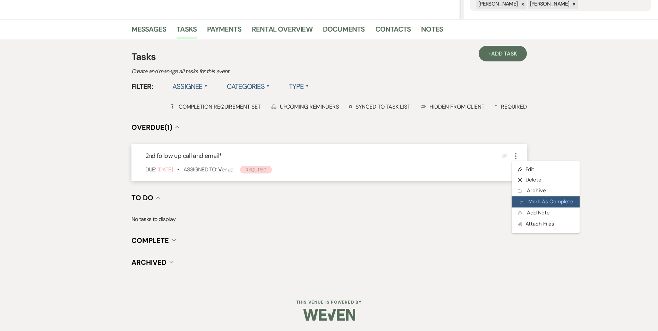
click at [534, 205] on button "Plan Portal Link Mark As Complete" at bounding box center [545, 201] width 68 height 11
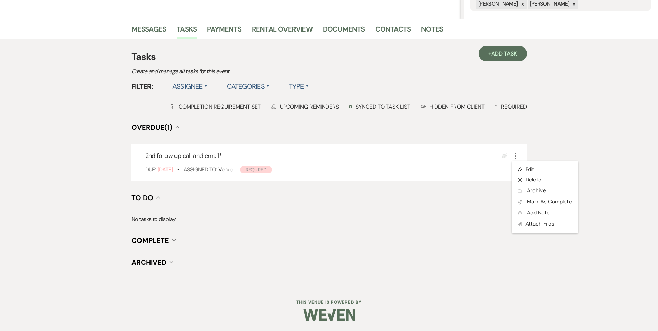
scroll to position [128, 0]
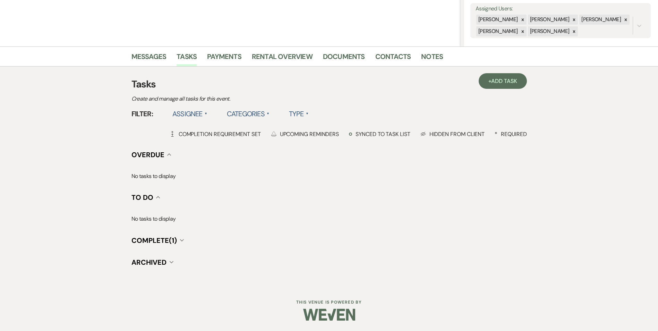
click at [509, 70] on div "+ Add Task Tasks Create and manage all tasks for this event. Filter: Assignee ▲…" at bounding box center [328, 176] width 395 height 219
click at [510, 84] on span "Add Task" at bounding box center [504, 80] width 26 height 7
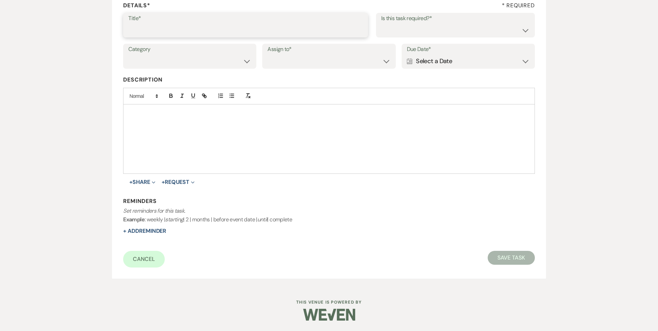
click at [163, 24] on input "Title*" at bounding box center [245, 30] width 234 height 14
type input "follow up one more time with mom to enure they picked the other venue after the…"
click at [173, 125] on div at bounding box center [328, 138] width 411 height 69
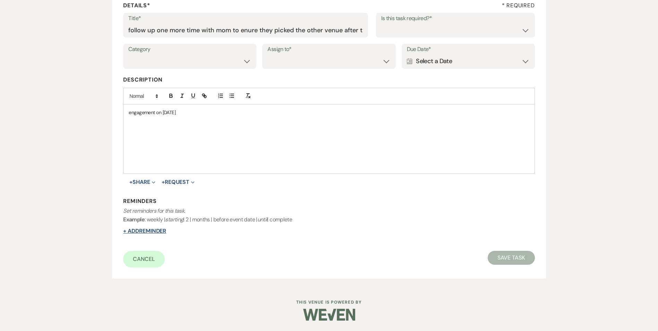
click at [155, 233] on button "+ Add Reminder" at bounding box center [144, 231] width 43 height 6
select select "client"
select select "days"
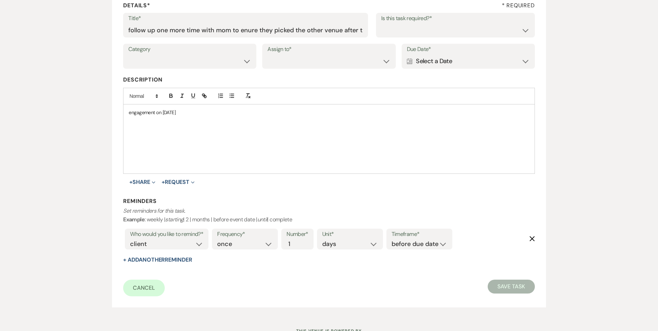
click at [420, 235] on label "Timeframe*" at bounding box center [418, 234] width 55 height 10
click at [424, 242] on select "before due date after due date on due date on custom date" at bounding box center [418, 243] width 55 height 9
select select "onDueDate"
click at [391, 239] on select "before due date after due date on due date on custom date" at bounding box center [418, 243] width 55 height 9
click at [420, 27] on select "Yes No" at bounding box center [455, 30] width 148 height 14
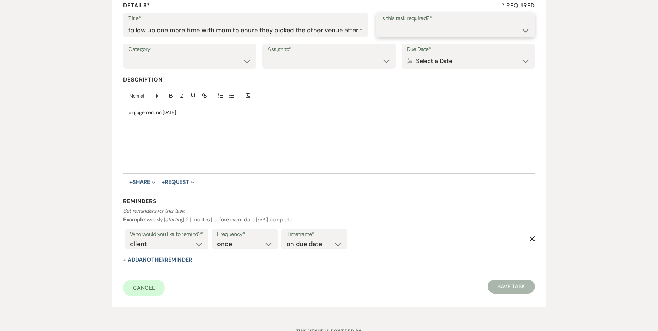
select select "true"
click at [381, 23] on select "Yes No" at bounding box center [455, 30] width 148 height 14
click at [176, 64] on select "Venue Vendors Guests Details Finalize & Share" at bounding box center [189, 61] width 123 height 14
select select "31"
click at [128, 54] on select "Venue Vendors Guests Details Finalize & Share" at bounding box center [189, 61] width 123 height 14
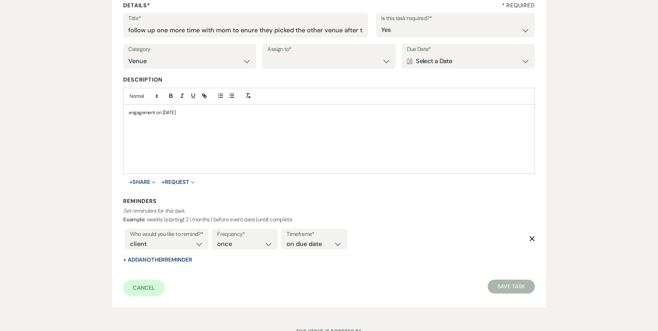
click at [285, 49] on label "Assign to*" at bounding box center [328, 49] width 123 height 10
drag, startPoint x: 285, startPoint y: 49, endPoint x: 288, endPoint y: 68, distance: 19.2
click at [287, 60] on select "Venue Client" at bounding box center [328, 61] width 123 height 14
select select "venueHost"
click at [267, 54] on select "Venue Client" at bounding box center [328, 61] width 123 height 14
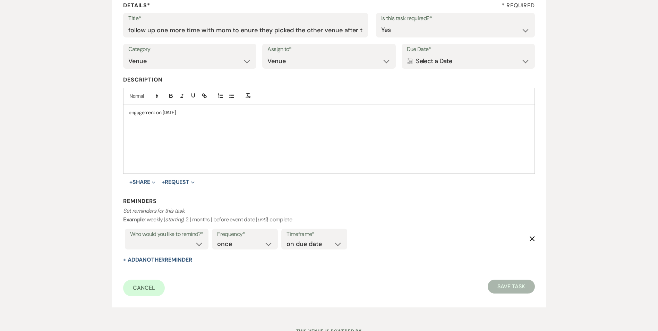
drag, startPoint x: 467, startPoint y: 58, endPoint x: 470, endPoint y: 70, distance: 12.5
click at [467, 58] on div "Calendar Select a Date Expand" at bounding box center [468, 61] width 123 height 14
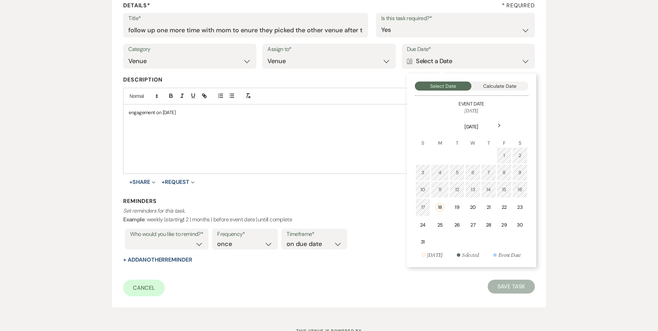
click at [498, 129] on div "Next" at bounding box center [499, 125] width 11 height 11
click at [497, 129] on div "Next" at bounding box center [499, 125] width 11 height 11
click at [439, 177] on td "6" at bounding box center [439, 172] width 16 height 16
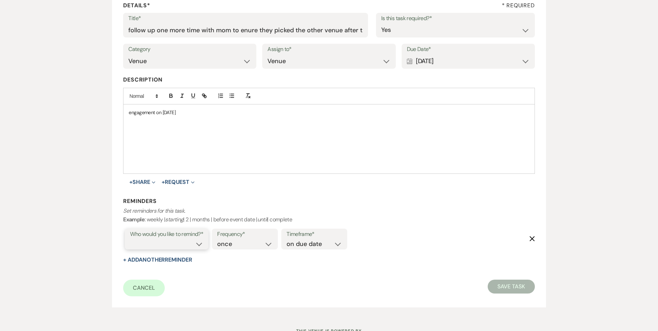
click at [196, 244] on select "venue" at bounding box center [166, 243] width 73 height 9
select select "host"
click at [130, 239] on select "venue" at bounding box center [166, 243] width 73 height 9
click at [303, 247] on select "before due date after due date on due date on custom date" at bounding box center [313, 243] width 55 height 9
click at [288, 239] on select "before due date after due date on due date on custom date" at bounding box center [313, 243] width 55 height 9
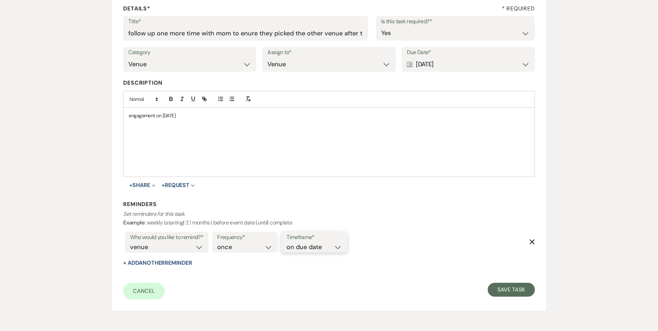
scroll to position [135, 0]
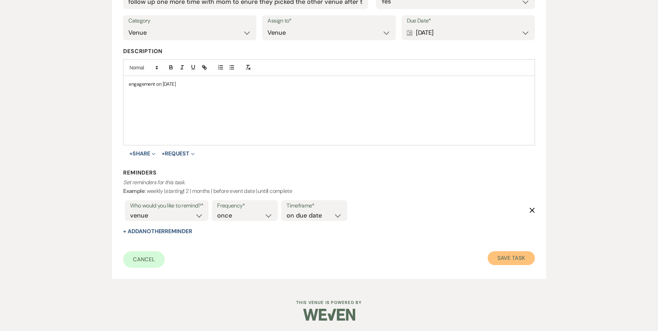
drag, startPoint x: 530, startPoint y: 256, endPoint x: 530, endPoint y: 251, distance: 4.5
click at [530, 251] on div "Cancel Save Task" at bounding box center [328, 259] width 411 height 17
drag, startPoint x: 521, startPoint y: 265, endPoint x: 525, endPoint y: 262, distance: 4.7
click at [522, 264] on div "Cancel Save Task" at bounding box center [328, 259] width 411 height 17
click at [507, 255] on button "Save Task" at bounding box center [510, 258] width 47 height 14
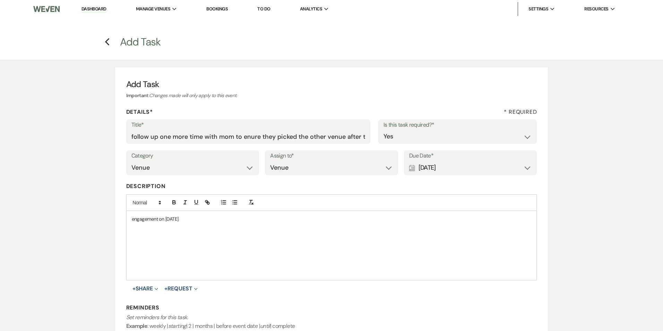
select select "5"
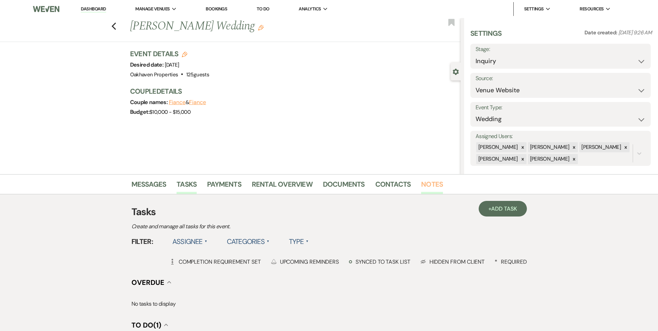
click at [422, 190] on link "Notes" at bounding box center [432, 186] width 22 height 15
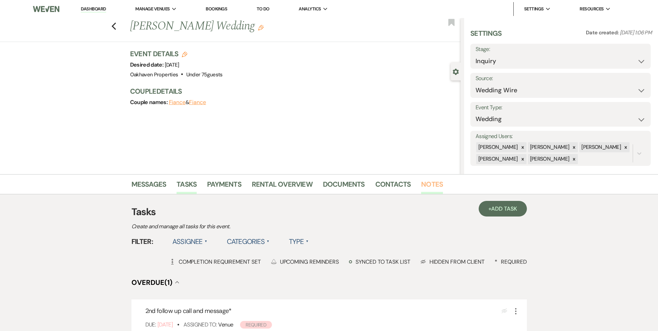
click at [431, 185] on link "Notes" at bounding box center [432, 186] width 22 height 15
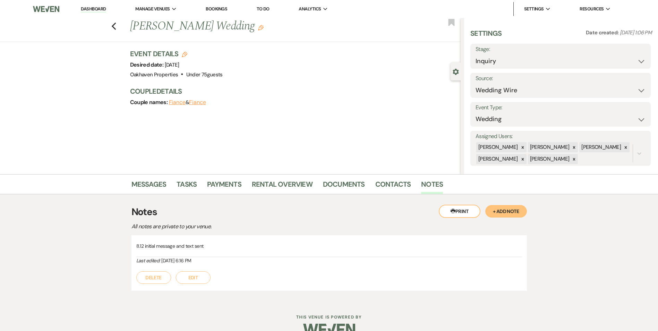
click at [195, 279] on button "Edit" at bounding box center [193, 277] width 35 height 12
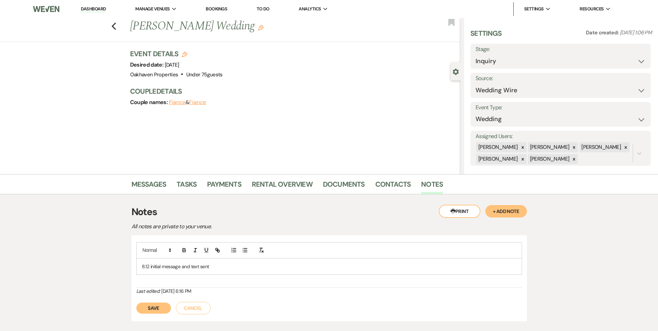
click at [221, 264] on p "8.12 initial message and text sent" at bounding box center [329, 266] width 374 height 8
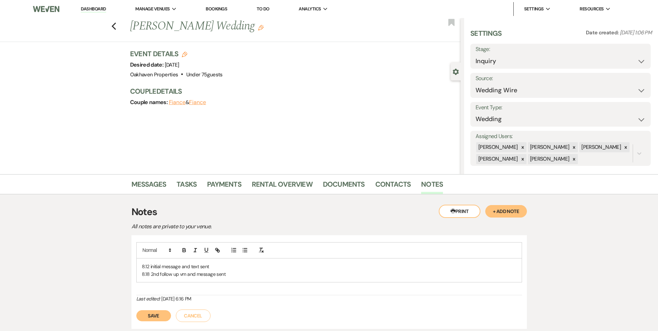
drag, startPoint x: 164, startPoint y: 320, endPoint x: 167, endPoint y: 312, distance: 8.6
click at [165, 318] on button "Save" at bounding box center [153, 315] width 35 height 11
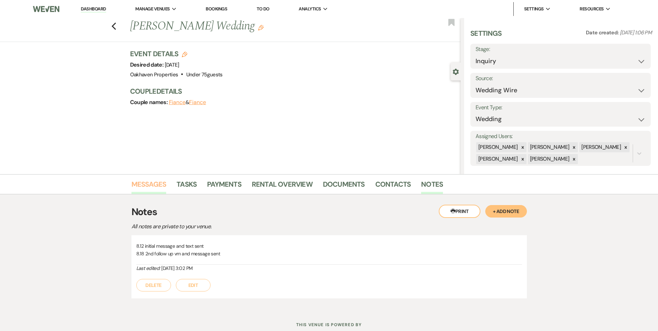
click at [156, 190] on link "Messages" at bounding box center [148, 186] width 35 height 15
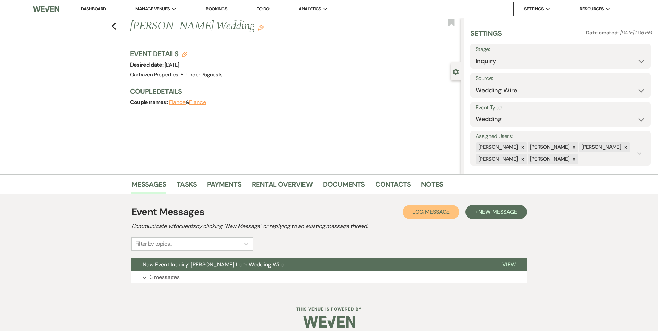
click at [433, 206] on button "Log Log Message" at bounding box center [431, 212] width 57 height 14
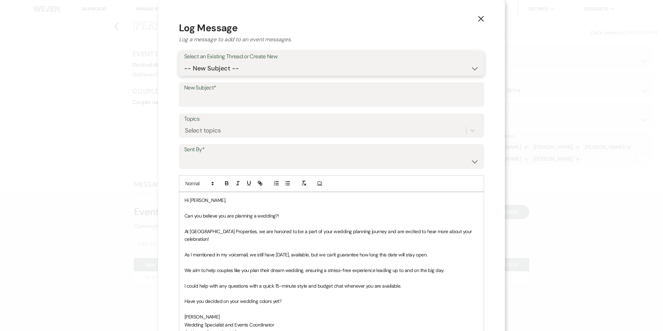
click at [217, 71] on select "-- New Subject -- New Event Inquiry: [PERSON_NAME] from Wedding Wire" at bounding box center [331, 69] width 295 height 14
select select "444033"
click at [185, 62] on select "-- New Subject -- New Event Inquiry: [PERSON_NAME] from Wedding Wire" at bounding box center [331, 69] width 295 height 14
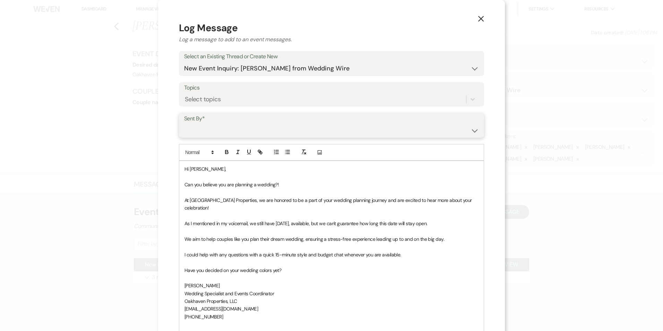
click at [216, 133] on select "[PERSON_NAME] ([EMAIL_ADDRESS][DOMAIN_NAME]) [PERSON_NAME] ([PERSON_NAME][EMAIL…" at bounding box center [331, 130] width 295 height 14
select select "user-127923"
click at [185, 123] on select "[PERSON_NAME] ([EMAIL_ADDRESS][DOMAIN_NAME]) [PERSON_NAME] ([PERSON_NAME][EMAIL…" at bounding box center [331, 130] width 295 height 14
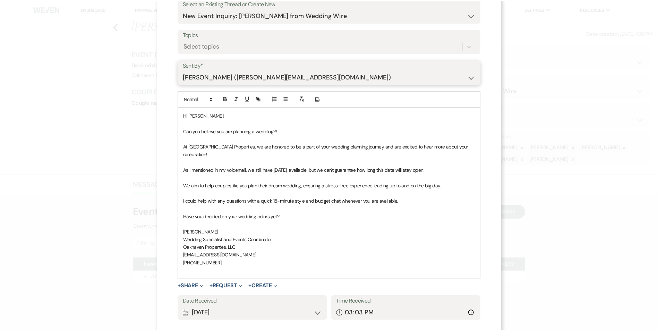
scroll to position [88, 0]
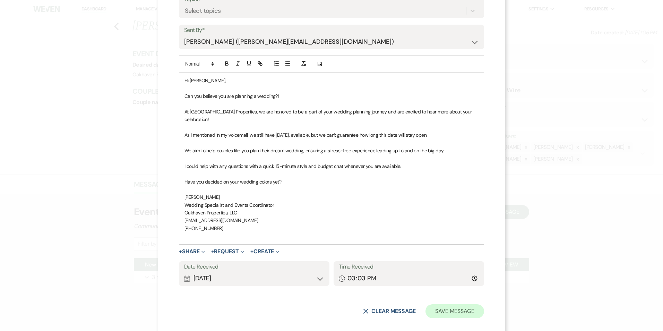
click at [454, 296] on form "Log Message Log a message to add to an event messages. Select an Existing Threa…" at bounding box center [331, 125] width 305 height 386
click at [451, 304] on button "Save Message" at bounding box center [454, 311] width 59 height 14
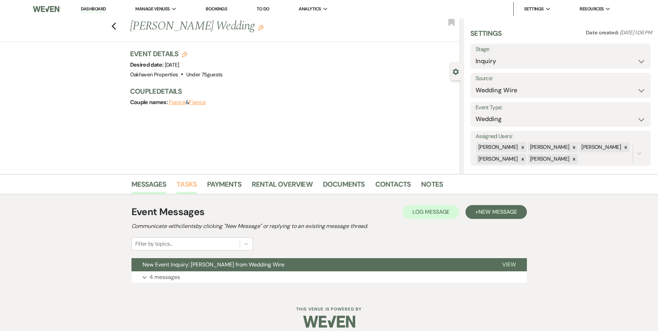
click at [184, 187] on link "Tasks" at bounding box center [186, 186] width 20 height 15
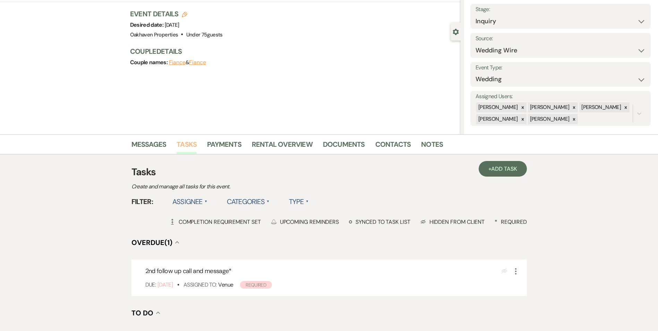
scroll to position [69, 0]
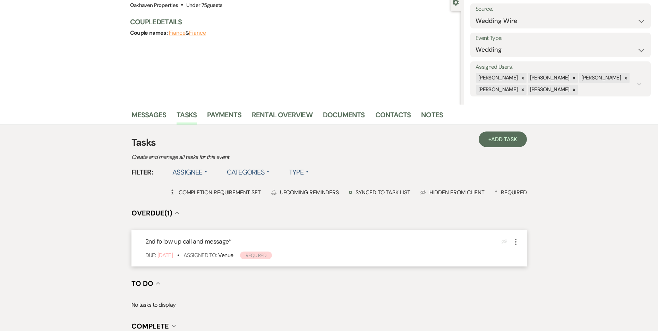
click at [515, 242] on icon "More" at bounding box center [515, 242] width 8 height 8
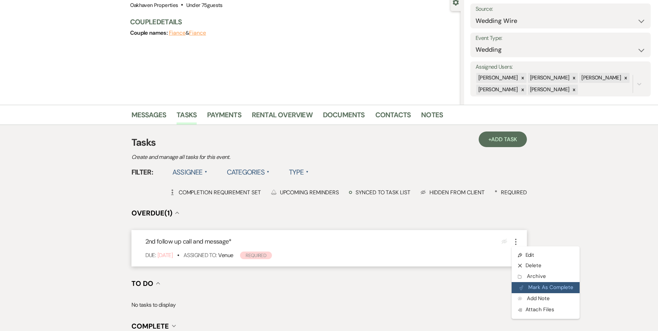
click at [521, 291] on button "Plan Portal Link Mark As Complete" at bounding box center [545, 287] width 68 height 11
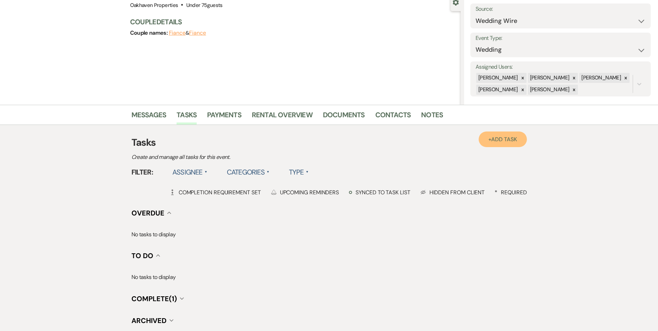
click at [492, 145] on link "+ Add Task" at bounding box center [502, 139] width 48 height 16
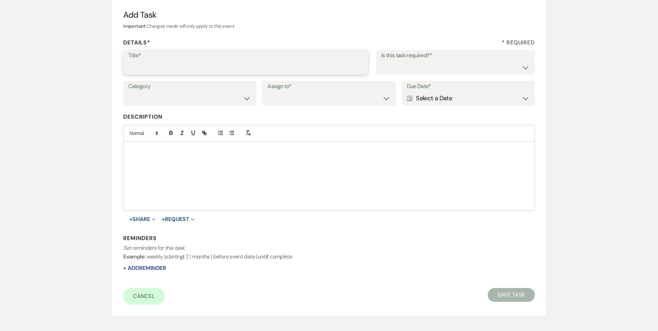
click at [195, 66] on input "Title*" at bounding box center [245, 67] width 234 height 14
type input "3rd follow up text and promo message"
drag, startPoint x: 465, startPoint y: 63, endPoint x: 463, endPoint y: 73, distance: 10.5
click at [465, 63] on select "Yes No" at bounding box center [455, 67] width 148 height 14
select select "true"
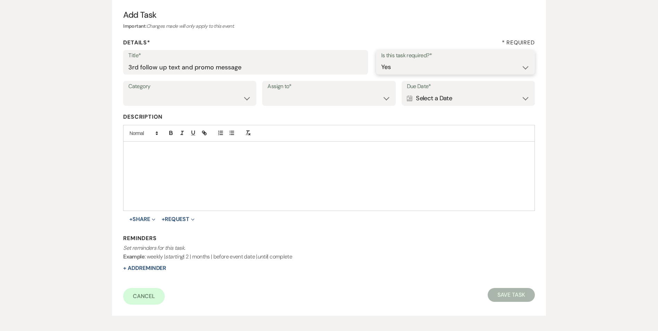
click at [381, 60] on select "Yes No" at bounding box center [455, 67] width 148 height 14
drag, startPoint x: 211, startPoint y: 98, endPoint x: 211, endPoint y: 105, distance: 6.6
click at [211, 99] on select "Venue Vendors Guests Details Finalize & Share" at bounding box center [189, 99] width 123 height 14
select select "31"
click at [128, 92] on select "Venue Vendors Guests Details Finalize & Share" at bounding box center [189, 99] width 123 height 14
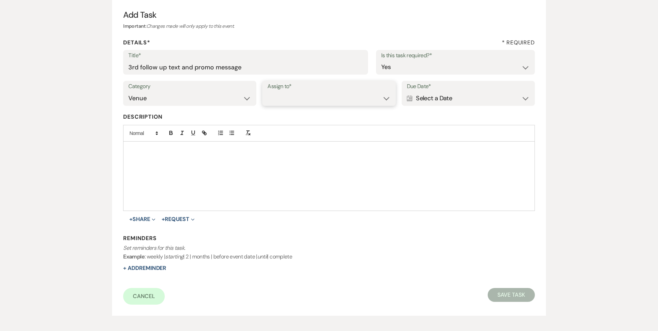
click at [277, 104] on select "Venue Client" at bounding box center [328, 99] width 123 height 14
select select "venueHost"
click at [267, 92] on select "Venue Client" at bounding box center [328, 99] width 123 height 14
click at [468, 89] on label "Due Date*" at bounding box center [468, 86] width 123 height 10
click at [466, 96] on div "Calendar Select a Date Expand" at bounding box center [468, 99] width 123 height 14
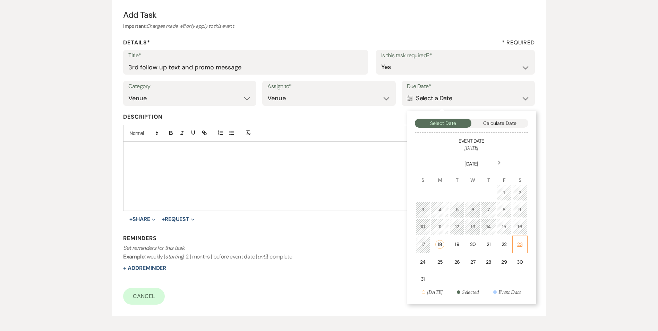
click at [520, 241] on div "23" at bounding box center [520, 244] width 6 height 7
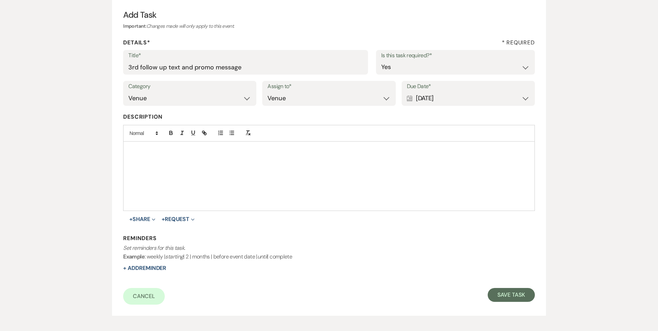
click at [141, 264] on div "Reminders Set reminders for this task. Example : weekly | starting | 2 | months…" at bounding box center [328, 253] width 411 height 38
click at [144, 266] on button "+ Add Reminder" at bounding box center [144, 268] width 43 height 6
select select "host"
select select "days"
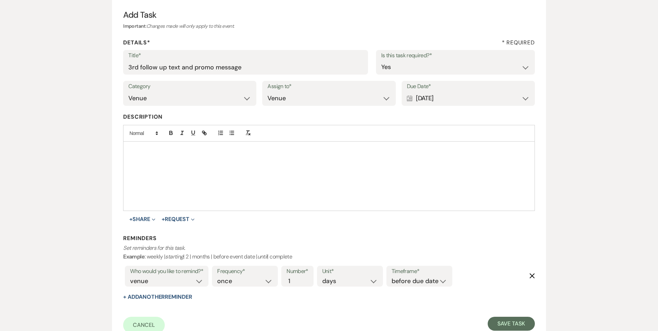
click at [430, 286] on div "Frequency* once daily weekly monthly Number* 1 Unit* days weeks months Timefram…" at bounding box center [332, 278] width 244 height 29
drag, startPoint x: 421, startPoint y: 274, endPoint x: 424, endPoint y: 278, distance: 4.9
click at [422, 275] on label "Timeframe*" at bounding box center [418, 271] width 55 height 10
click at [420, 280] on select "before due date after due date on due date on custom date" at bounding box center [418, 280] width 55 height 9
select select "onDueDate"
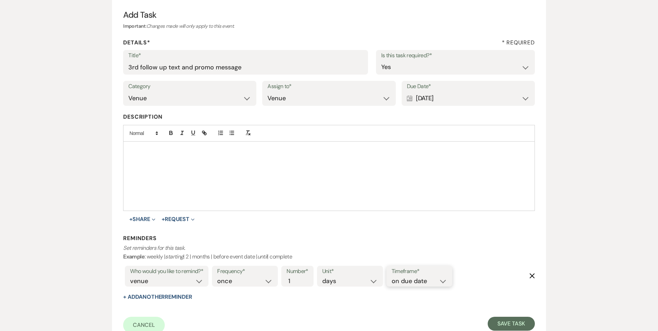
click at [391, 276] on select "before due date after due date on due date on custom date" at bounding box center [418, 280] width 55 height 9
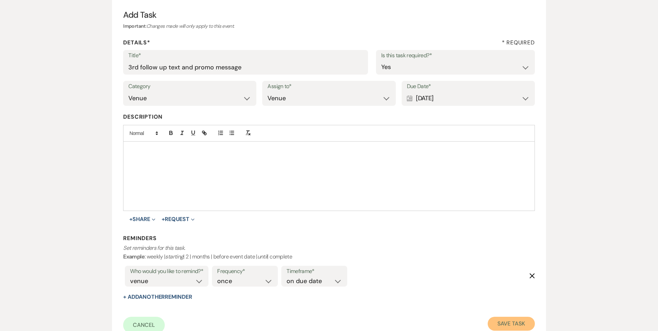
click at [503, 326] on button "Save Task" at bounding box center [510, 324] width 47 height 14
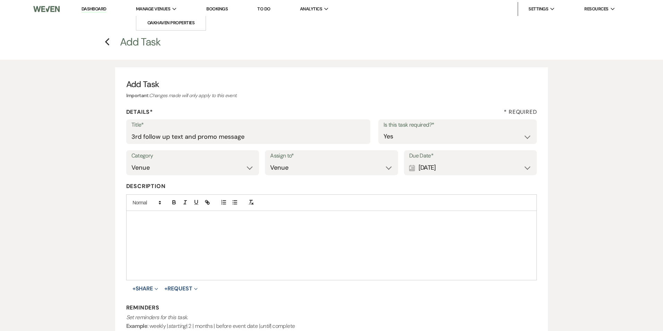
select select "3"
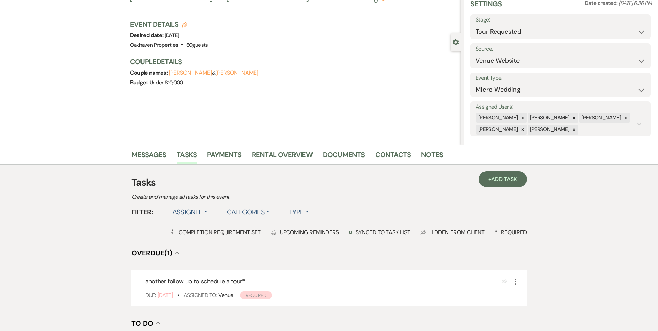
scroll to position [69, 0]
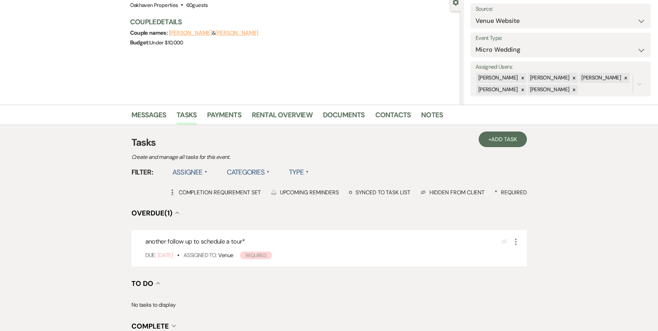
click at [431, 109] on li "Notes" at bounding box center [437, 116] width 32 height 17
click at [429, 115] on link "Notes" at bounding box center [432, 116] width 22 height 15
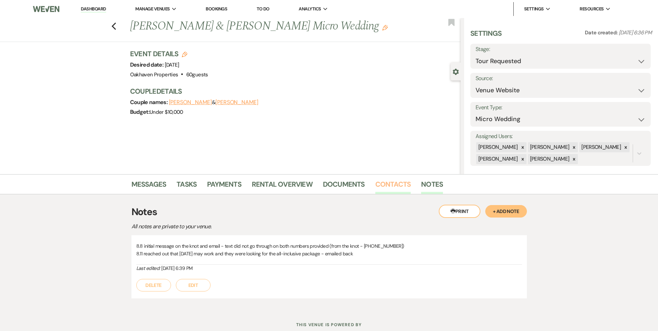
click at [390, 188] on link "Contacts" at bounding box center [393, 186] width 36 height 15
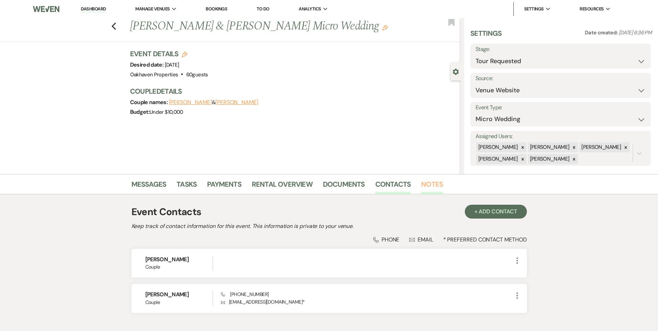
click at [439, 181] on link "Notes" at bounding box center [432, 186] width 22 height 15
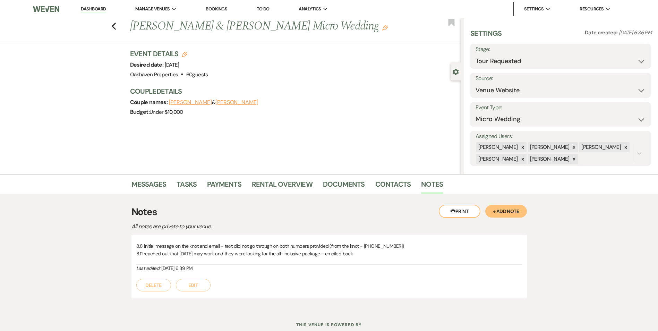
click at [191, 290] on button "Edit" at bounding box center [193, 285] width 35 height 12
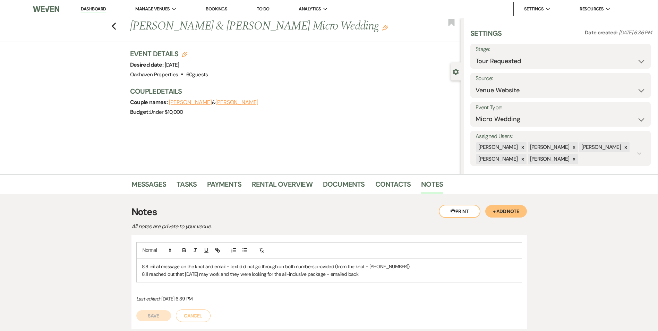
click at [363, 278] on div "8.8 initial message on the knot and email - text did not go through on both num…" at bounding box center [329, 270] width 385 height 24
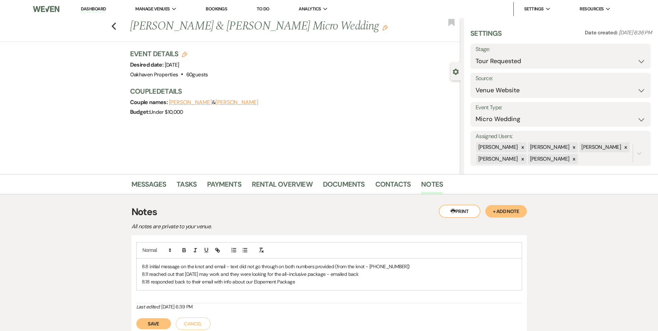
drag, startPoint x: 140, startPoint y: 322, endPoint x: 184, endPoint y: 259, distance: 76.7
click at [140, 322] on button "Save" at bounding box center [153, 323] width 35 height 11
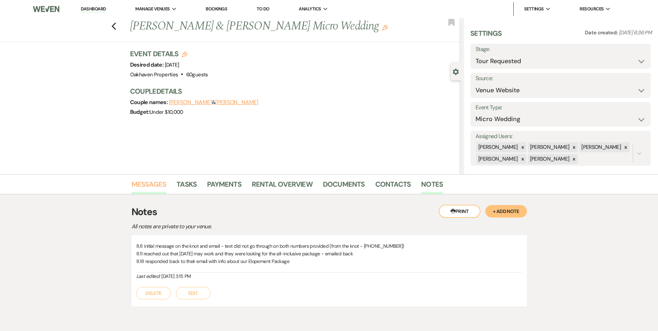
click at [163, 182] on link "Messages" at bounding box center [148, 186] width 35 height 15
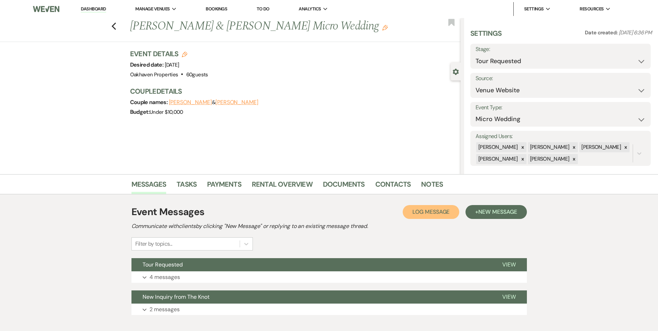
click at [427, 217] on button "Log Log Message" at bounding box center [431, 212] width 57 height 14
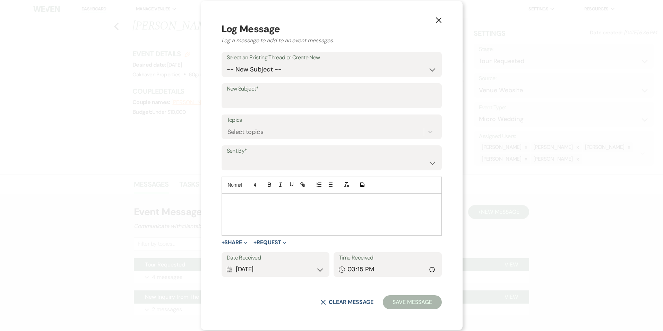
click at [294, 222] on div at bounding box center [331, 214] width 219 height 42
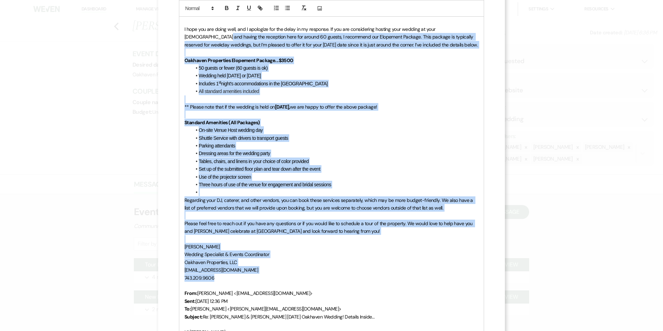
scroll to position [173, 0]
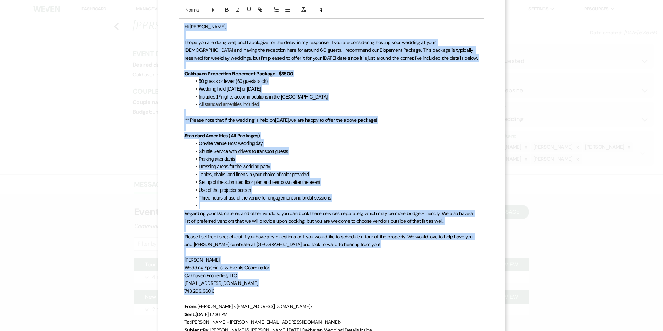
drag, startPoint x: 227, startPoint y: 154, endPoint x: 164, endPoint y: 30, distance: 139.9
click at [164, 29] on div "X Log Message Log a message to add to an event messages. Select an Existing Thr…" at bounding box center [331, 157] width 347 height 660
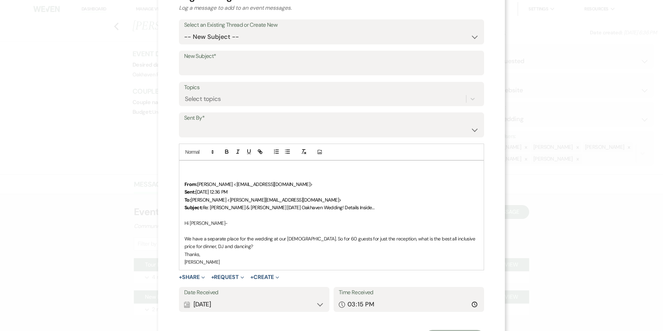
scroll to position [65, 0]
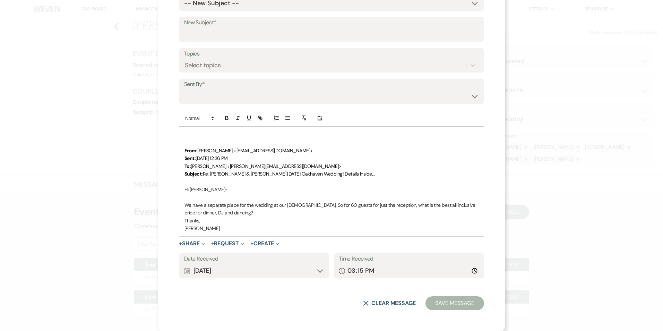
click at [265, 266] on div "Calendar [DATE] Expand" at bounding box center [254, 271] width 140 height 14
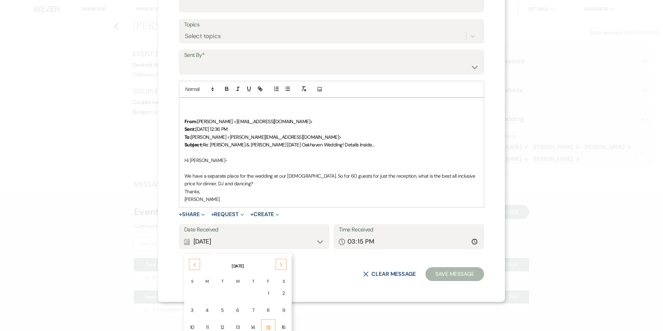
scroll to position [135, 0]
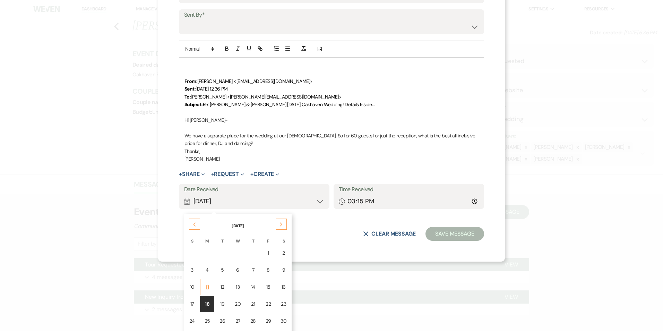
click at [207, 290] on td "11" at bounding box center [207, 287] width 15 height 16
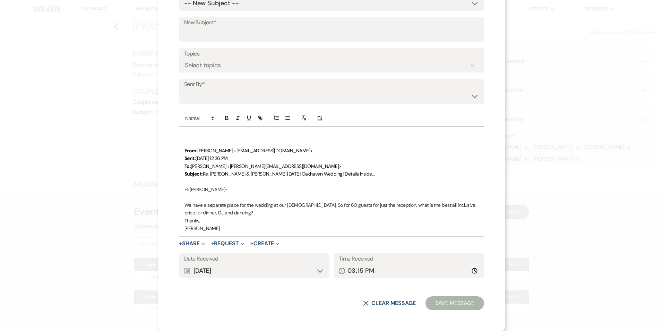
scroll to position [65, 0]
click at [470, 273] on input "15:15" at bounding box center [409, 271] width 140 height 14
type input "12:36"
click at [429, 233] on div "From: [PERSON_NAME] <[EMAIL_ADDRESS][DOMAIN_NAME]> Sent: [DATE] 12:36 PM To: [P…" at bounding box center [331, 181] width 304 height 109
drag, startPoint x: 218, startPoint y: 95, endPoint x: 221, endPoint y: 103, distance: 7.8
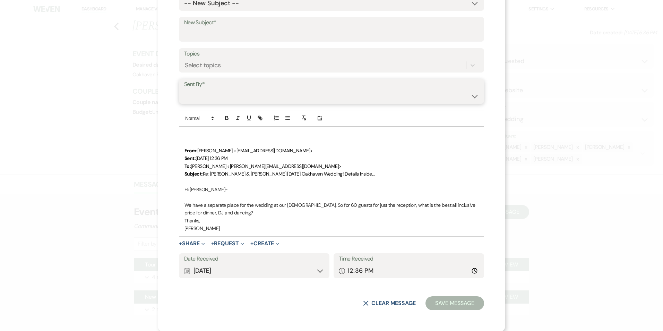
click at [218, 96] on select "[PERSON_NAME] ([EMAIL_ADDRESS][DOMAIN_NAME]) [PERSON_NAME] ([PERSON_NAME][EMAIL…" at bounding box center [331, 96] width 295 height 14
select select "contact-368243"
click at [184, 89] on select "[PERSON_NAME] ([EMAIL_ADDRESS][DOMAIN_NAME]) [PERSON_NAME] ([PERSON_NAME][EMAIL…" at bounding box center [331, 96] width 295 height 14
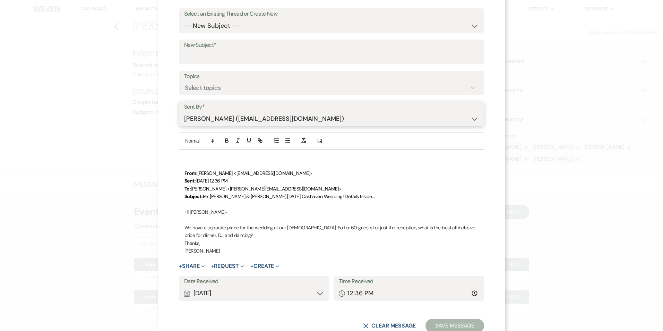
scroll to position [31, 0]
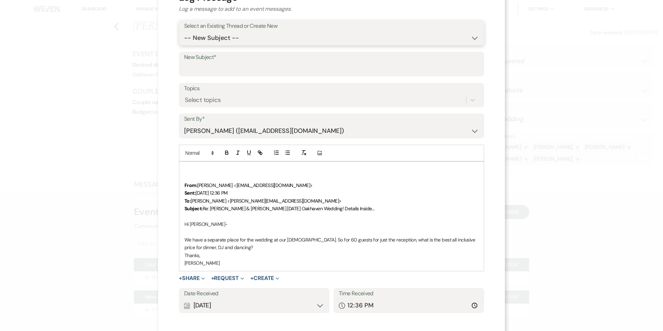
click at [209, 38] on select "-- New Subject -- Tour Requested New Inquiry from The Knot" at bounding box center [331, 38] width 295 height 14
select select "442412"
click at [184, 31] on select "-- New Subject -- Tour Requested New Inquiry from The Knot" at bounding box center [331, 38] width 295 height 14
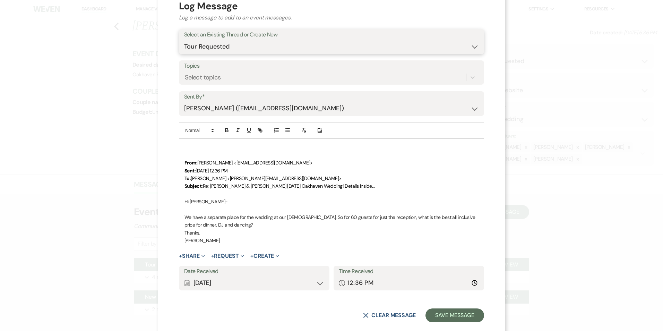
scroll to position [34, 0]
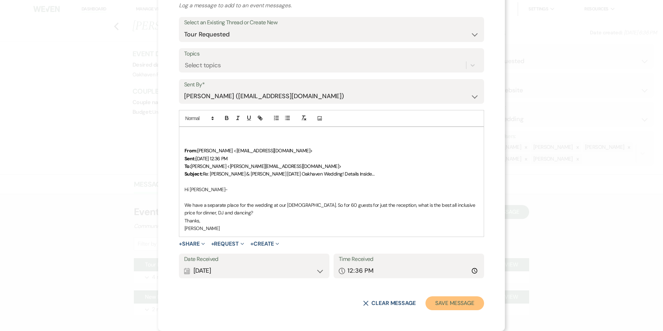
click at [449, 305] on button "Save Message" at bounding box center [454, 303] width 59 height 14
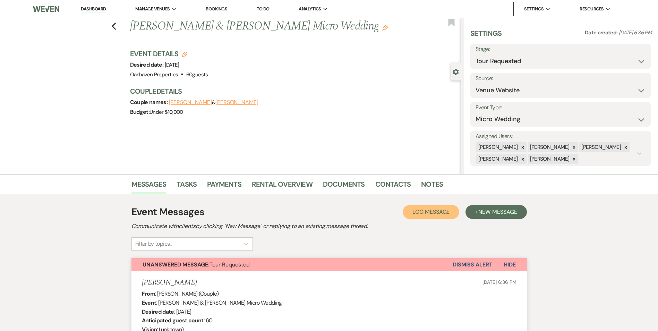
click at [429, 216] on button "Log Log Message" at bounding box center [431, 212] width 57 height 14
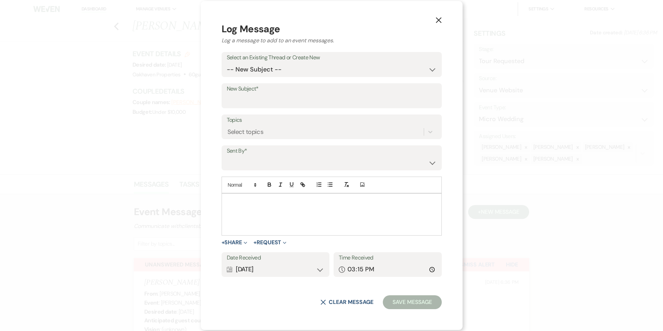
drag, startPoint x: 227, startPoint y: 232, endPoint x: 231, endPoint y: 232, distance: 3.5
drag, startPoint x: 231, startPoint y: 232, endPoint x: 365, endPoint y: 215, distance: 135.2
click at [365, 215] on div at bounding box center [331, 214] width 219 height 42
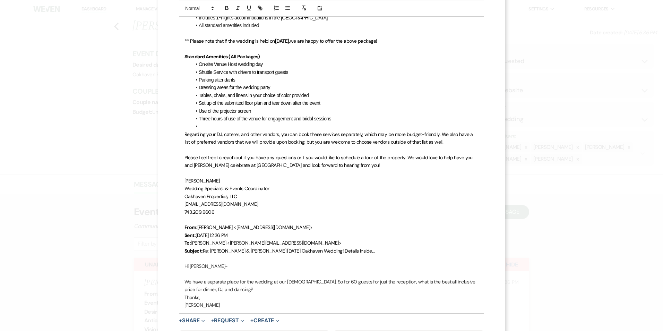
scroll to position [329, 0]
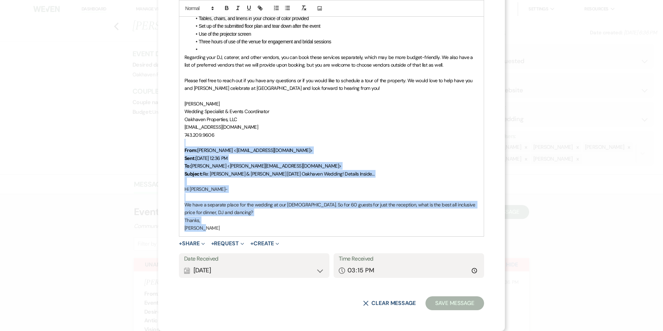
drag, startPoint x: 218, startPoint y: 228, endPoint x: 205, endPoint y: 149, distance: 80.5
click at [192, 143] on div "Hi [PERSON_NAME], I hope you are doing well, and I apologize for the delay in m…" at bounding box center [331, 49] width 304 height 373
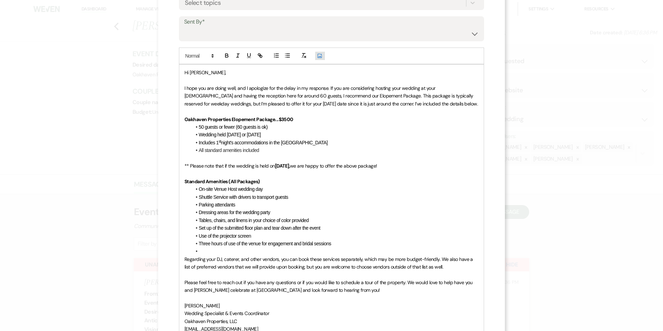
scroll to position [0, 0]
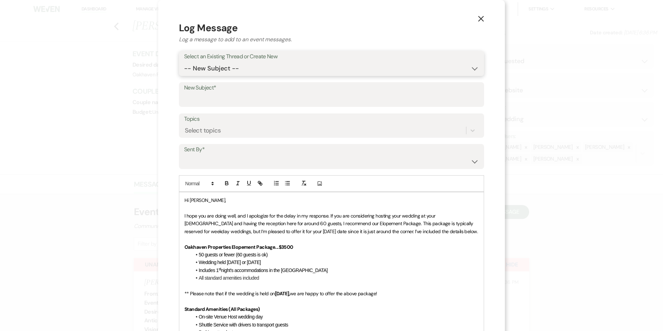
click at [216, 63] on select "-- New Subject -- Tour Requested New Inquiry from The Knot" at bounding box center [331, 69] width 295 height 14
select select "442412"
click at [184, 62] on select "-- New Subject -- Tour Requested New Inquiry from The Knot" at bounding box center [331, 69] width 295 height 14
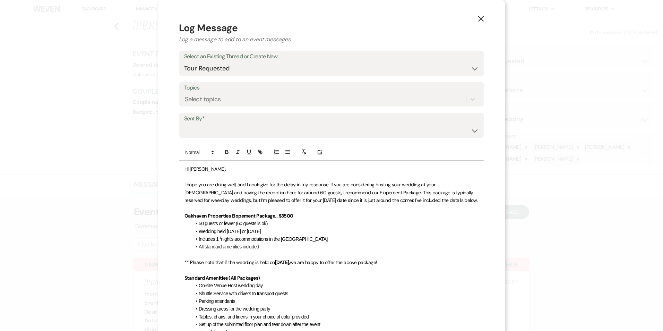
click at [202, 139] on form "Log Message Log a message to add to an event messages. Select an Existing Threa…" at bounding box center [331, 272] width 305 height 502
click at [201, 133] on select "[PERSON_NAME] ([EMAIL_ADDRESS][DOMAIN_NAME]) [PERSON_NAME] ([PERSON_NAME][EMAIL…" at bounding box center [331, 130] width 295 height 14
select select "user-127923"
click at [184, 123] on select "[PERSON_NAME] ([EMAIL_ADDRESS][DOMAIN_NAME]) [PERSON_NAME] ([PERSON_NAME][EMAIL…" at bounding box center [331, 130] width 295 height 14
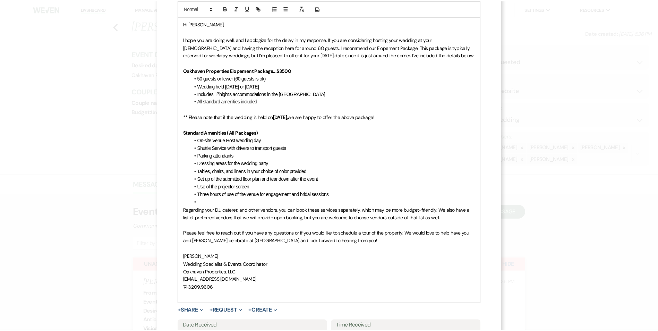
scroll to position [213, 0]
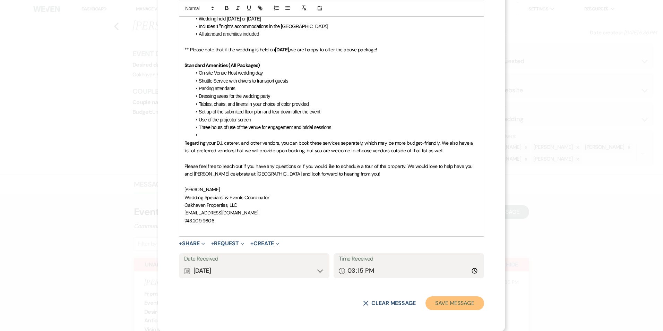
click at [440, 304] on button "Save Message" at bounding box center [454, 303] width 59 height 14
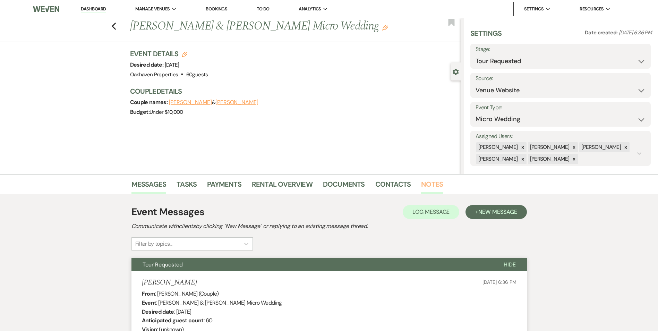
click at [439, 184] on link "Notes" at bounding box center [432, 186] width 22 height 15
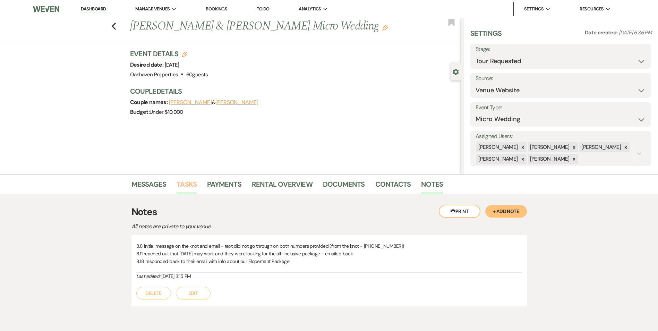
click at [192, 184] on link "Tasks" at bounding box center [186, 186] width 20 height 15
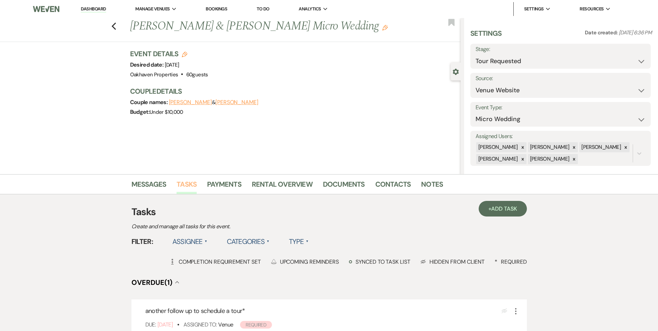
scroll to position [139, 0]
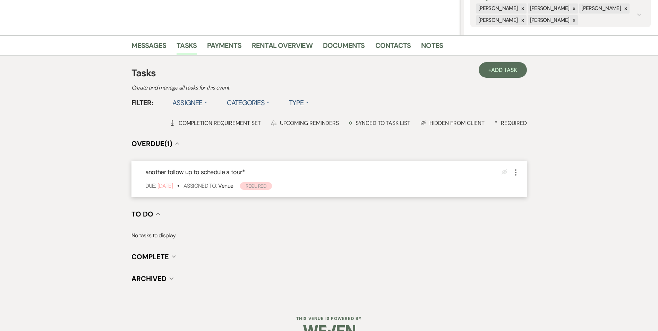
click at [515, 173] on icon "More" at bounding box center [515, 172] width 8 height 8
click at [523, 189] on link "Pencil Edit" at bounding box center [544, 185] width 67 height 10
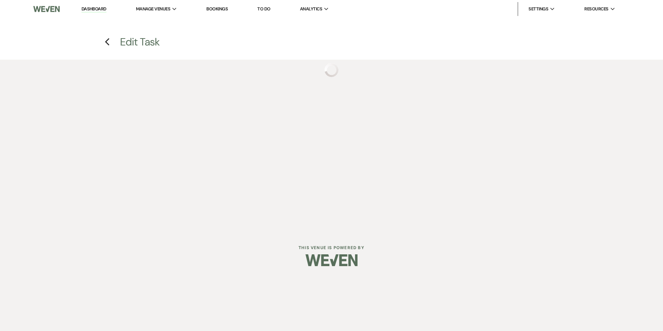
select select "true"
select select "31"
select select "venueHost"
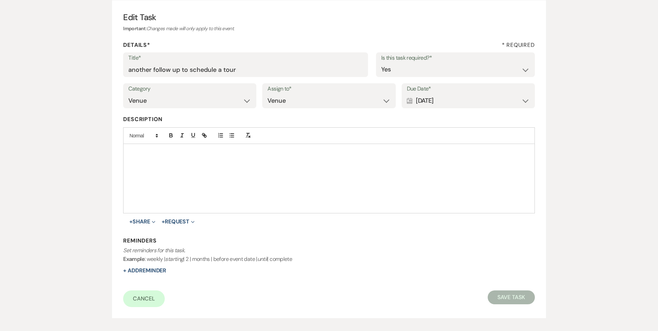
scroll to position [69, 0]
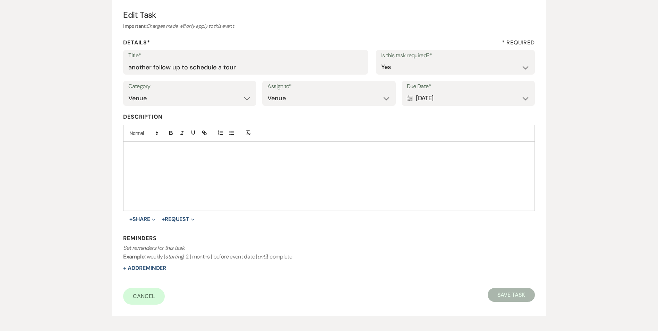
click at [458, 100] on div "Calendar [DATE] Expand" at bounding box center [468, 99] width 123 height 14
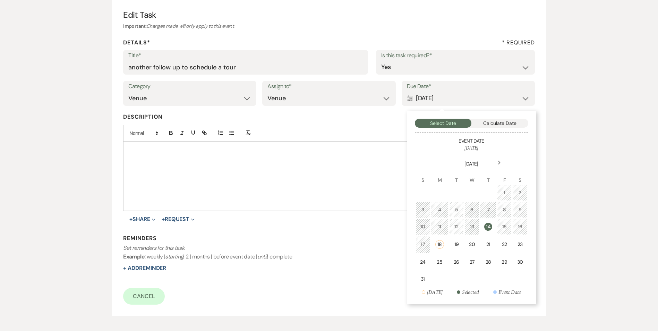
click at [491, 243] on div "21" at bounding box center [487, 244] width 7 height 7
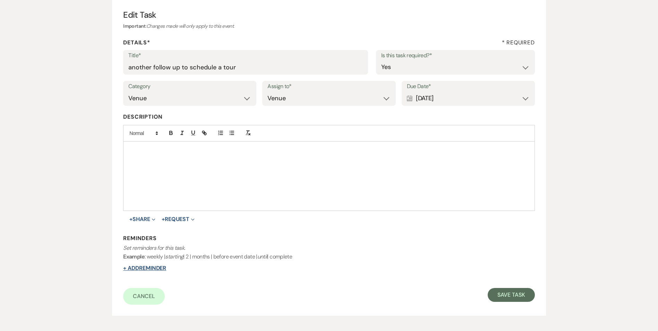
click at [159, 267] on button "+ Add Reminder" at bounding box center [144, 268] width 43 height 6
select select "host"
select select "days"
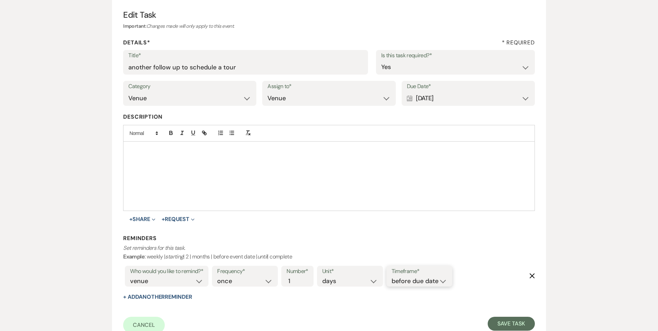
click at [403, 283] on select "before due date after due date on due date on custom date" at bounding box center [418, 280] width 55 height 9
select select "onDueDate"
click at [391, 276] on select "before due date after due date on due date on custom date" at bounding box center [418, 280] width 55 height 9
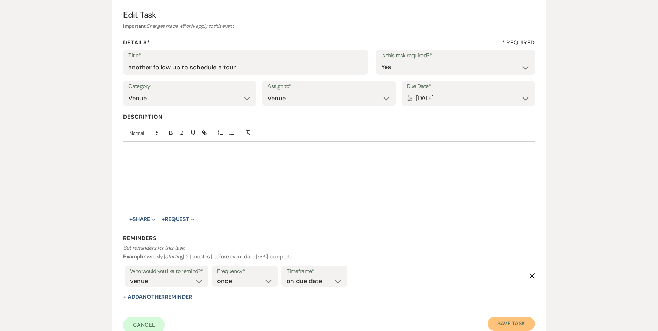
click at [516, 325] on button "Save Task" at bounding box center [510, 324] width 47 height 14
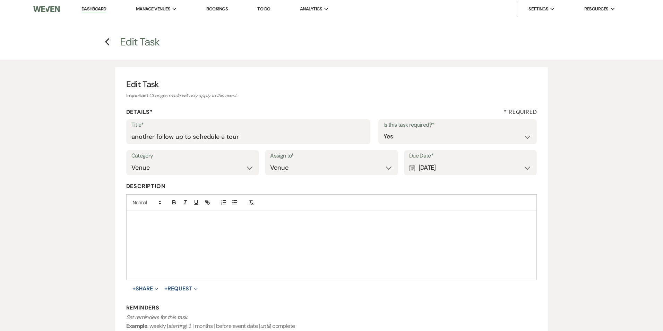
select select "2"
select select "5"
select select "16"
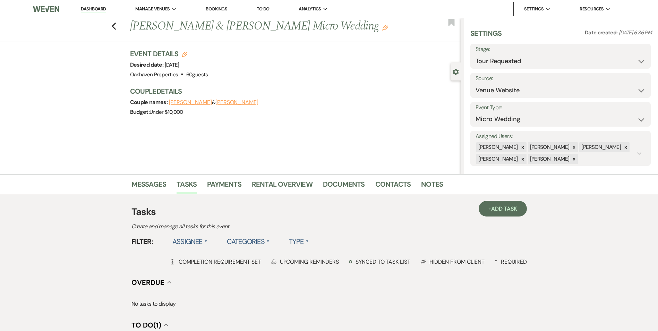
click at [95, 8] on link "Dashboard" at bounding box center [93, 9] width 25 height 7
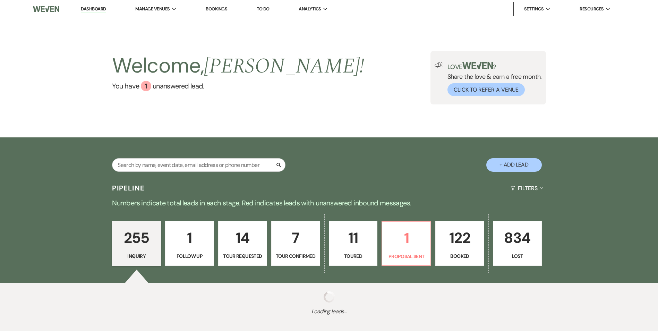
click at [307, 260] on link "7 Tour Confirmed" at bounding box center [295, 243] width 49 height 45
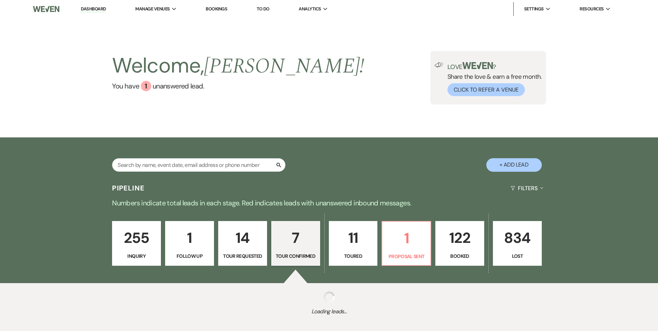
select select "4"
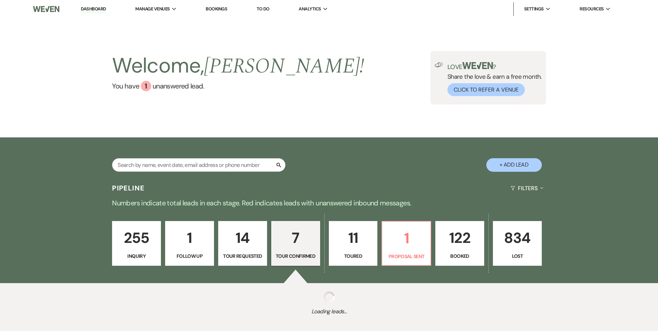
select select "4"
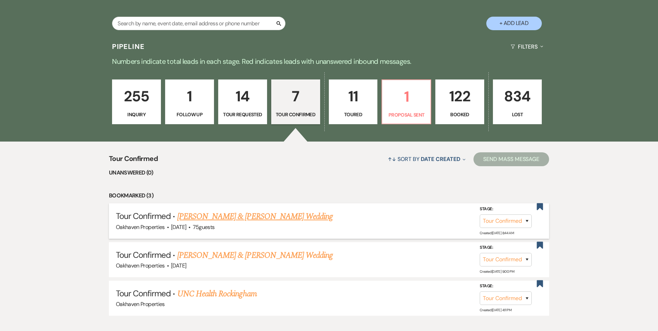
scroll to position [142, 0]
click at [245, 217] on link "[PERSON_NAME] & [PERSON_NAME] Wedding" at bounding box center [254, 216] width 155 height 12
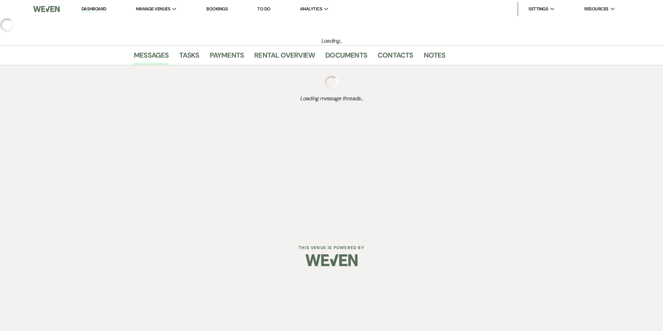
select select "4"
select select "5"
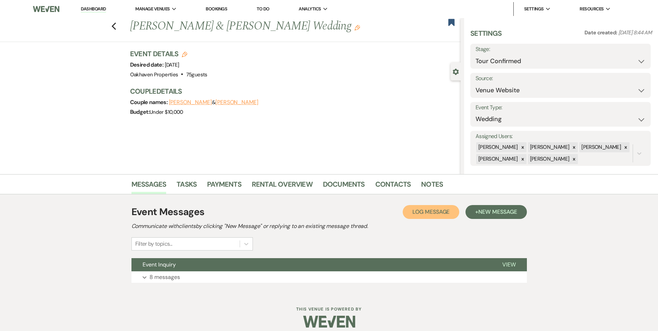
click at [447, 211] on span "Log Message" at bounding box center [430, 211] width 37 height 7
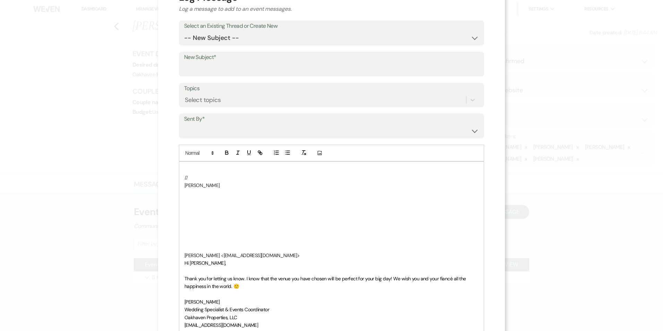
scroll to position [69, 0]
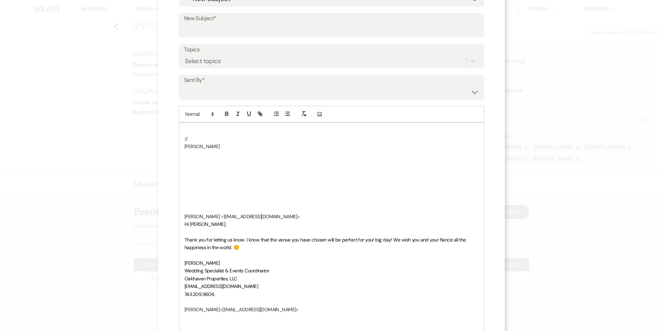
click at [226, 198] on p at bounding box center [331, 201] width 294 height 8
drag, startPoint x: 275, startPoint y: 216, endPoint x: 184, endPoint y: 144, distance: 115.2
click at [182, 139] on div " [PERSON_NAME] ​ [PERSON_NAME] <[EMAIL_ADDRESS][DOMAIN_NAME]> ​ Hi [PERSON_NAM…" at bounding box center [331, 290] width 304 height 334
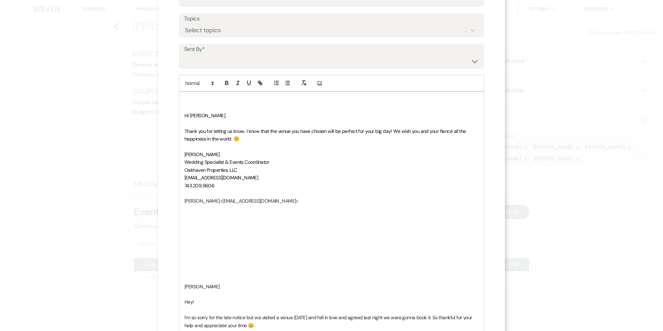
scroll to position [139, 0]
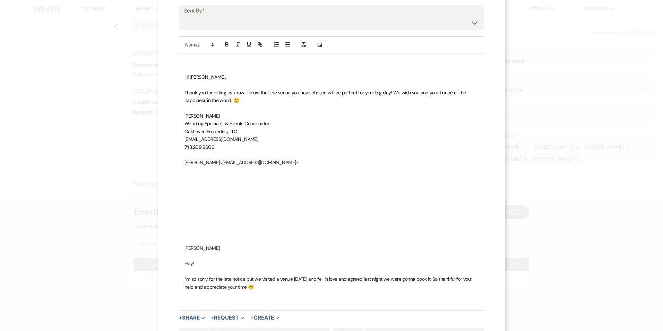
drag, startPoint x: 217, startPoint y: 251, endPoint x: 183, endPoint y: 59, distance: 194.3
click at [183, 58] on div "​ Hi [PERSON_NAME], Thank you for letting us know. I know that the venue you ha…" at bounding box center [331, 181] width 304 height 257
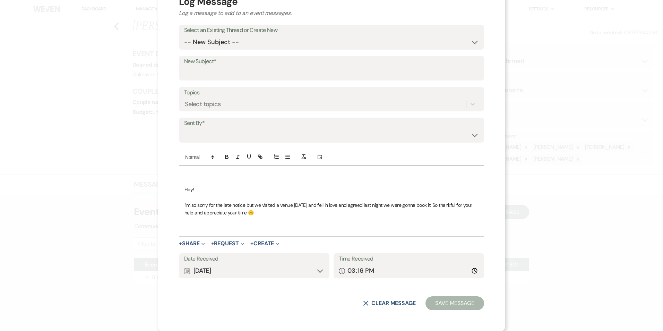
click at [181, 188] on div "​ Hey! I’m so sorry for the late notice but we visited a venue [DATE] and fell …" at bounding box center [331, 201] width 304 height 70
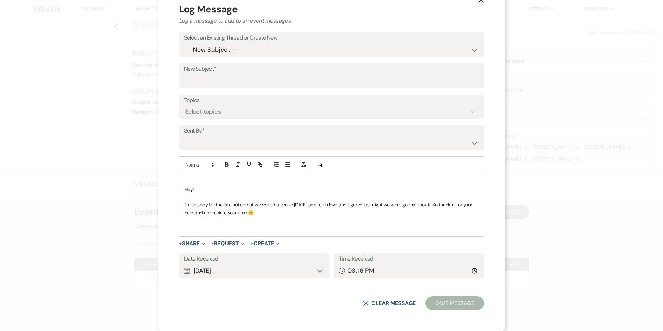
scroll to position [11, 0]
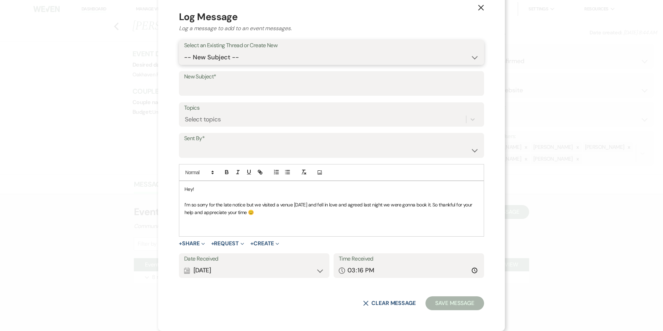
click at [212, 53] on select "-- New Subject -- Event Inquiry" at bounding box center [331, 58] width 295 height 14
select select "443154"
click at [184, 64] on select "-- New Subject -- Event Inquiry" at bounding box center [331, 58] width 295 height 14
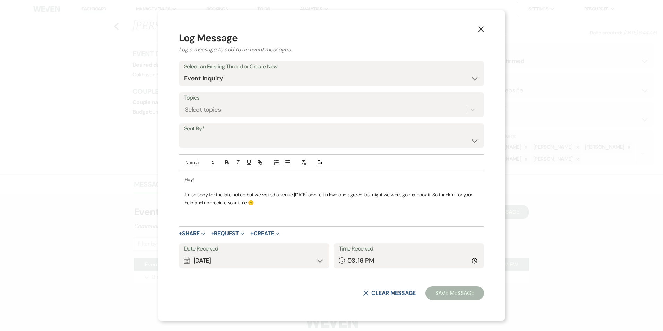
click at [210, 131] on label "Sent By*" at bounding box center [331, 129] width 295 height 10
click at [210, 133] on select "[PERSON_NAME] ([EMAIL_ADDRESS][DOMAIN_NAME]) [PERSON_NAME] ([PERSON_NAME][EMAIL…" at bounding box center [331, 140] width 295 height 14
select select "contact-368965"
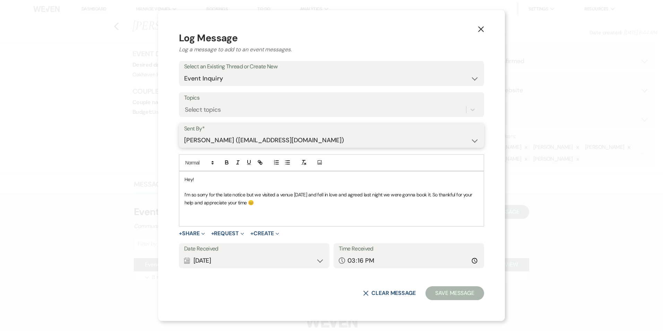
click at [184, 133] on select "[PERSON_NAME] ([EMAIL_ADDRESS][DOMAIN_NAME]) [PERSON_NAME] ([PERSON_NAME][EMAIL…" at bounding box center [331, 140] width 295 height 14
click at [429, 266] on input "15:16" at bounding box center [409, 261] width 140 height 14
click at [476, 260] on input "15:16" at bounding box center [409, 261] width 140 height 14
type input "07:00"
click at [255, 72] on select "-- New Subject -- Event Inquiry" at bounding box center [331, 79] width 295 height 14
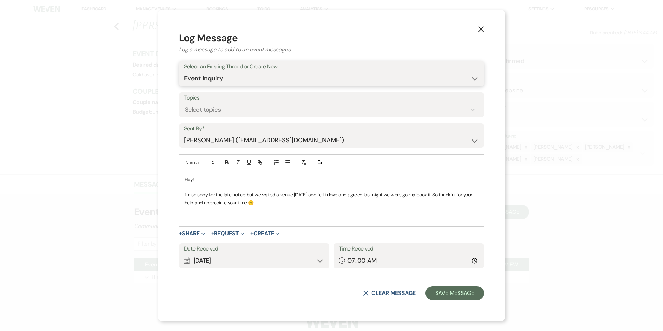
click at [184, 72] on select "-- New Subject -- Event Inquiry" at bounding box center [331, 79] width 295 height 14
click at [468, 294] on button "Save Message" at bounding box center [454, 293] width 59 height 14
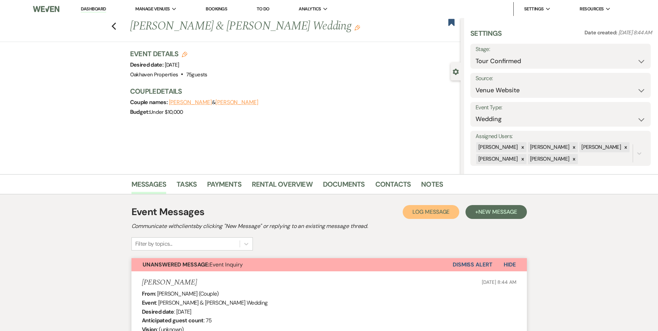
click at [450, 211] on button "Log Log Message" at bounding box center [431, 212] width 57 height 14
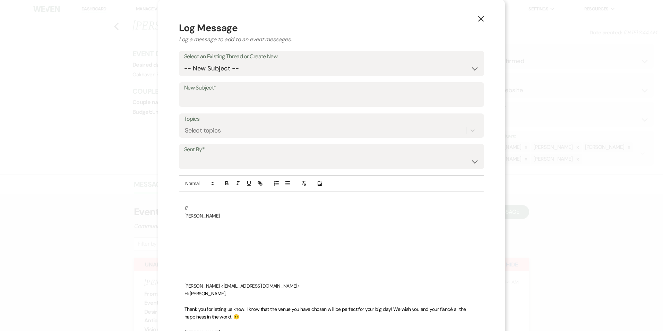
click at [226, 81] on form "Log Message Log a message to add to an event messages. Select an Existing Threa…" at bounding box center [331, 311] width 305 height 580
click at [222, 70] on select "-- New Subject -- Event Inquiry" at bounding box center [331, 69] width 295 height 14
select select "443154"
click at [184, 62] on select "-- New Subject -- Event Inquiry" at bounding box center [331, 69] width 295 height 14
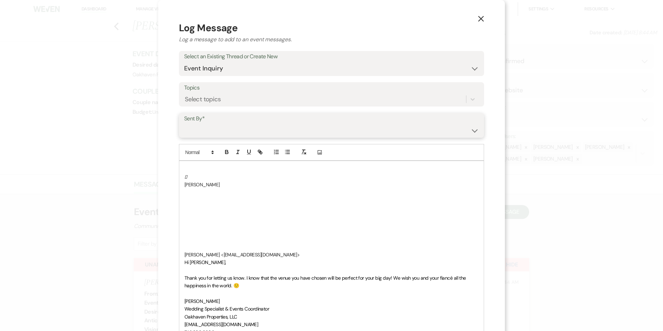
click at [230, 128] on select "[PERSON_NAME] ([EMAIL_ADDRESS][DOMAIN_NAME]) [PERSON_NAME] ([PERSON_NAME][EMAIL…" at bounding box center [331, 130] width 295 height 14
select select "user-127923"
click at [184, 123] on select "[PERSON_NAME] ([EMAIL_ADDRESS][DOMAIN_NAME]) [PERSON_NAME] ([PERSON_NAME][EMAIL…" at bounding box center [331, 130] width 295 height 14
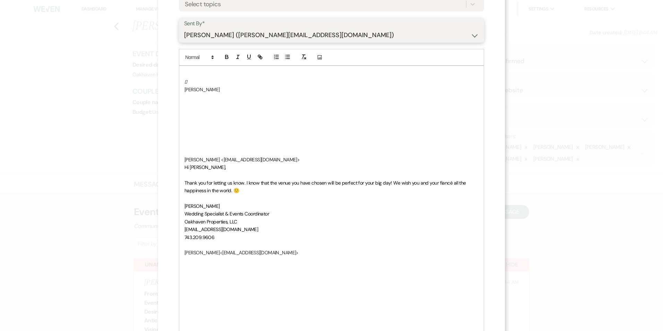
scroll to position [243, 0]
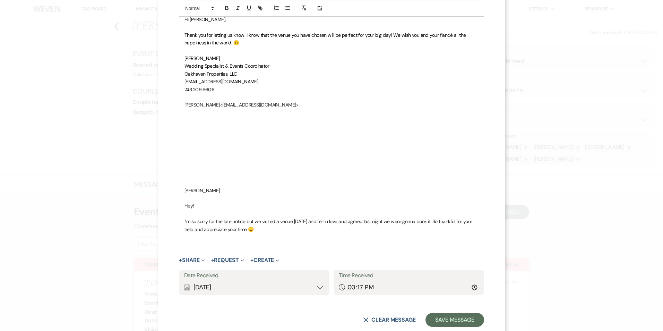
drag, startPoint x: 266, startPoint y: 230, endPoint x: 183, endPoint y: 104, distance: 151.0
click at [183, 102] on div " [PERSON_NAME] ​ [PERSON_NAME] <[EMAIL_ADDRESS][DOMAIN_NAME]> ​ Hi [PERSON_NAM…" at bounding box center [331, 85] width 304 height 334
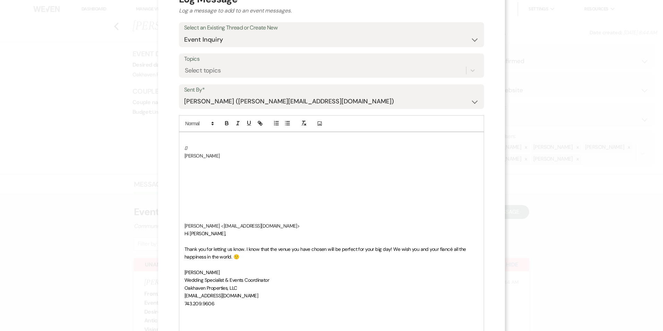
scroll to position [0, 0]
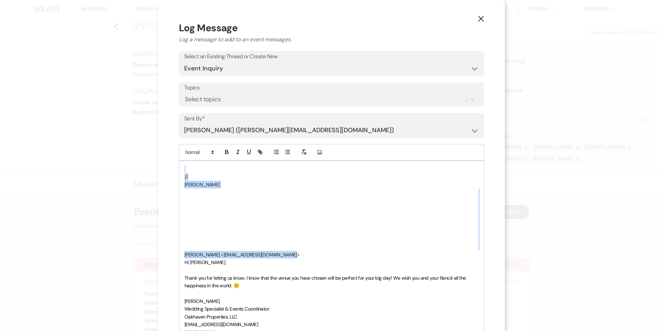
drag, startPoint x: 277, startPoint y: 254, endPoint x: 172, endPoint y: 153, distance: 145.2
click at [172, 153] on div "X Log Message Log a message to add to an event messages. Select an Existing Thr…" at bounding box center [331, 233] width 347 height 466
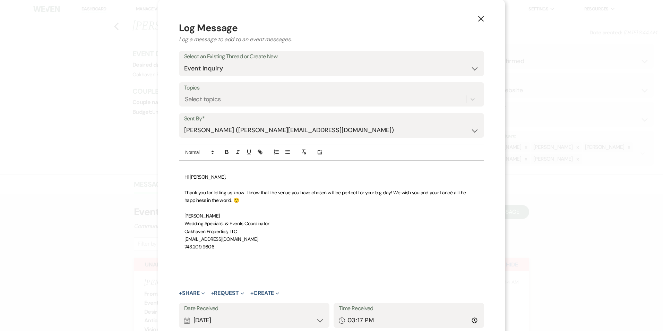
click at [205, 275] on p at bounding box center [331, 278] width 294 height 8
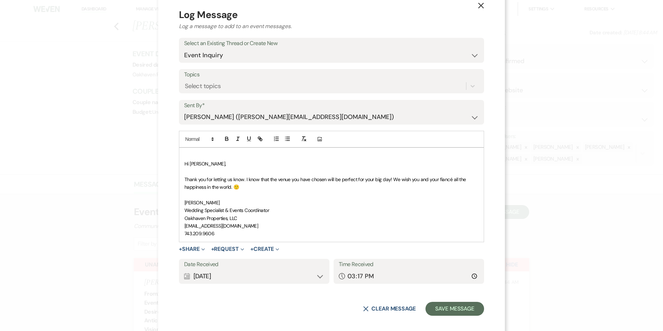
scroll to position [19, 0]
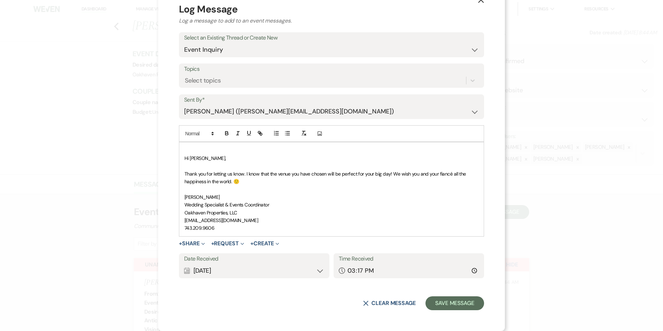
click at [184, 159] on span "Hi [PERSON_NAME]," at bounding box center [204, 158] width 41 height 6
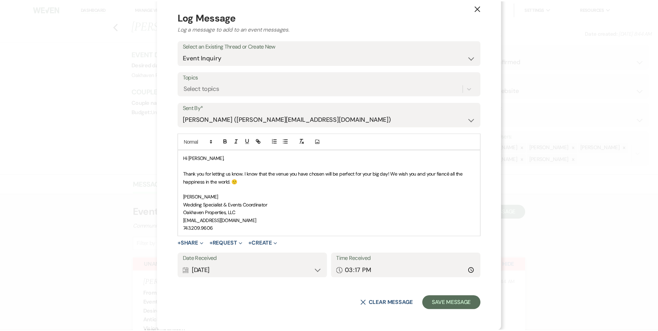
scroll to position [11, 0]
click at [469, 274] on input "15:17" at bounding box center [409, 271] width 140 height 14
type input "07:15"
click at [440, 304] on button "Save Message" at bounding box center [454, 303] width 59 height 14
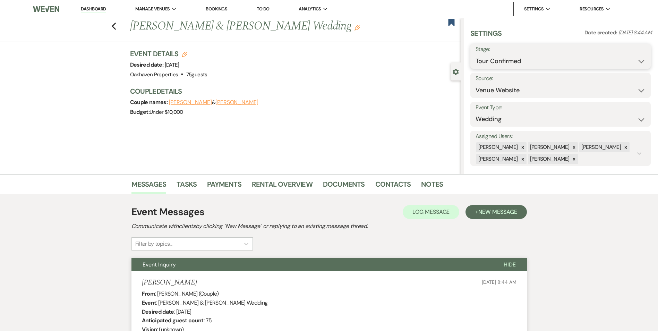
click at [500, 62] on select "Inquiry Follow Up Tour Requested Tour Confirmed Toured Proposal Sent Booked Lost" at bounding box center [560, 61] width 170 height 14
select select "8"
click at [475, 54] on select "Inquiry Follow Up Tour Requested Tour Confirmed Toured Proposal Sent Booked Lost" at bounding box center [560, 61] width 170 height 14
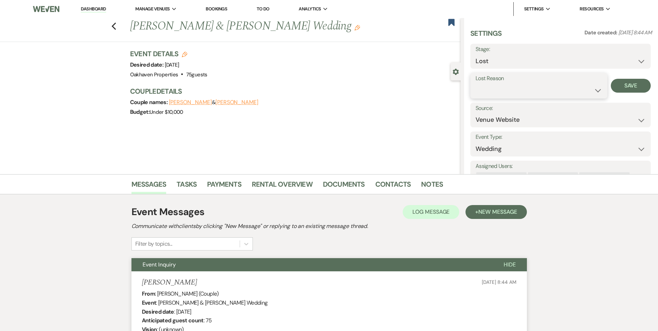
click at [501, 85] on select "Booked Elsewhere Budget Date Unavailable No Response Not a Good Match Capacity …" at bounding box center [538, 91] width 127 height 14
select select "6"
click at [475, 84] on select "Booked Elsewhere Budget Date Unavailable No Response Not a Good Match Capacity …" at bounding box center [538, 91] width 127 height 14
click at [635, 83] on button "Save" at bounding box center [631, 86] width 40 height 14
click at [93, 10] on link "Dashboard" at bounding box center [93, 9] width 25 height 7
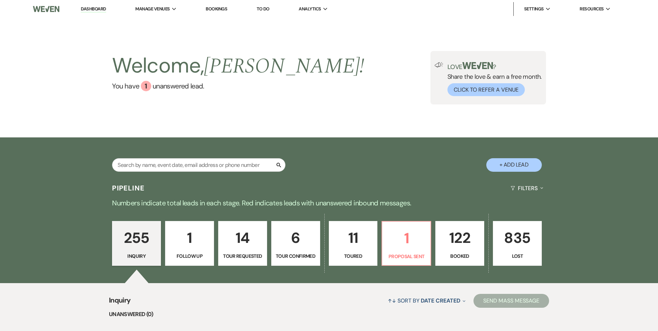
click at [458, 231] on p "122" at bounding box center [460, 237] width 40 height 23
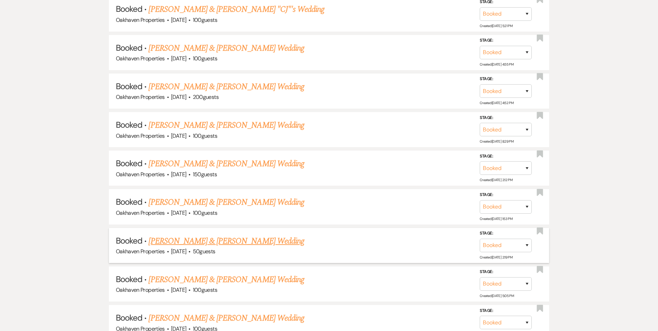
scroll to position [1699, 0]
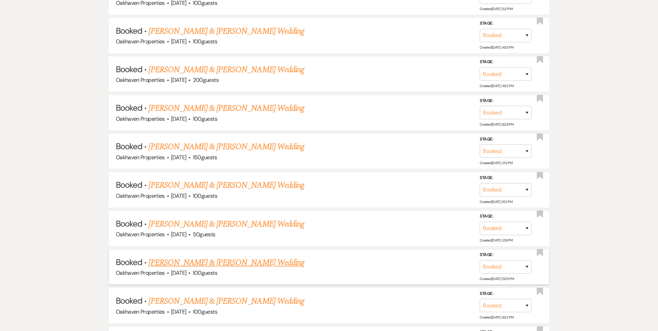
click at [190, 261] on link "[PERSON_NAME] & [PERSON_NAME] Wedding" at bounding box center [225, 262] width 155 height 12
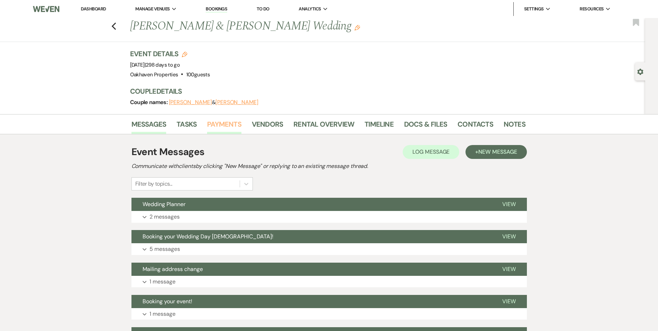
click at [214, 123] on link "Payments" at bounding box center [224, 126] width 34 height 15
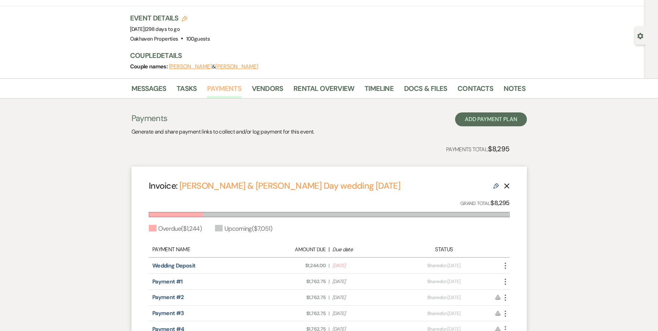
scroll to position [69, 0]
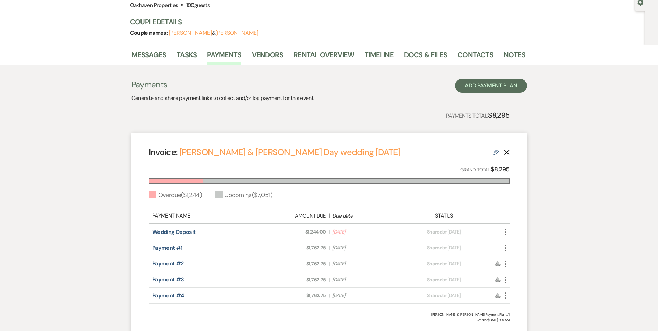
click at [506, 249] on icon "More" at bounding box center [505, 248] width 8 height 8
click at [528, 285] on button "Check [PERSON_NAME] [PERSON_NAME] as Paid" at bounding box center [536, 285] width 70 height 12
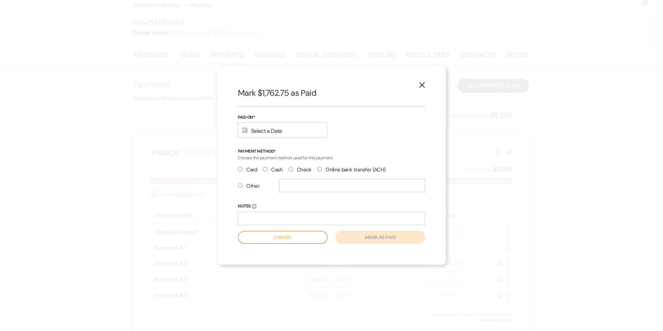
click at [291, 167] on input "Check" at bounding box center [290, 169] width 5 height 5
radio input "true"
click at [292, 136] on div "Calendar Select a Date Expand" at bounding box center [282, 129] width 89 height 15
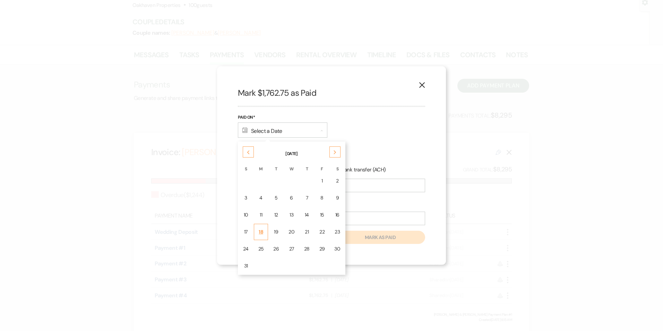
click at [257, 232] on td "18" at bounding box center [261, 232] width 15 height 16
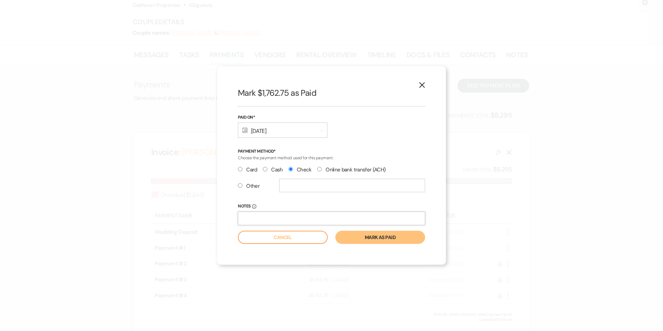
click at [280, 213] on input "Notes Info" at bounding box center [331, 218] width 187 height 14
click at [408, 236] on button "Mark as paid" at bounding box center [380, 237] width 90 height 13
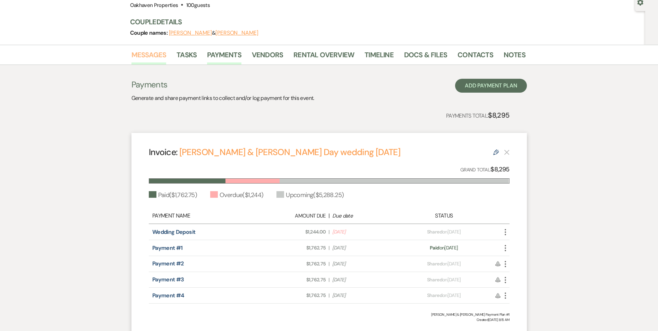
drag, startPoint x: 153, startPoint y: 60, endPoint x: 166, endPoint y: 66, distance: 14.1
click at [153, 61] on link "Messages" at bounding box center [148, 56] width 35 height 15
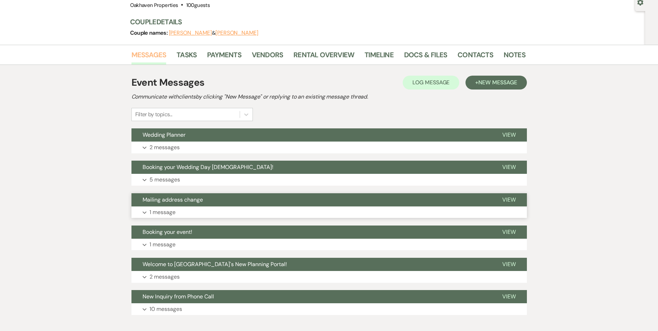
scroll to position [104, 0]
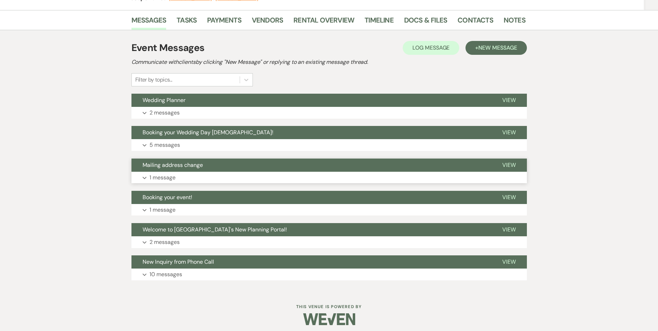
click at [206, 172] on button "Expand 1 message" at bounding box center [328, 178] width 395 height 12
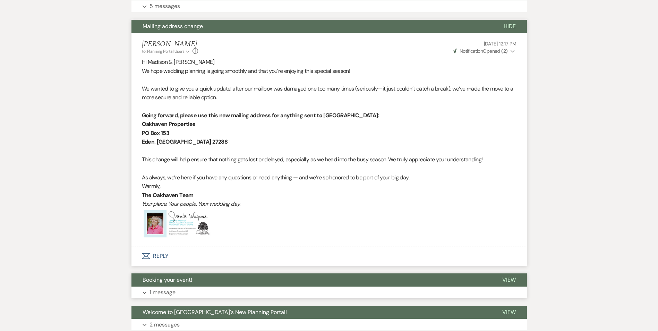
scroll to position [329, 0]
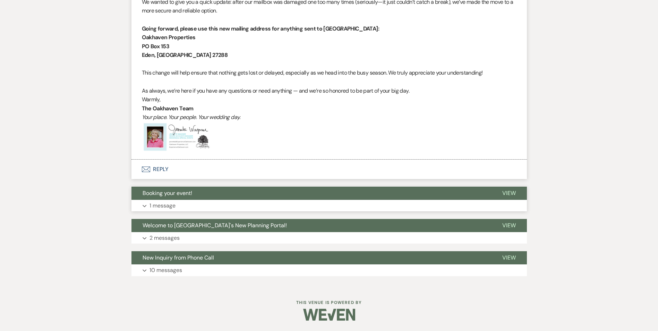
click at [182, 193] on span "Booking your event!" at bounding box center [168, 192] width 50 height 7
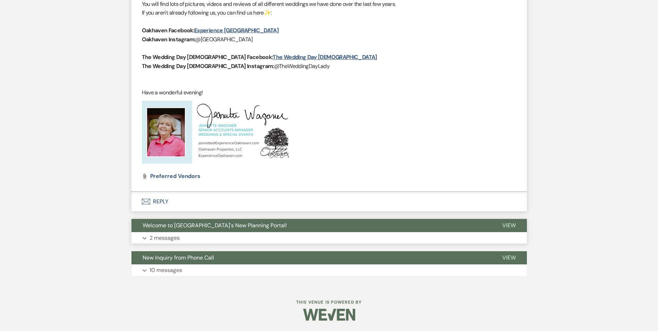
click at [205, 230] on button "Welcome to [GEOGRAPHIC_DATA]'s New Planning Portal!" at bounding box center [311, 225] width 360 height 13
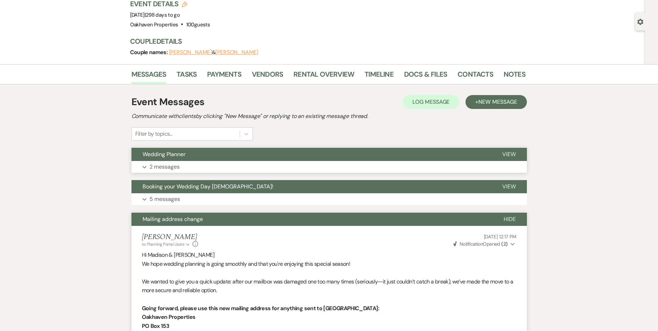
scroll to position [0, 0]
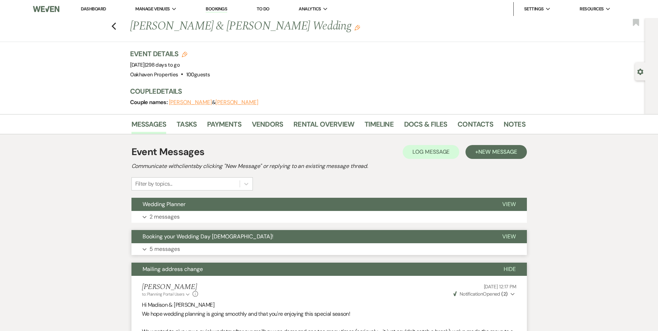
drag, startPoint x: 224, startPoint y: 232, endPoint x: 228, endPoint y: 234, distance: 4.7
click at [223, 232] on button "Booking your Wedding Day [DEMOGRAPHIC_DATA]!" at bounding box center [311, 236] width 360 height 13
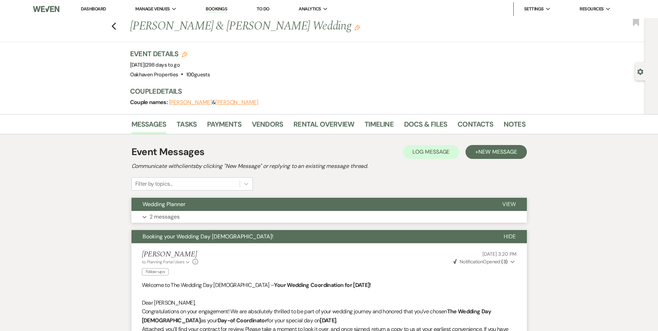
click at [202, 202] on button "Wedding Planner" at bounding box center [311, 204] width 360 height 13
